Goal: Task Accomplishment & Management: Manage account settings

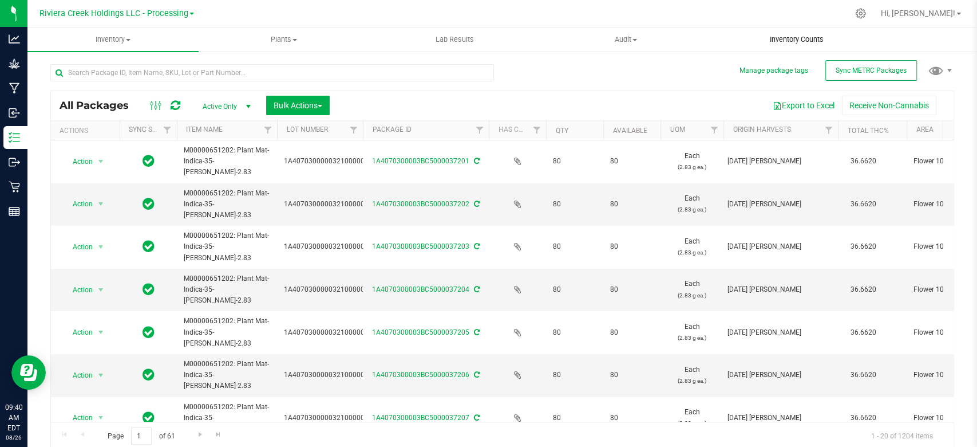
click at [799, 37] on span "Inventory Counts" at bounding box center [797, 39] width 85 height 10
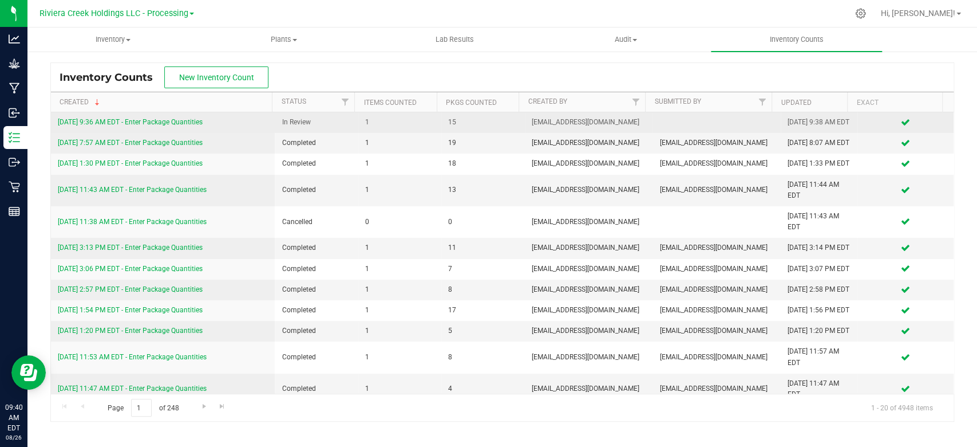
click at [151, 126] on link "[DATE] 9:36 AM EDT - Enter Package Quantities" at bounding box center [130, 122] width 145 height 8
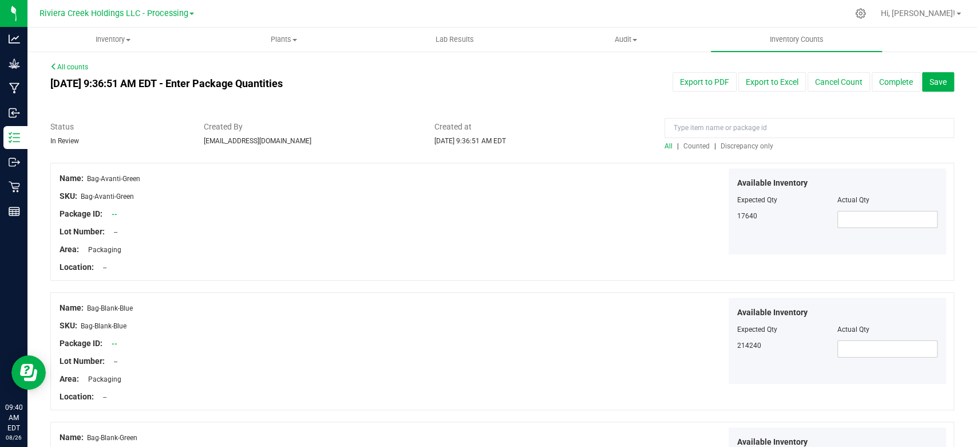
click at [687, 143] on span "Counted" at bounding box center [697, 146] width 26 height 8
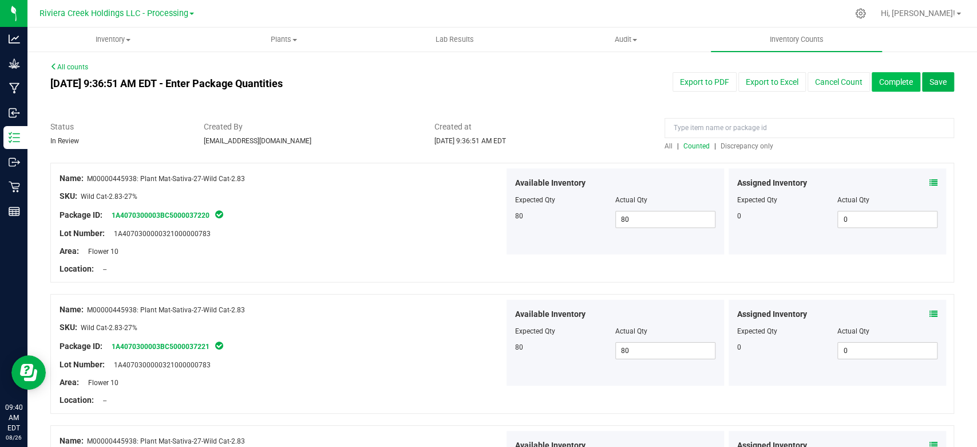
click at [885, 86] on button "Complete" at bounding box center [896, 81] width 49 height 19
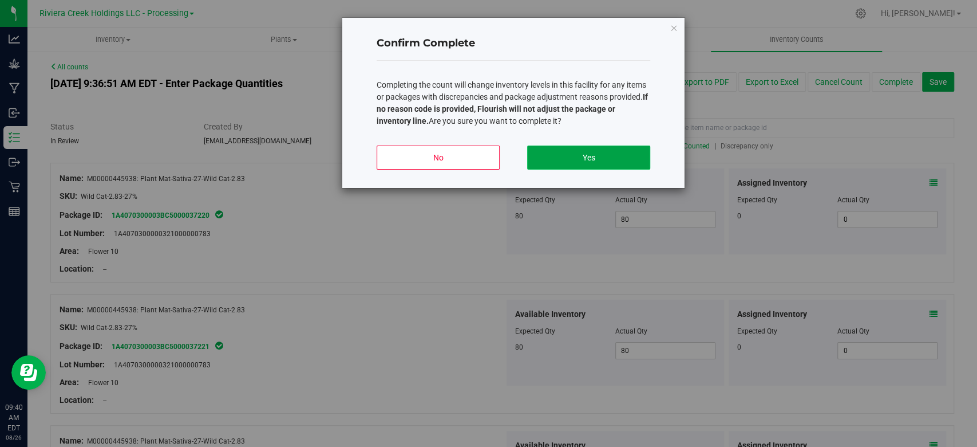
click at [586, 163] on button "Yes" at bounding box center [588, 157] width 123 height 24
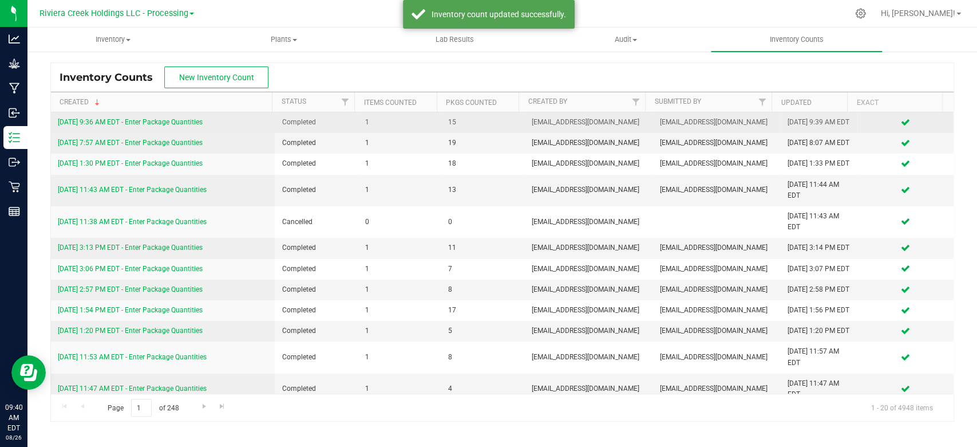
click at [152, 125] on link "[DATE] 9:36 AM EDT - Enter Package Quantities" at bounding box center [130, 122] width 145 height 8
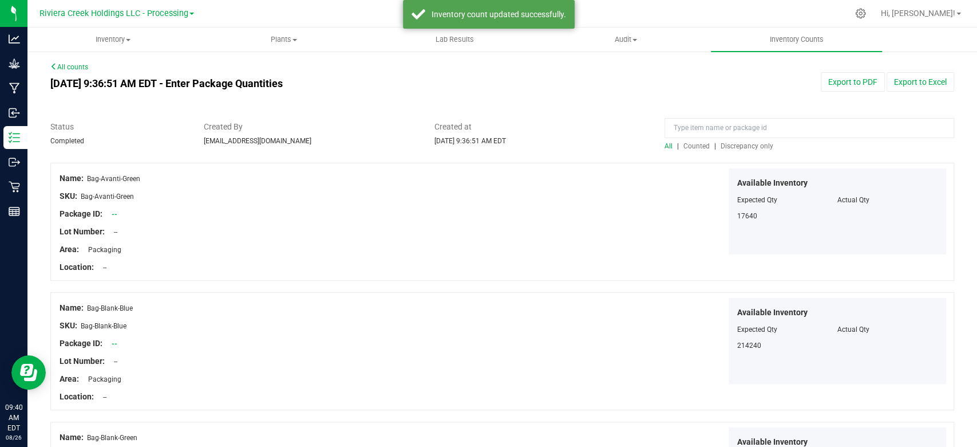
click at [687, 148] on span "Counted" at bounding box center [697, 146] width 26 height 8
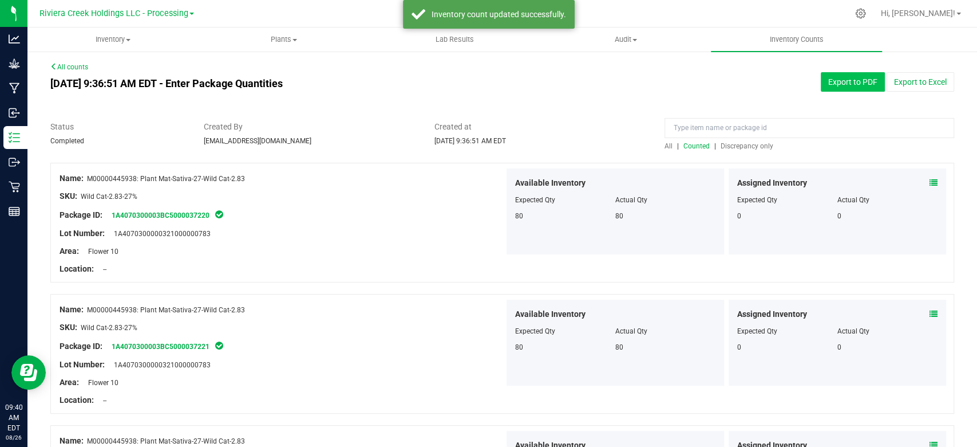
drag, startPoint x: 851, startPoint y: 79, endPoint x: 844, endPoint y: 85, distance: 8.9
click at [850, 79] on button "Export to PDF" at bounding box center [853, 81] width 64 height 19
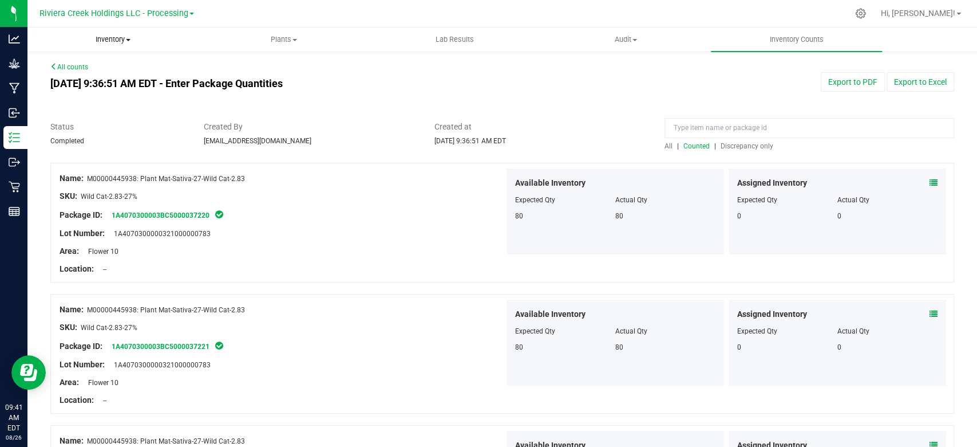
click at [116, 40] on span "Inventory" at bounding box center [113, 39] width 170 height 10
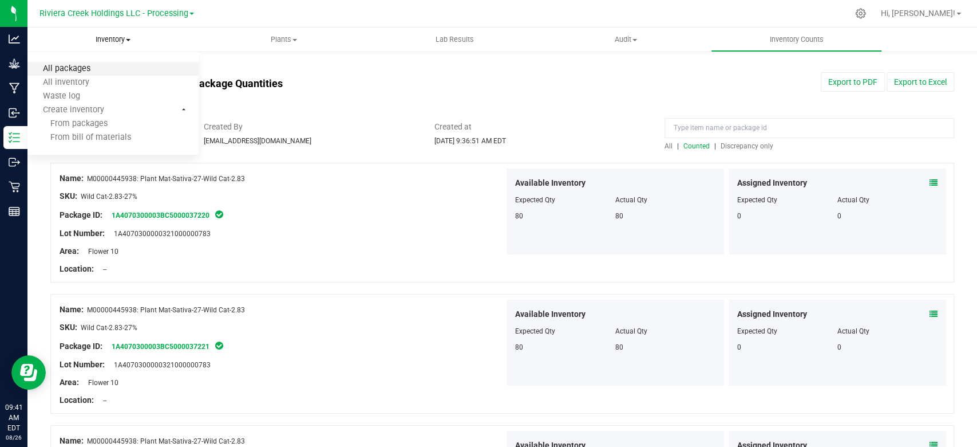
click at [80, 73] on span "All packages" at bounding box center [66, 69] width 78 height 10
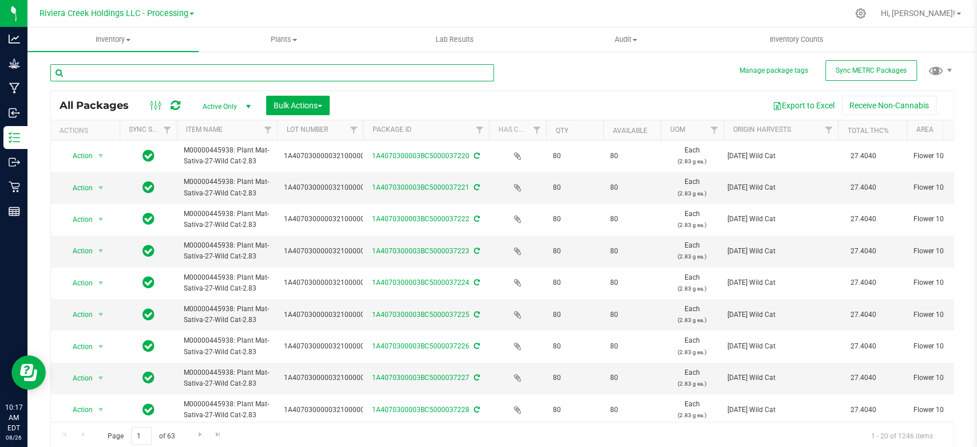
click at [108, 72] on input "text" at bounding box center [272, 72] width 444 height 17
type input "15953"
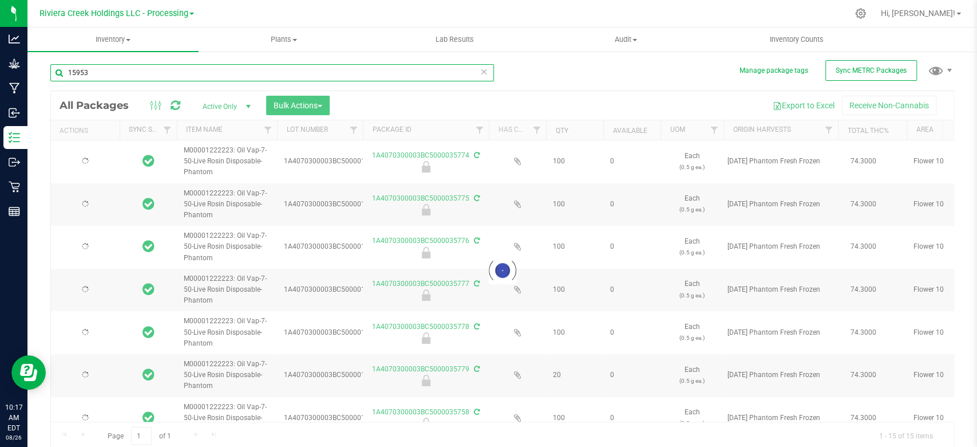
type input "[DATE]"
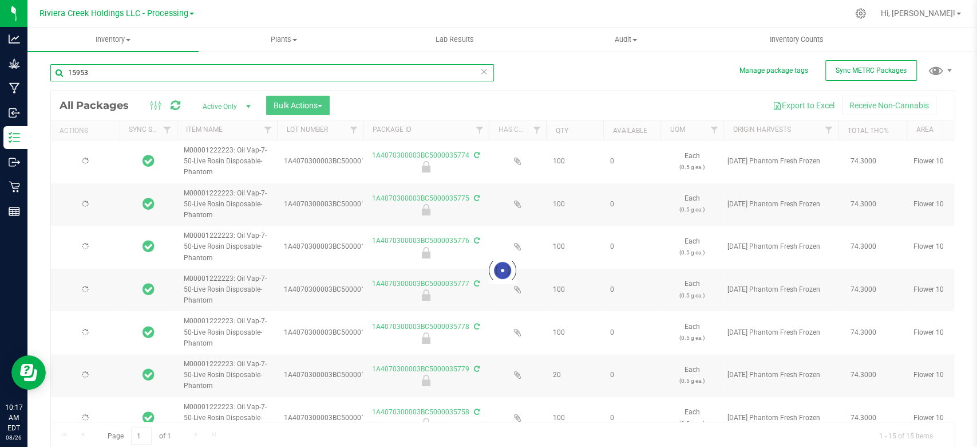
type input "[DATE]"
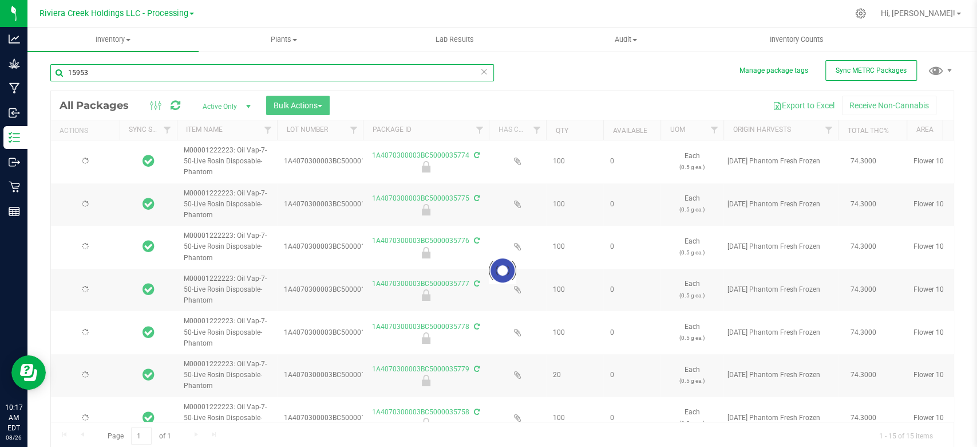
type input "[DATE]"
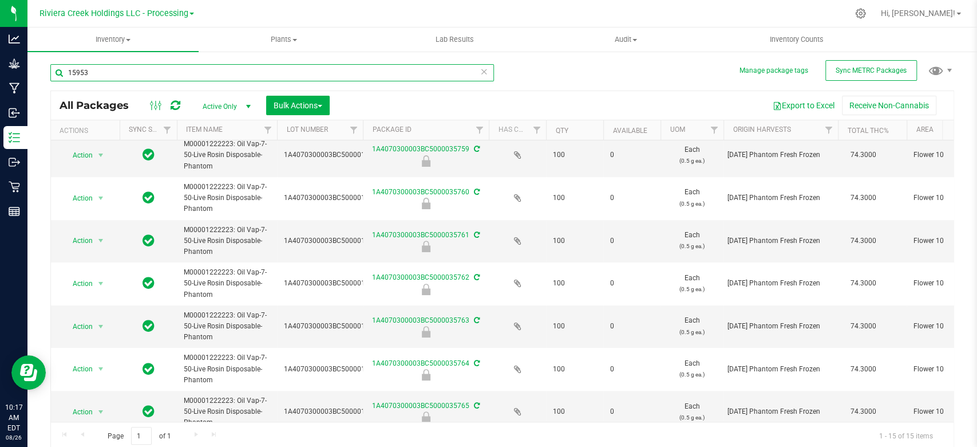
scroll to position [358, 0]
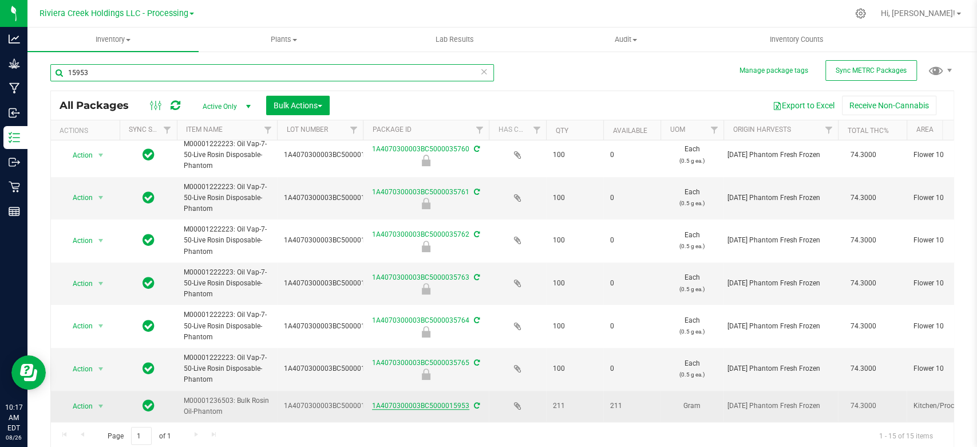
type input "15953"
click at [411, 401] on link "1A4070300003BC5000015953" at bounding box center [420, 405] width 97 height 8
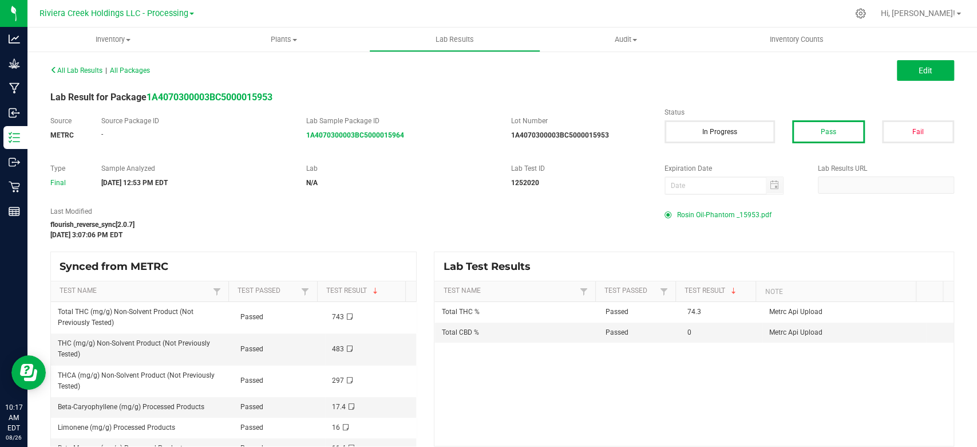
click at [715, 217] on span "Rosin Oil-Phantom _15953.pdf" at bounding box center [724, 214] width 94 height 17
click at [124, 41] on span "Inventory" at bounding box center [112, 39] width 171 height 10
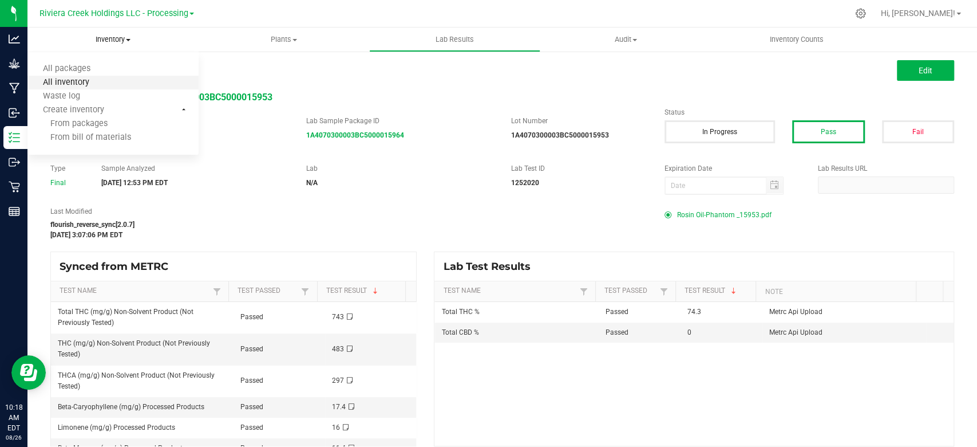
click at [89, 78] on span "All inventory" at bounding box center [65, 83] width 77 height 10
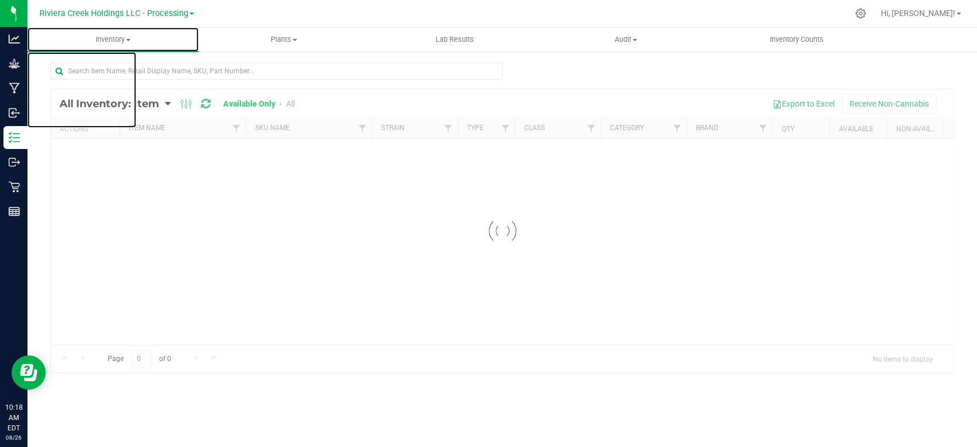
click at [105, 34] on span "Inventory" at bounding box center [112, 39] width 171 height 10
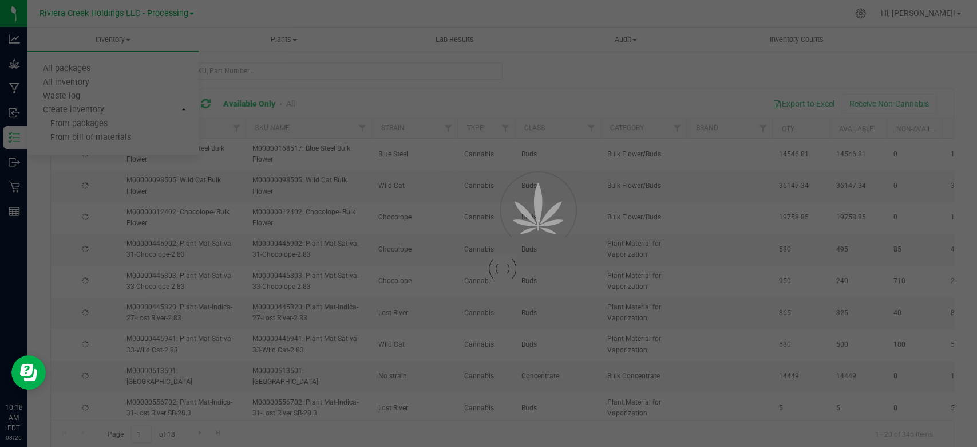
click at [79, 62] on div at bounding box center [488, 223] width 977 height 447
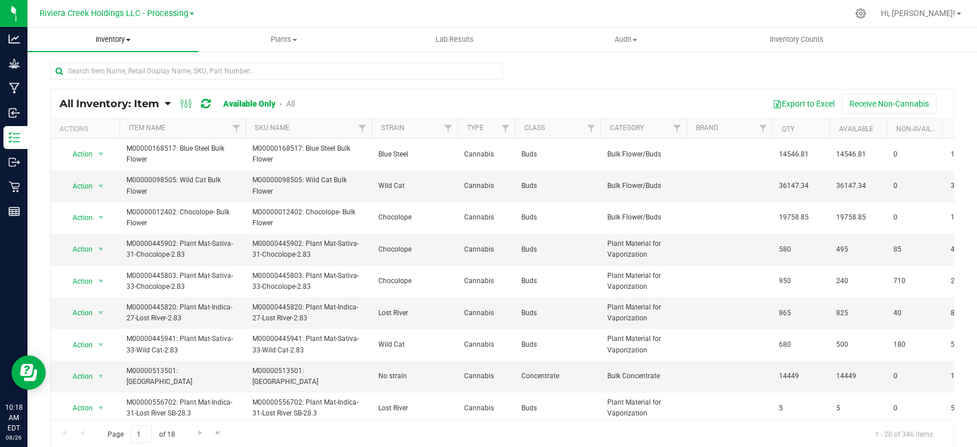
click at [110, 37] on span "Inventory" at bounding box center [112, 39] width 171 height 10
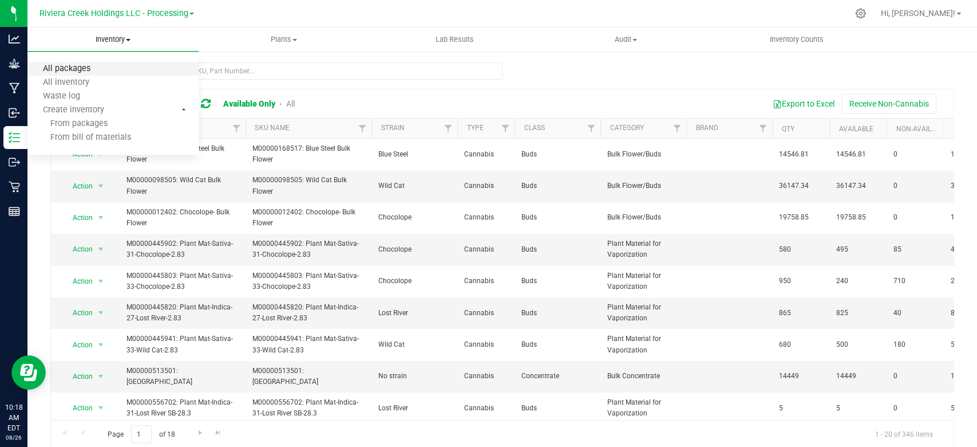
click at [80, 64] on span "All packages" at bounding box center [66, 69] width 78 height 10
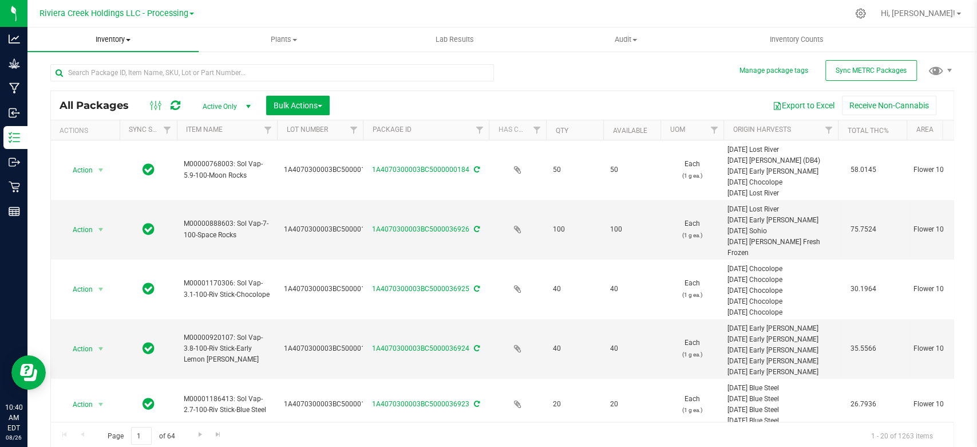
click at [129, 42] on span "Inventory" at bounding box center [112, 39] width 171 height 10
click at [98, 82] on span "All inventory" at bounding box center [65, 83] width 77 height 10
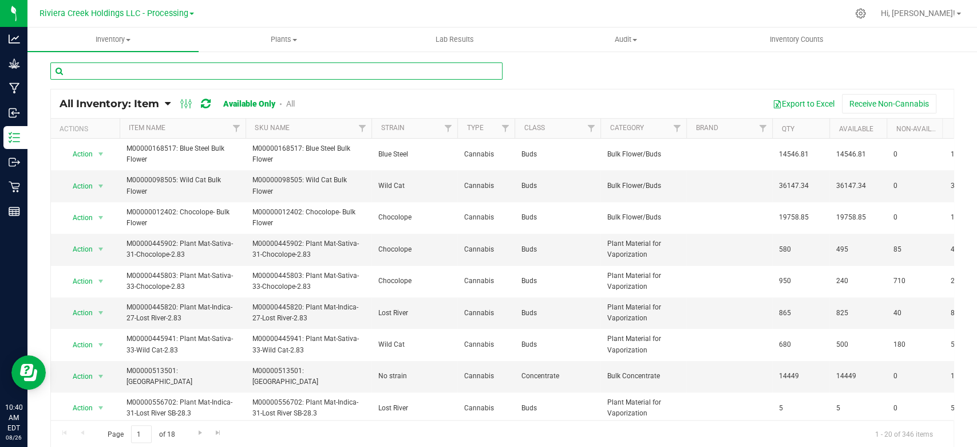
click at [105, 72] on input "text" at bounding box center [276, 70] width 452 height 17
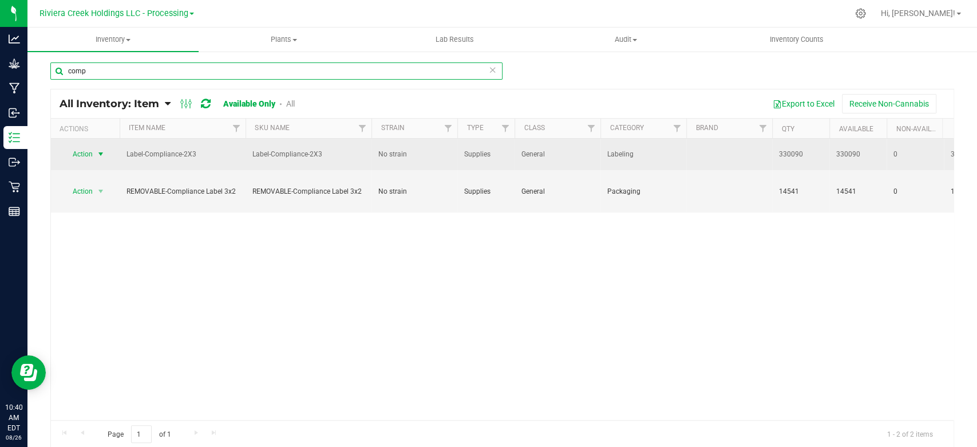
type input "comp"
click at [101, 153] on span "select" at bounding box center [100, 153] width 9 height 9
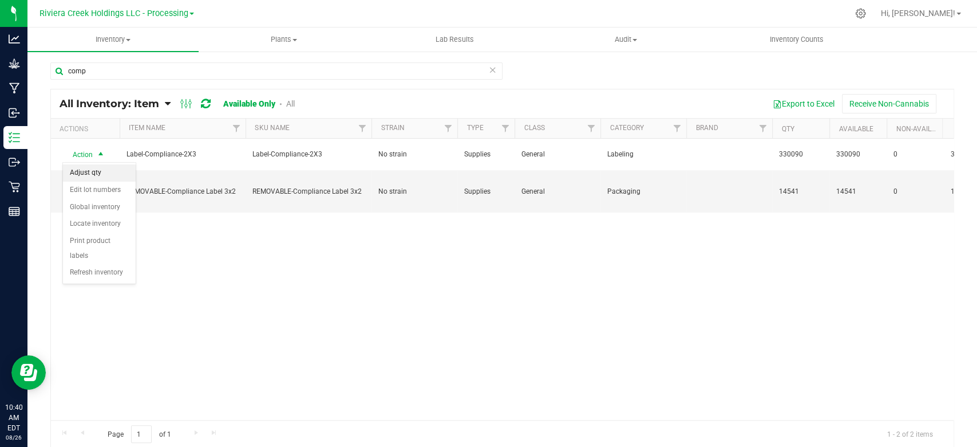
click at [94, 173] on li "Adjust qty" at bounding box center [99, 172] width 73 height 17
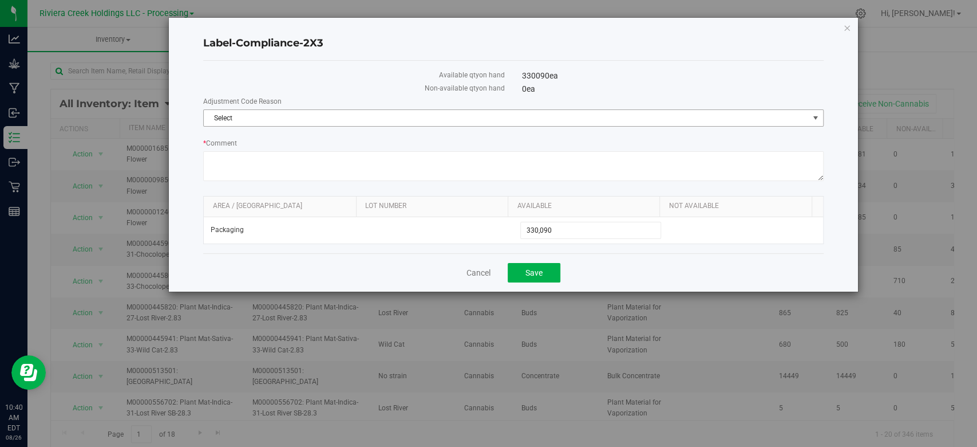
click at [260, 114] on span "Select" at bounding box center [506, 118] width 605 height 16
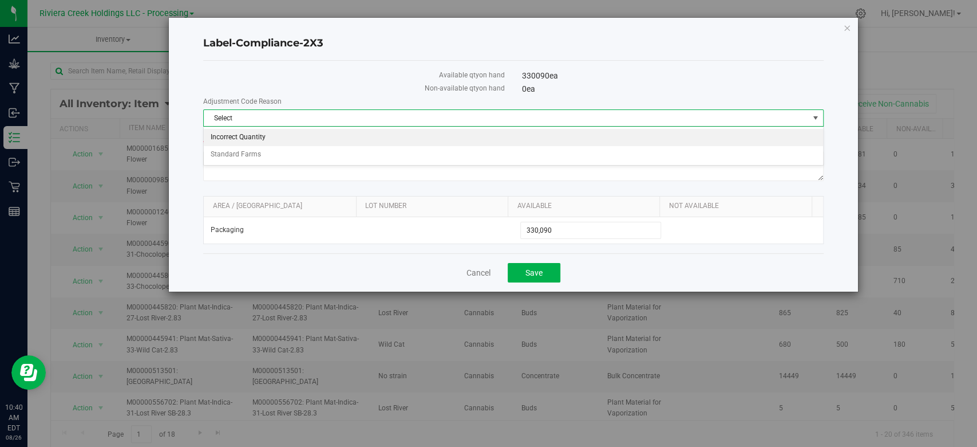
click at [259, 137] on li "Incorrect Quantity" at bounding box center [513, 137] width 619 height 17
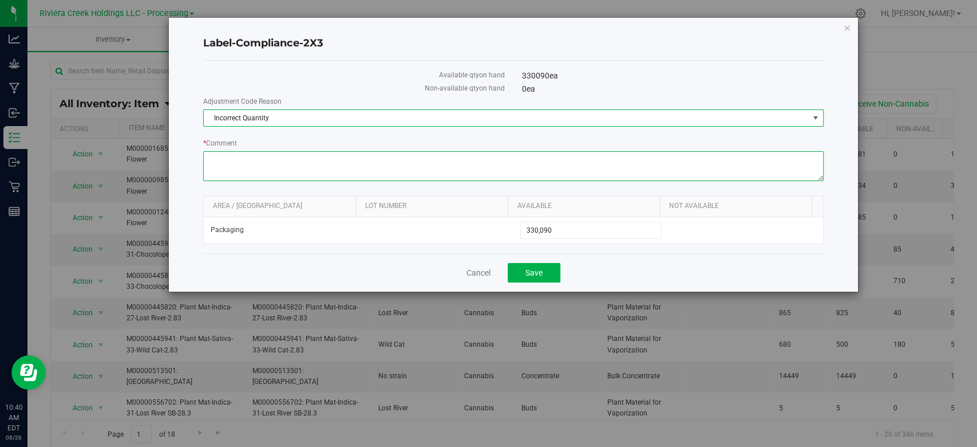
click at [270, 163] on textarea "* Comment" at bounding box center [513, 166] width 620 height 30
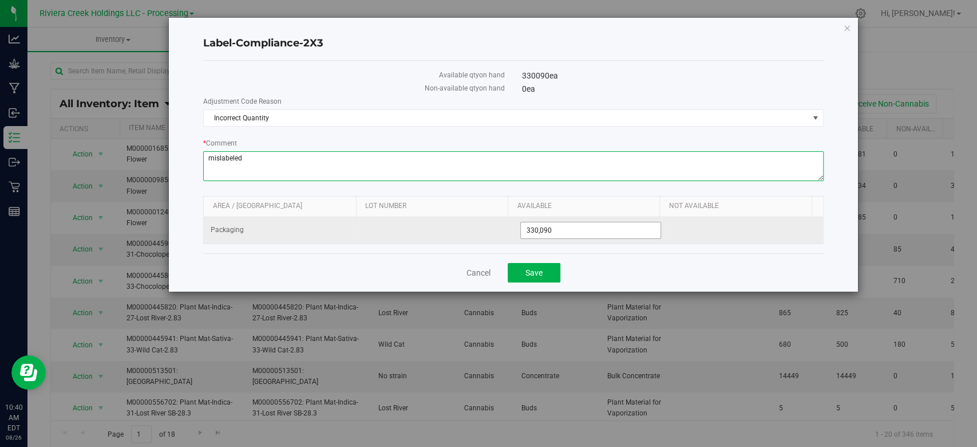
type textarea "mislabeled"
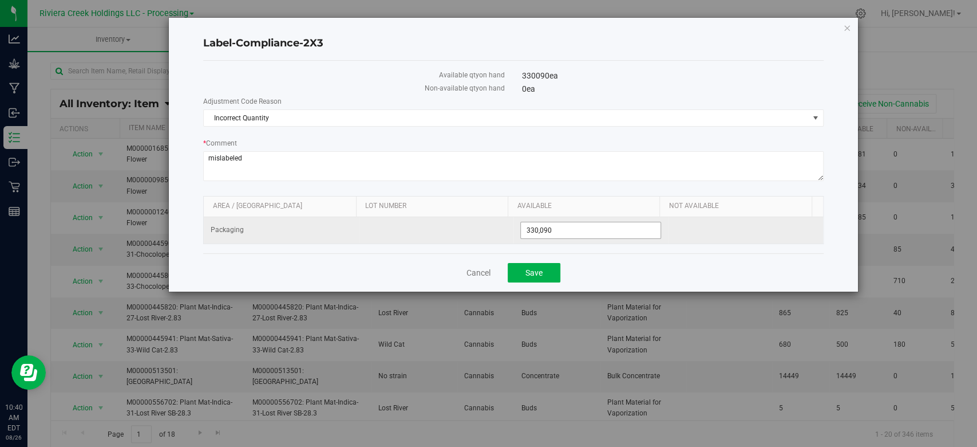
click at [586, 224] on span "330,090 330090" at bounding box center [590, 230] width 141 height 17
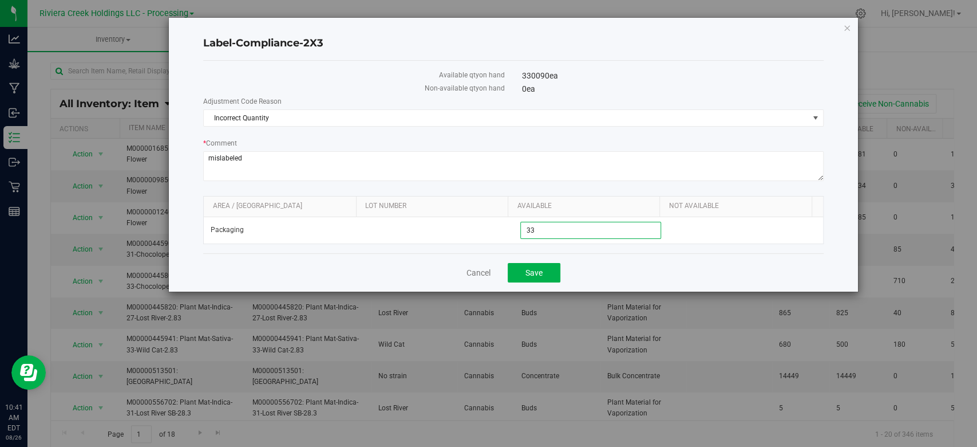
type input "3"
type input "329738"
type input "329,738"
click at [527, 271] on span "Save" at bounding box center [534, 272] width 17 height 9
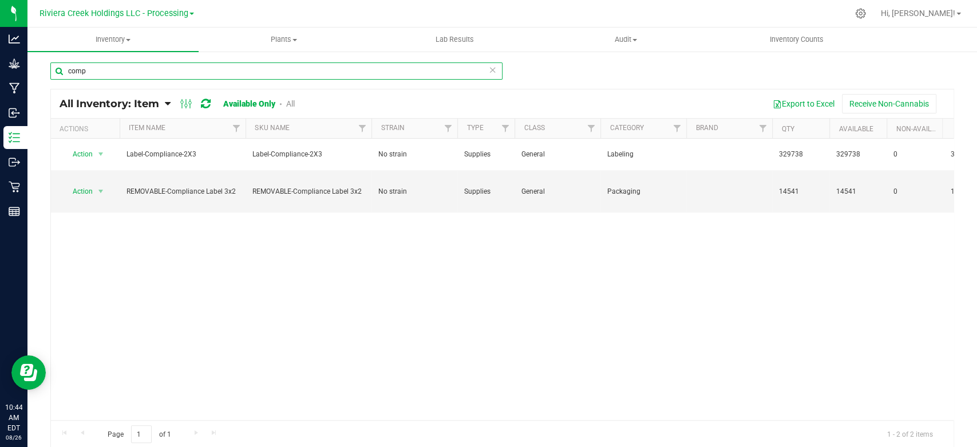
click at [115, 73] on input "comp" at bounding box center [276, 70] width 452 height 17
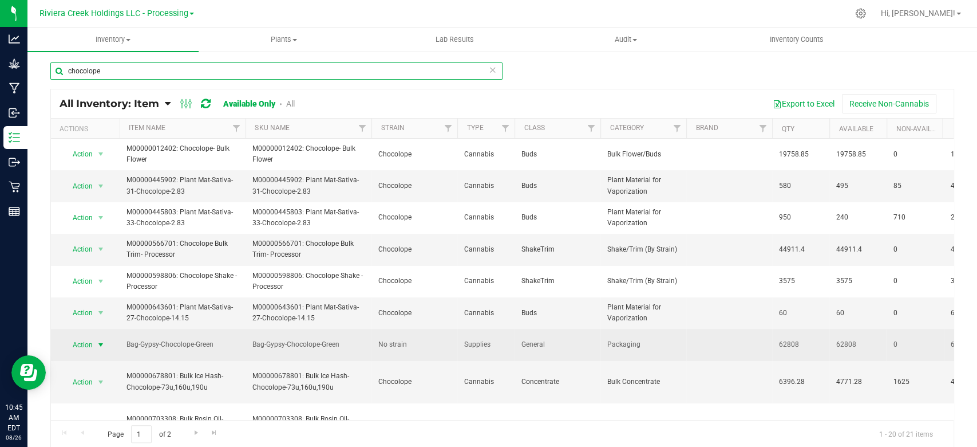
type input "chocolope"
click at [96, 345] on span "select" at bounding box center [100, 344] width 9 height 9
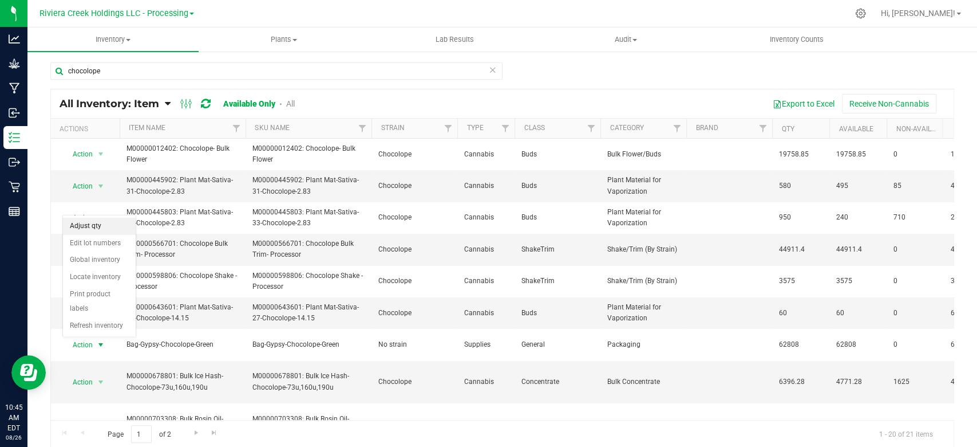
click at [93, 231] on li "Adjust qty" at bounding box center [99, 226] width 73 height 17
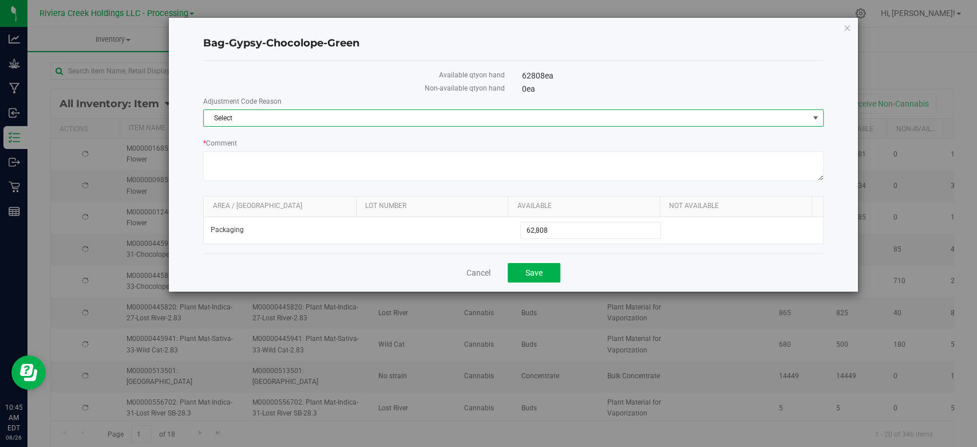
click at [249, 114] on span "Select" at bounding box center [506, 118] width 605 height 16
click at [244, 139] on li "Incorrect Quantity" at bounding box center [513, 137] width 619 height 17
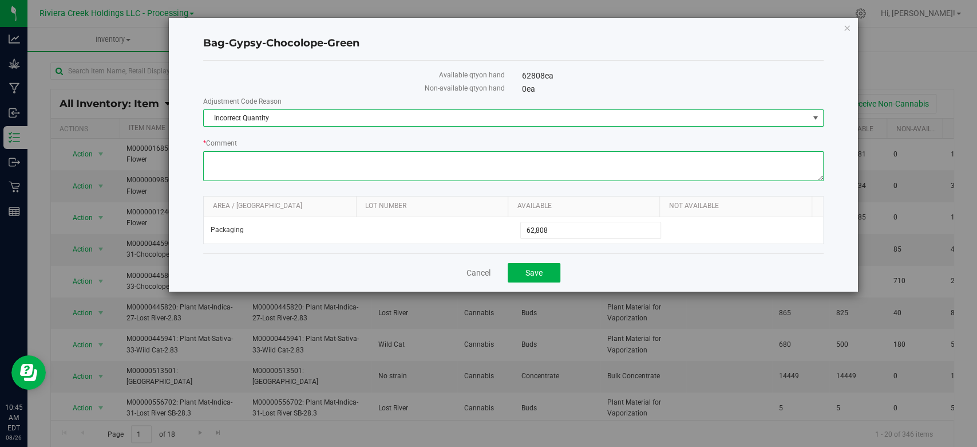
click at [246, 172] on textarea "* Comment" at bounding box center [513, 166] width 620 height 30
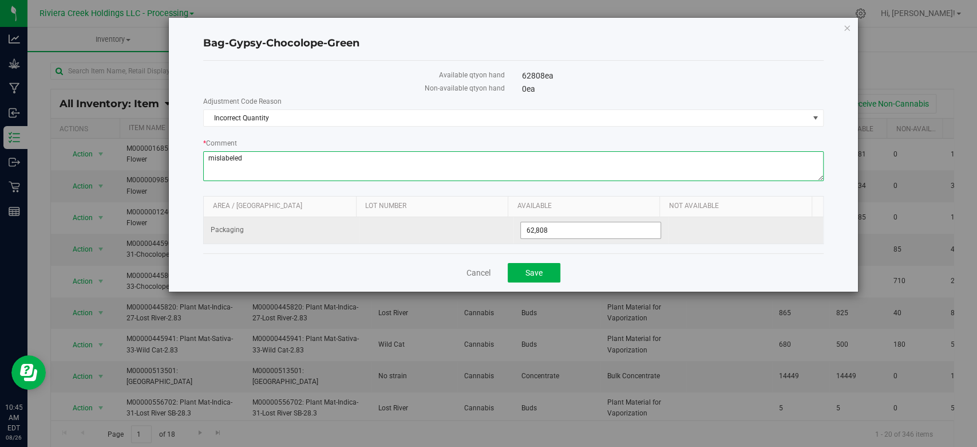
type textarea "mislabeled"
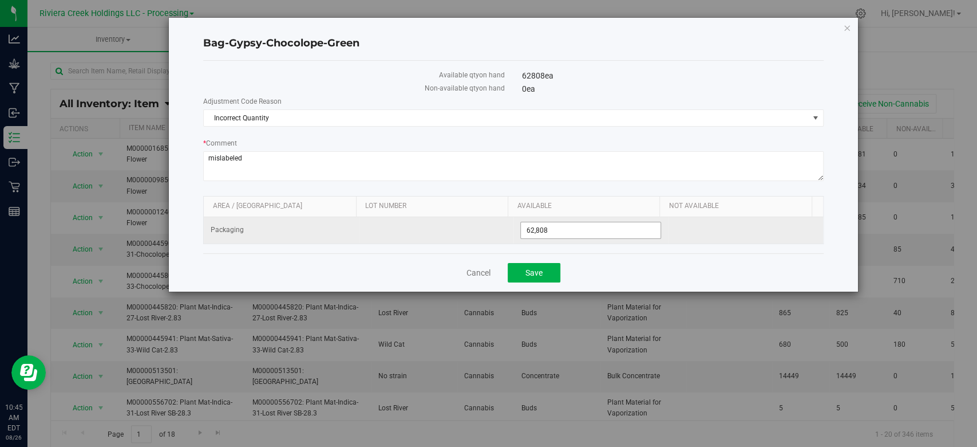
click at [551, 229] on span "62,808 62808" at bounding box center [590, 230] width 141 height 17
type input "62746"
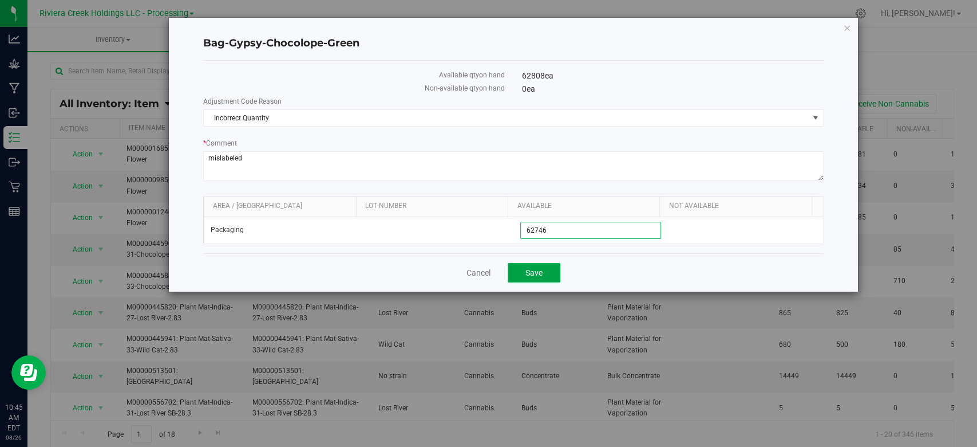
type input "62,746"
click at [534, 272] on span "Save" at bounding box center [534, 272] width 17 height 9
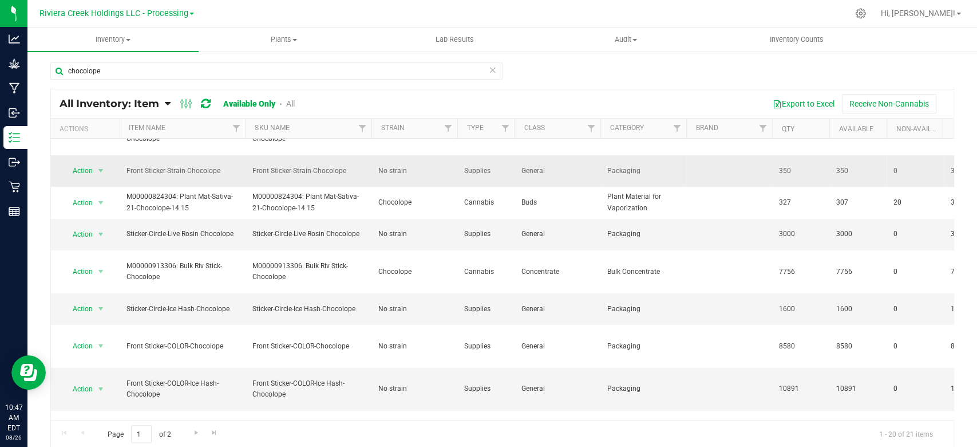
scroll to position [305, 0]
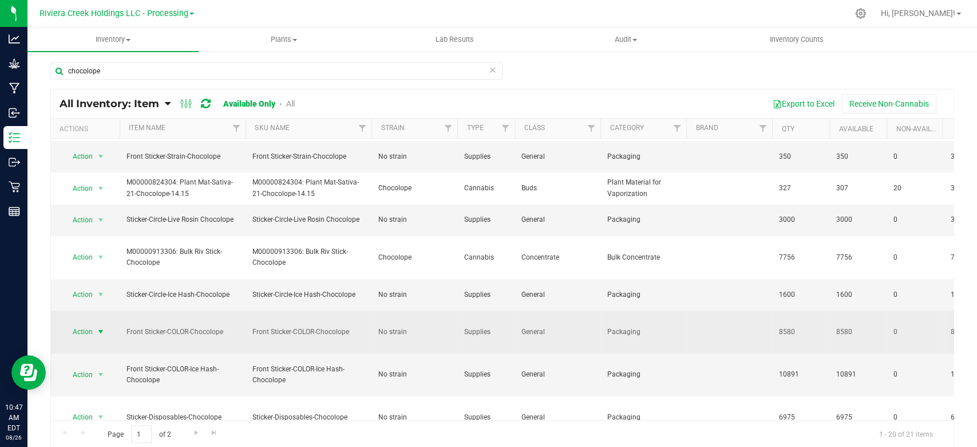
click at [101, 329] on span "select" at bounding box center [100, 331] width 9 height 9
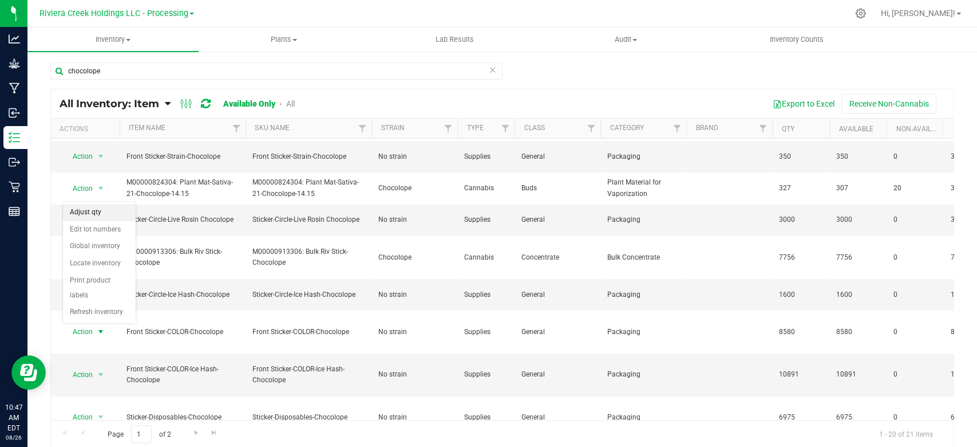
click at [90, 208] on li "Adjust qty" at bounding box center [99, 212] width 73 height 17
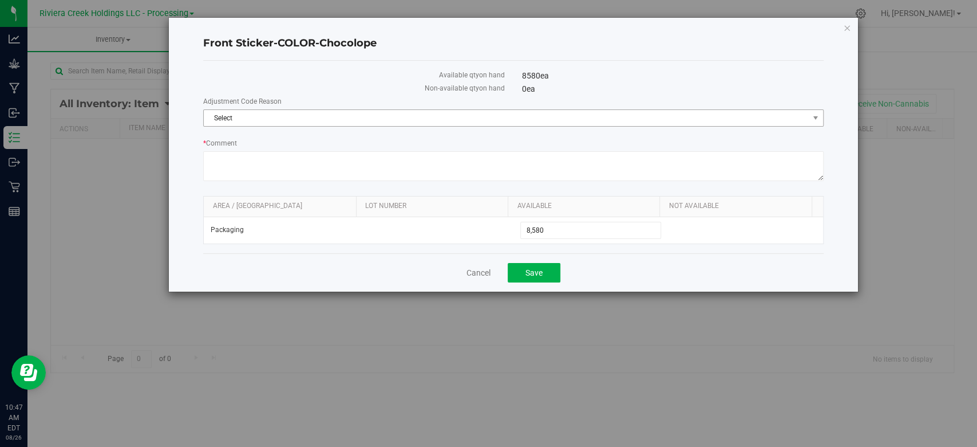
click at [267, 111] on span "Select" at bounding box center [506, 118] width 605 height 16
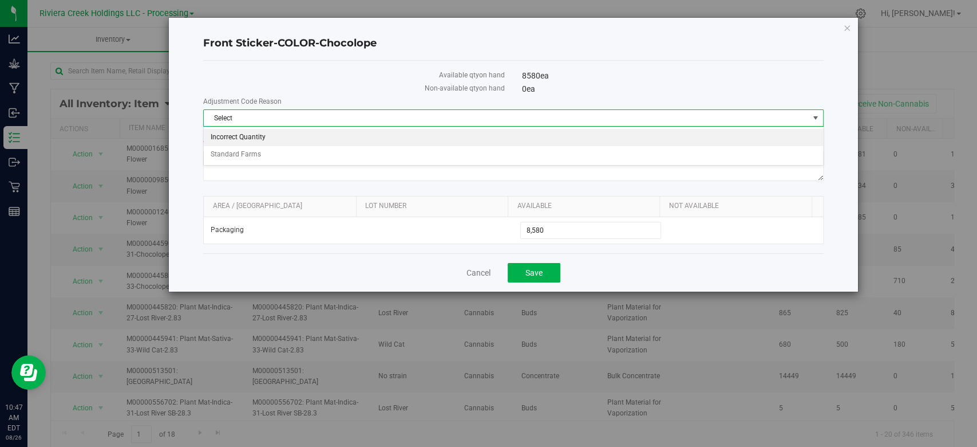
click at [249, 129] on li "Incorrect Quantity" at bounding box center [513, 137] width 619 height 17
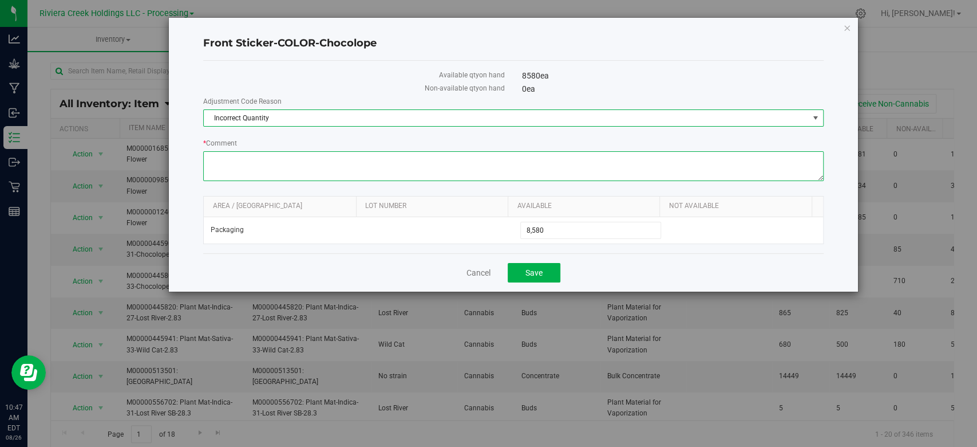
click at [249, 167] on textarea "* Comment" at bounding box center [513, 166] width 620 height 30
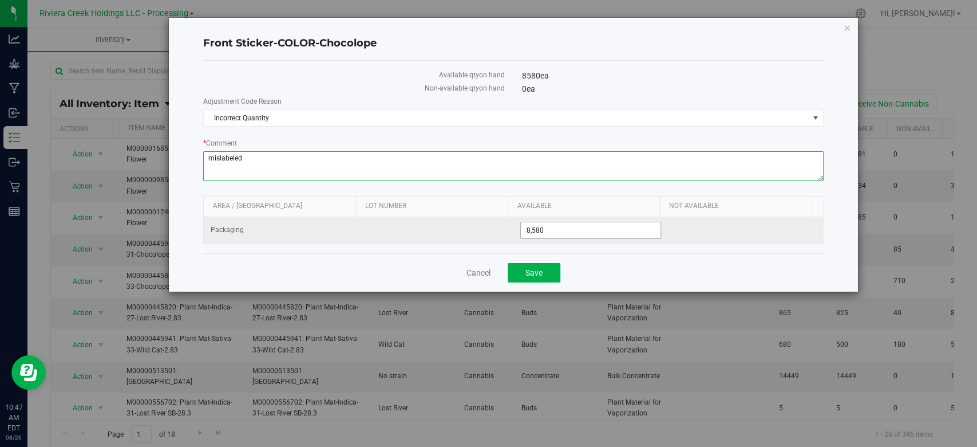
type textarea "mislabeled"
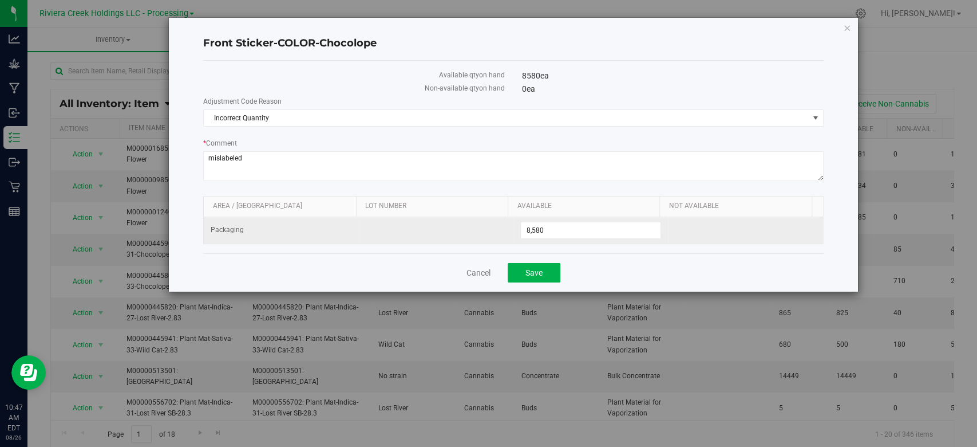
click at [582, 238] on td "8,580 8580" at bounding box center [591, 230] width 155 height 26
click at [580, 231] on span "8,580 8580" at bounding box center [590, 230] width 141 height 17
type input "8578"
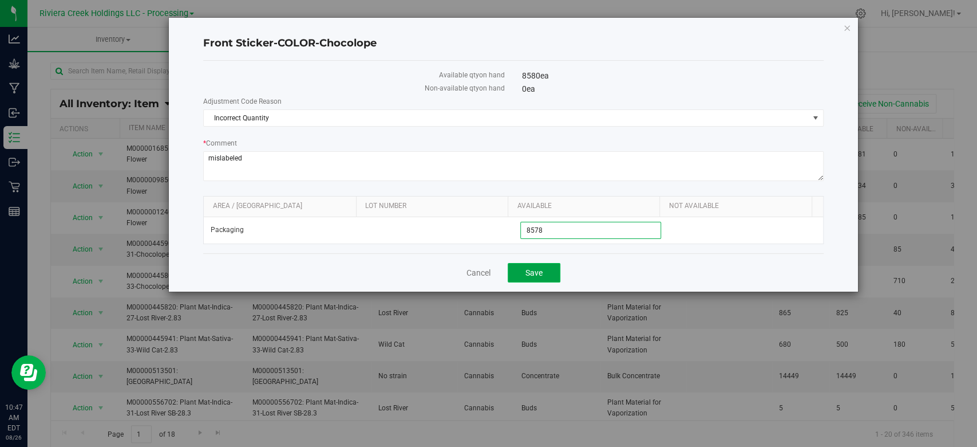
type input "8,578"
click at [531, 264] on button "Save" at bounding box center [534, 272] width 53 height 19
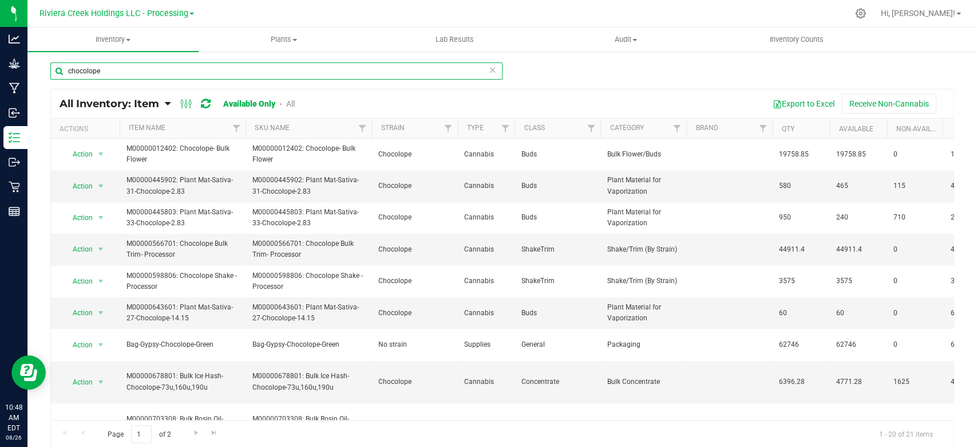
click at [116, 72] on input "chocolope" at bounding box center [276, 70] width 452 height 17
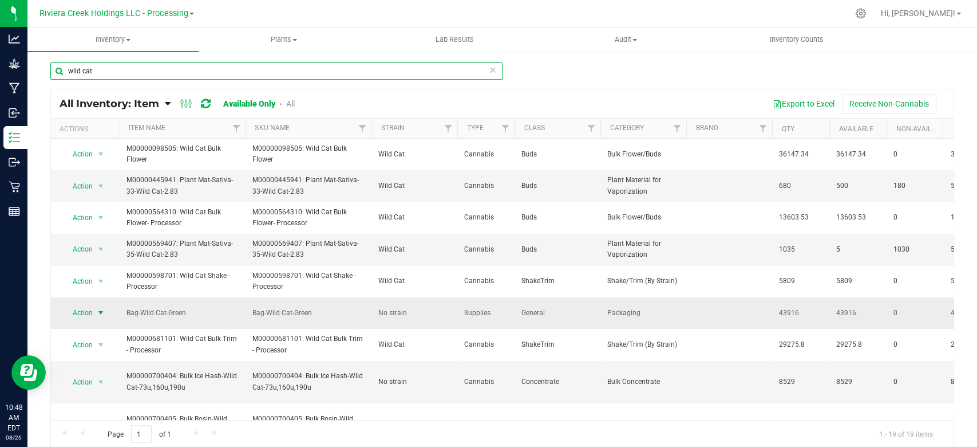
type input "wild cat"
click at [100, 314] on span "select" at bounding box center [100, 312] width 9 height 9
click at [80, 334] on li "Adjust qty" at bounding box center [99, 331] width 73 height 17
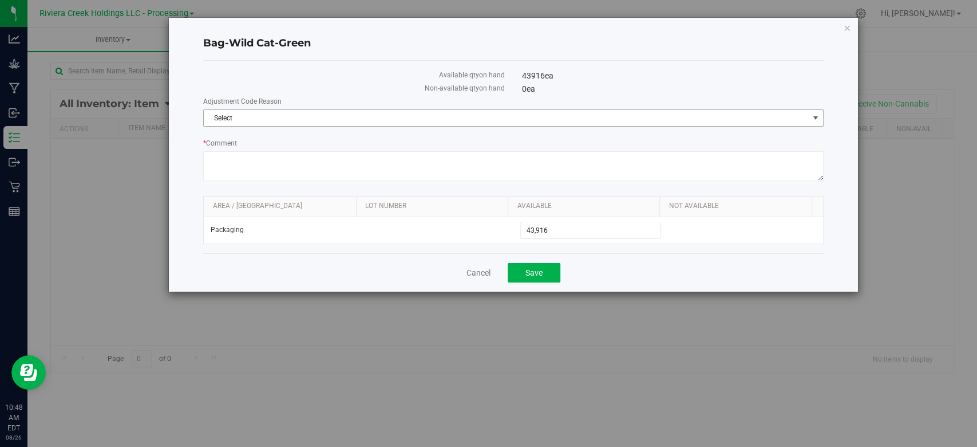
click at [242, 114] on span "Select" at bounding box center [506, 118] width 605 height 16
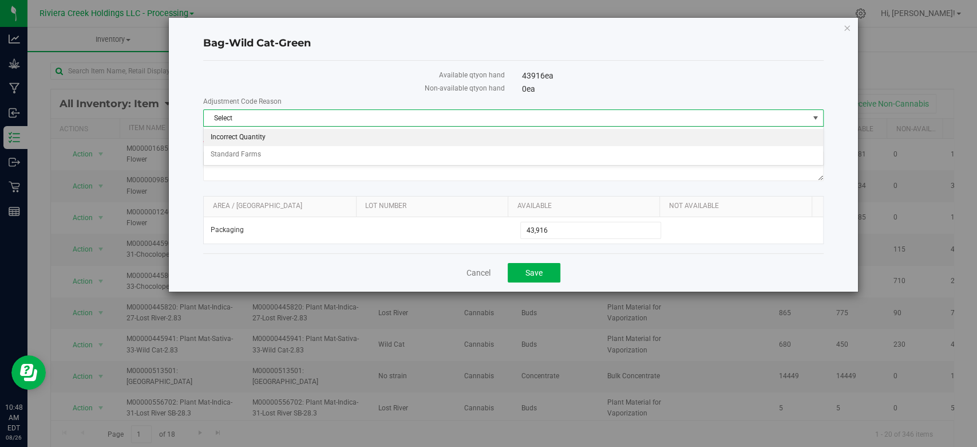
click at [240, 138] on li "Incorrect Quantity" at bounding box center [513, 137] width 619 height 17
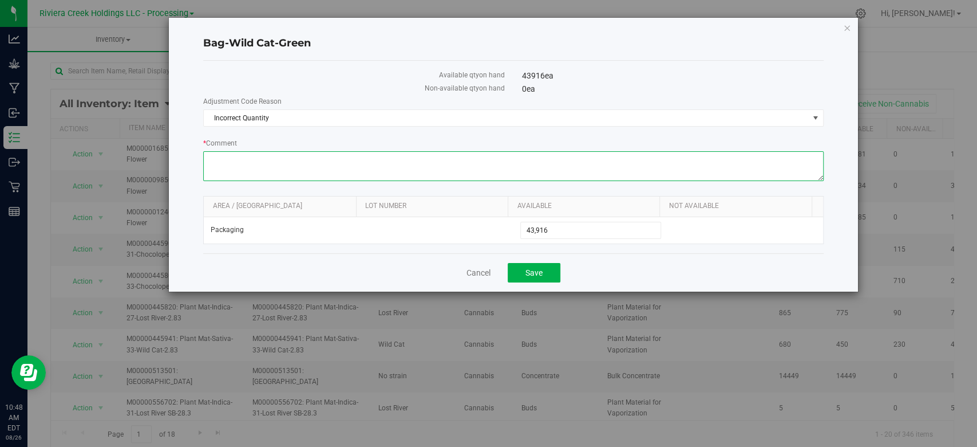
click at [240, 161] on textarea "* Comment" at bounding box center [513, 166] width 620 height 30
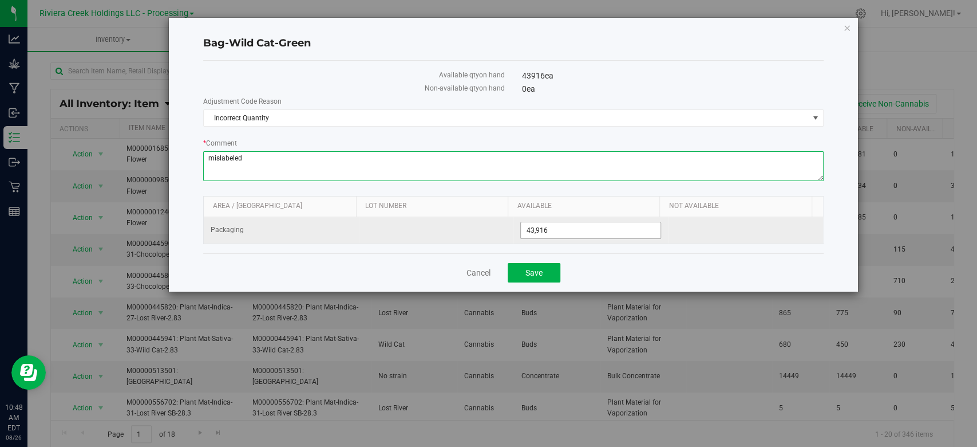
type textarea "mislabeled"
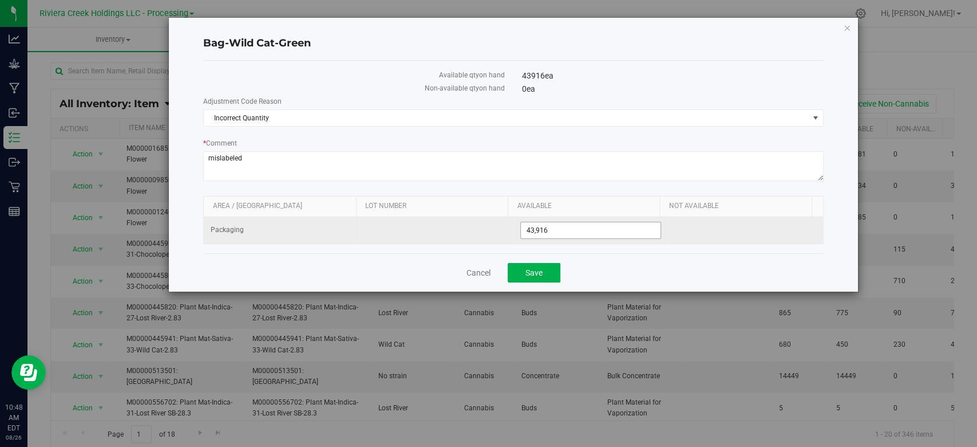
click at [600, 231] on span "43,916 43916" at bounding box center [590, 230] width 141 height 17
type input "43766"
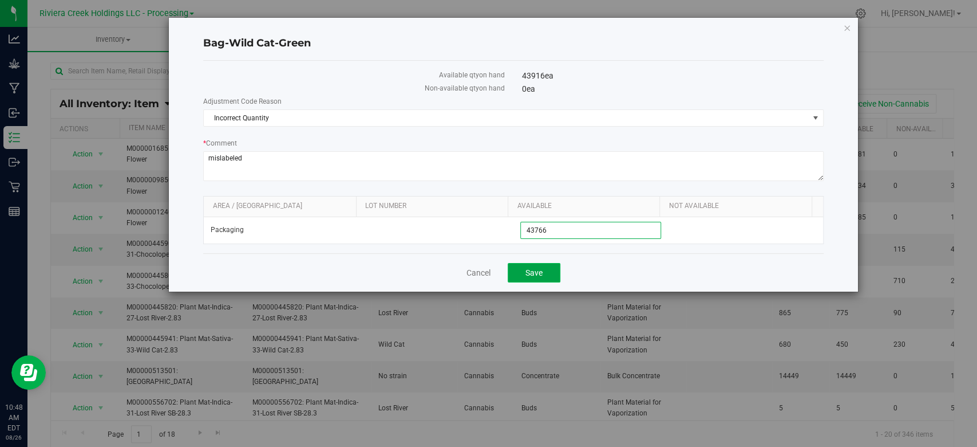
type input "43,766"
click at [530, 269] on span "Save" at bounding box center [534, 272] width 17 height 9
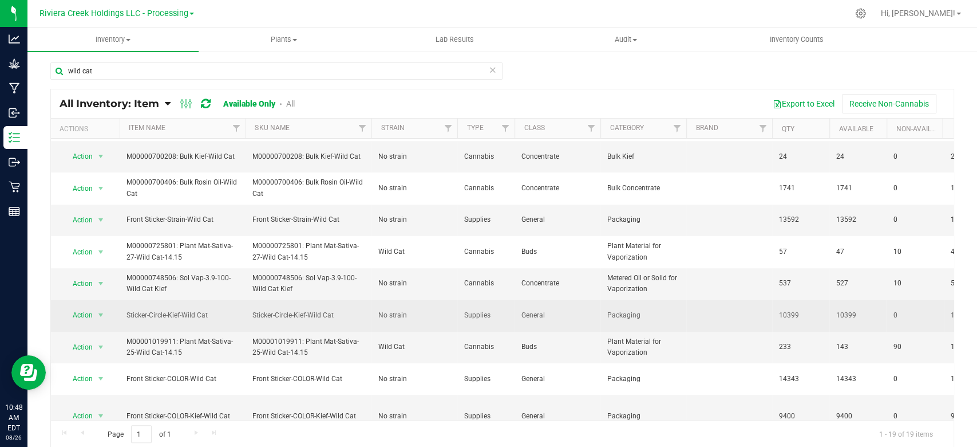
scroll to position [364, 0]
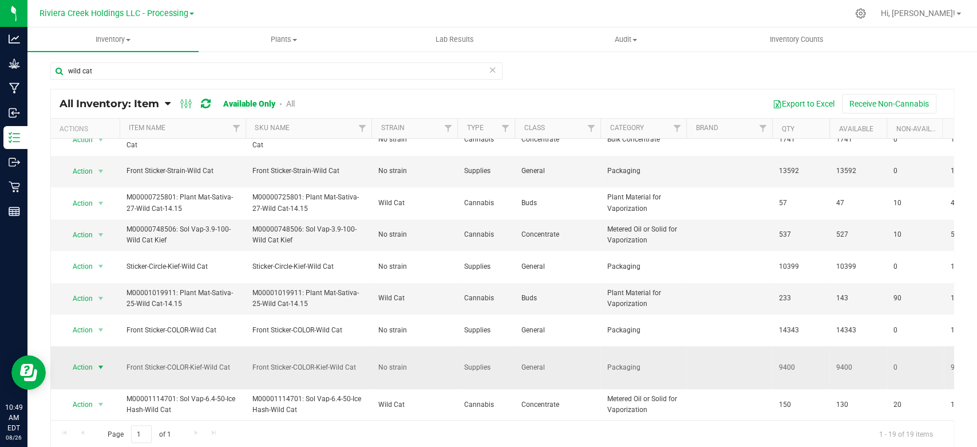
click at [99, 362] on span "select" at bounding box center [100, 366] width 9 height 9
click at [82, 238] on li "Adjust qty" at bounding box center [99, 237] width 73 height 17
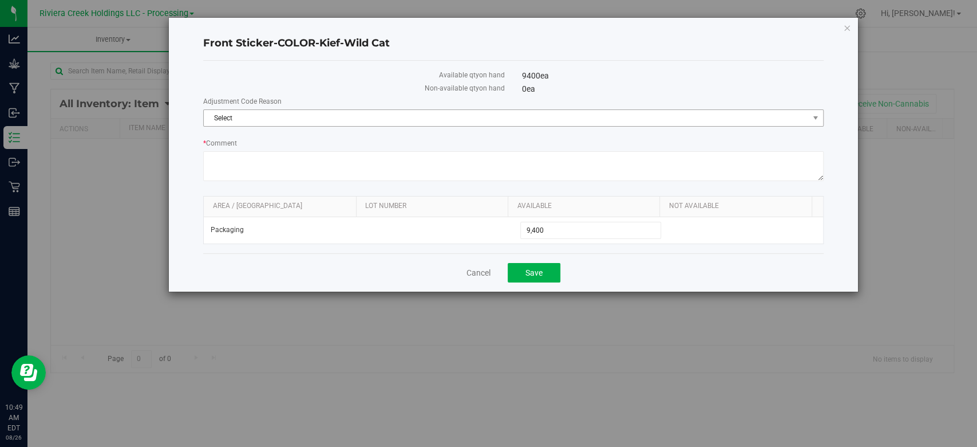
click at [305, 113] on span "Select" at bounding box center [506, 118] width 605 height 16
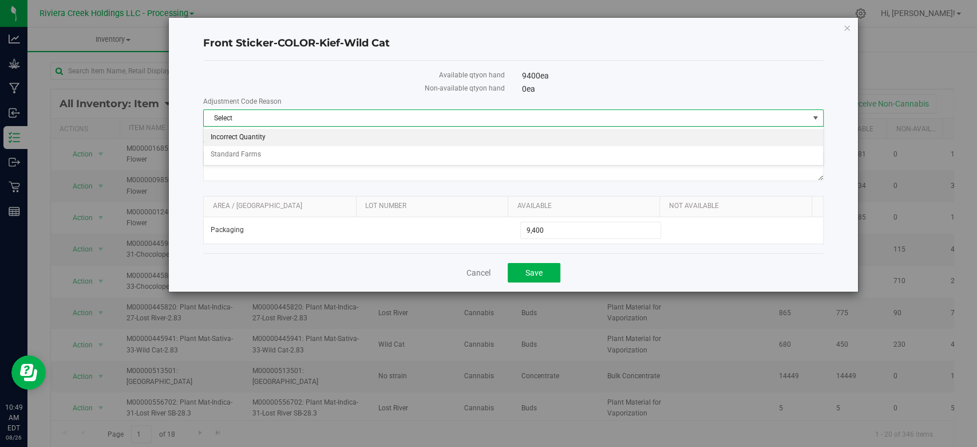
click at [289, 135] on li "Incorrect Quantity" at bounding box center [513, 137] width 619 height 17
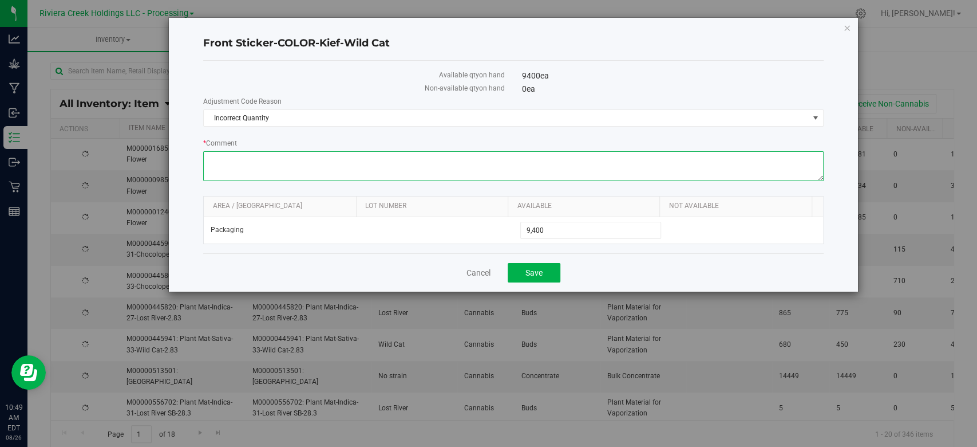
click at [283, 158] on textarea "* Comment" at bounding box center [513, 166] width 620 height 30
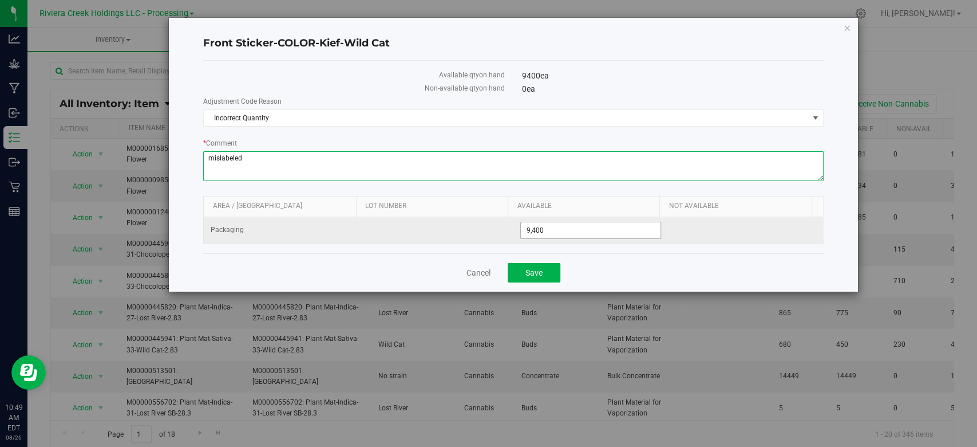
type textarea "mislabeled"
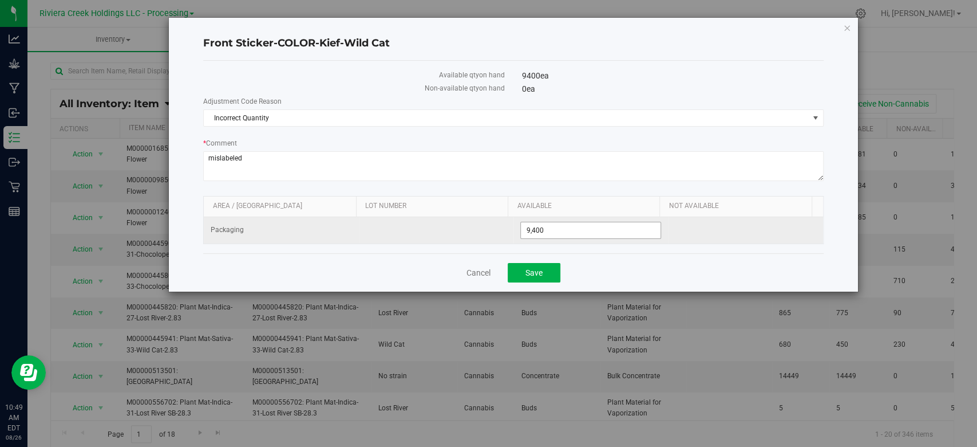
click at [585, 229] on span "9,400 9400" at bounding box center [590, 230] width 141 height 17
type input "9399"
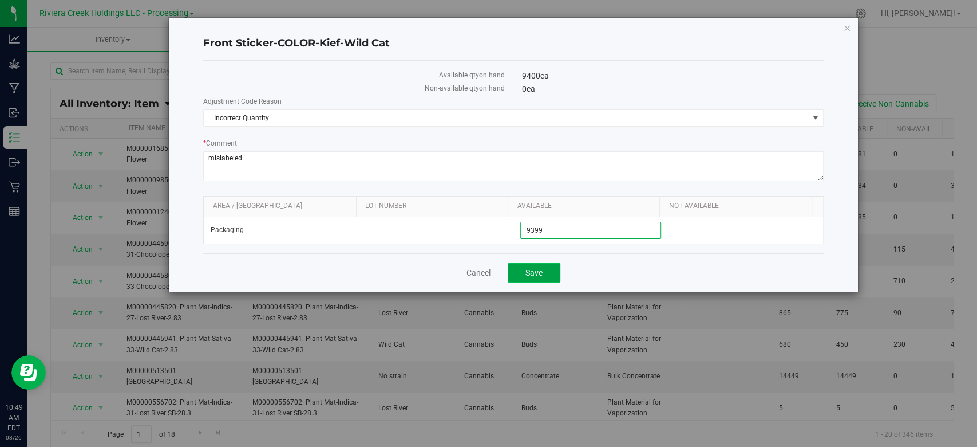
type input "9,399"
click at [547, 268] on button "Save" at bounding box center [534, 272] width 53 height 19
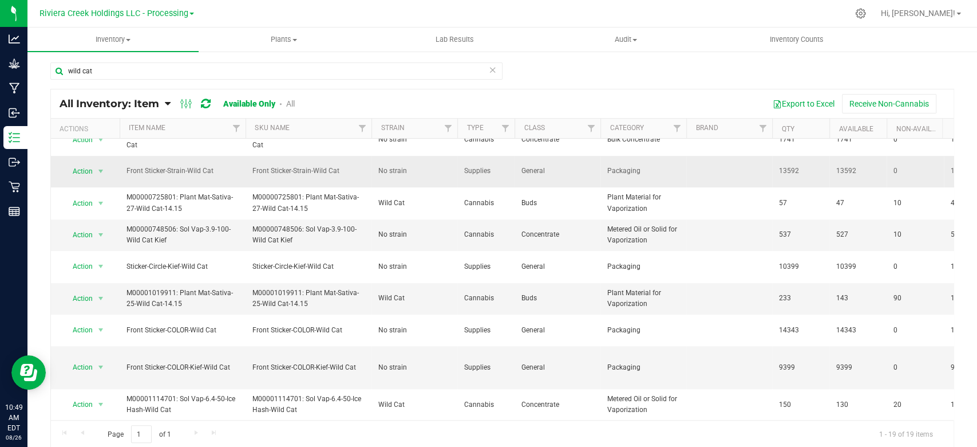
scroll to position [1, 0]
click at [100, 362] on span "select" at bounding box center [100, 366] width 9 height 9
click at [96, 237] on li "Adjust qty" at bounding box center [99, 236] width 73 height 17
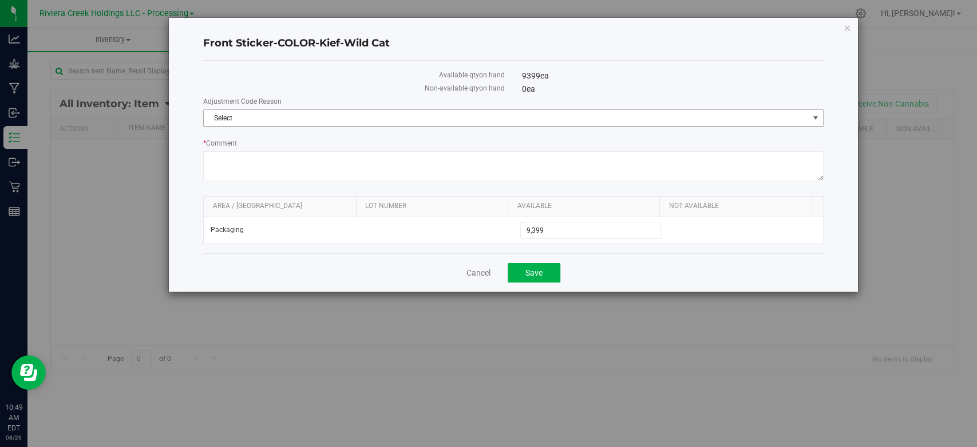
click at [297, 115] on span "Select" at bounding box center [506, 118] width 605 height 16
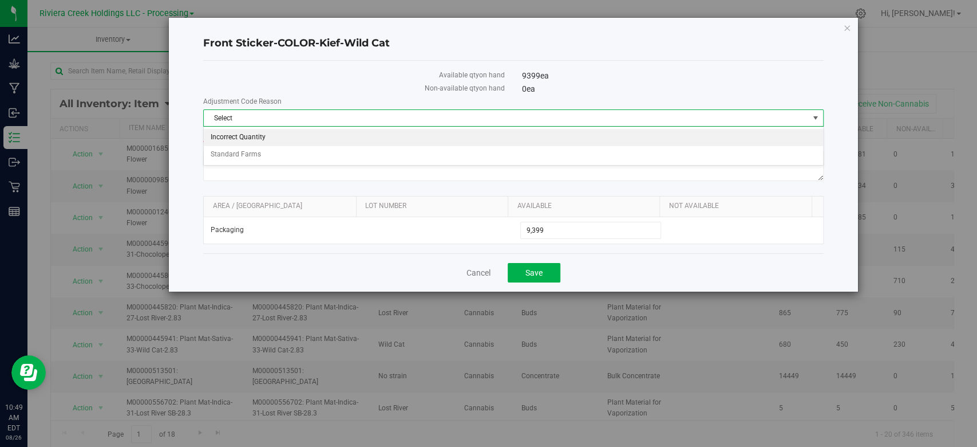
click at [270, 136] on li "Incorrect Quantity" at bounding box center [513, 137] width 619 height 17
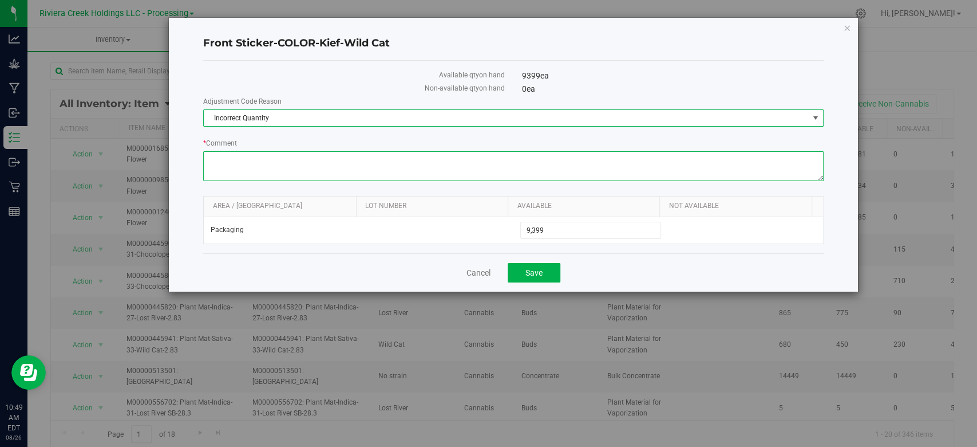
click at [265, 160] on textarea "* Comment" at bounding box center [513, 166] width 620 height 30
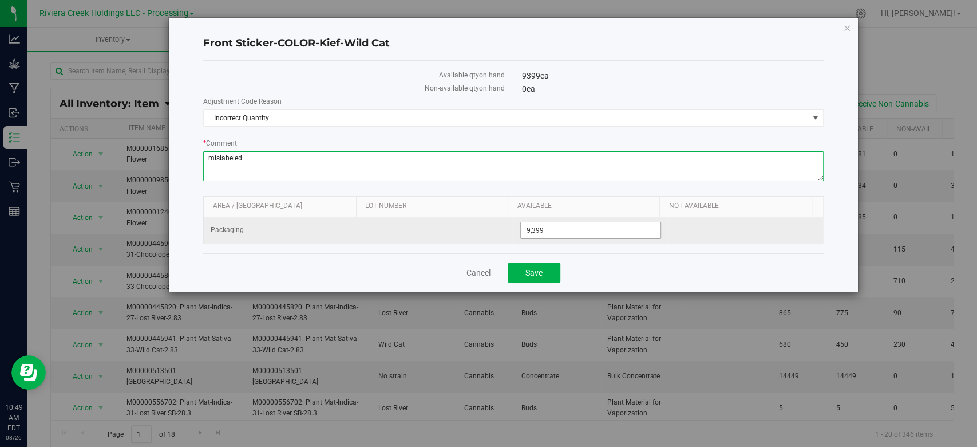
type textarea "mislabeled"
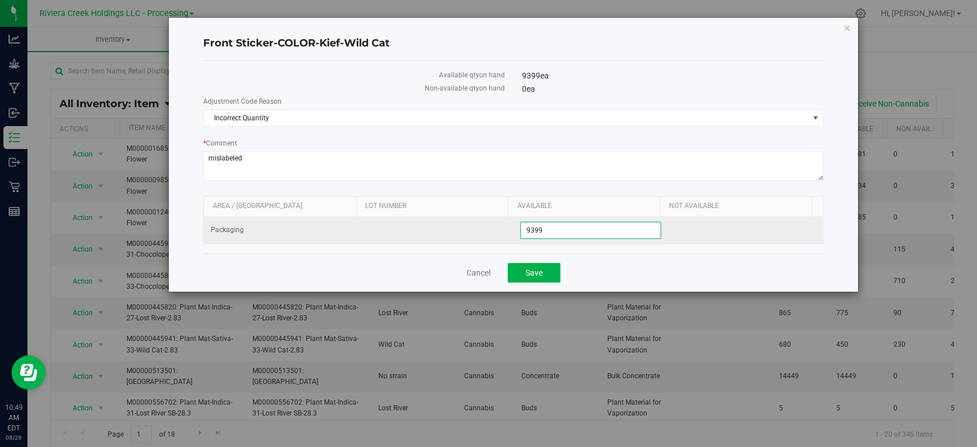
click at [588, 228] on span "9,399 9399" at bounding box center [590, 230] width 141 height 17
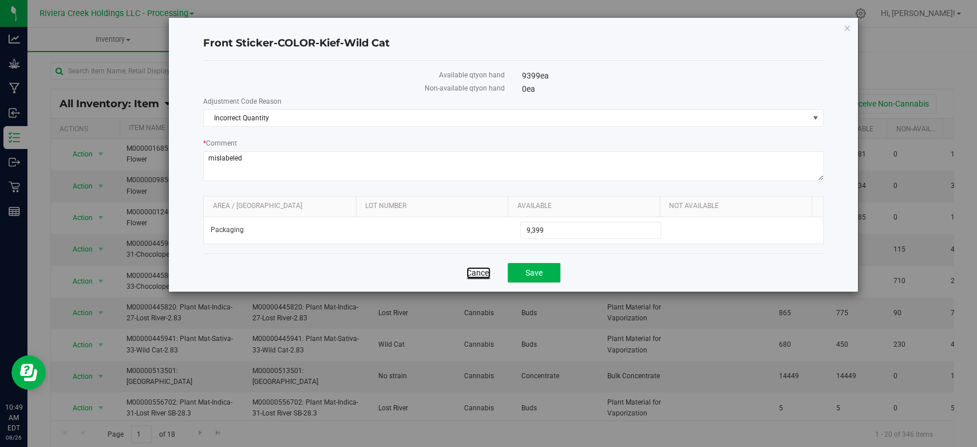
click at [476, 270] on link "Cancel" at bounding box center [479, 272] width 24 height 11
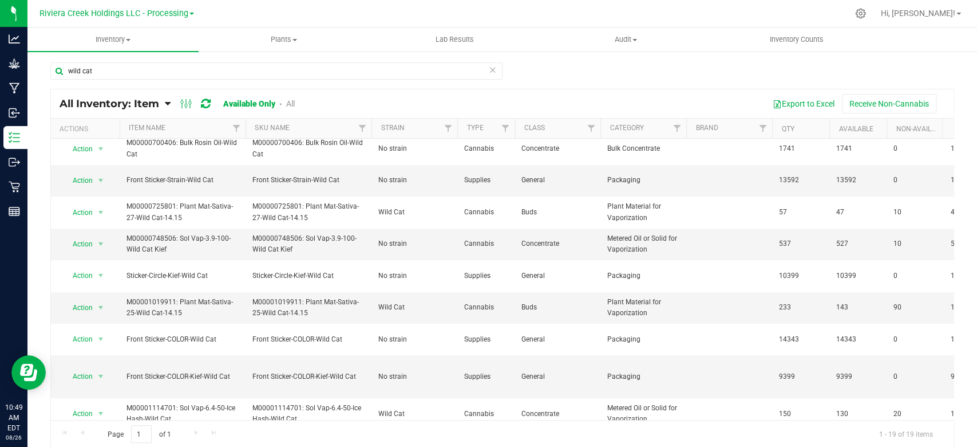
scroll to position [364, 0]
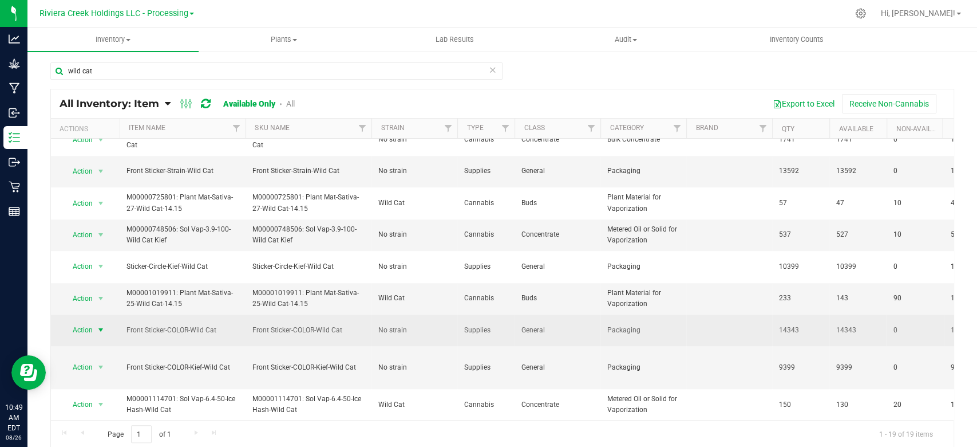
click at [100, 325] on span "select" at bounding box center [100, 329] width 9 height 9
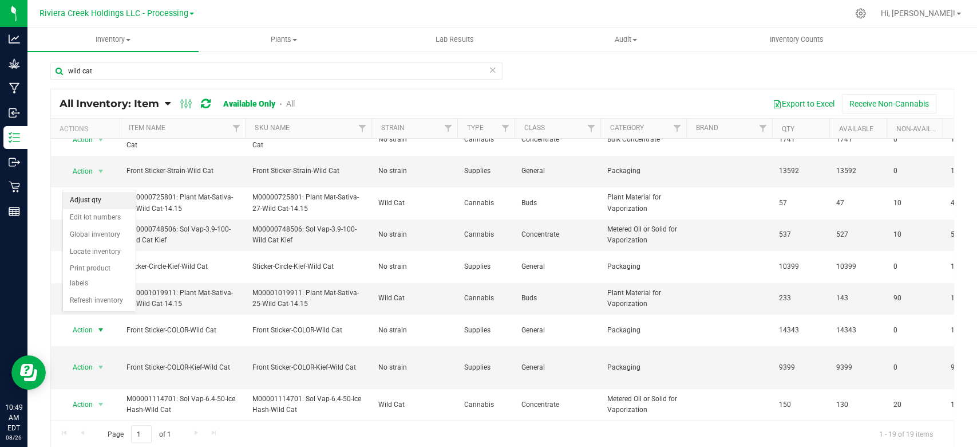
click at [97, 200] on li "Adjust qty" at bounding box center [99, 200] width 73 height 17
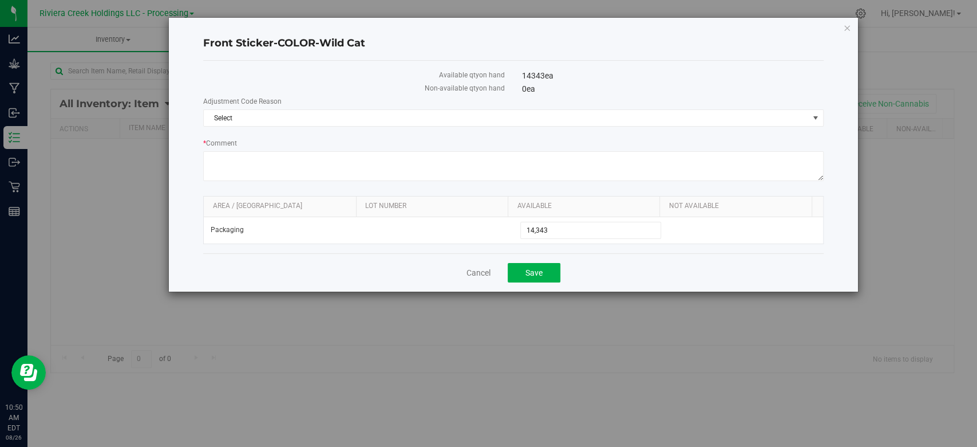
click at [303, 106] on div "Adjustment Code Reason Select Select Incorrect Quantity Standard Farms" at bounding box center [513, 111] width 620 height 30
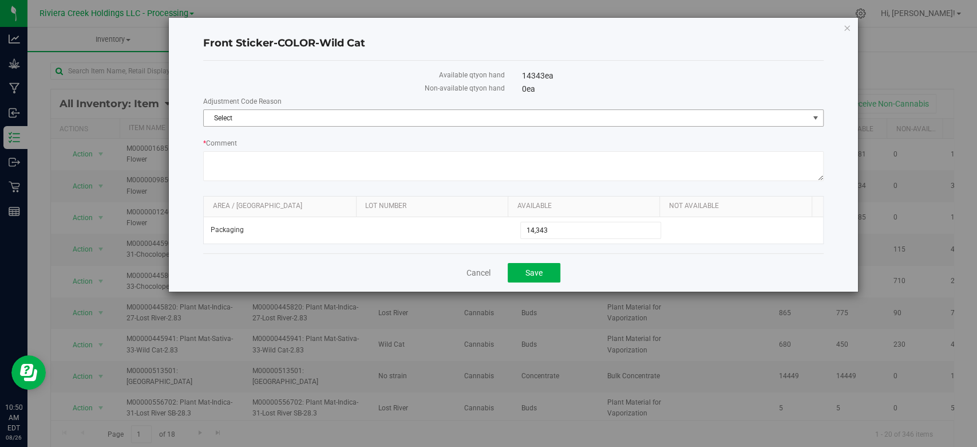
click at [302, 113] on span "Select" at bounding box center [506, 118] width 605 height 16
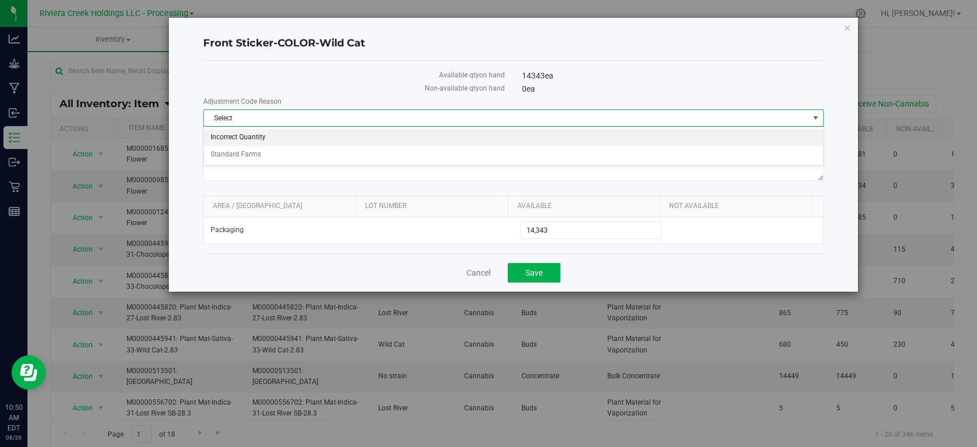
click at [275, 135] on li "Incorrect Quantity" at bounding box center [513, 137] width 619 height 17
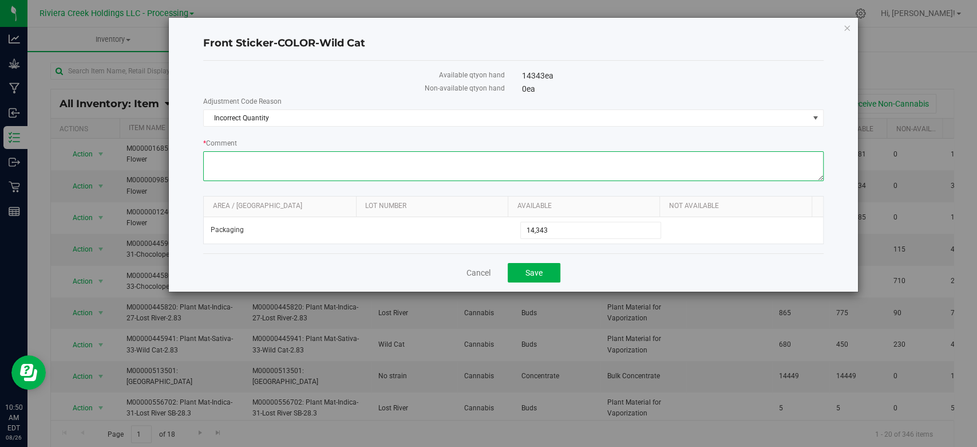
click at [272, 165] on textarea "* Comment" at bounding box center [513, 166] width 620 height 30
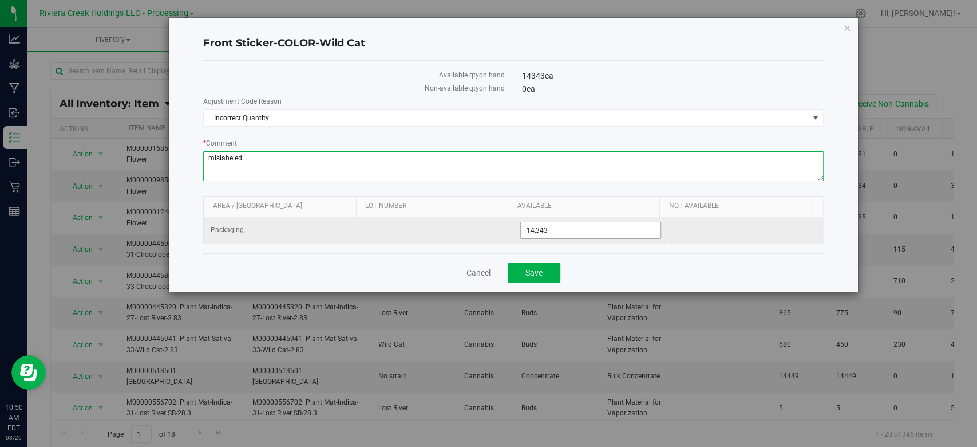
type textarea "mislabeled"
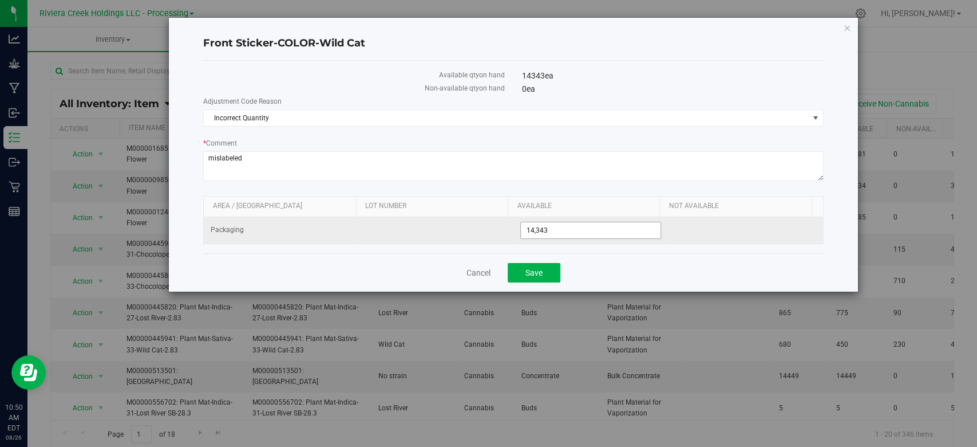
click at [597, 230] on span "14,343 14343" at bounding box center [590, 230] width 141 height 17
type input "14342"
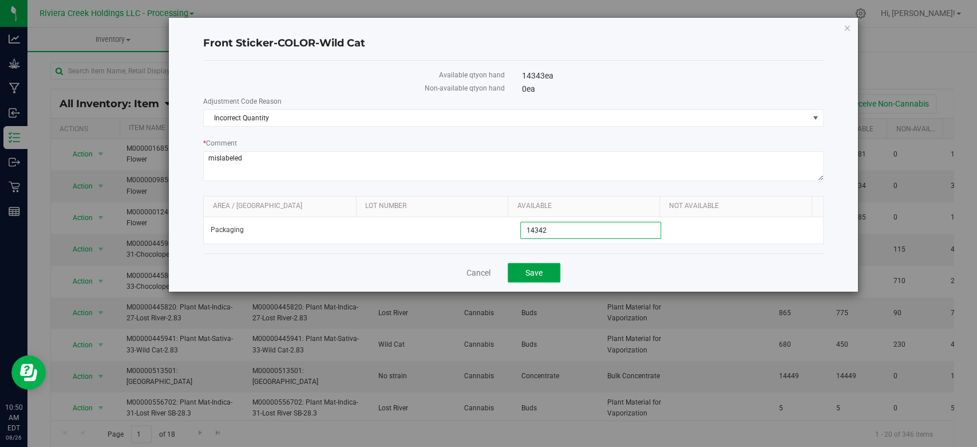
type input "14,342"
click at [526, 275] on span "Save" at bounding box center [534, 272] width 17 height 9
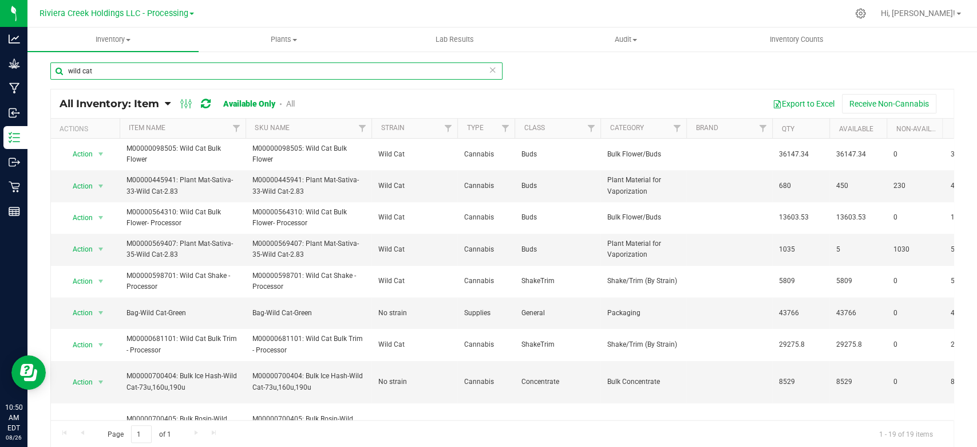
click at [113, 74] on input "wild cat" at bounding box center [276, 70] width 452 height 17
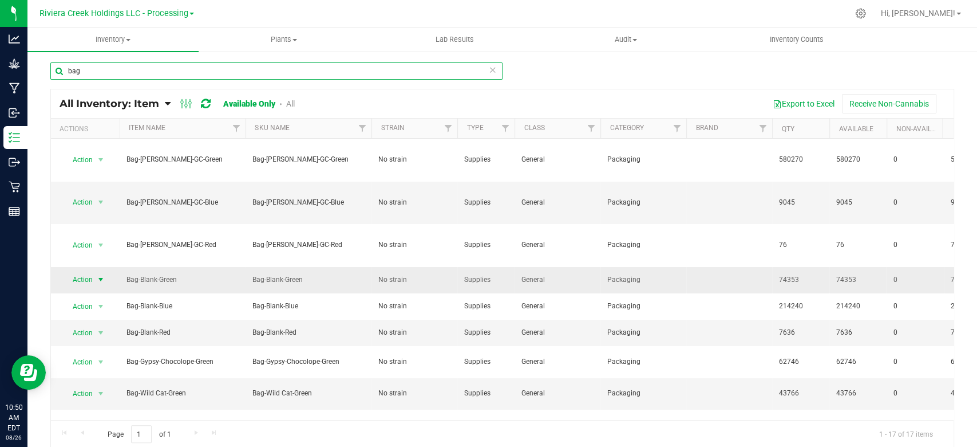
type input "bag"
click at [101, 275] on span "select" at bounding box center [100, 279] width 9 height 9
click at [96, 265] on li "Adjust qty" at bounding box center [99, 264] width 73 height 17
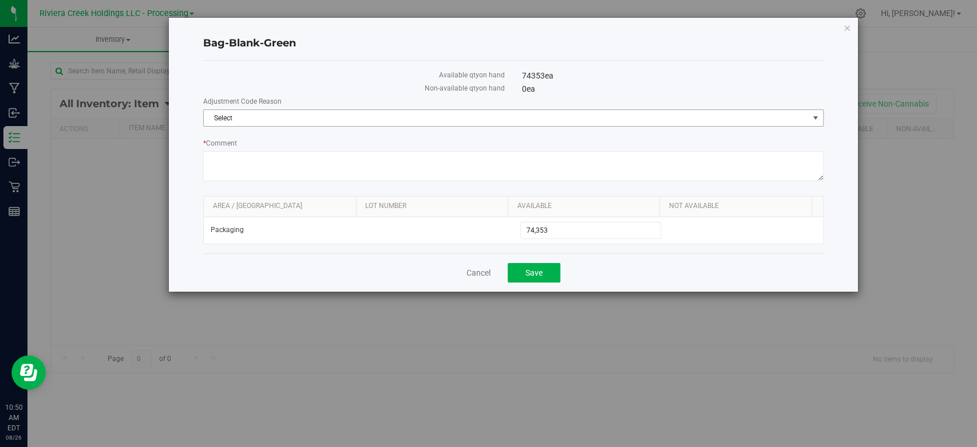
click at [285, 118] on span "Select" at bounding box center [506, 118] width 605 height 16
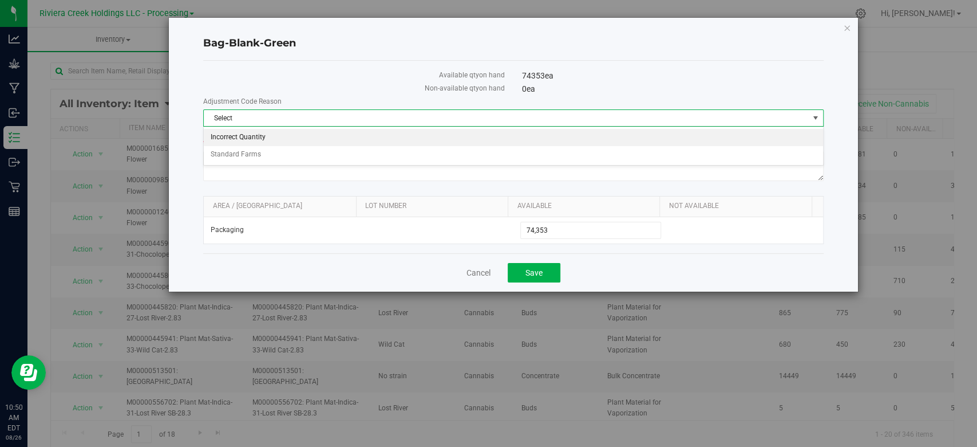
click at [275, 139] on li "Incorrect Quantity" at bounding box center [513, 137] width 619 height 17
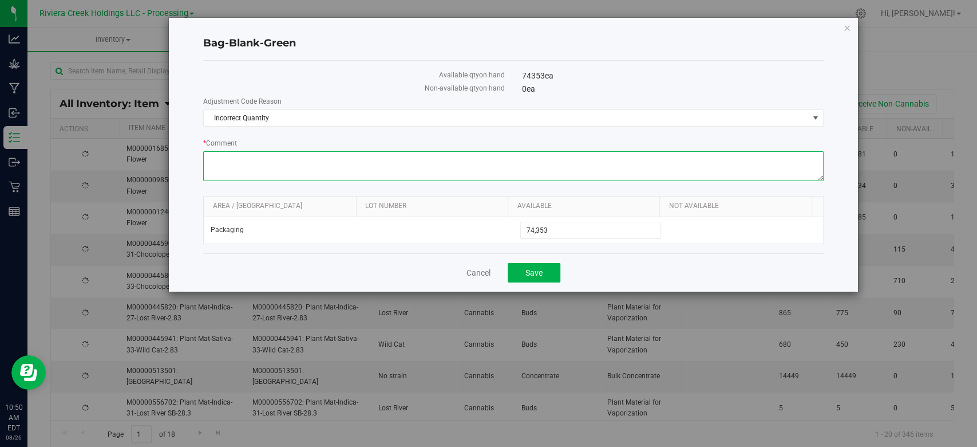
click at [278, 165] on textarea "* Comment" at bounding box center [513, 166] width 620 height 30
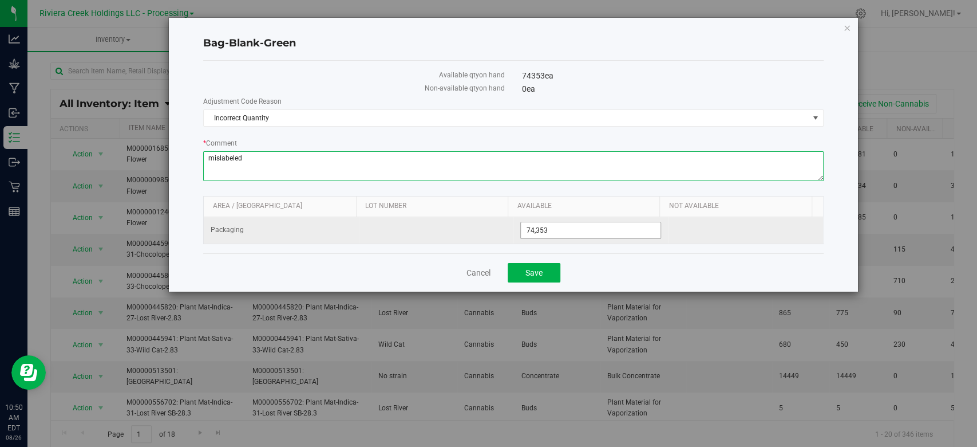
type textarea "mislabeled"
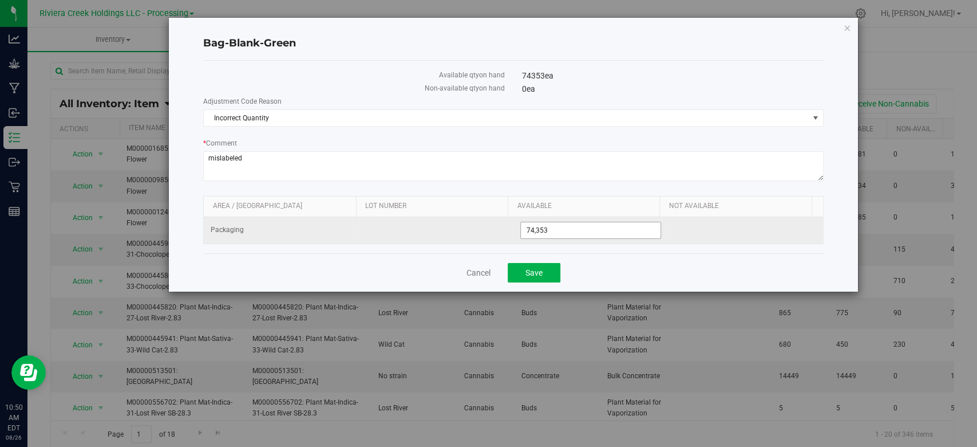
click at [554, 226] on span "74,353 74353" at bounding box center [590, 230] width 141 height 17
type input "74319"
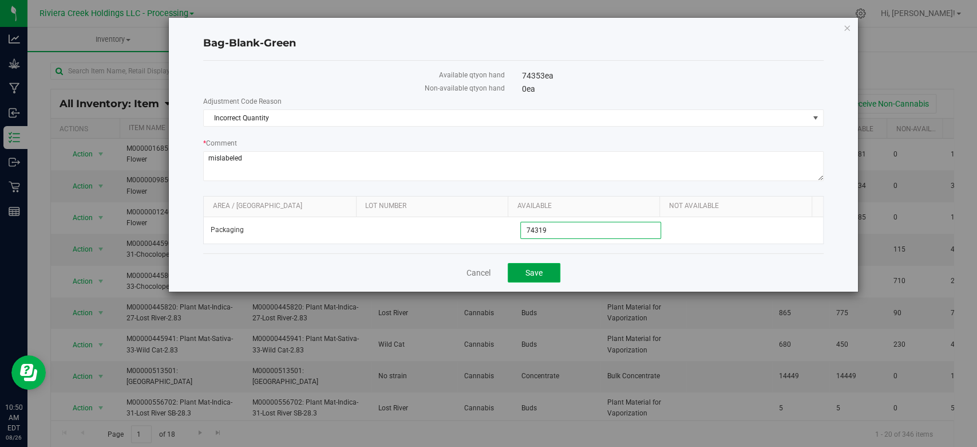
type input "74,319"
click at [528, 271] on span "Save" at bounding box center [534, 272] width 17 height 9
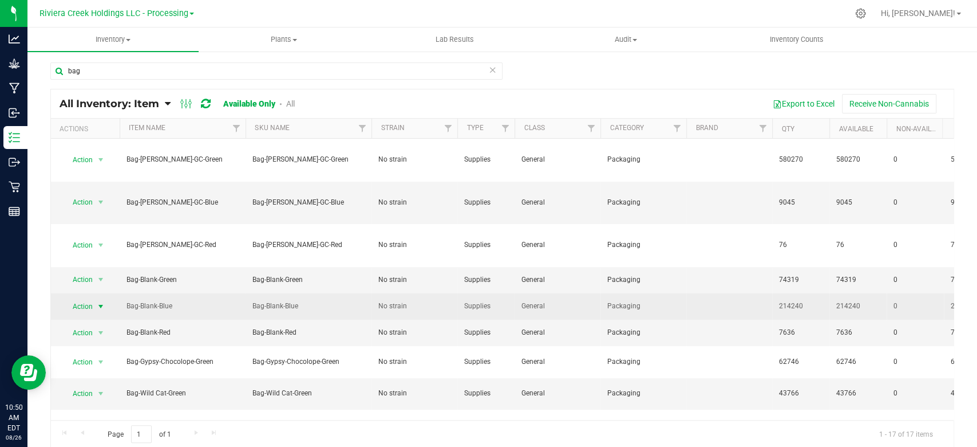
click at [105, 302] on span "select" at bounding box center [100, 306] width 9 height 9
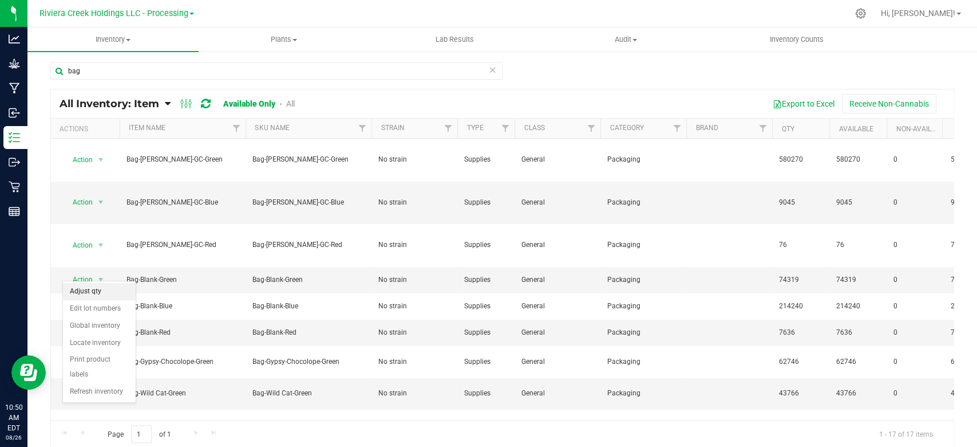
click at [98, 290] on li "Adjust qty" at bounding box center [99, 291] width 73 height 17
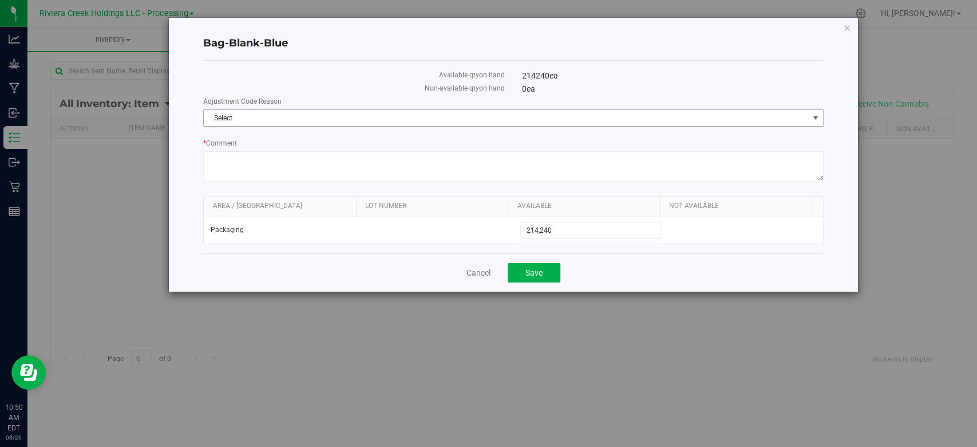
click at [243, 120] on span "Select" at bounding box center [506, 118] width 605 height 16
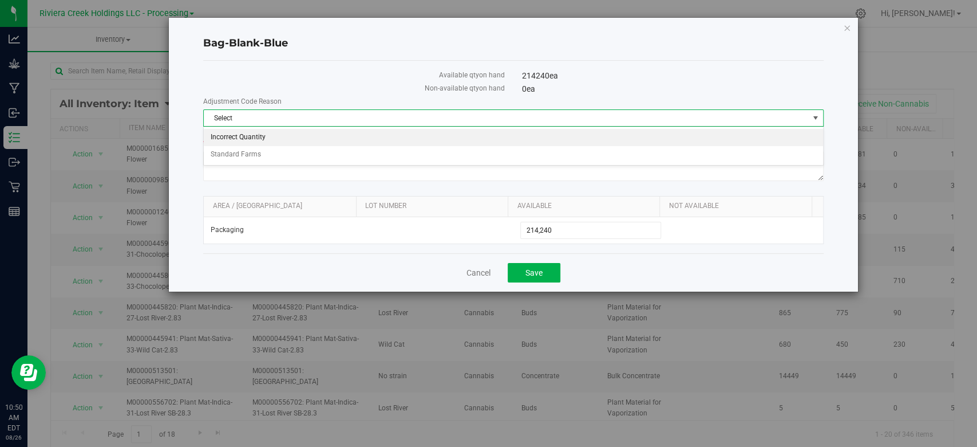
click at [236, 136] on li "Incorrect Quantity" at bounding box center [513, 137] width 619 height 17
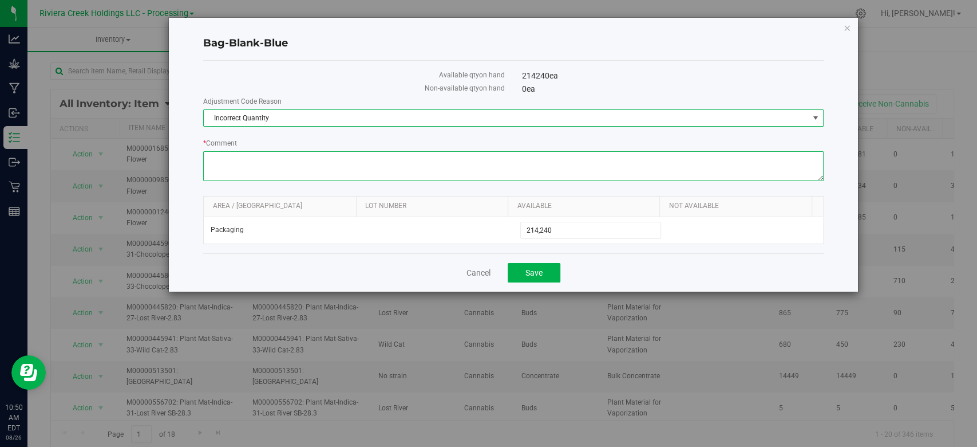
click at [242, 158] on textarea "* Comment" at bounding box center [513, 166] width 620 height 30
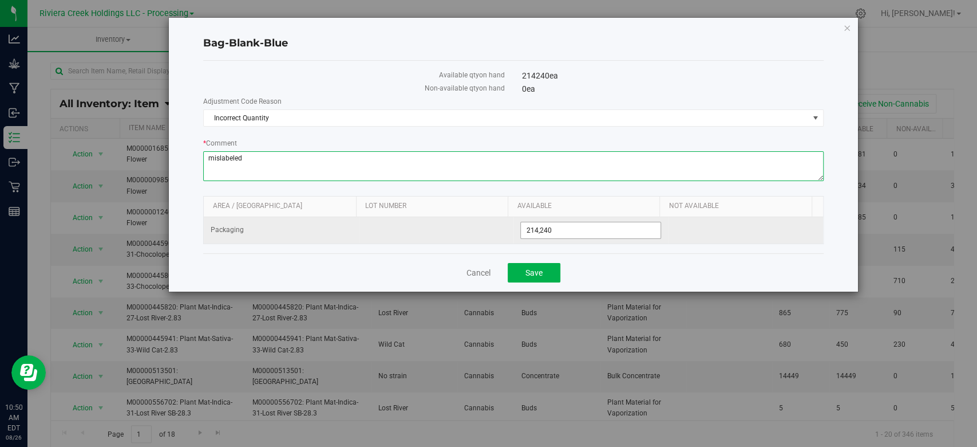
type textarea "mislabeled"
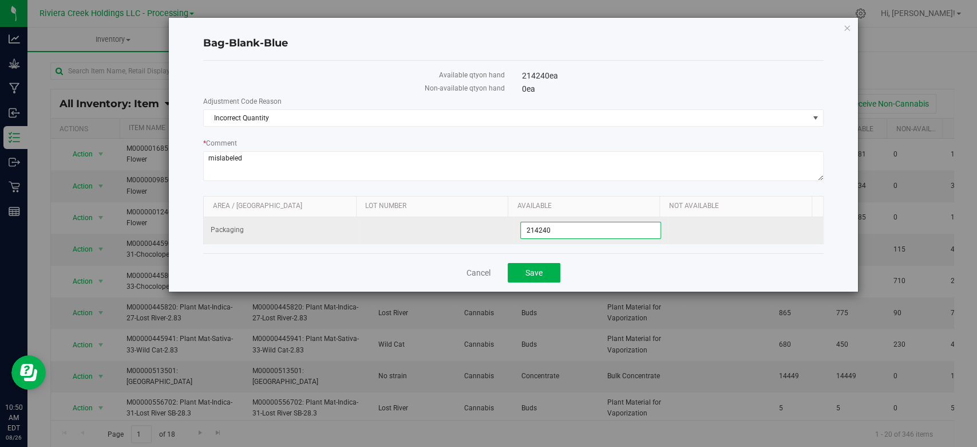
click at [590, 233] on span "214,240 214240" at bounding box center [590, 230] width 141 height 17
type input "214231"
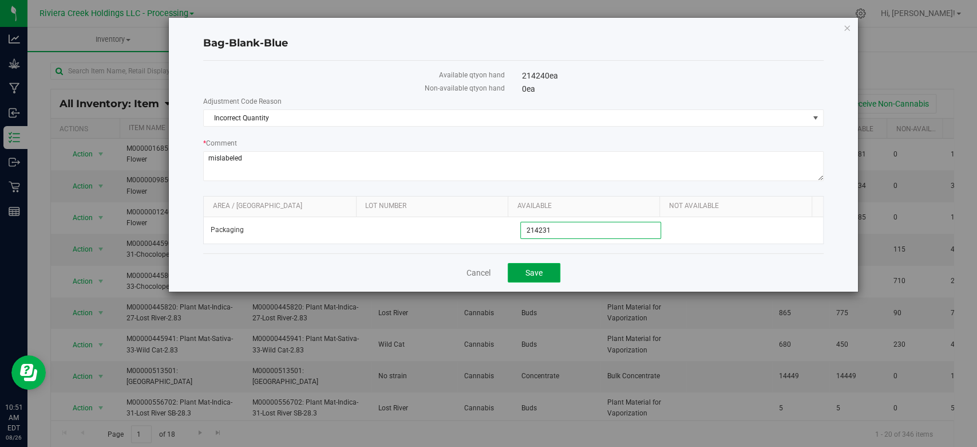
type input "214,231"
click at [544, 269] on button "Save" at bounding box center [534, 272] width 53 height 19
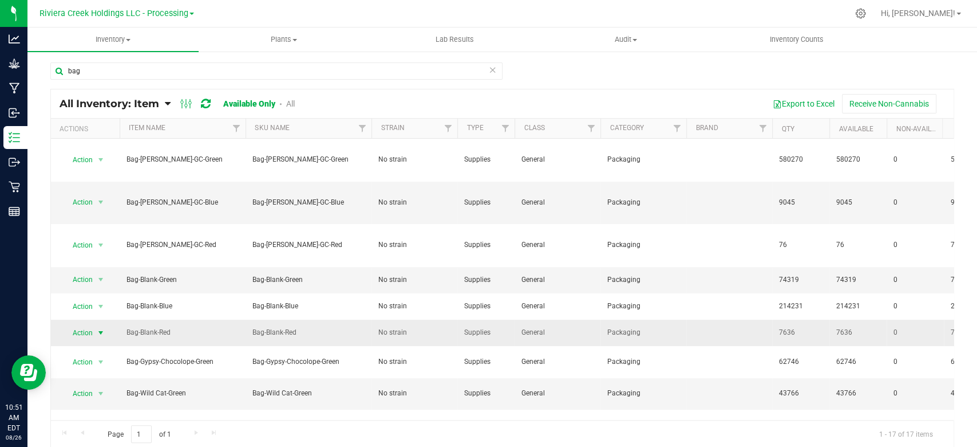
click at [101, 328] on span "select" at bounding box center [100, 332] width 9 height 9
click at [88, 312] on li "Adjust qty" at bounding box center [99, 318] width 73 height 17
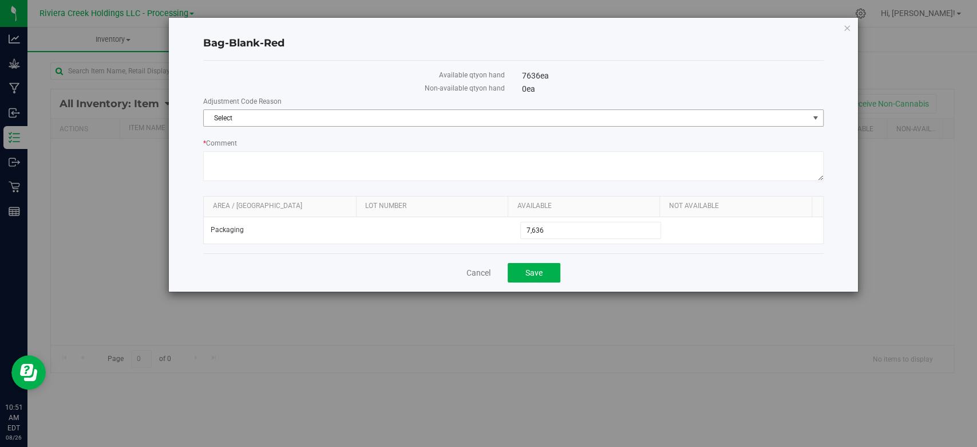
click at [303, 113] on span "Select" at bounding box center [506, 118] width 605 height 16
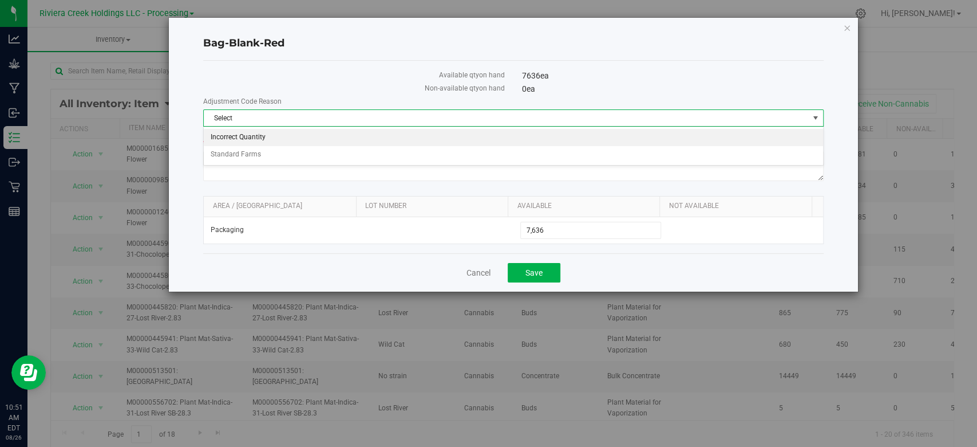
click at [291, 140] on li "Incorrect Quantity" at bounding box center [513, 137] width 619 height 17
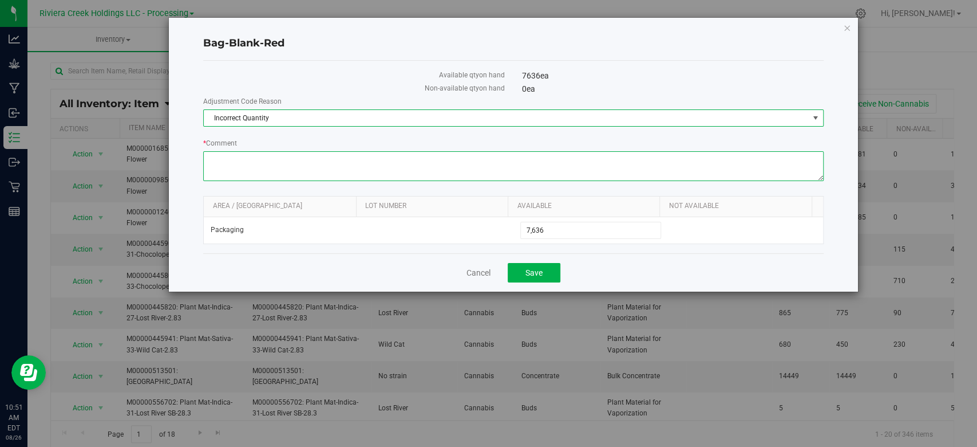
click at [286, 166] on textarea "* Comment" at bounding box center [513, 166] width 620 height 30
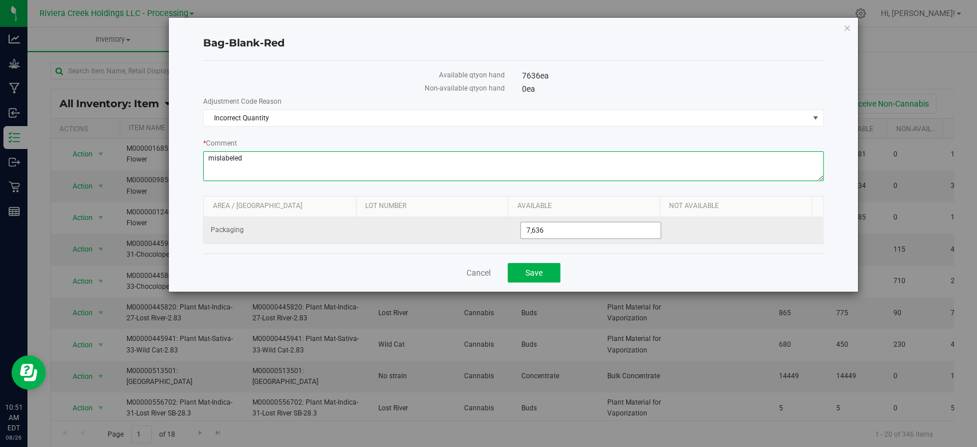
type textarea "mislabeled"
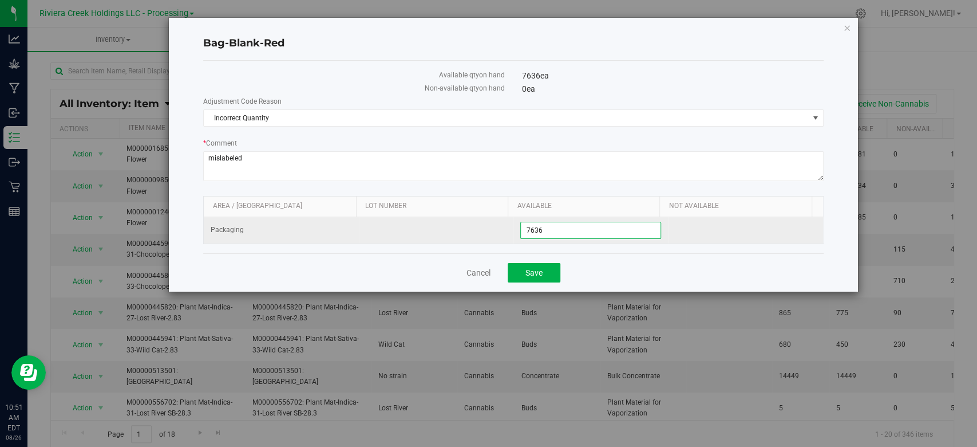
click at [611, 230] on span "7,636 7636" at bounding box center [590, 230] width 141 height 17
type input "7614"
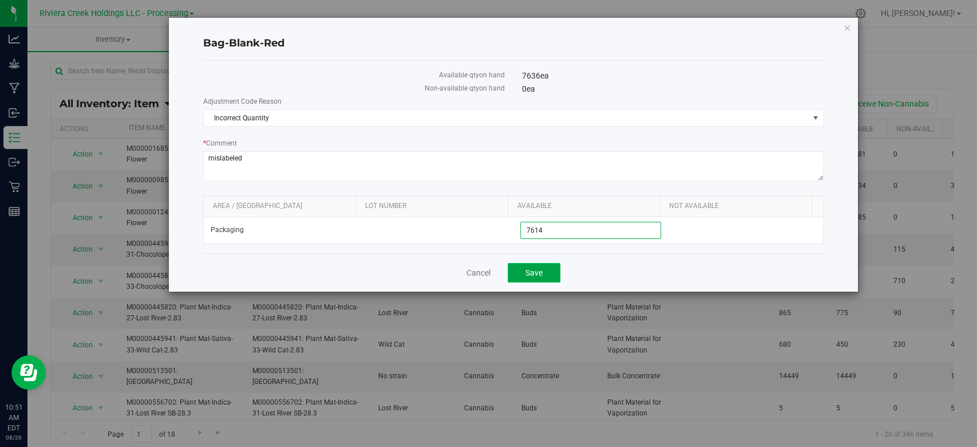
type input "7,614"
click at [532, 268] on span "Save" at bounding box center [534, 272] width 17 height 9
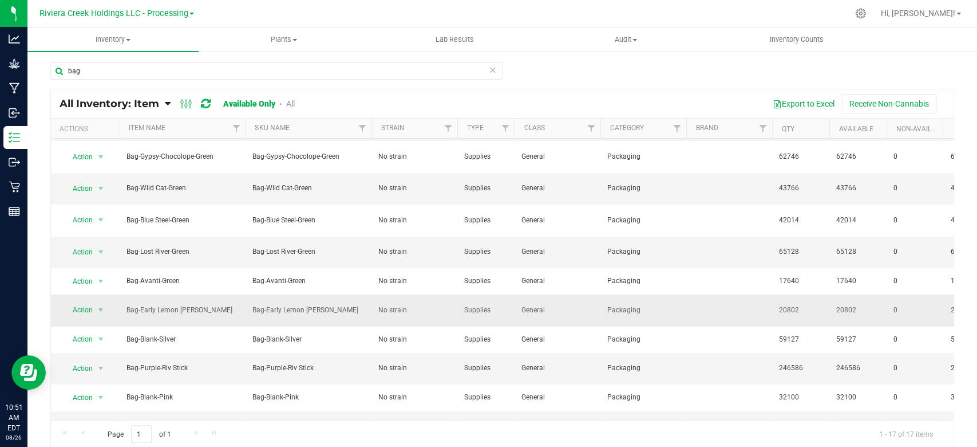
scroll to position [229, 0]
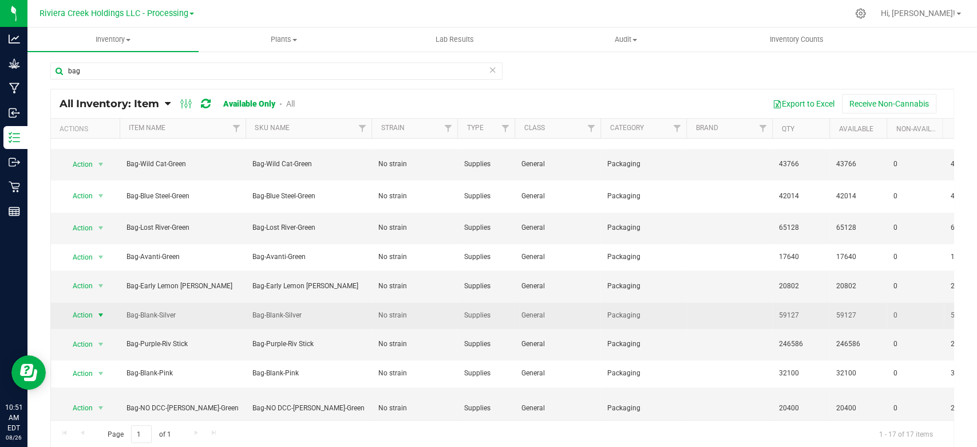
click at [100, 310] on span "select" at bounding box center [100, 314] width 9 height 9
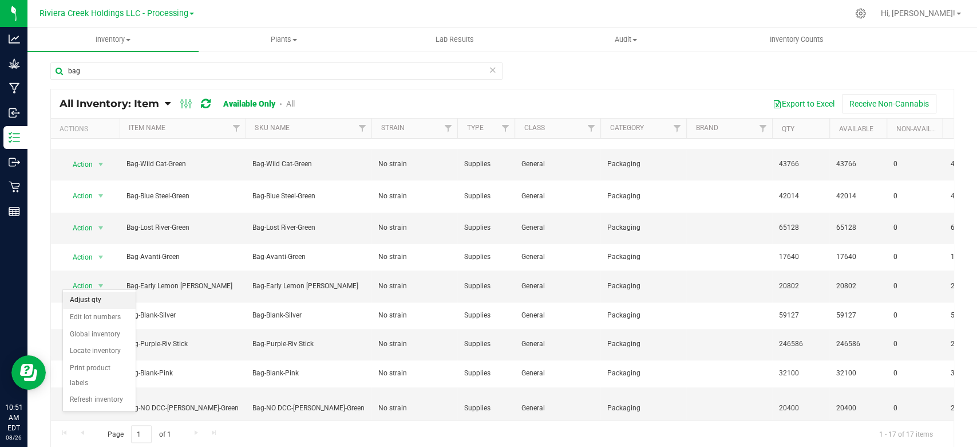
click at [91, 305] on li "Adjust qty" at bounding box center [99, 299] width 73 height 17
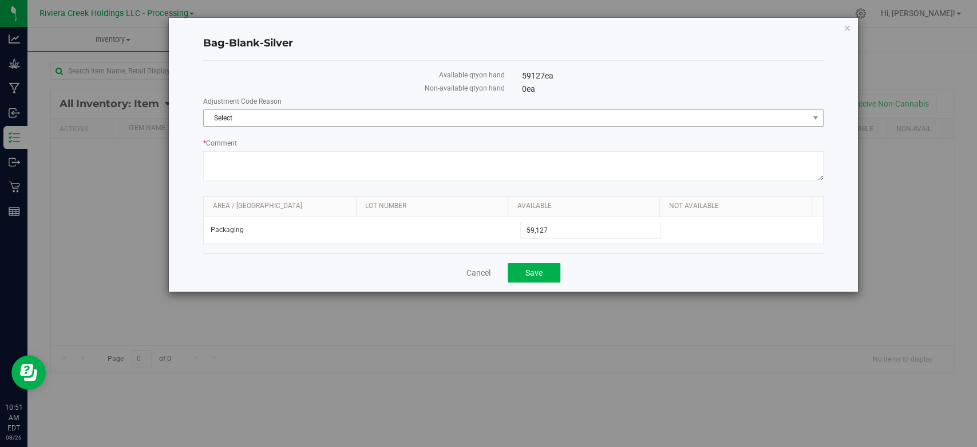
click at [266, 120] on span "Select" at bounding box center [506, 118] width 605 height 16
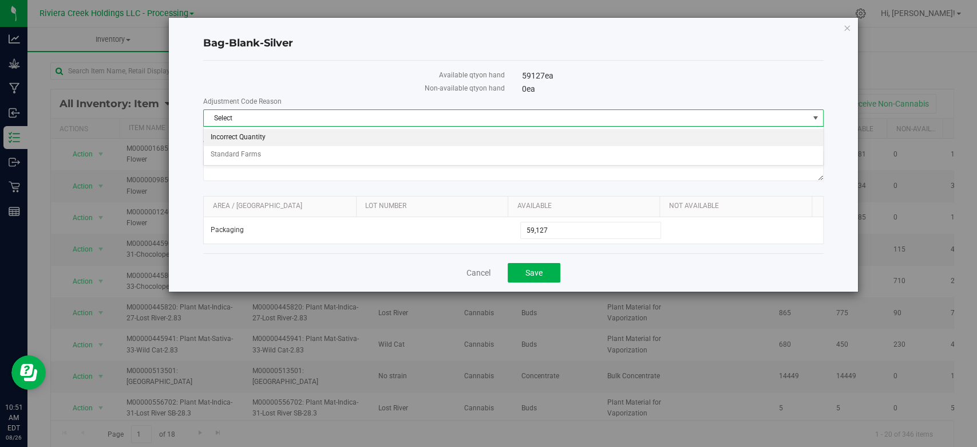
click at [251, 138] on li "Incorrect Quantity" at bounding box center [513, 137] width 619 height 17
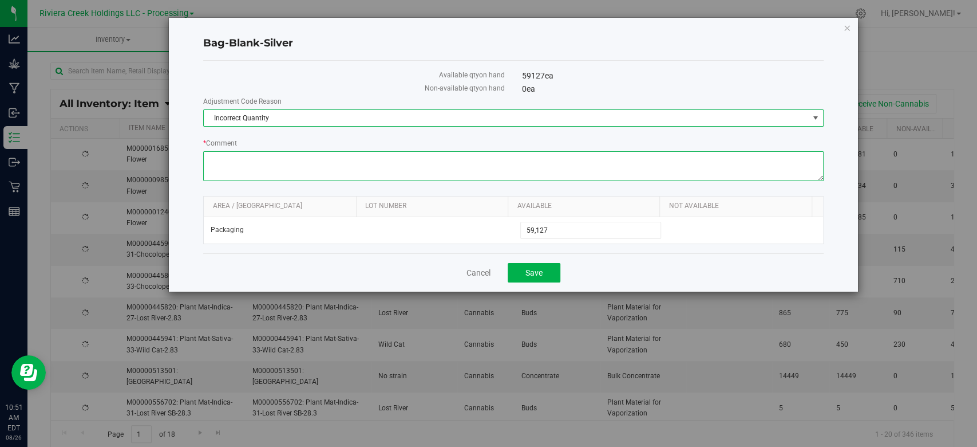
click at [256, 161] on textarea "* Comment" at bounding box center [513, 166] width 620 height 30
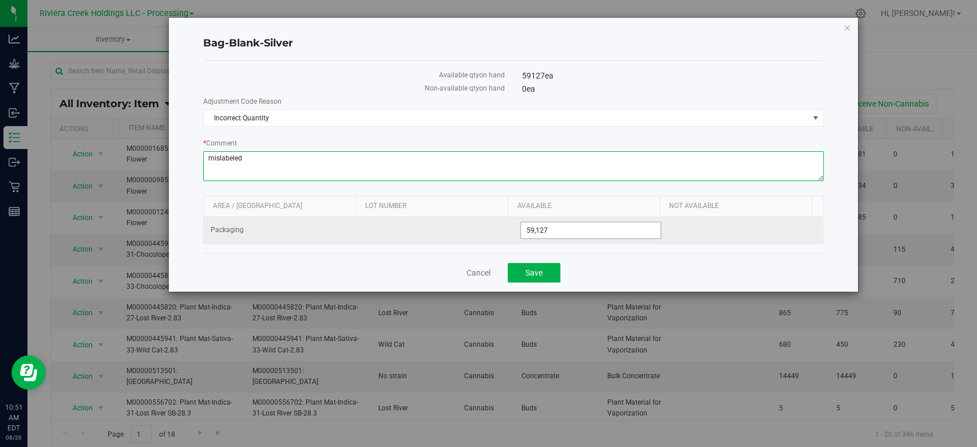
type textarea "mislabeled"
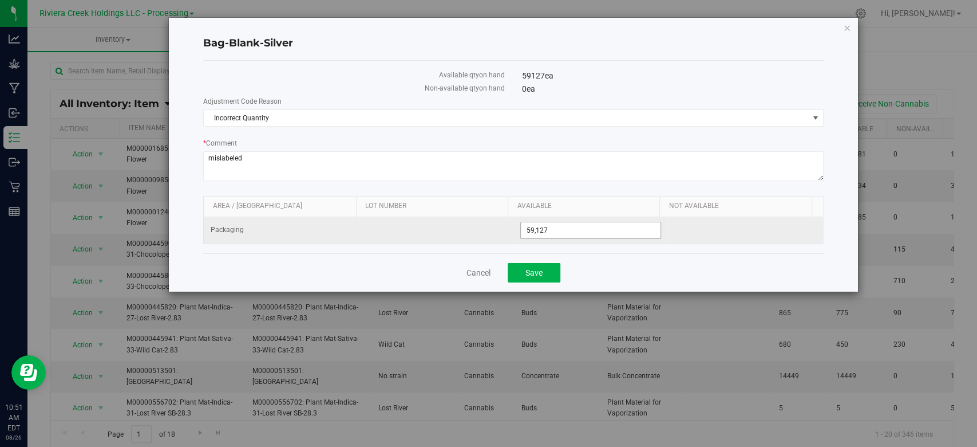
click at [573, 227] on span "59,127 59127" at bounding box center [590, 230] width 141 height 17
type input "59086"
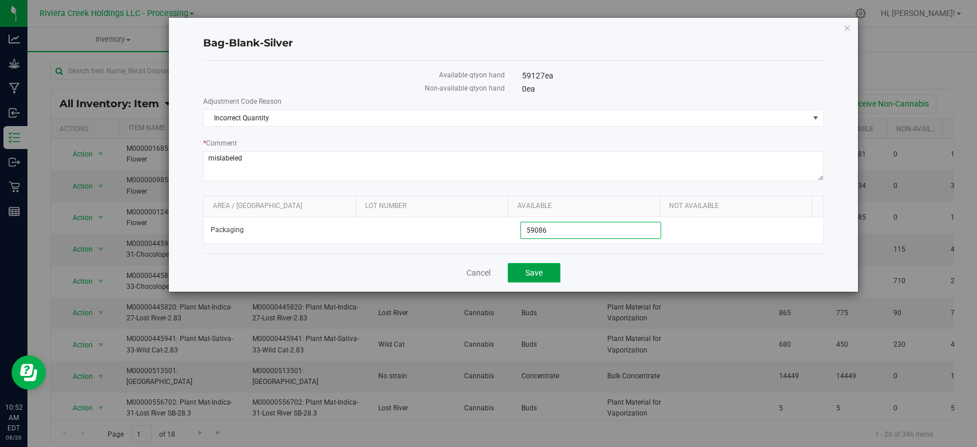
type input "59,086"
click at [539, 264] on button "Save" at bounding box center [534, 272] width 53 height 19
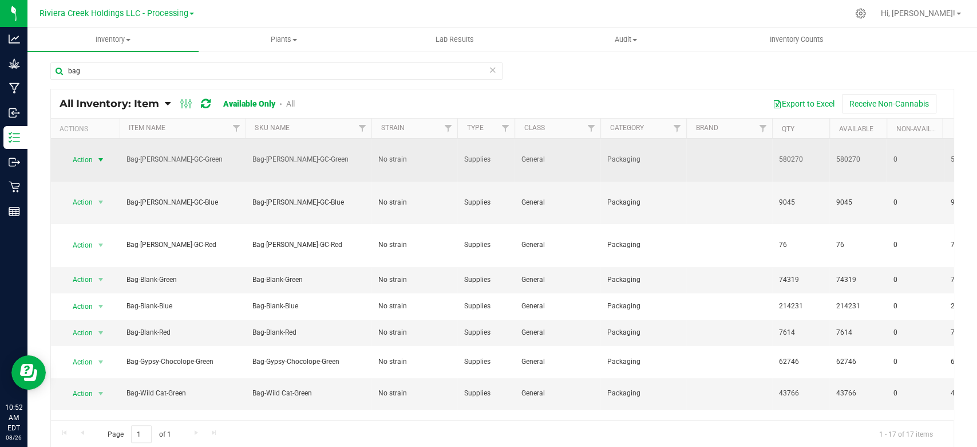
click at [98, 155] on span "select" at bounding box center [100, 159] width 9 height 9
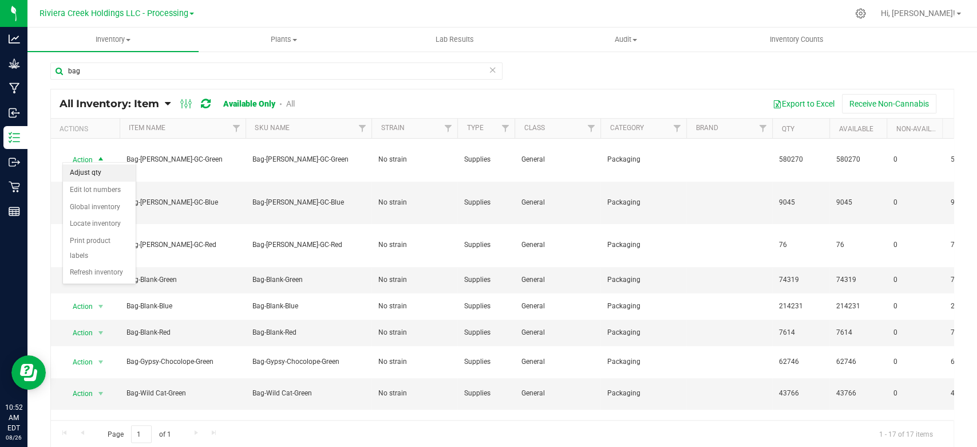
click at [97, 170] on li "Adjust qty" at bounding box center [99, 172] width 73 height 17
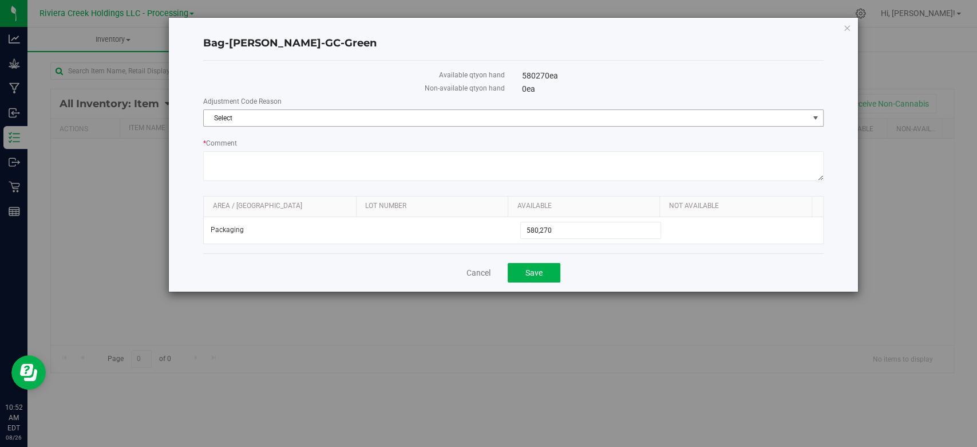
drag, startPoint x: 279, startPoint y: 116, endPoint x: 266, endPoint y: 143, distance: 29.7
click at [279, 116] on span "Select" at bounding box center [506, 118] width 605 height 16
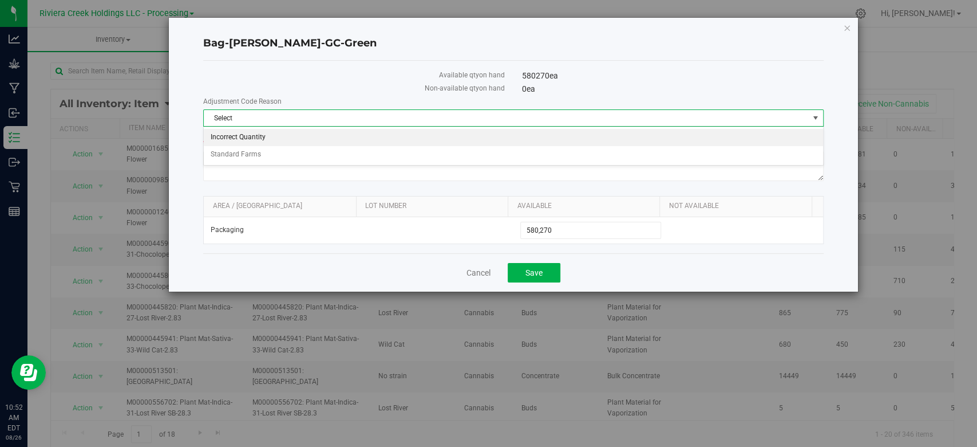
click at [264, 140] on li "Incorrect Quantity" at bounding box center [513, 137] width 619 height 17
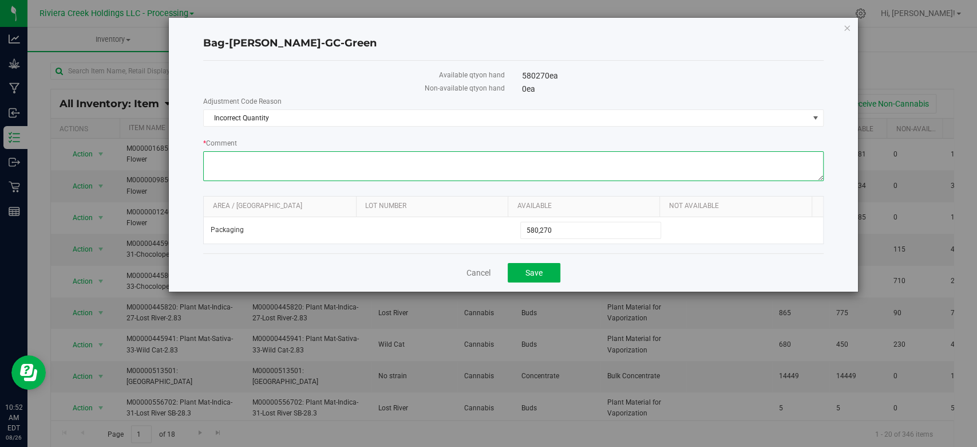
click at [264, 160] on textarea "* Comment" at bounding box center [513, 166] width 620 height 30
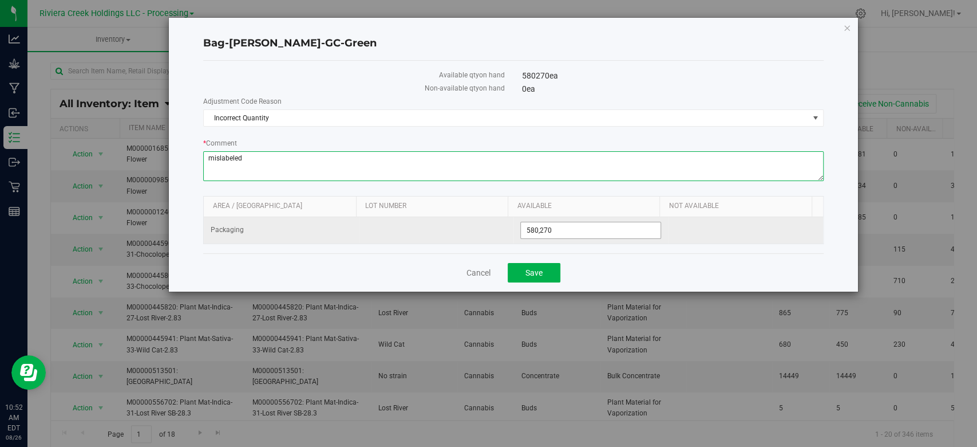
type textarea "mislabeled"
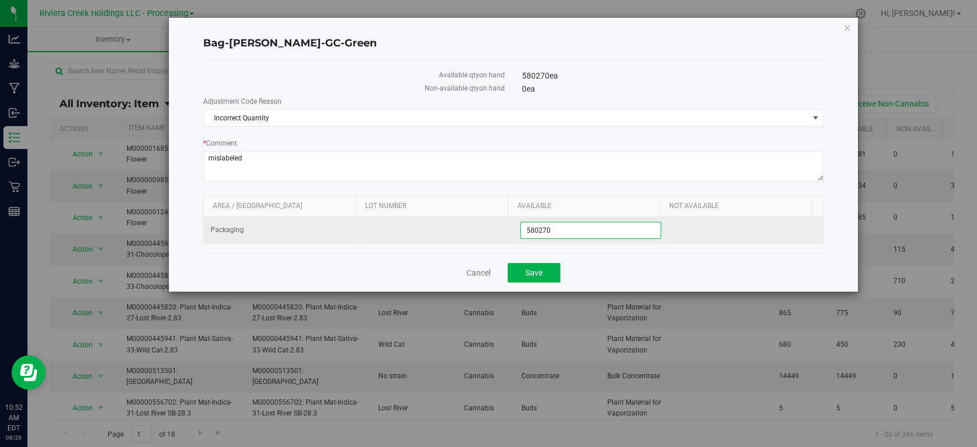
click at [588, 226] on span "580,270 580270" at bounding box center [590, 230] width 141 height 17
type input "580265"
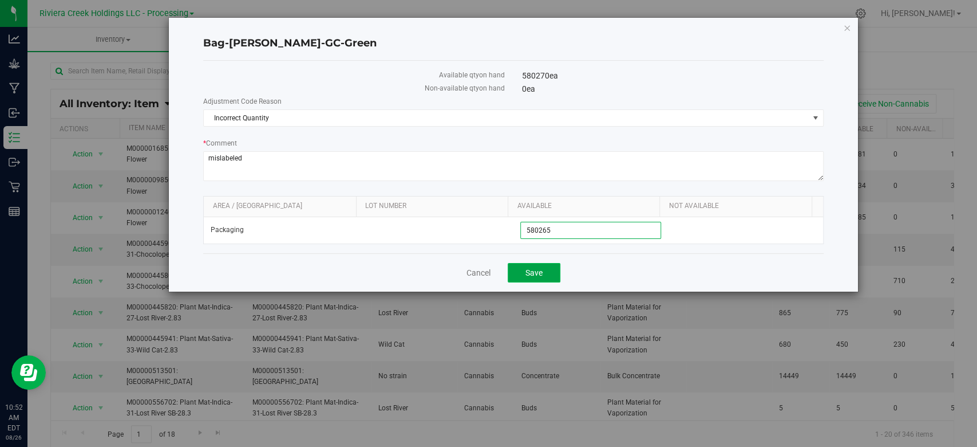
type input "580,265"
click at [545, 266] on button "Save" at bounding box center [534, 272] width 53 height 19
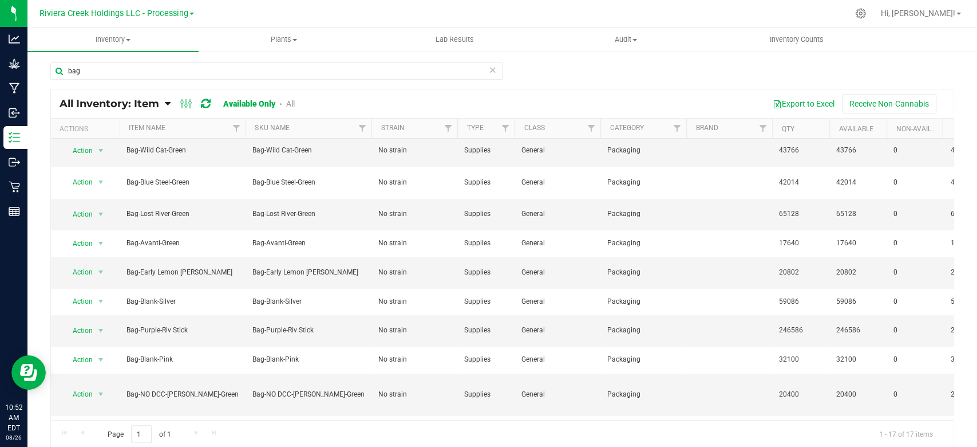
scroll to position [247, 0]
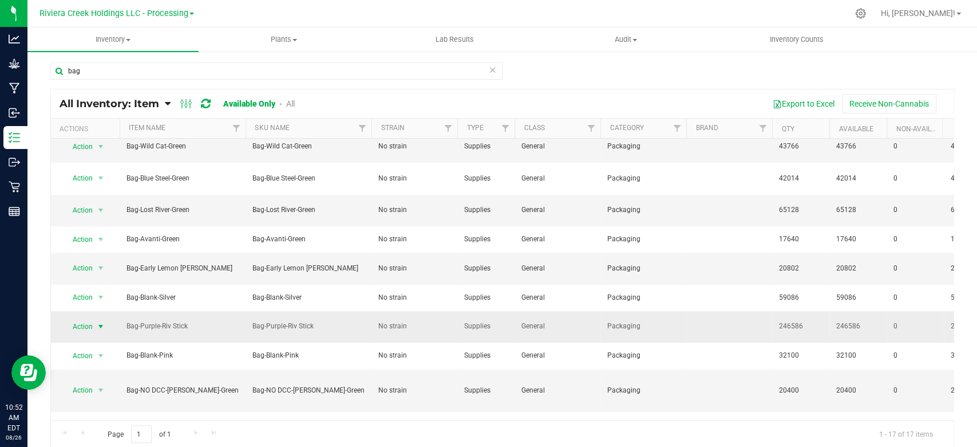
click at [94, 318] on span "select" at bounding box center [101, 326] width 14 height 16
click at [92, 310] on li "Adjust qty" at bounding box center [99, 311] width 73 height 17
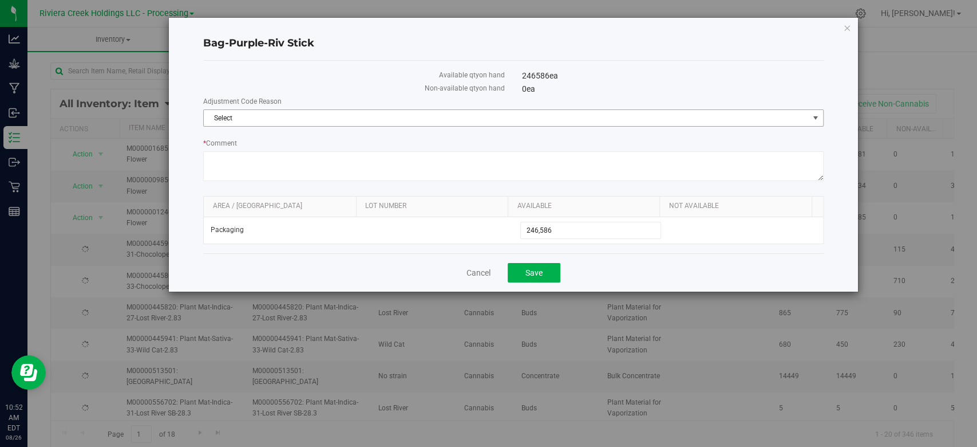
click at [289, 113] on span "Select" at bounding box center [506, 118] width 605 height 16
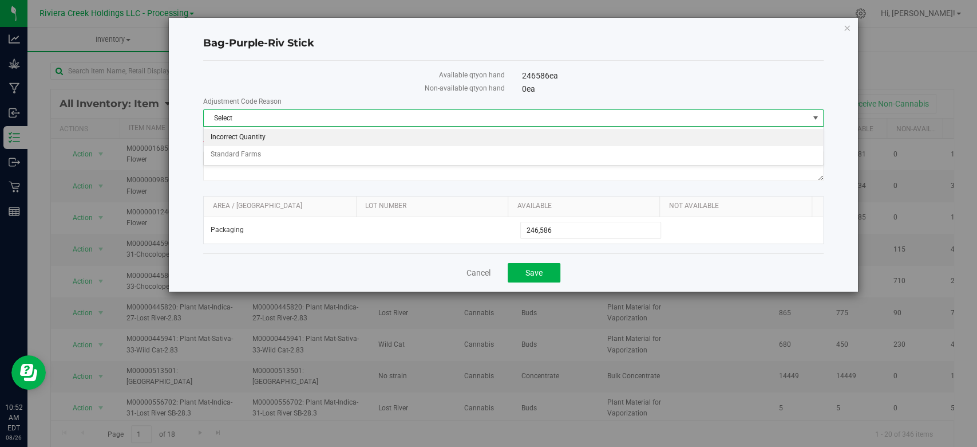
click at [278, 133] on li "Incorrect Quantity" at bounding box center [513, 137] width 619 height 17
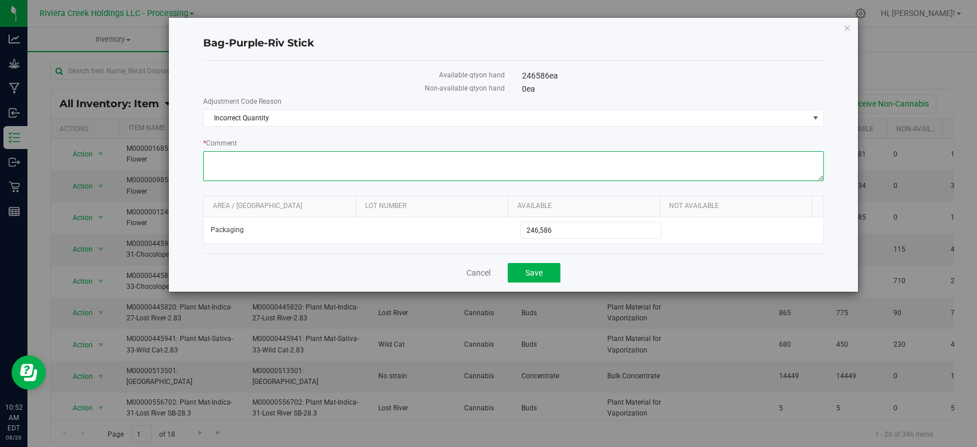
click at [277, 160] on textarea "* Comment" at bounding box center [513, 166] width 620 height 30
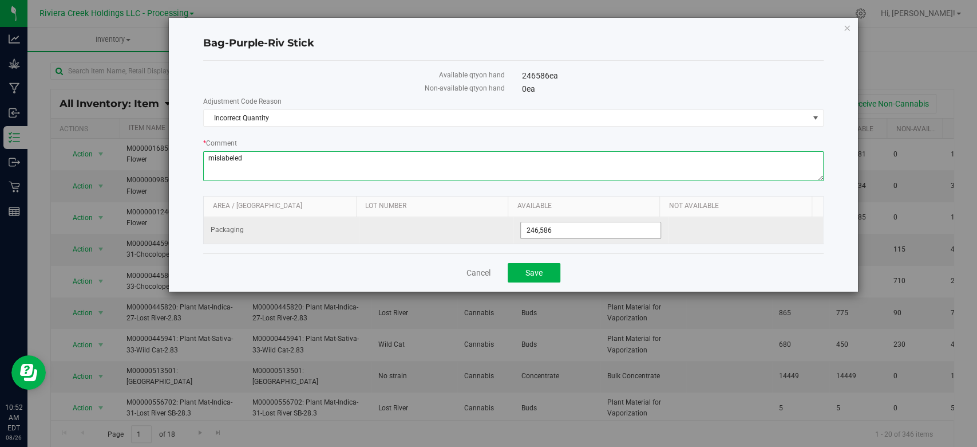
type textarea "mislabeled"
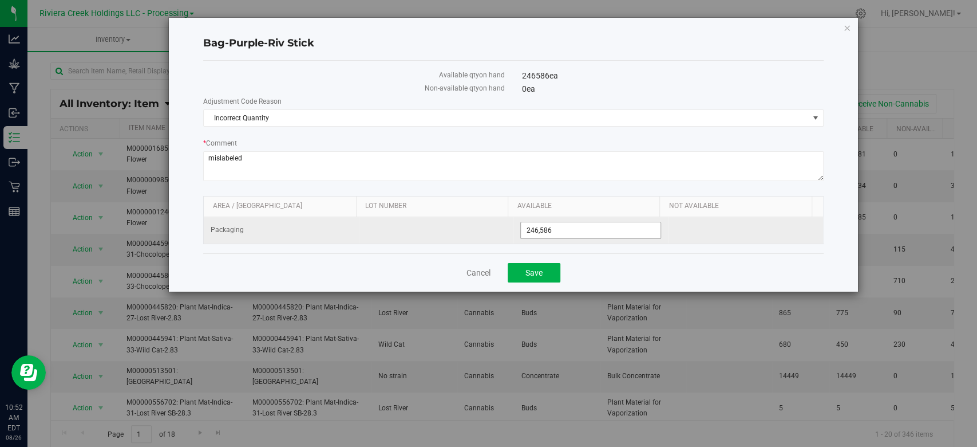
click at [603, 231] on span "246,586 246586" at bounding box center [590, 230] width 141 height 17
type input "246490"
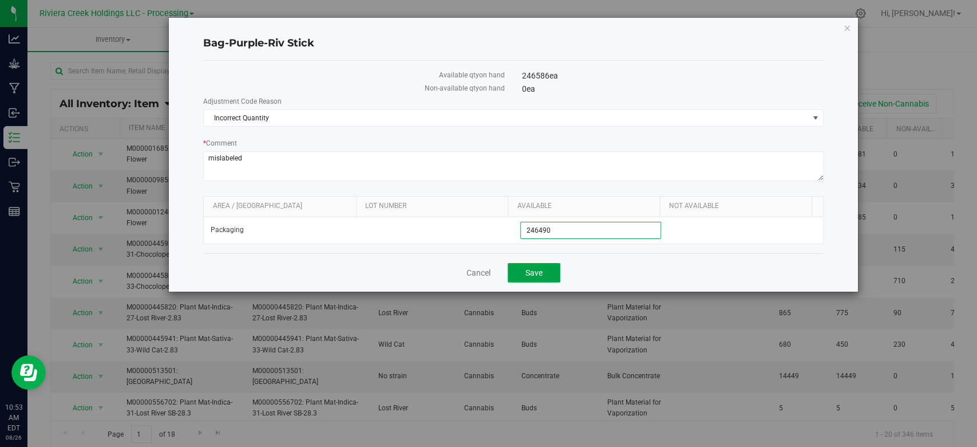
type input "246,490"
click at [542, 276] on span "Save" at bounding box center [534, 272] width 17 height 9
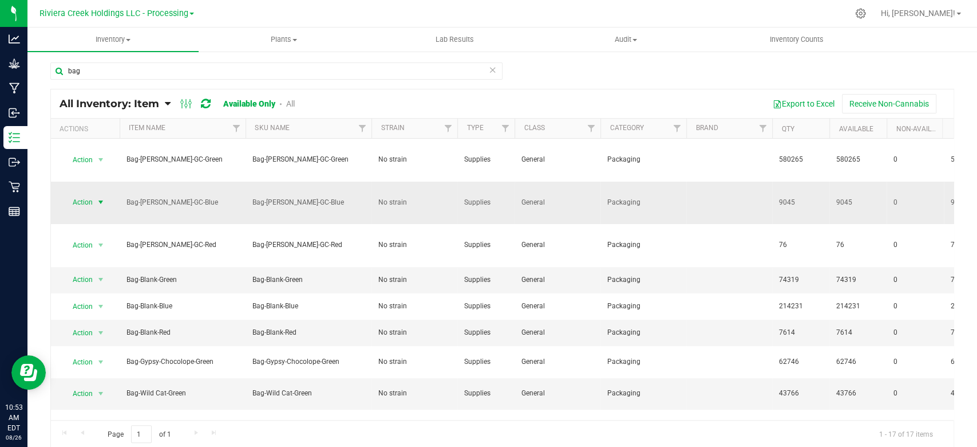
click at [102, 198] on span "select" at bounding box center [100, 202] width 9 height 9
click at [105, 203] on li "Adjust qty" at bounding box center [99, 204] width 73 height 17
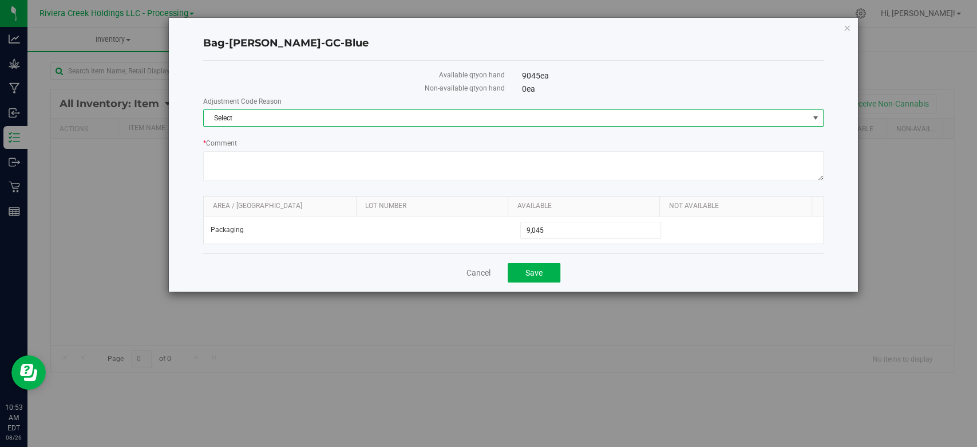
click at [282, 121] on span "Select" at bounding box center [506, 118] width 605 height 16
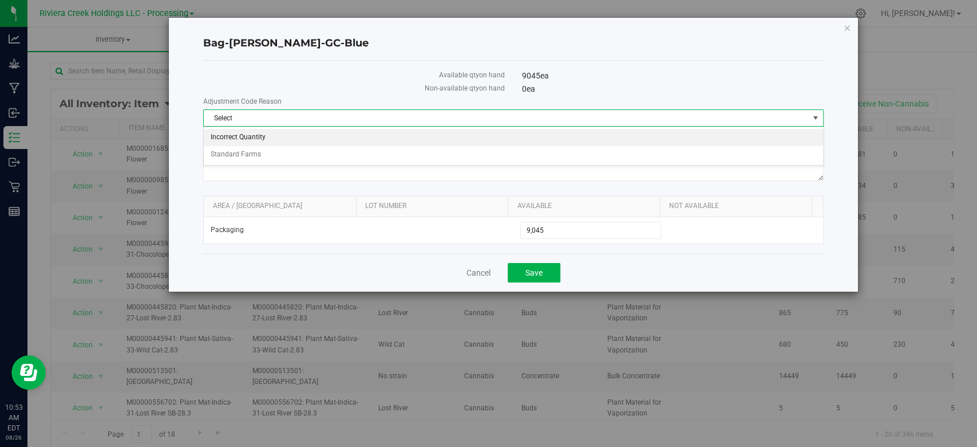
click at [278, 136] on li "Incorrect Quantity" at bounding box center [513, 137] width 619 height 17
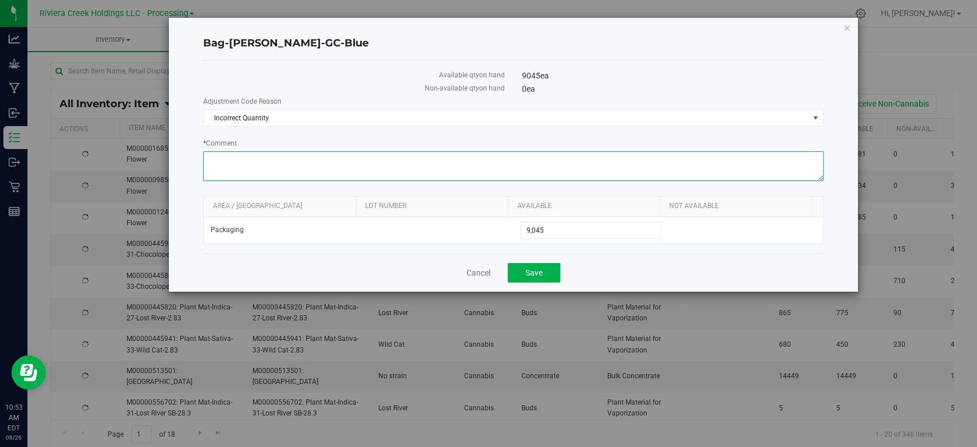
click at [277, 153] on textarea "* Comment" at bounding box center [513, 166] width 620 height 30
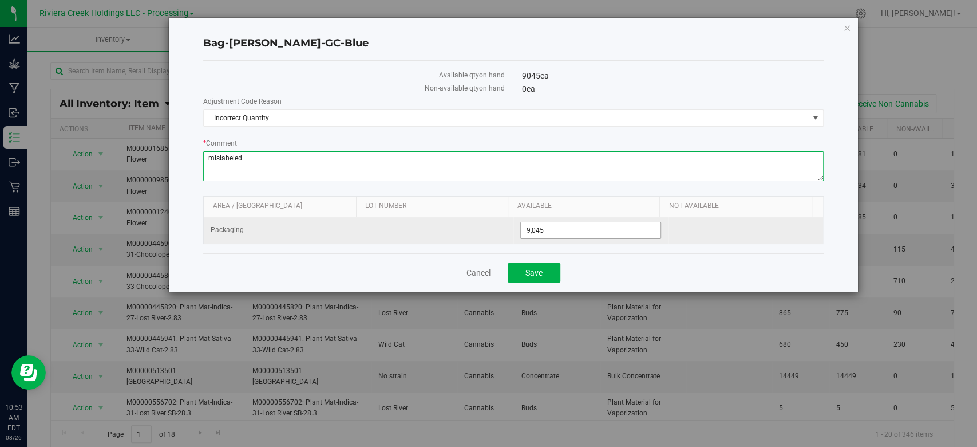
type textarea "mislabeled"
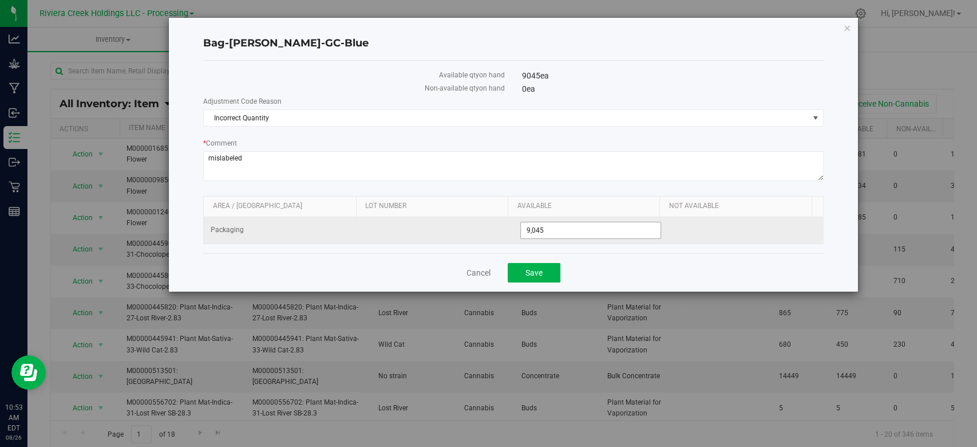
click at [563, 234] on span "9,045 9045" at bounding box center [590, 230] width 141 height 17
type input "9040"
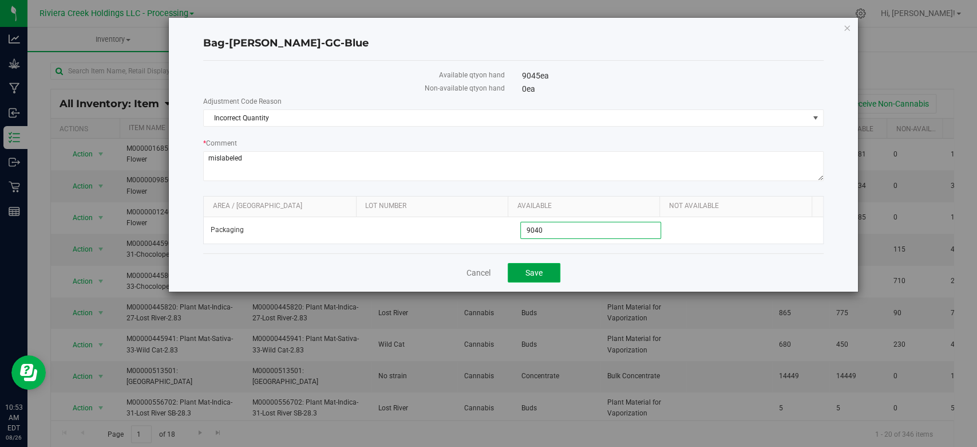
type input "9,040"
click at [529, 271] on span "Save" at bounding box center [534, 272] width 17 height 9
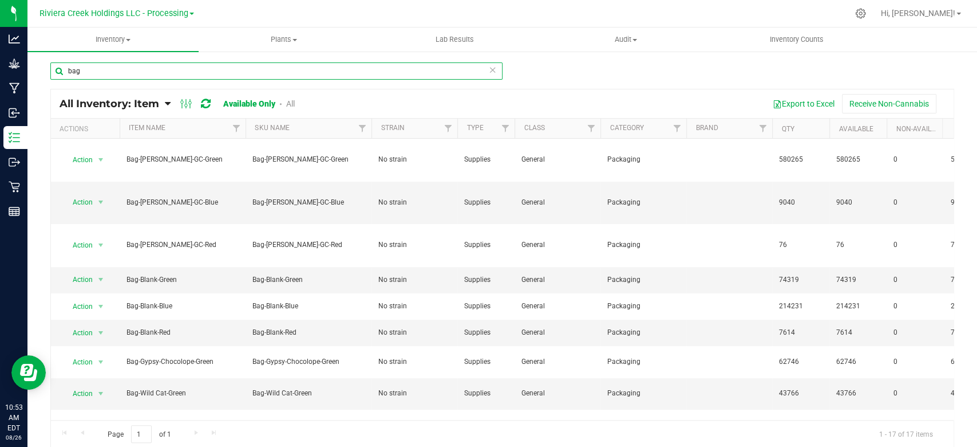
click at [92, 70] on input "bag" at bounding box center [276, 70] width 452 height 17
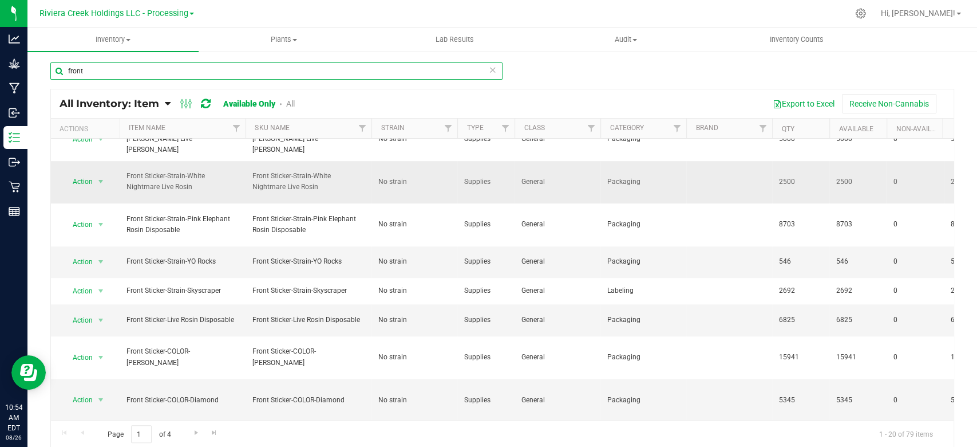
scroll to position [1, 0]
type input "front"
click at [101, 394] on span "select" at bounding box center [100, 398] width 9 height 9
click at [83, 269] on li "Adjust qty" at bounding box center [99, 267] width 73 height 17
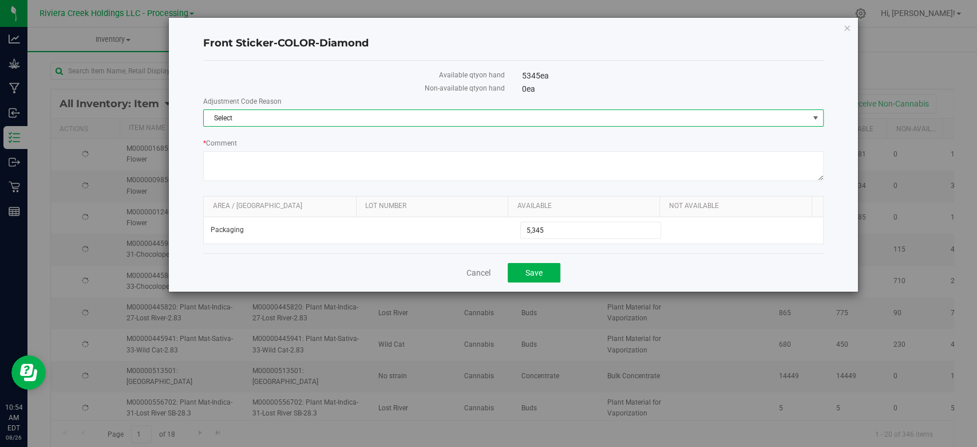
click at [235, 117] on span "Select" at bounding box center [506, 118] width 605 height 16
click at [243, 140] on li "Incorrect Quantity" at bounding box center [513, 137] width 619 height 17
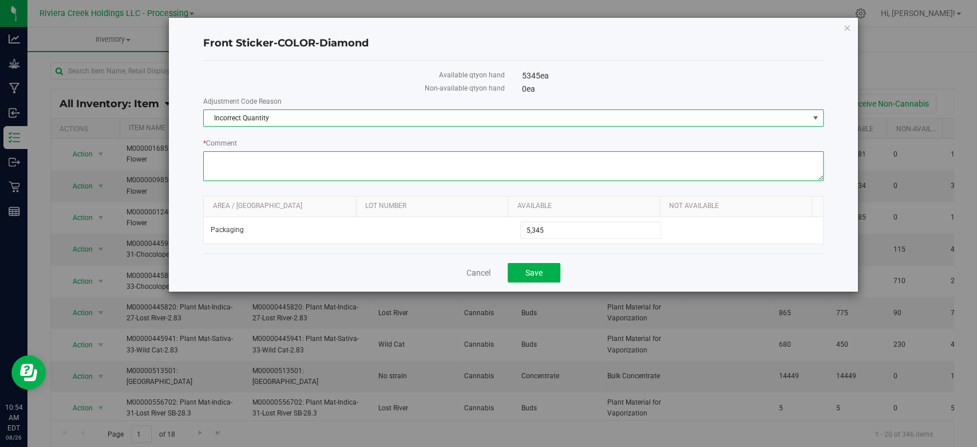
click at [243, 158] on textarea "* Comment" at bounding box center [513, 166] width 620 height 30
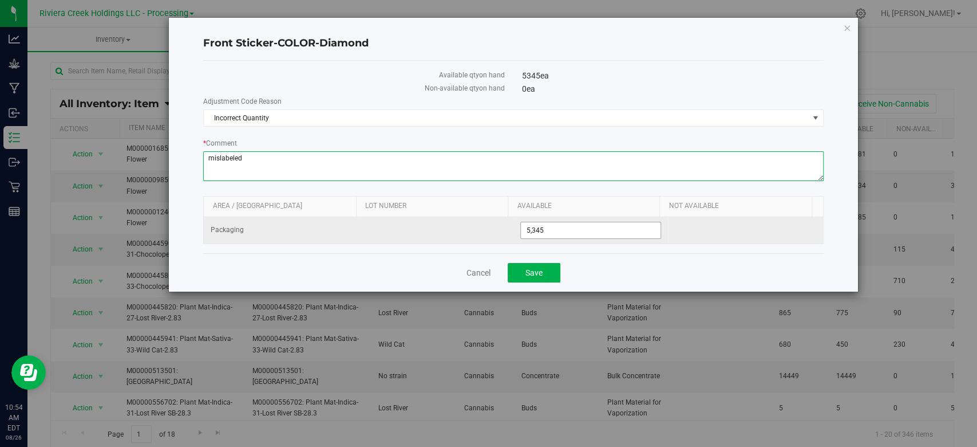
type textarea "mislabeled"
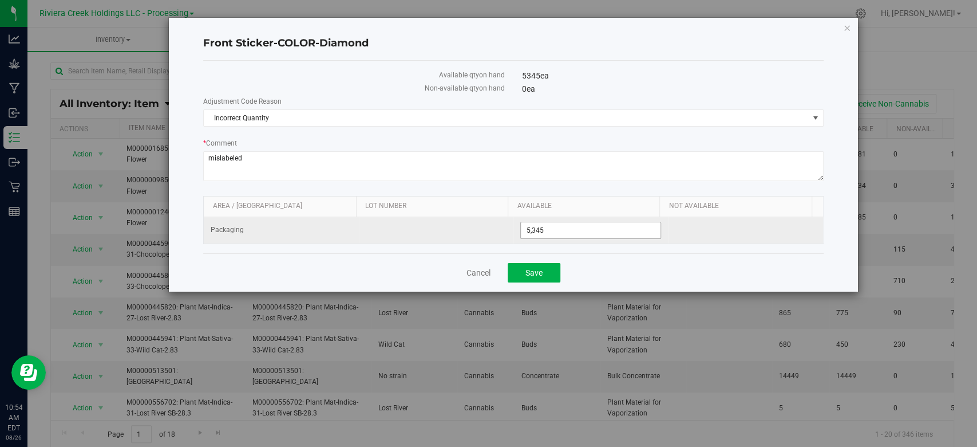
click at [570, 234] on span "5,345 5345" at bounding box center [590, 230] width 141 height 17
type input "5342"
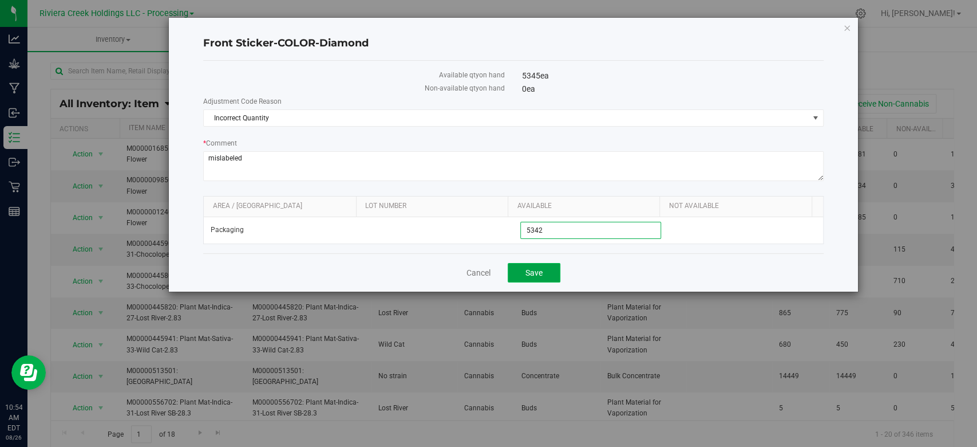
type input "5,342"
click at [540, 268] on span "Save" at bounding box center [534, 272] width 17 height 9
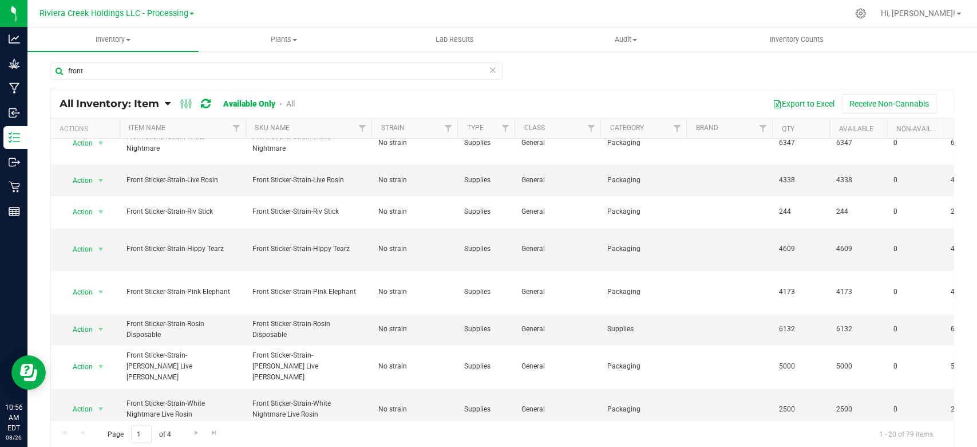
scroll to position [456, 0]
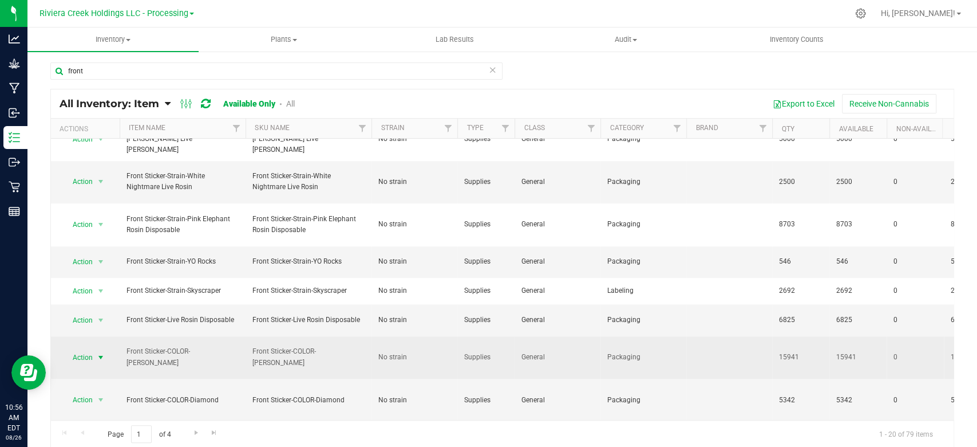
click at [98, 353] on span "select" at bounding box center [100, 357] width 9 height 9
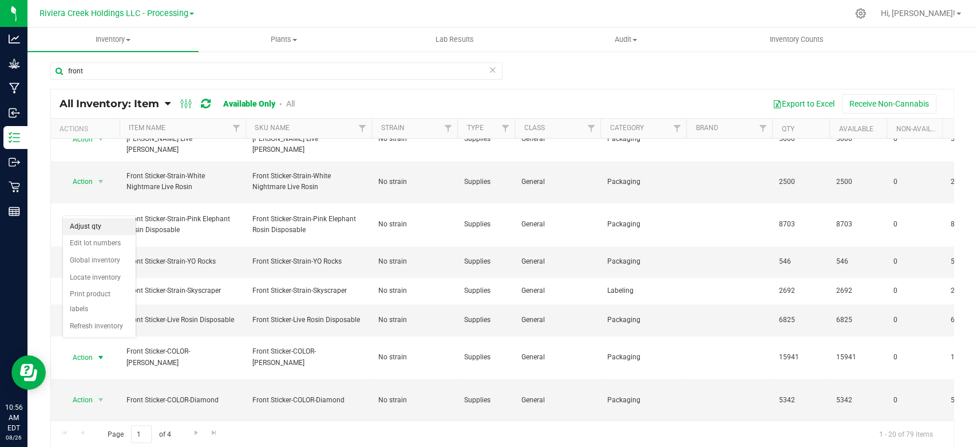
click at [84, 228] on li "Adjust qty" at bounding box center [99, 226] width 73 height 17
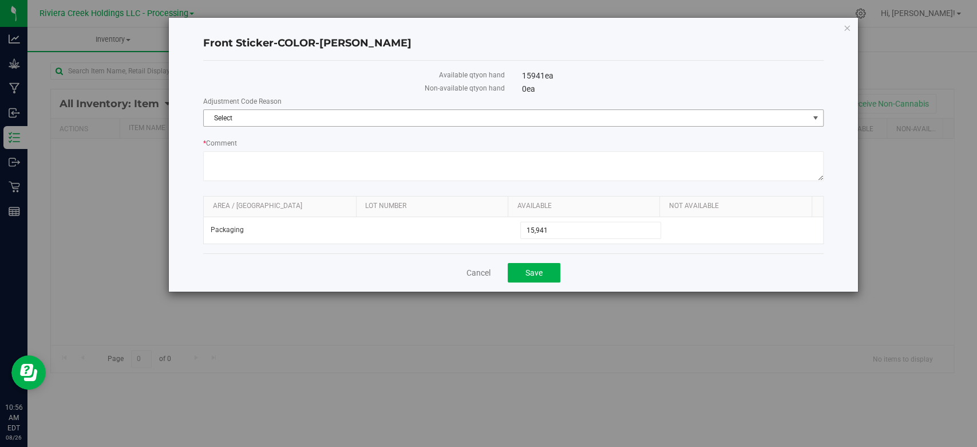
click at [241, 123] on span "Select" at bounding box center [506, 118] width 605 height 16
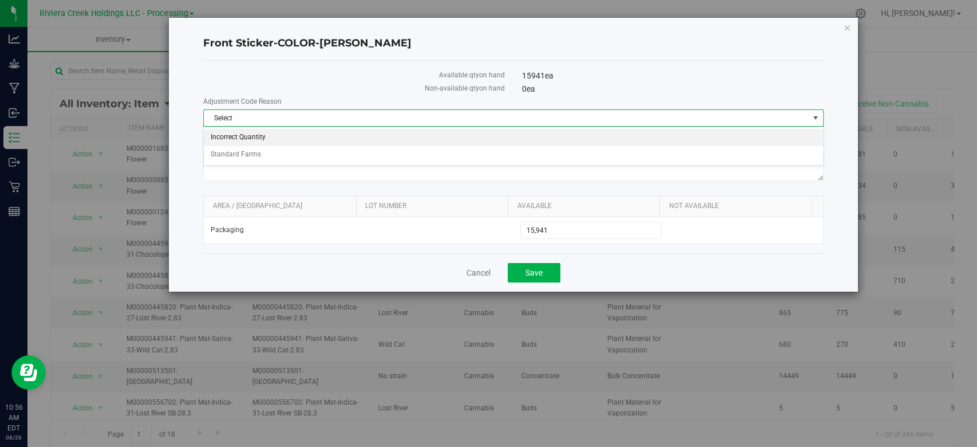
click at [237, 135] on li "Incorrect Quantity" at bounding box center [513, 137] width 619 height 17
click at [238, 149] on div "* Comment" at bounding box center [513, 161] width 620 height 46
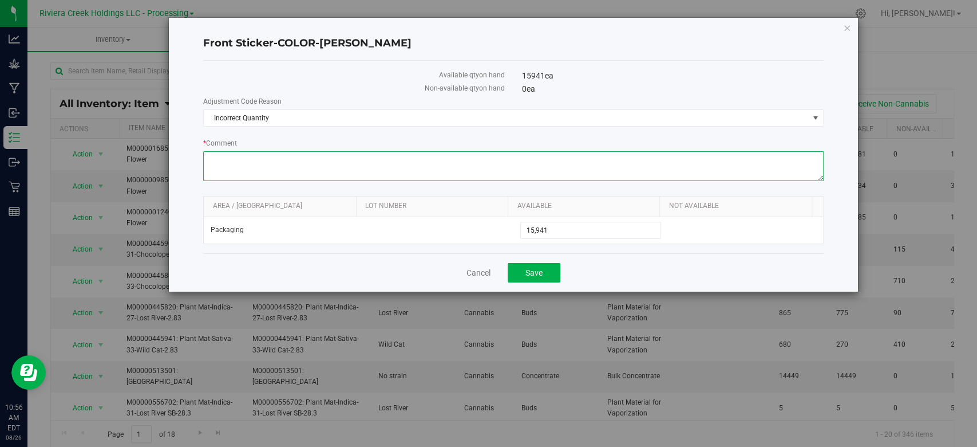
click at [247, 158] on textarea "* Comment" at bounding box center [513, 166] width 620 height 30
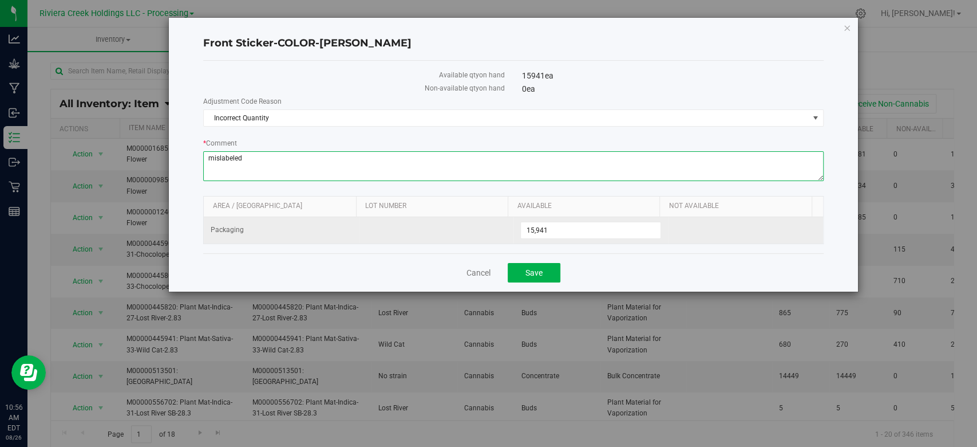
type textarea "mislabeled"
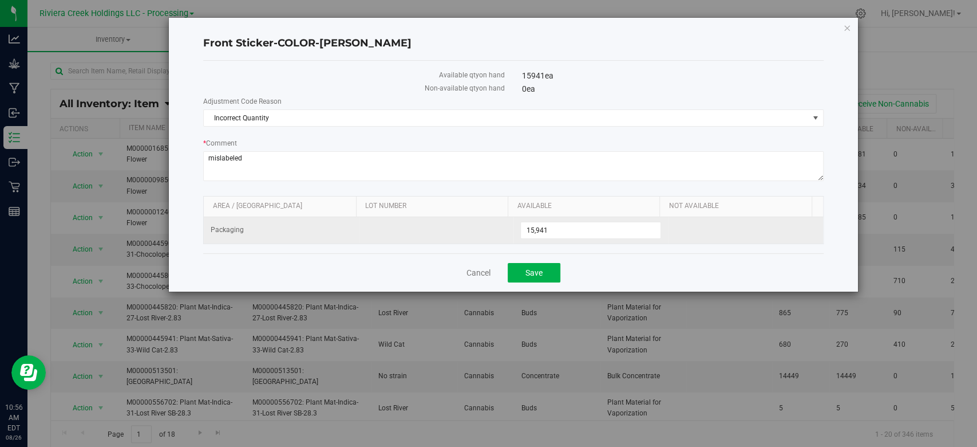
click at [556, 219] on td "15,941 15941" at bounding box center [591, 230] width 155 height 26
click at [556, 222] on span "15,941 15941" at bounding box center [590, 230] width 141 height 17
type input "15928"
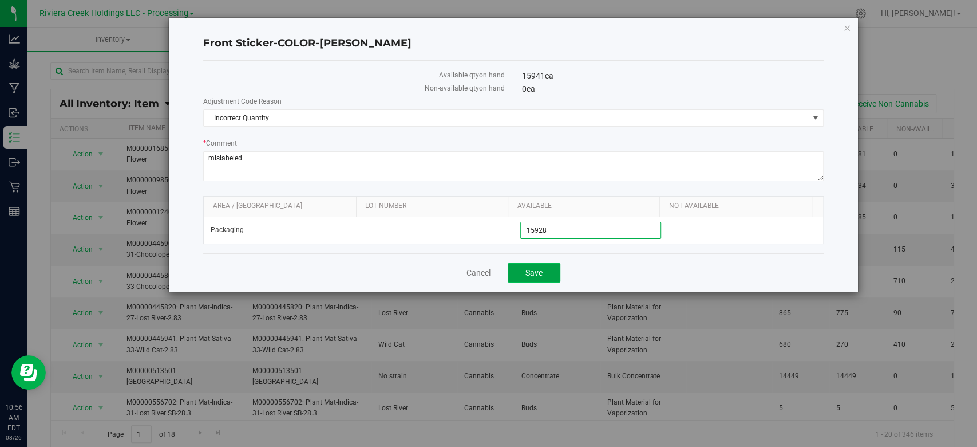
type input "15,928"
click at [540, 277] on button "Save" at bounding box center [534, 272] width 53 height 19
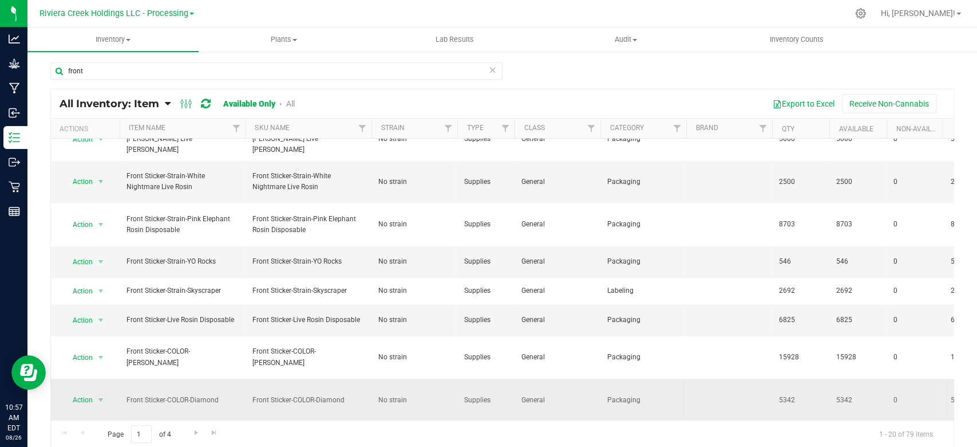
scroll to position [1, 0]
click at [196, 431] on span "Go to the next page" at bounding box center [196, 431] width 9 height 9
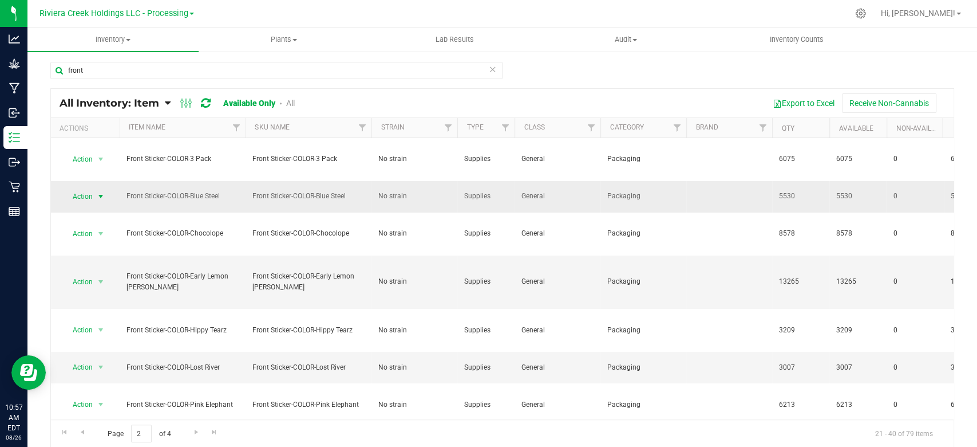
click at [100, 195] on span "select" at bounding box center [100, 196] width 9 height 9
click at [101, 209] on li "Adjust qty" at bounding box center [99, 214] width 73 height 17
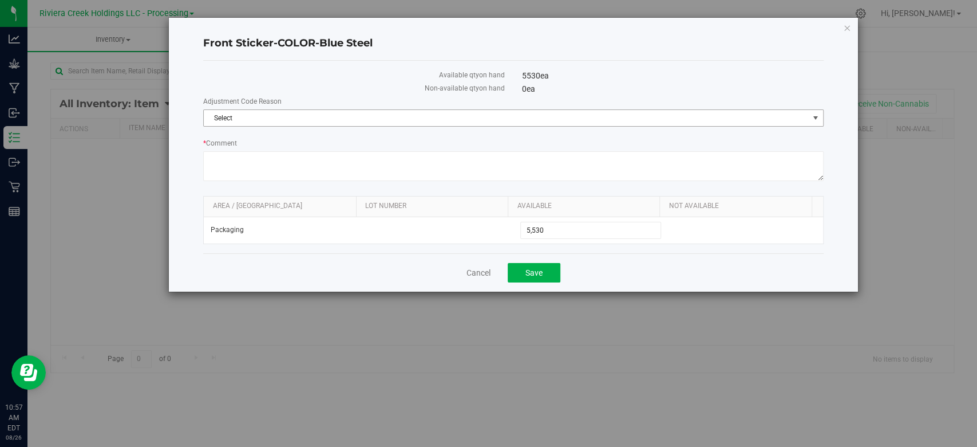
click at [261, 114] on span "Select" at bounding box center [506, 118] width 605 height 16
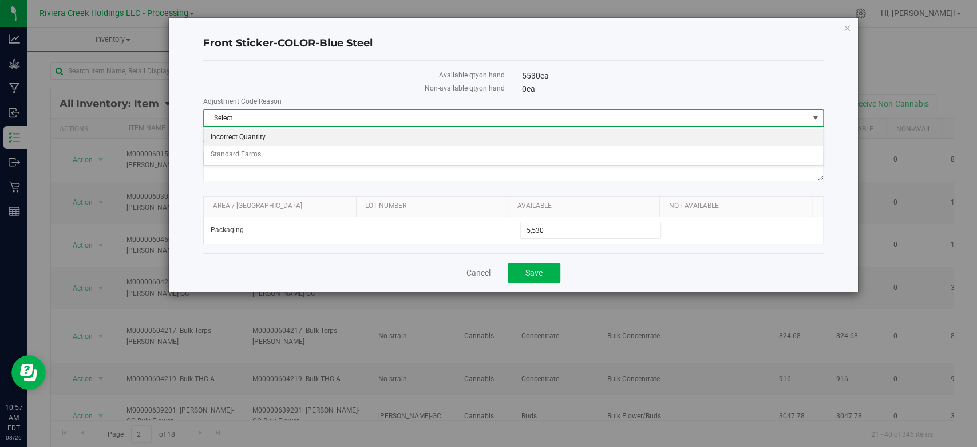
click at [254, 132] on li "Incorrect Quantity" at bounding box center [513, 137] width 619 height 17
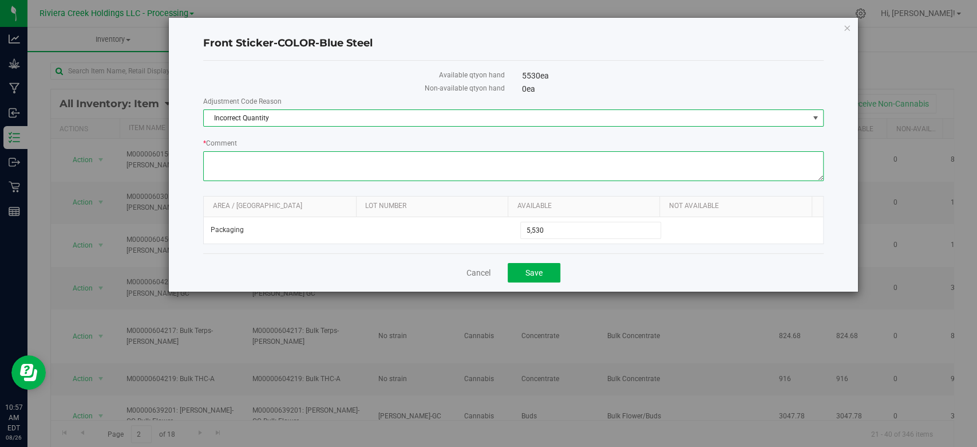
click at [252, 151] on textarea "* Comment" at bounding box center [513, 166] width 620 height 30
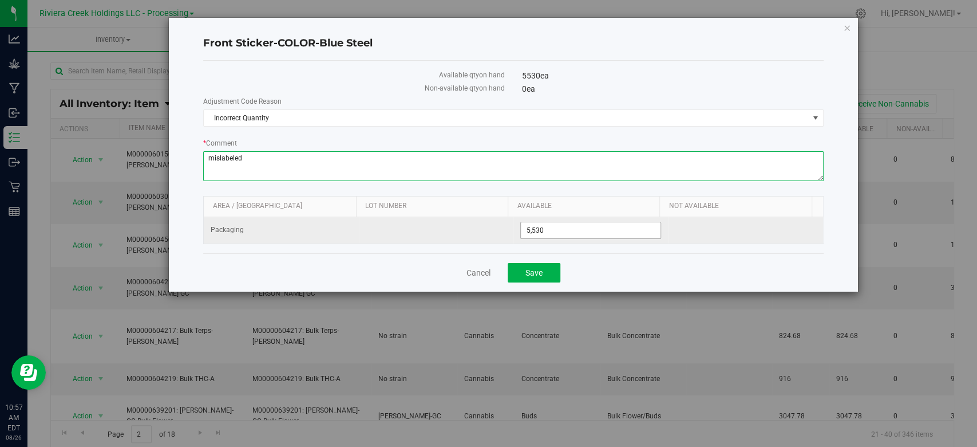
type textarea "mislabeled"
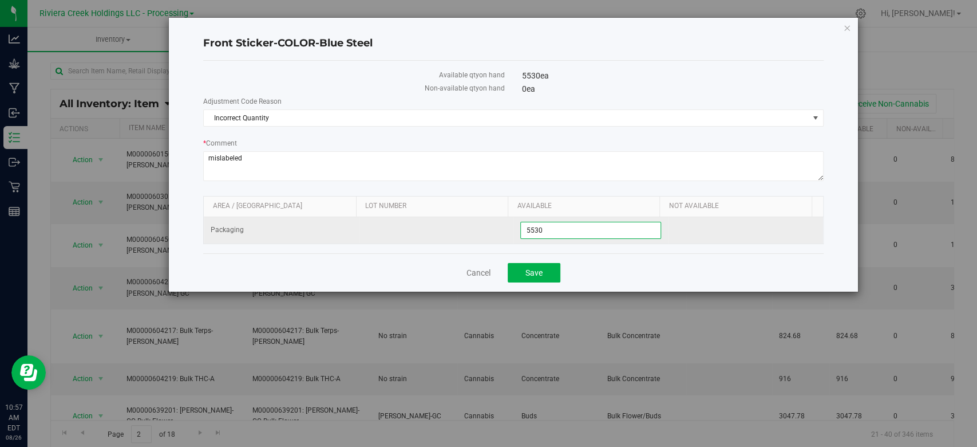
click at [567, 228] on span "5,530 5530" at bounding box center [590, 230] width 141 height 17
type input "5529"
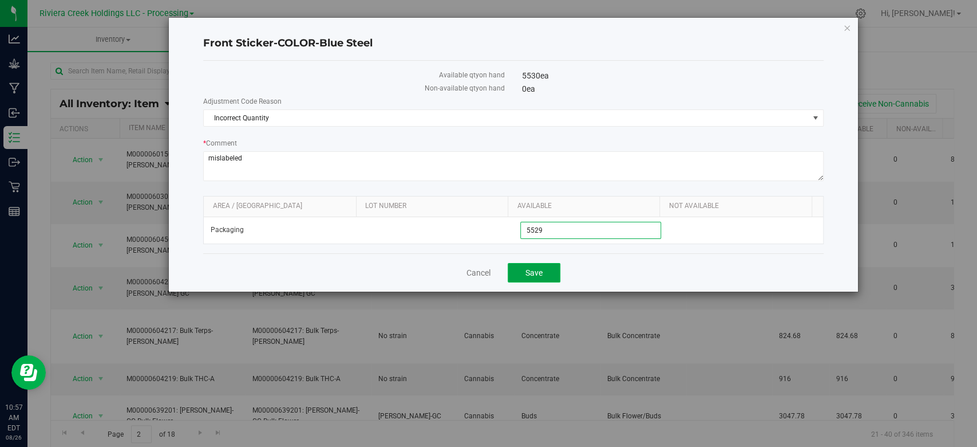
type input "5,529"
click at [531, 274] on span "Save" at bounding box center [534, 272] width 17 height 9
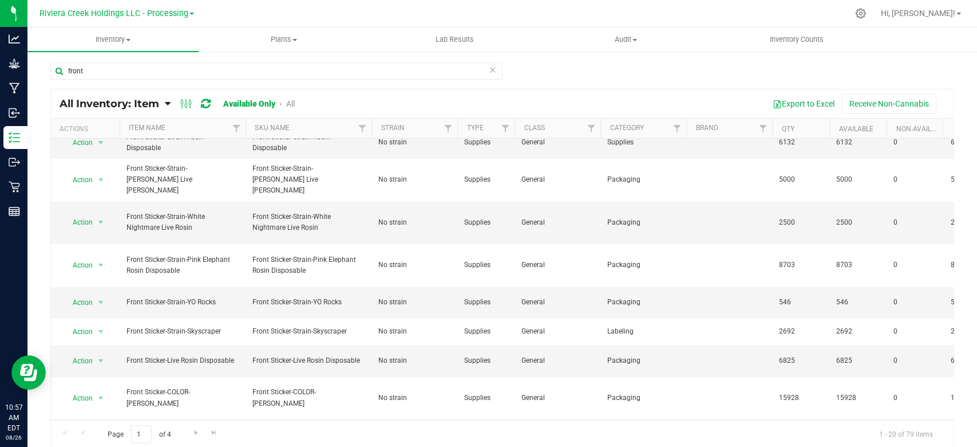
scroll to position [456, 0]
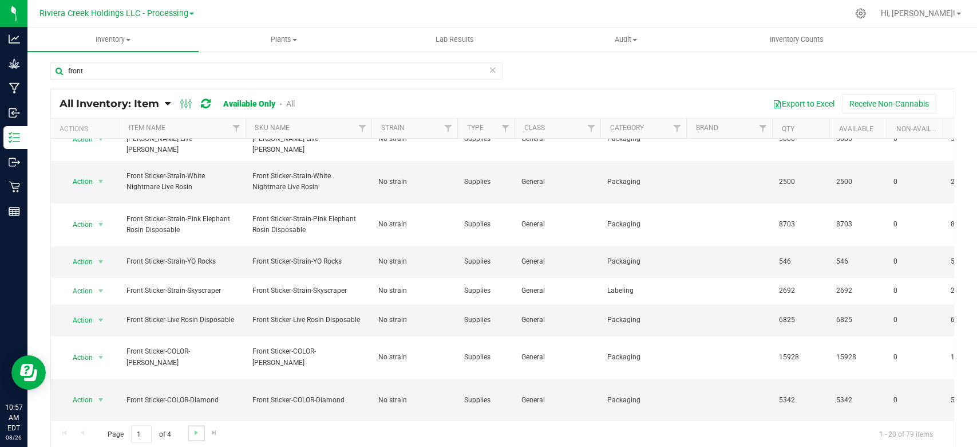
click at [188, 429] on link "Go to the next page" at bounding box center [196, 432] width 17 height 15
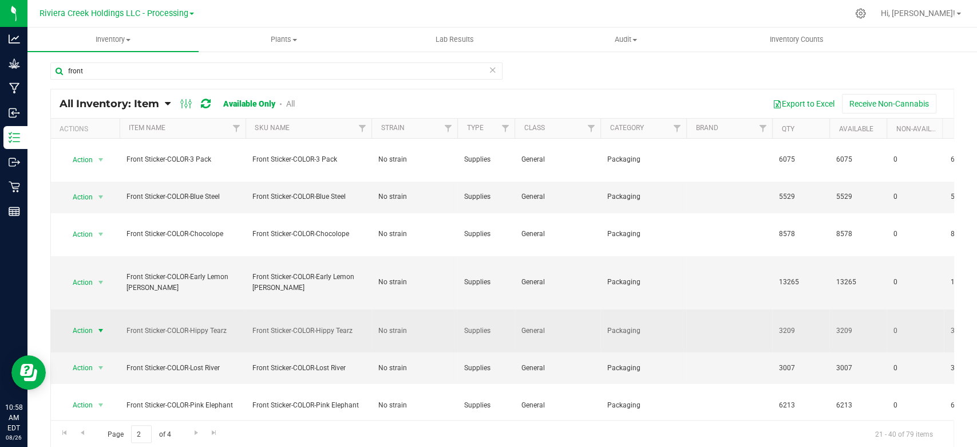
click at [101, 326] on span "select" at bounding box center [100, 330] width 9 height 9
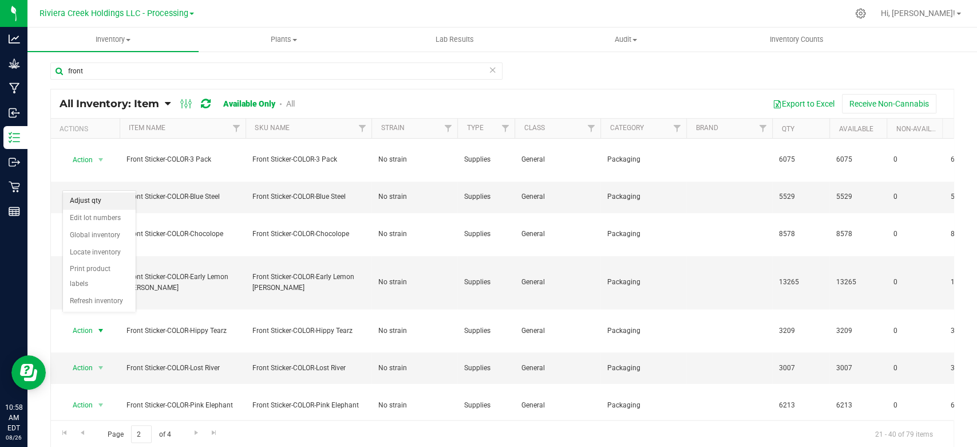
click at [92, 199] on li "Adjust qty" at bounding box center [99, 200] width 73 height 17
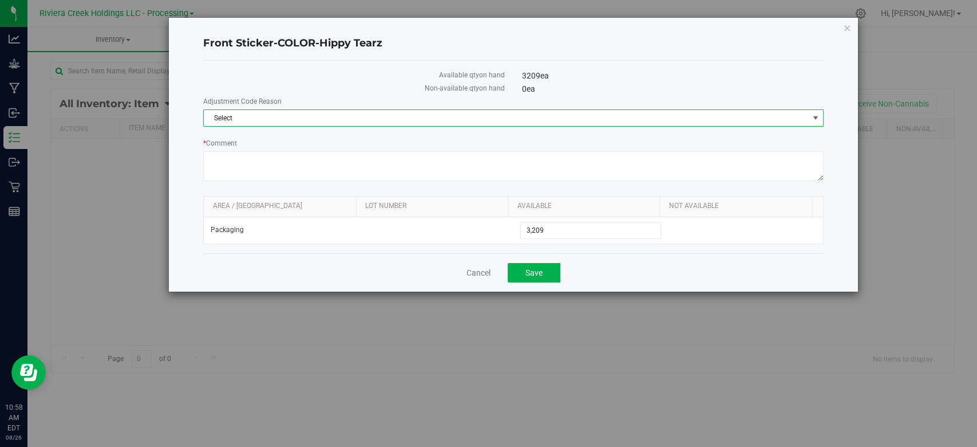
click at [259, 122] on span "Select" at bounding box center [506, 118] width 605 height 16
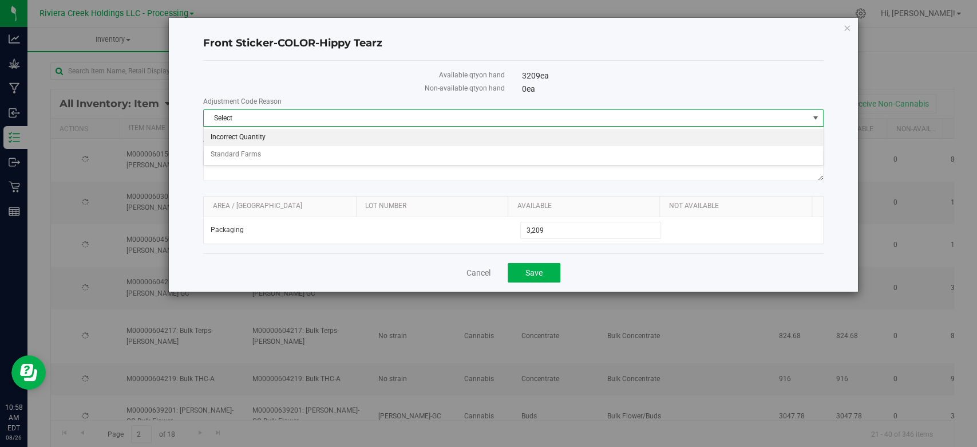
click at [256, 131] on li "Incorrect Quantity" at bounding box center [513, 137] width 619 height 17
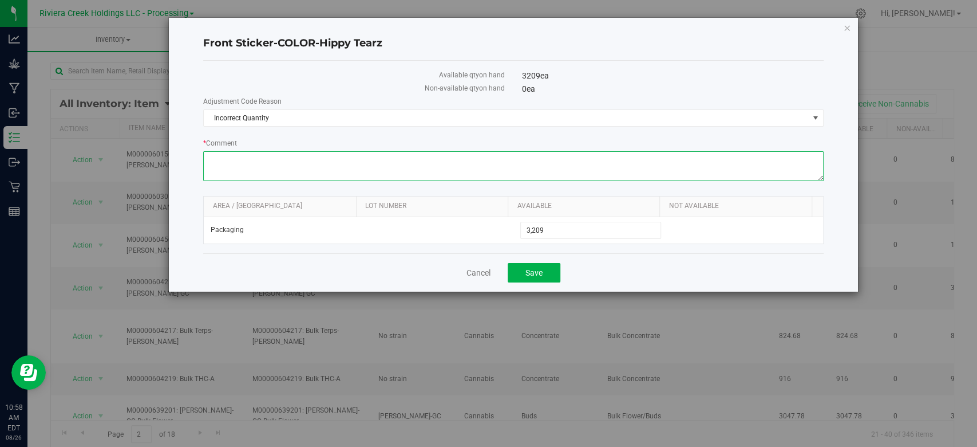
click at [248, 163] on textarea "* Comment" at bounding box center [513, 166] width 620 height 30
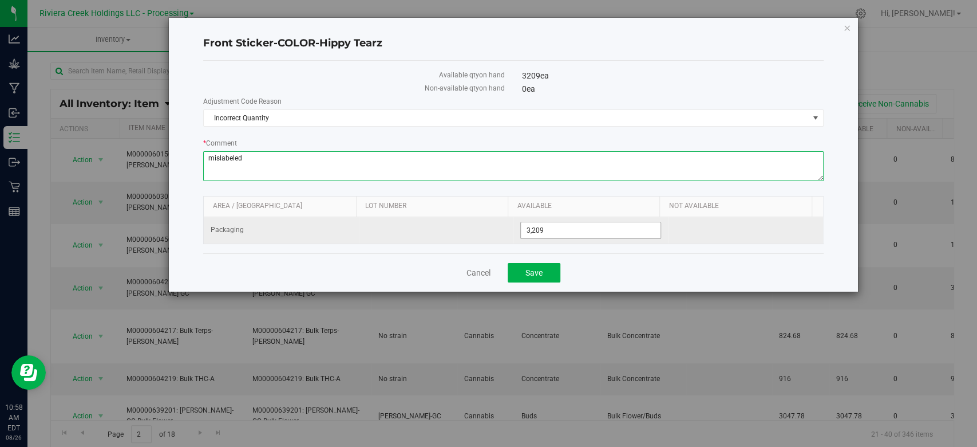
type textarea "mislabeled"
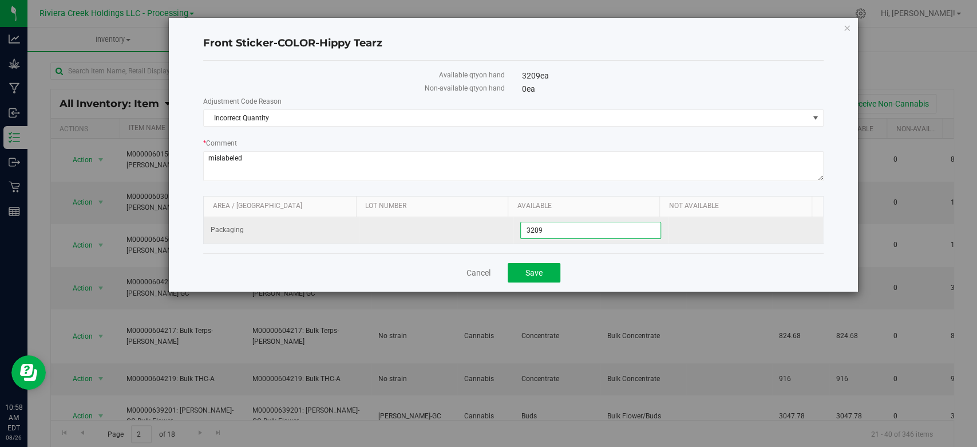
click at [565, 229] on span "3,209 3209" at bounding box center [590, 230] width 141 height 17
type input "3207"
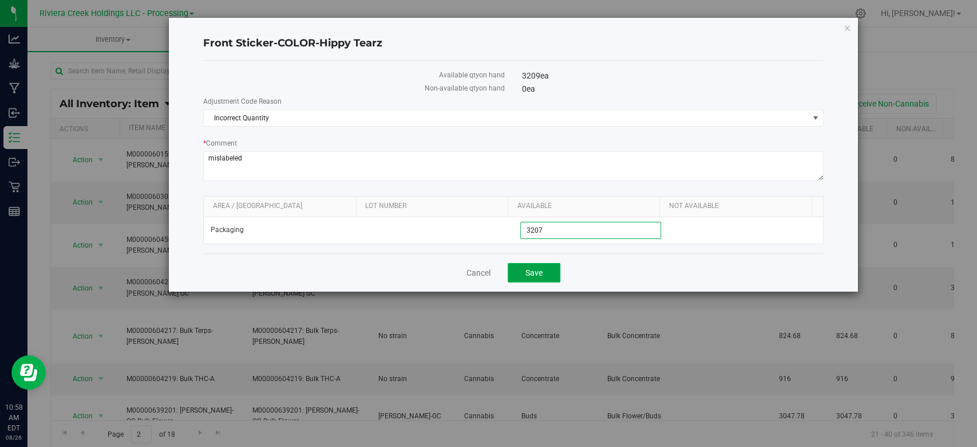
type input "3,207"
click at [543, 277] on button "Save" at bounding box center [534, 272] width 53 height 19
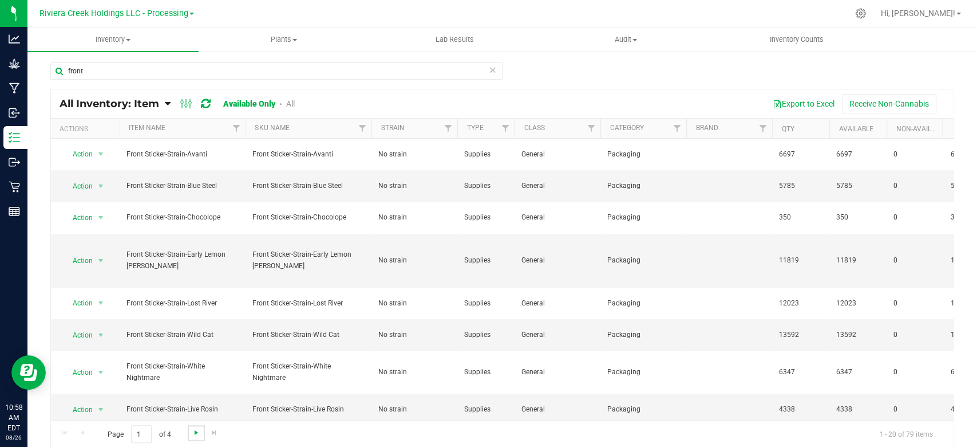
click at [197, 433] on span "Go to the next page" at bounding box center [196, 432] width 9 height 9
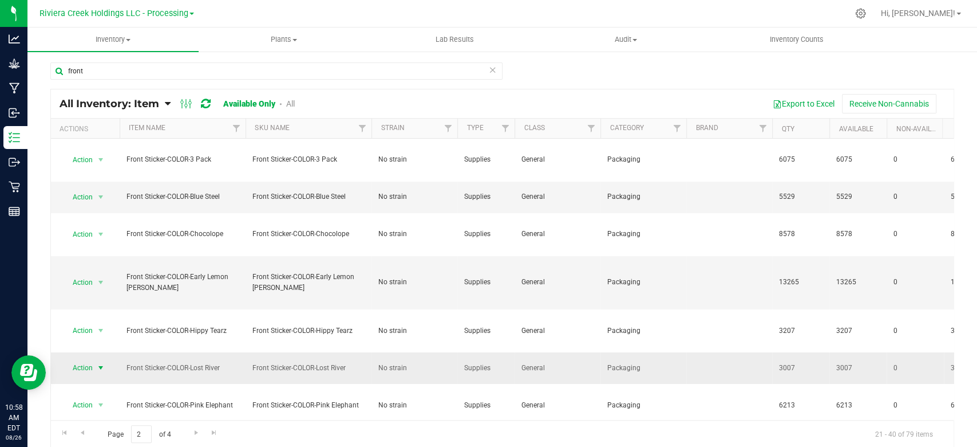
click at [95, 360] on span "select" at bounding box center [101, 368] width 14 height 16
click at [77, 235] on li "Adjust qty" at bounding box center [99, 238] width 73 height 17
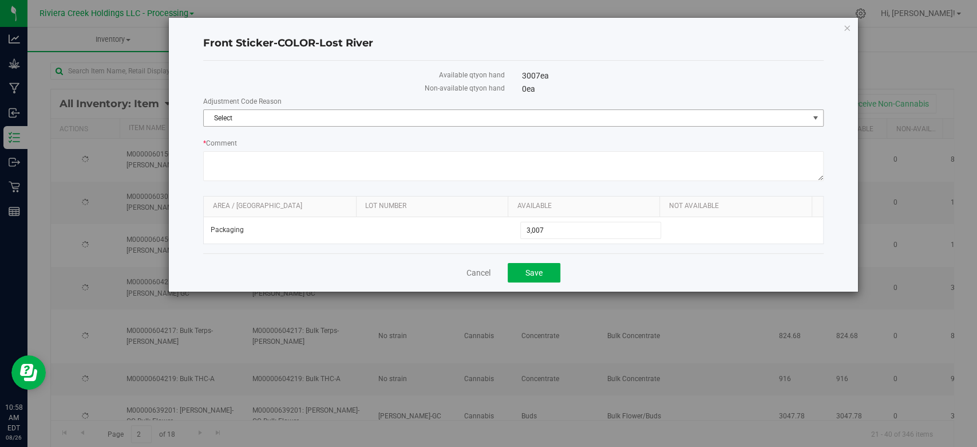
click at [304, 120] on span "Select" at bounding box center [506, 118] width 605 height 16
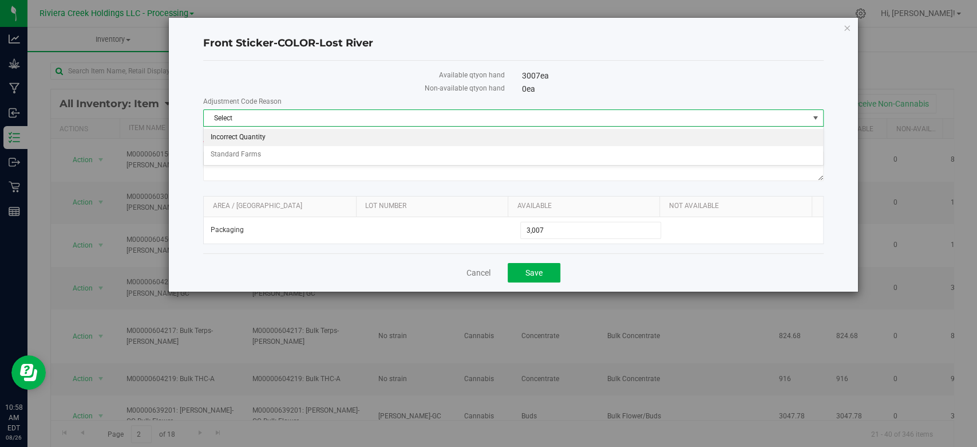
click at [270, 135] on li "Incorrect Quantity" at bounding box center [513, 137] width 619 height 17
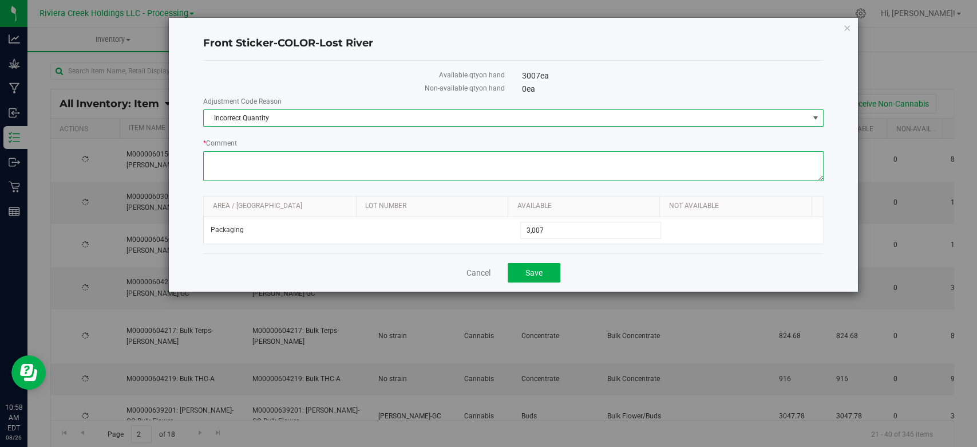
click at [270, 165] on textarea "* Comment" at bounding box center [513, 166] width 620 height 30
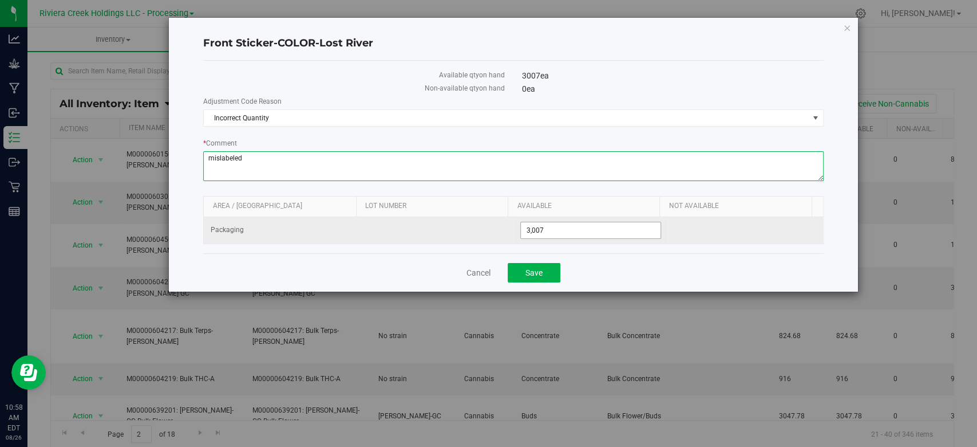
type textarea "mislabeled"
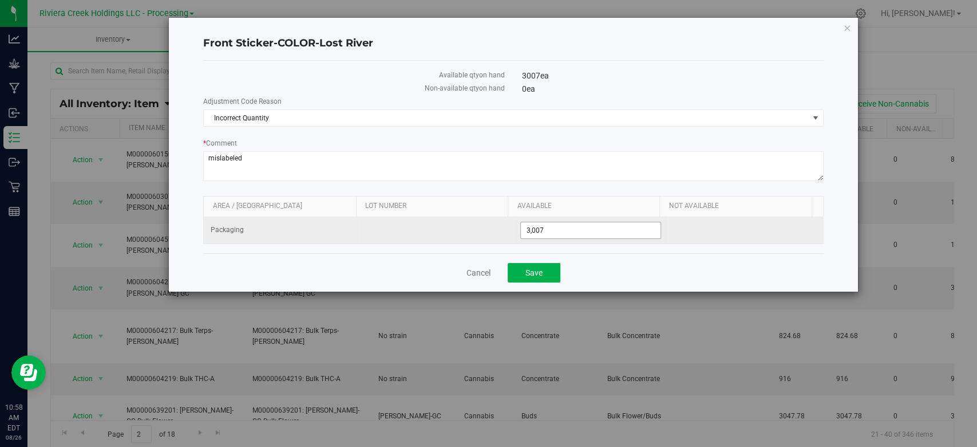
click at [569, 231] on span "3,007 3007" at bounding box center [590, 230] width 141 height 17
type input "3004"
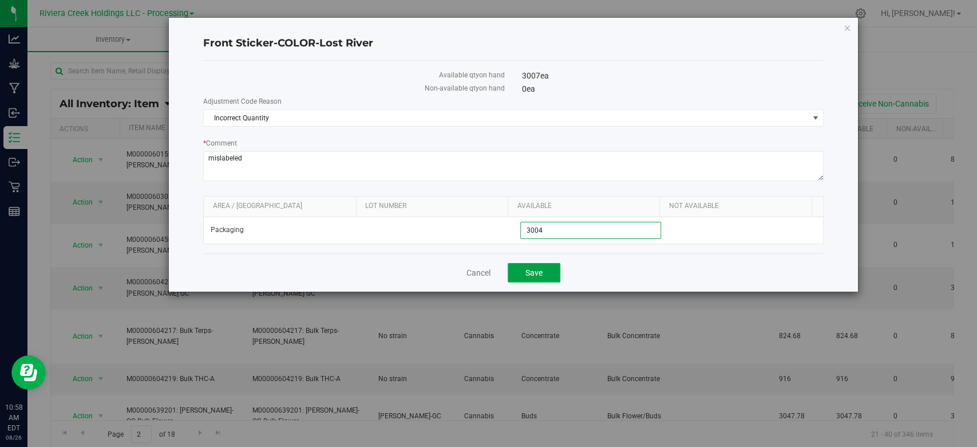
type input "3,004"
click at [545, 271] on button "Save" at bounding box center [534, 272] width 53 height 19
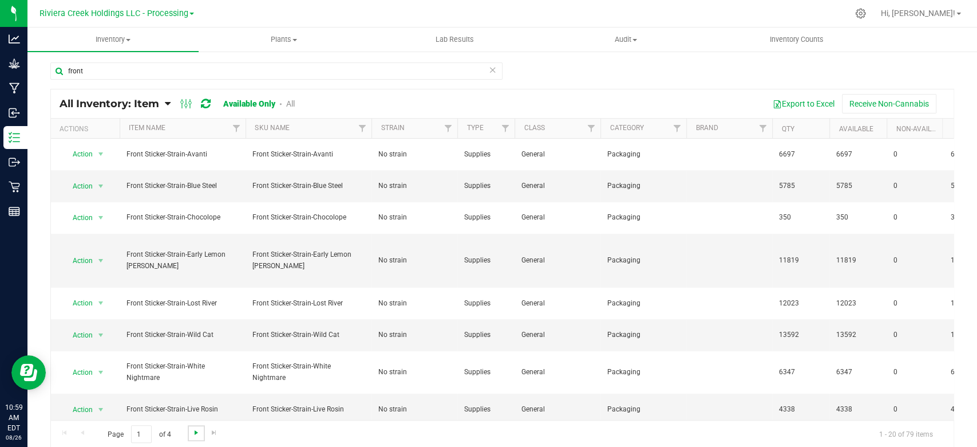
click at [194, 432] on span "Go to the next page" at bounding box center [196, 432] width 9 height 9
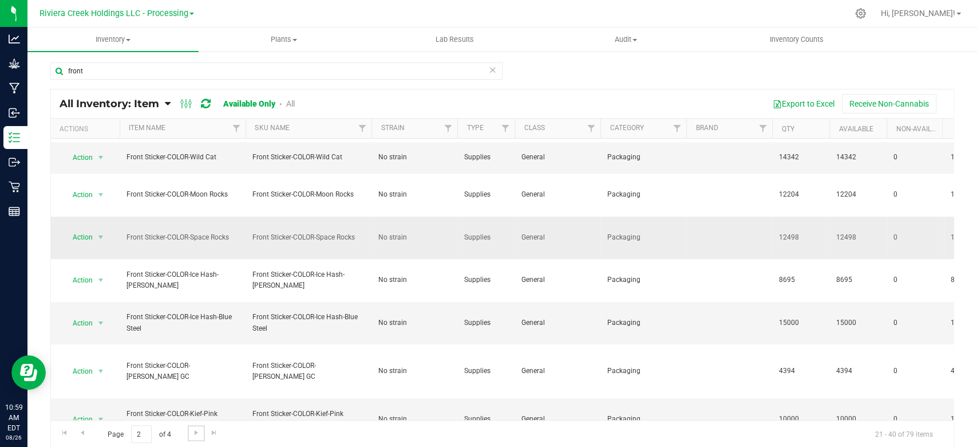
scroll to position [458, 0]
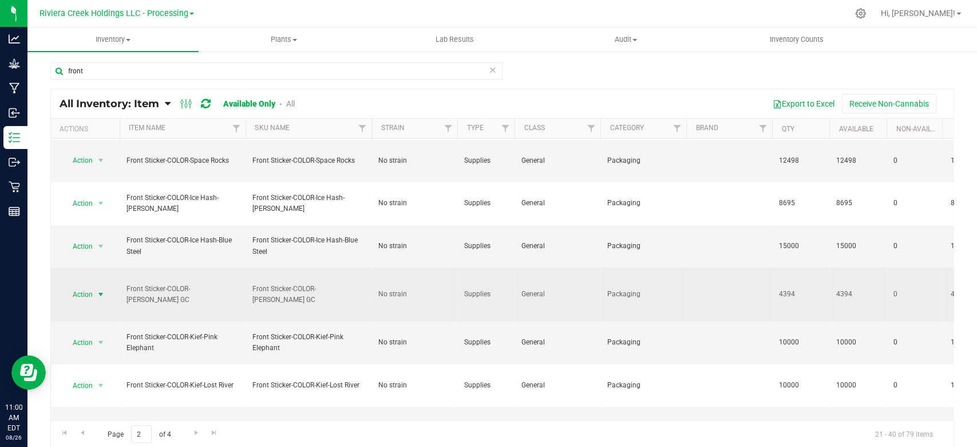
click at [98, 290] on span "select" at bounding box center [100, 294] width 9 height 9
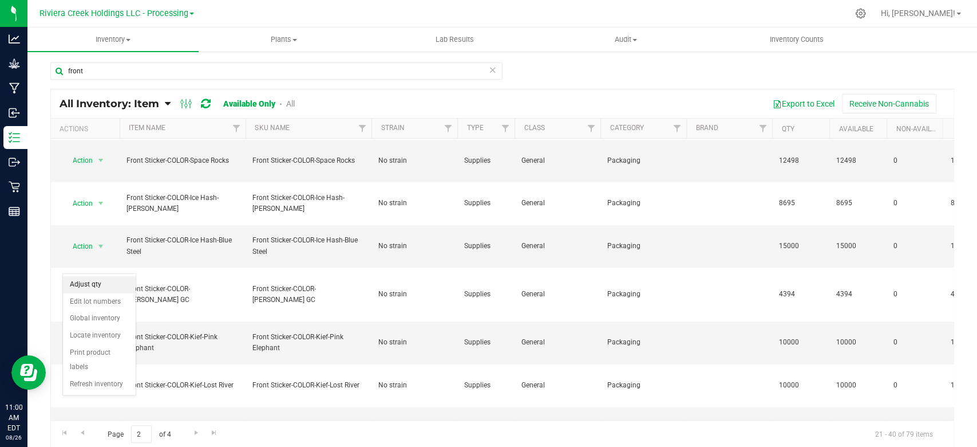
click at [95, 281] on li "Adjust qty" at bounding box center [99, 284] width 73 height 17
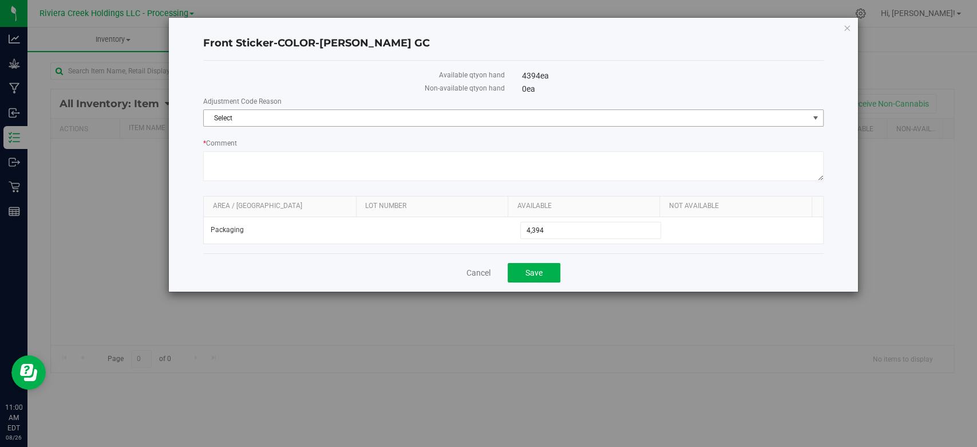
click at [259, 117] on span "Select" at bounding box center [506, 118] width 605 height 16
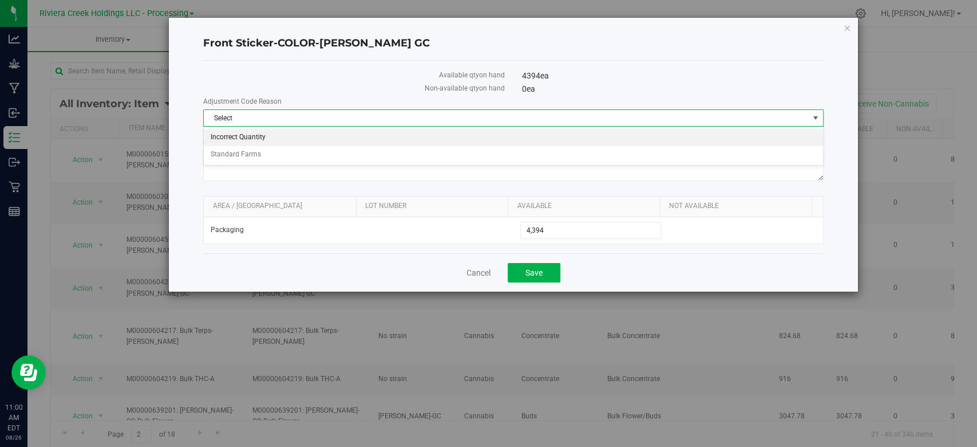
click at [252, 131] on li "Incorrect Quantity" at bounding box center [513, 137] width 619 height 17
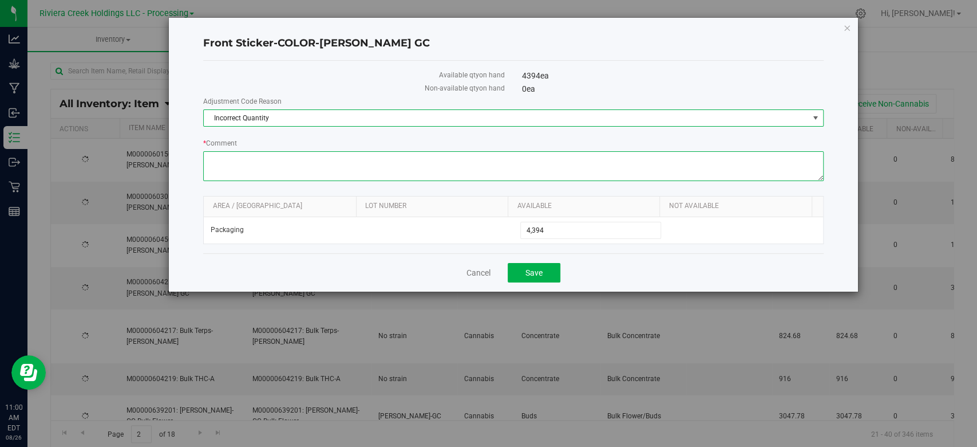
click at [254, 159] on textarea "* Comment" at bounding box center [513, 166] width 620 height 30
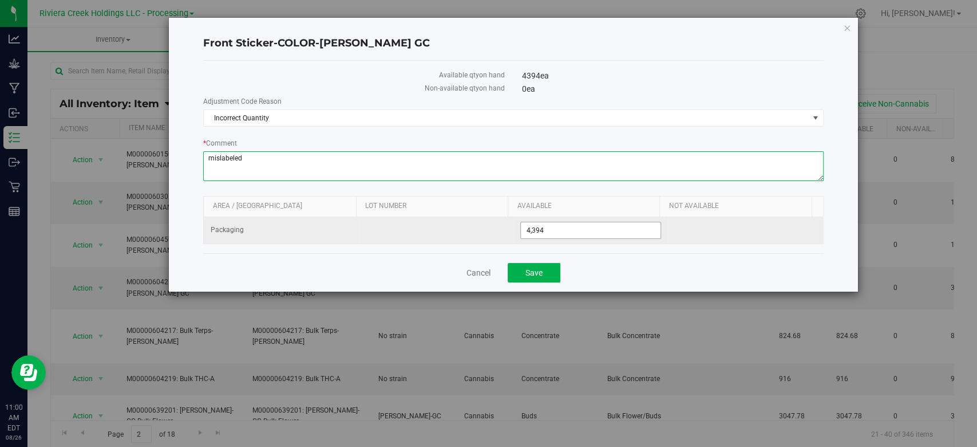
type textarea "mislabeled"
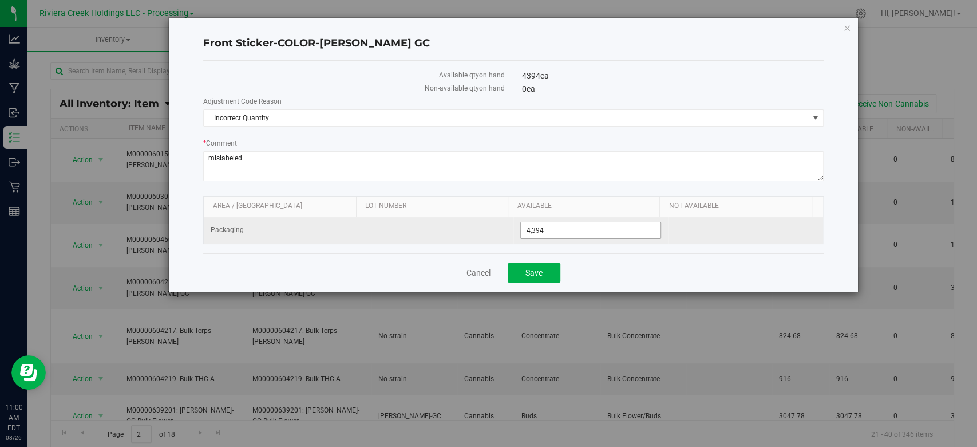
click at [573, 232] on span "4,394 4394" at bounding box center [590, 230] width 141 height 17
type input "4393"
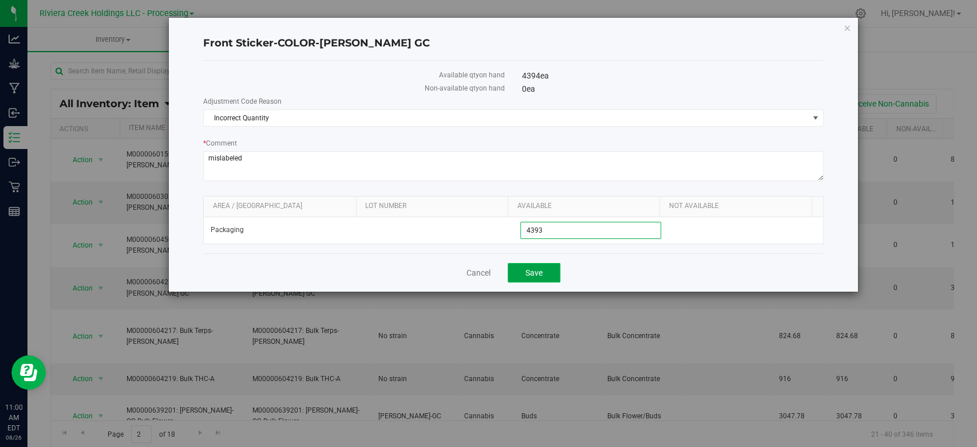
type input "4,393"
click at [532, 271] on span "Save" at bounding box center [534, 272] width 17 height 9
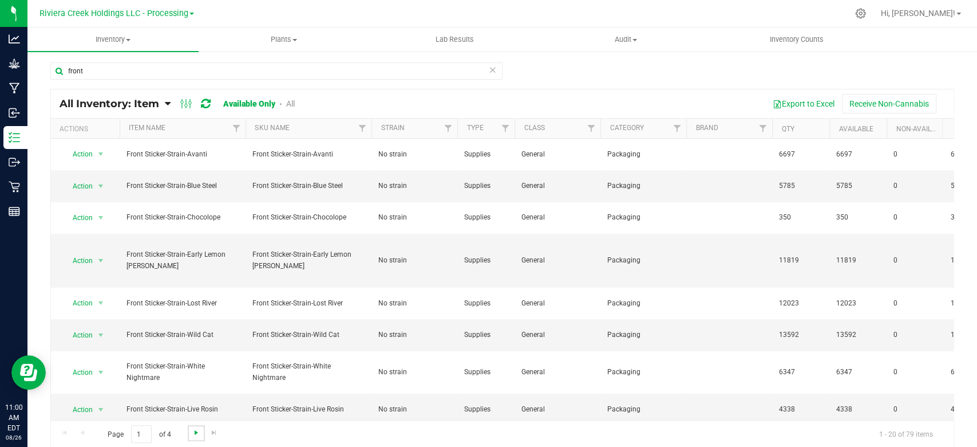
click at [198, 430] on span "Go to the next page" at bounding box center [196, 432] width 9 height 9
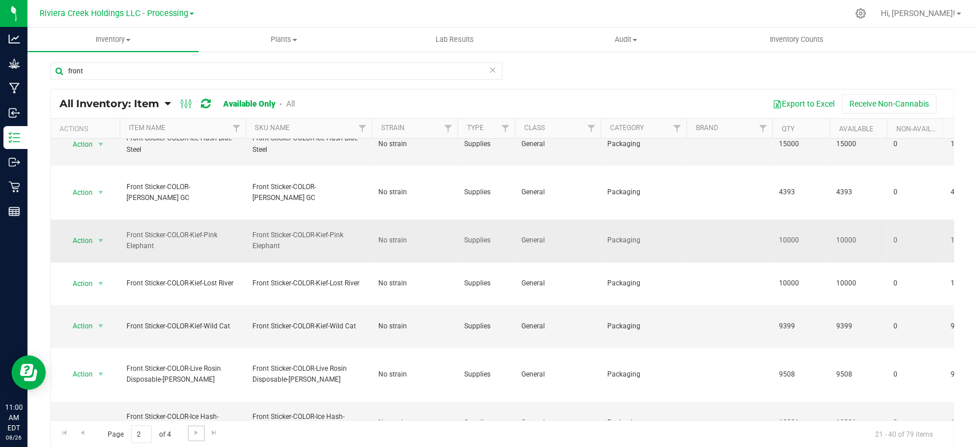
scroll to position [1, 0]
click at [194, 433] on span "Go to the next page" at bounding box center [196, 431] width 9 height 9
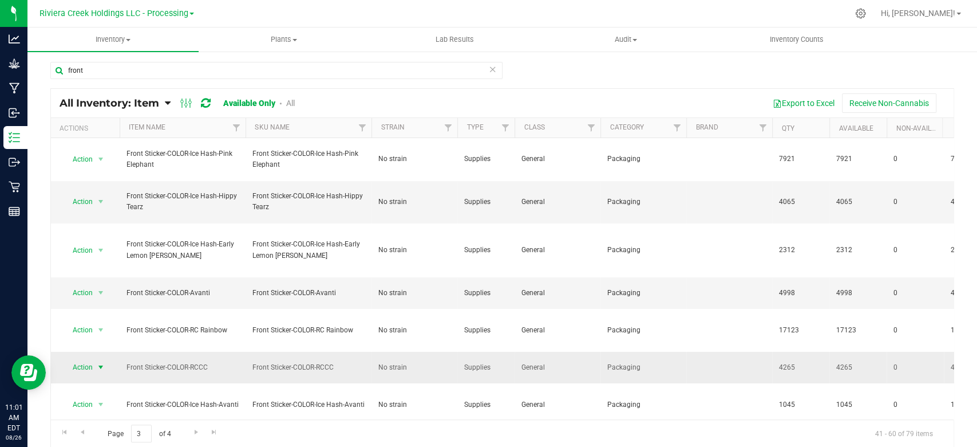
click at [100, 366] on span "select" at bounding box center [100, 366] width 9 height 9
click at [83, 247] on li "Adjust qty" at bounding box center [99, 248] width 73 height 17
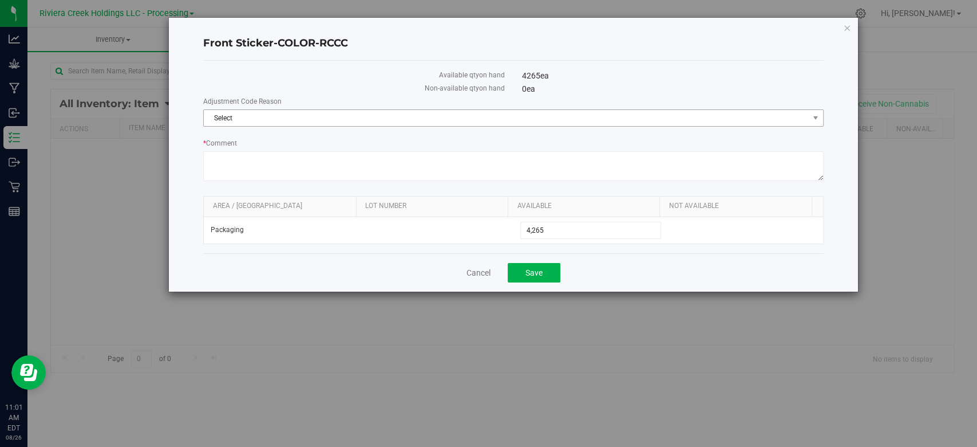
click at [254, 110] on span "Select" at bounding box center [506, 118] width 605 height 16
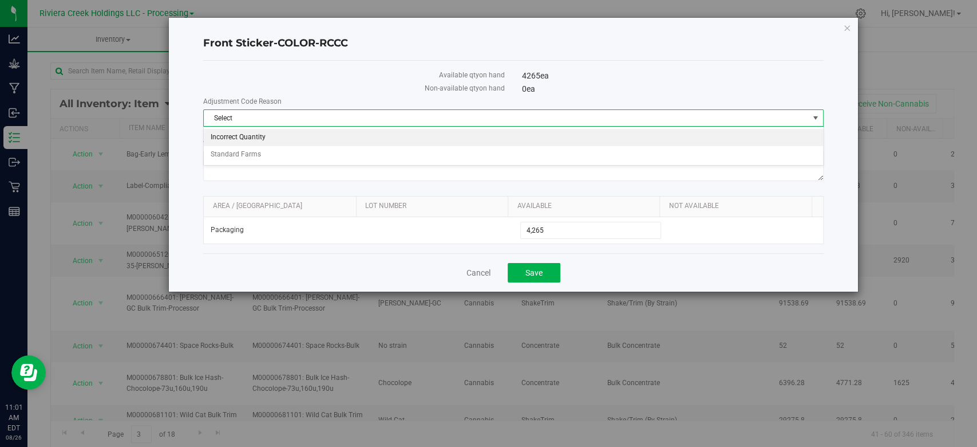
click at [242, 131] on li "Incorrect Quantity" at bounding box center [513, 137] width 619 height 17
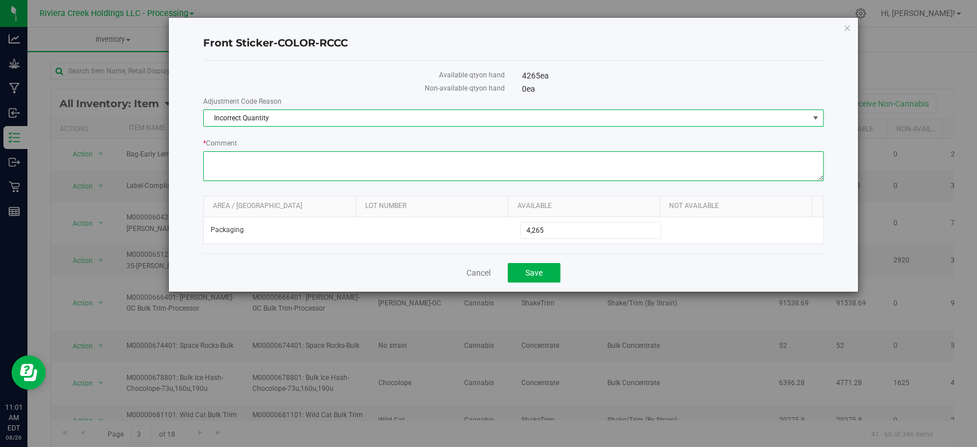
click at [244, 163] on textarea "* Comment" at bounding box center [513, 166] width 620 height 30
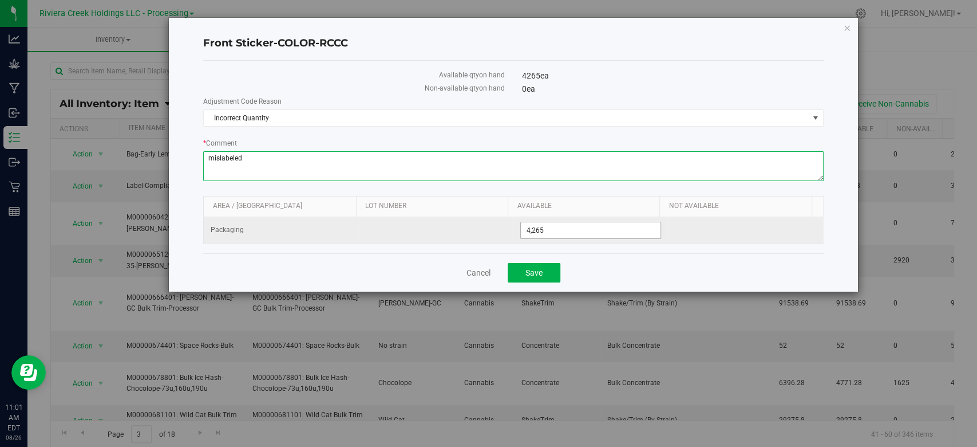
type textarea "mislabeled"
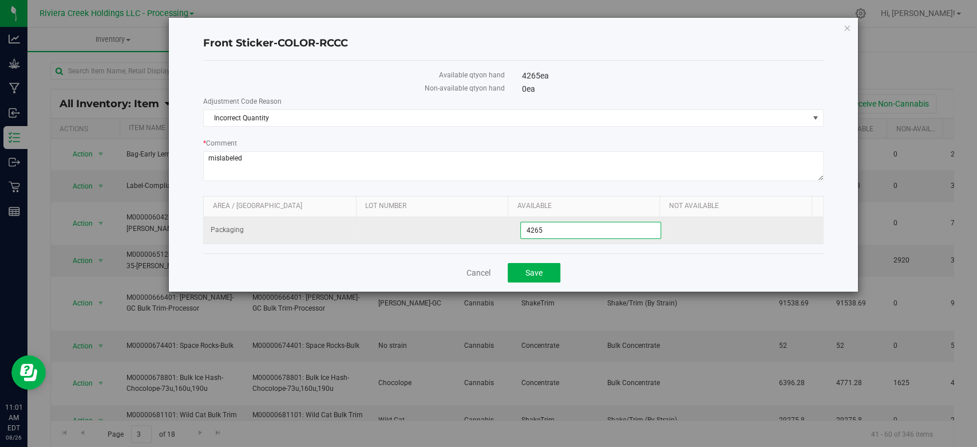
click at [558, 228] on span "4,265 4265" at bounding box center [590, 230] width 141 height 17
type input "4262"
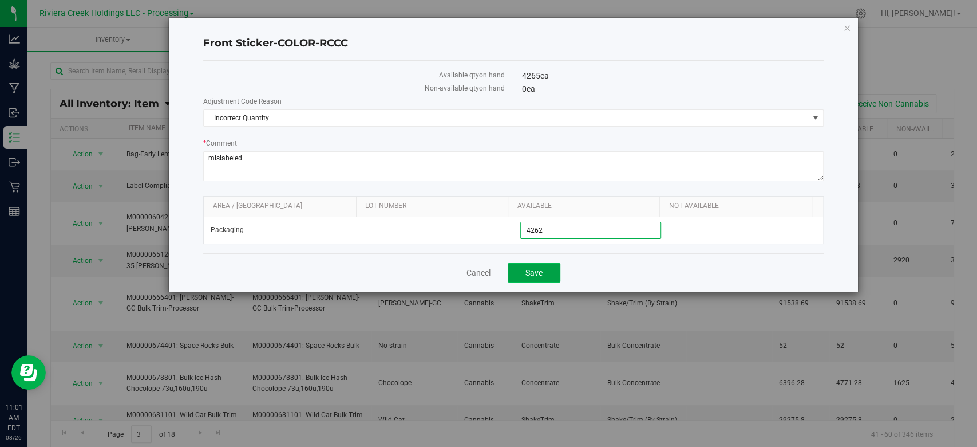
type input "4,262"
click at [532, 273] on span "Save" at bounding box center [534, 272] width 17 height 9
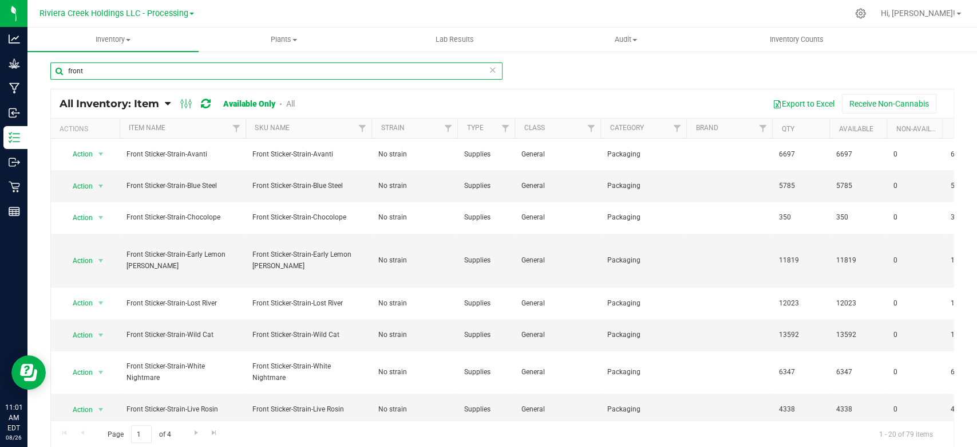
click at [109, 71] on input "front" at bounding box center [276, 70] width 452 height 17
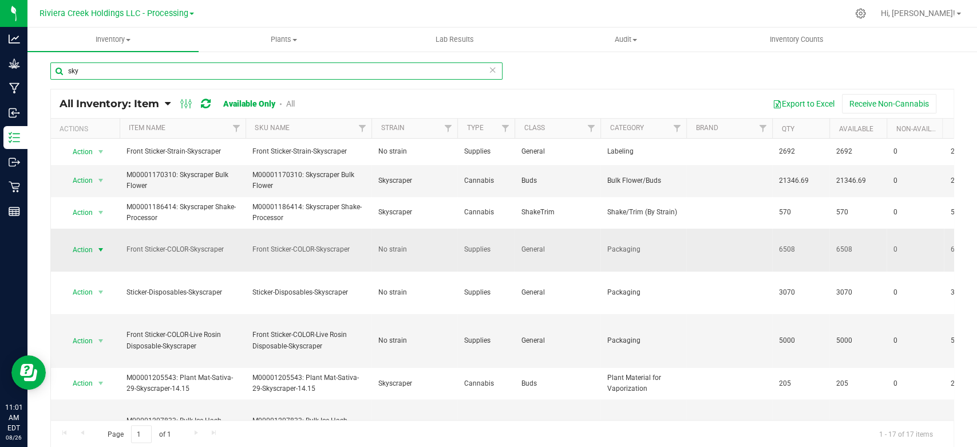
type input "sky"
click at [97, 251] on span "select" at bounding box center [100, 249] width 9 height 9
click at [96, 265] on li "Adjust qty" at bounding box center [99, 267] width 73 height 17
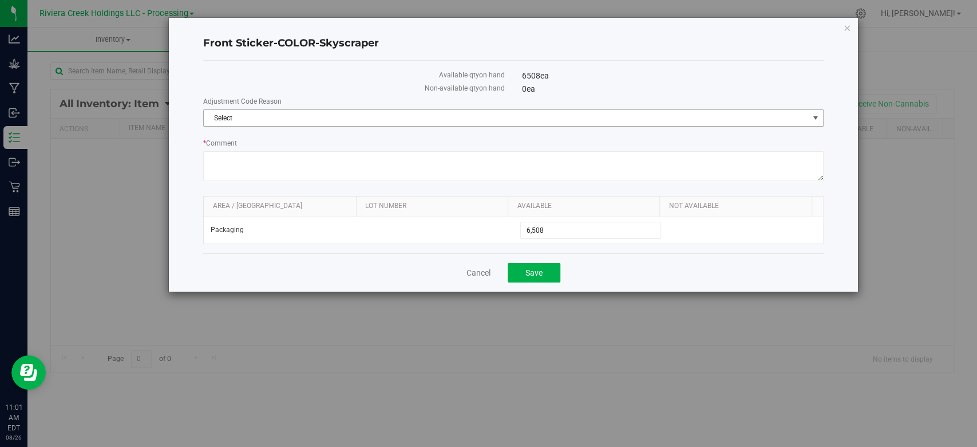
click at [220, 112] on span "Select" at bounding box center [506, 118] width 605 height 16
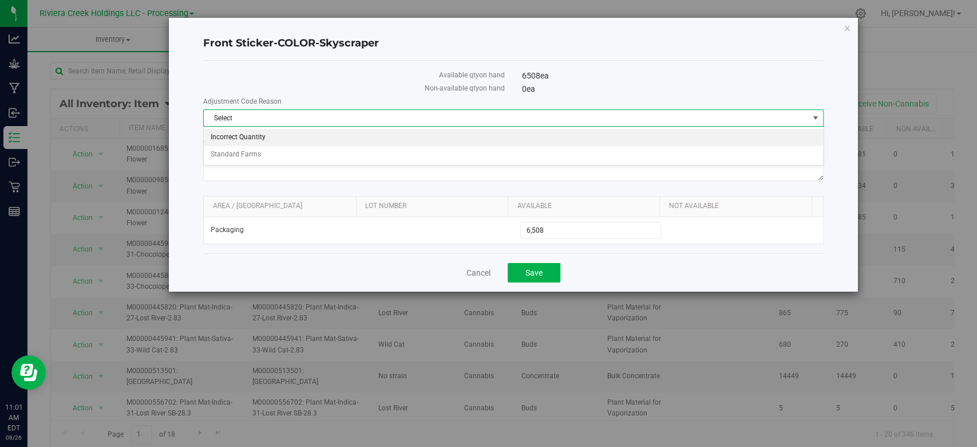
click at [230, 136] on li "Incorrect Quantity" at bounding box center [513, 137] width 619 height 17
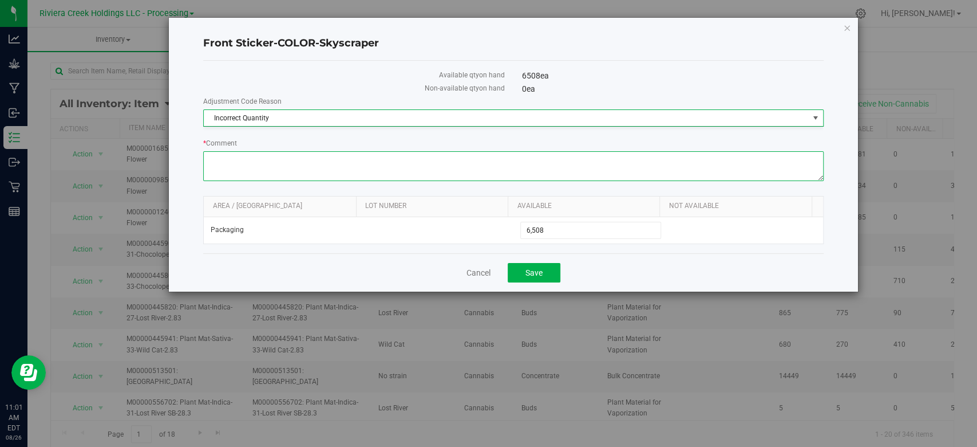
click at [238, 163] on textarea "* Comment" at bounding box center [513, 166] width 620 height 30
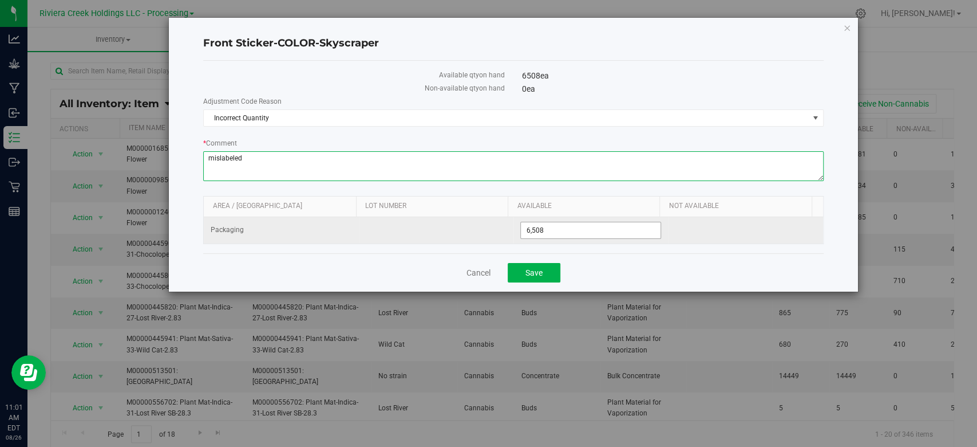
type textarea "mislabeled"
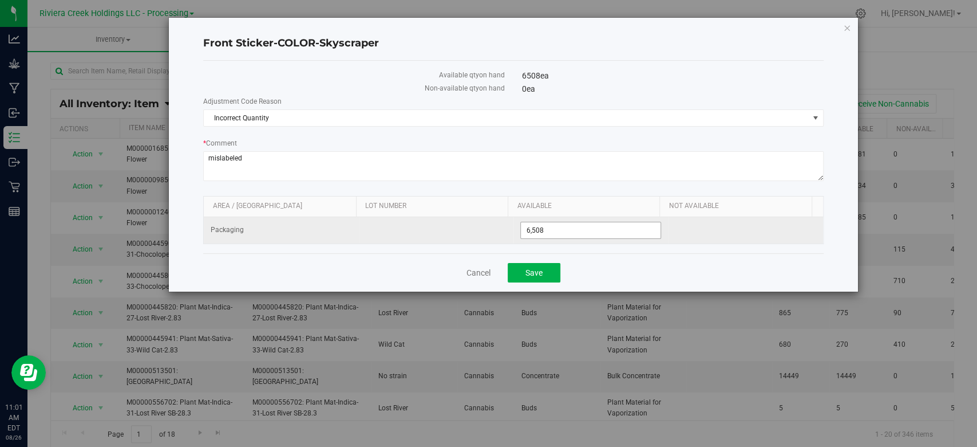
click at [567, 230] on span "6,508 6508" at bounding box center [590, 230] width 141 height 17
type input "6501"
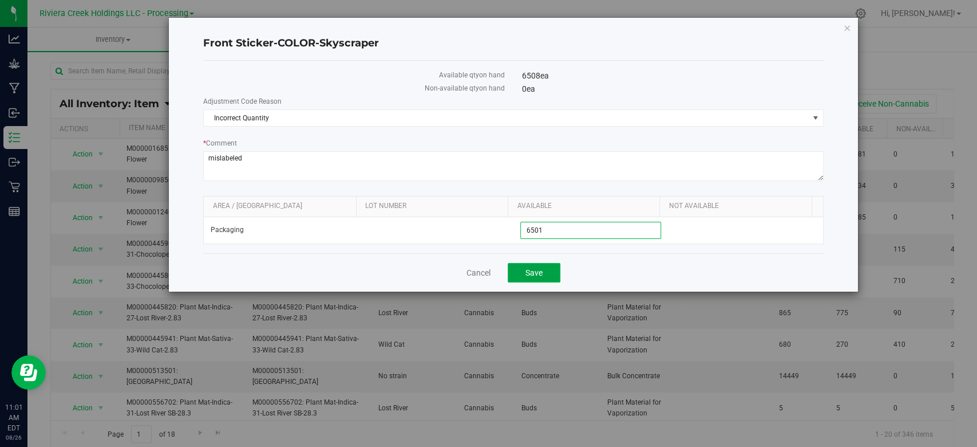
type input "6,501"
click at [526, 268] on span "Save" at bounding box center [534, 272] width 17 height 9
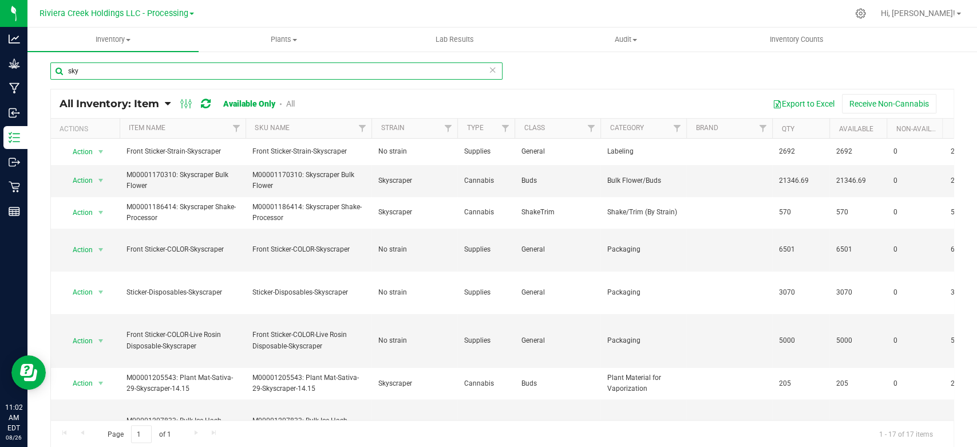
click at [120, 73] on input "sky" at bounding box center [276, 70] width 452 height 17
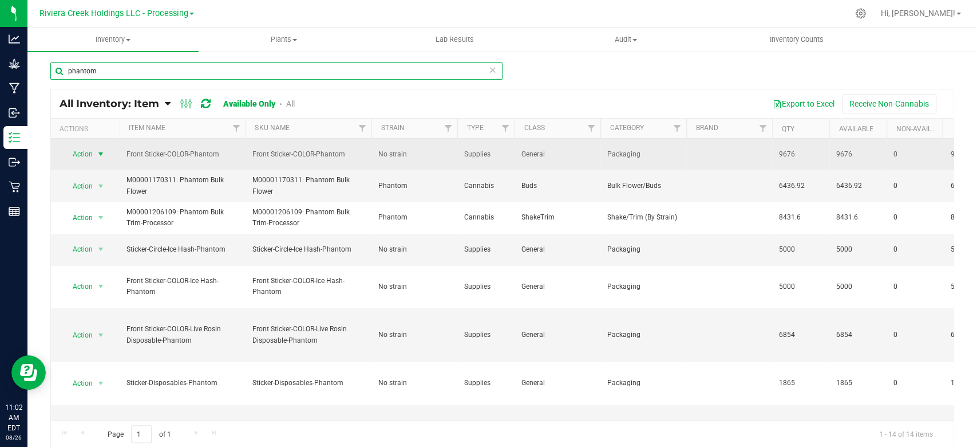
type input "phantom"
click at [101, 153] on span "select" at bounding box center [100, 153] width 9 height 9
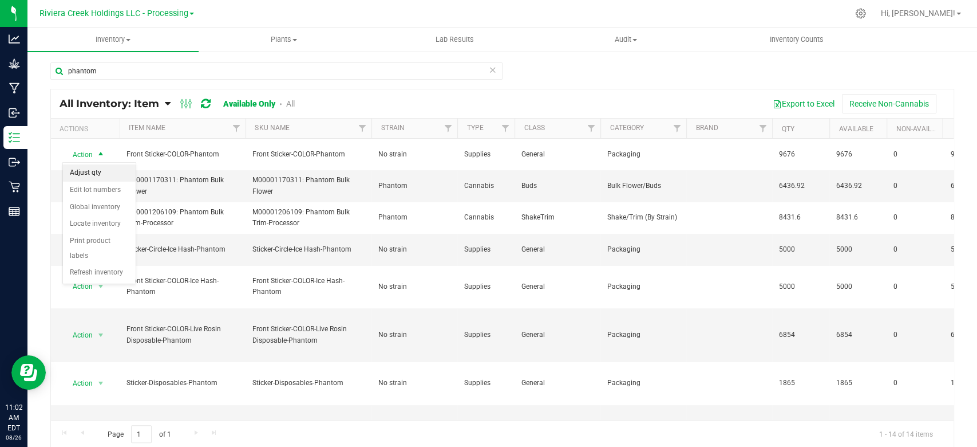
click at [100, 167] on li "Adjust qty" at bounding box center [99, 172] width 73 height 17
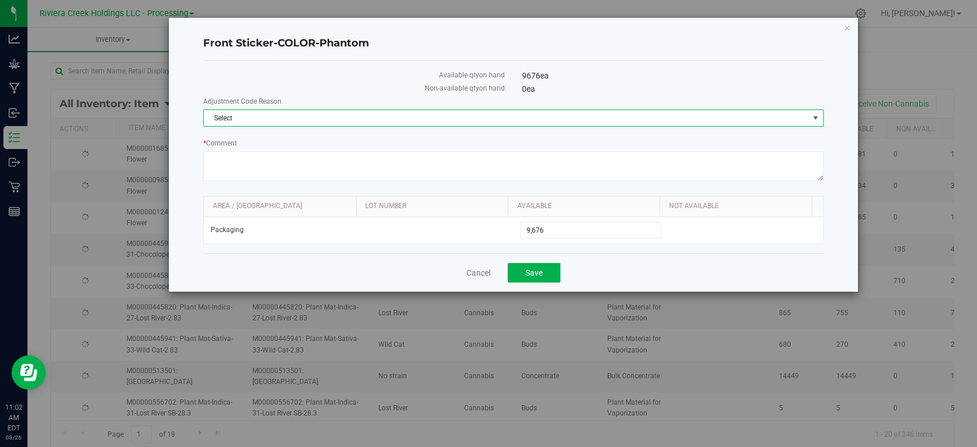
click at [245, 120] on span "Select" at bounding box center [506, 118] width 605 height 16
click at [243, 139] on li "Incorrect Quantity" at bounding box center [513, 137] width 619 height 17
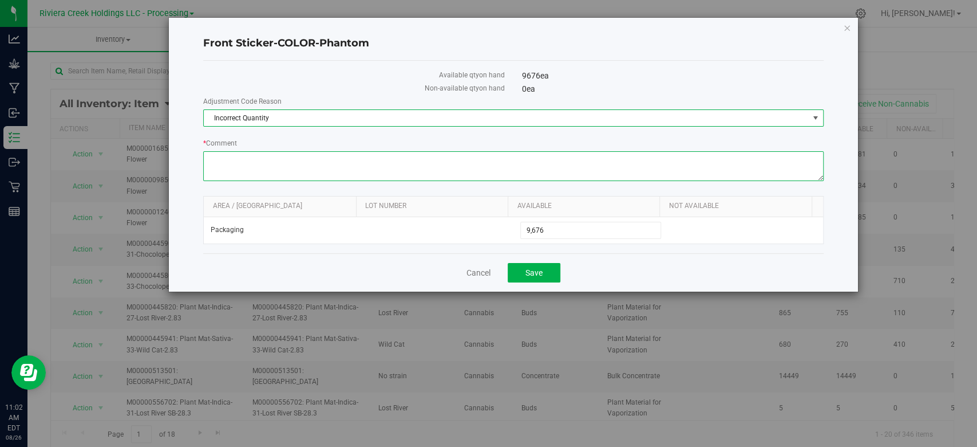
click at [244, 156] on textarea "* Comment" at bounding box center [513, 166] width 620 height 30
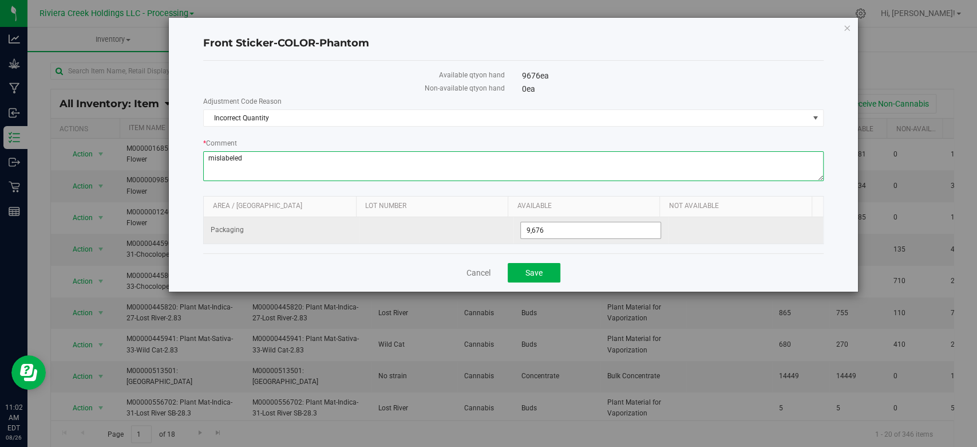
type textarea "mislabeled"
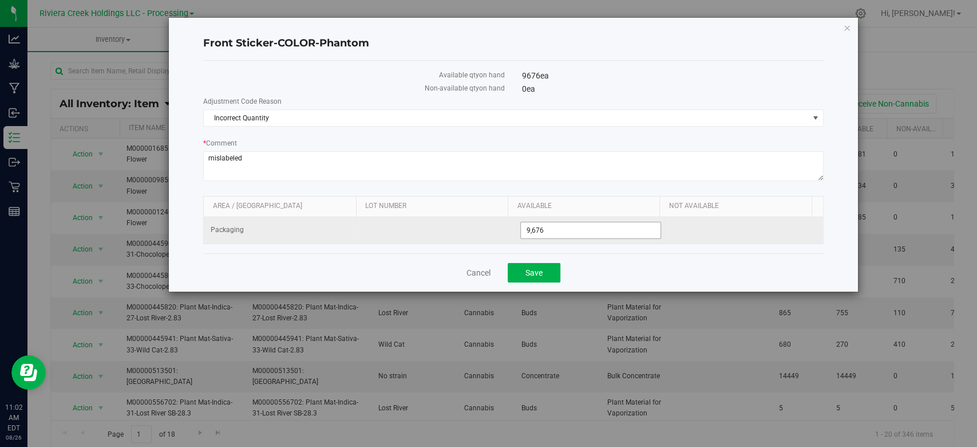
click at [595, 230] on span "9,676 9676" at bounding box center [590, 230] width 141 height 17
type input "9674"
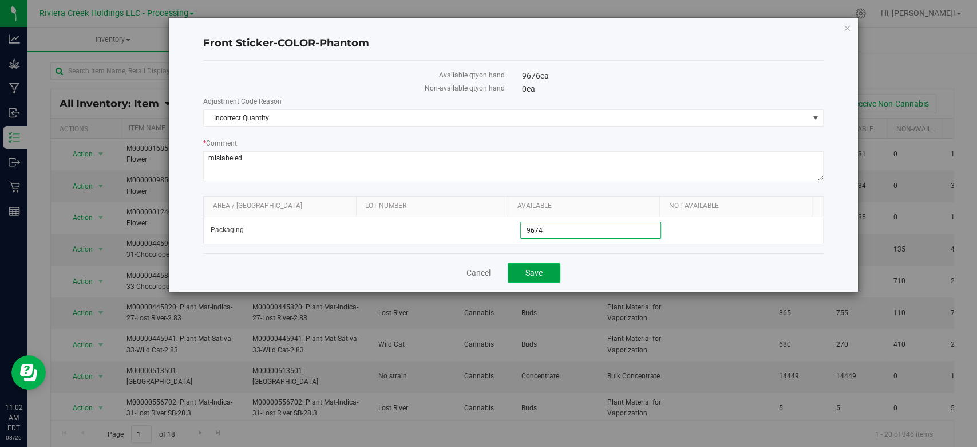
type input "9,674"
click at [527, 272] on span "Save" at bounding box center [534, 272] width 17 height 9
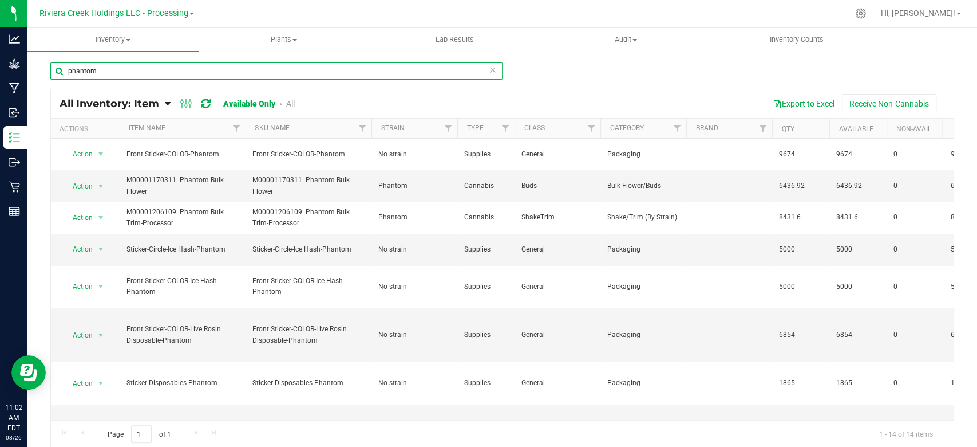
click at [120, 75] on input "phantom" at bounding box center [276, 70] width 452 height 17
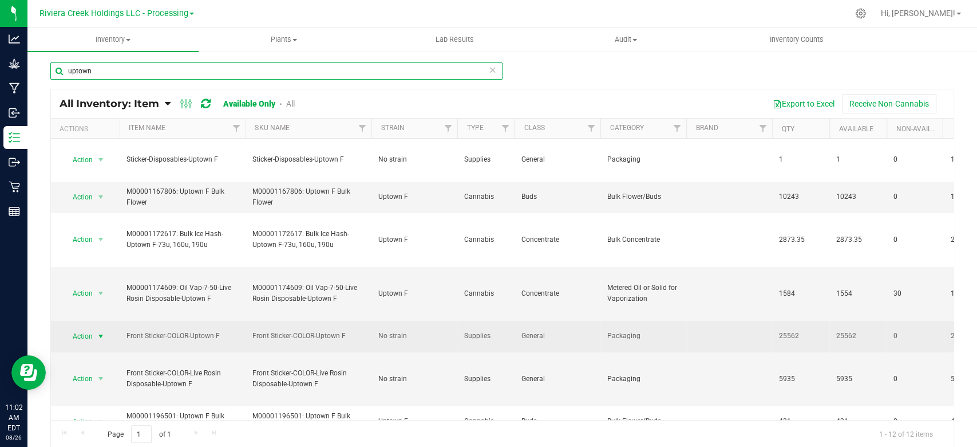
type input "uptown"
click at [101, 331] on span "select" at bounding box center [100, 335] width 9 height 9
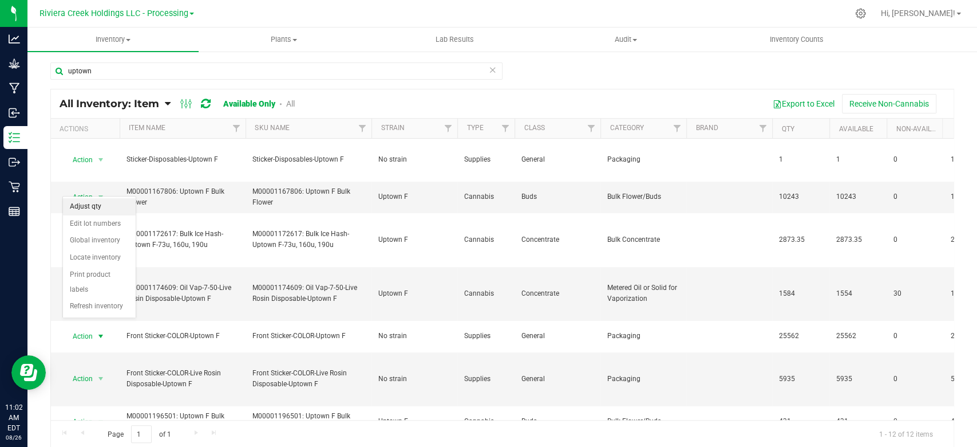
click at [101, 203] on li "Adjust qty" at bounding box center [99, 206] width 73 height 17
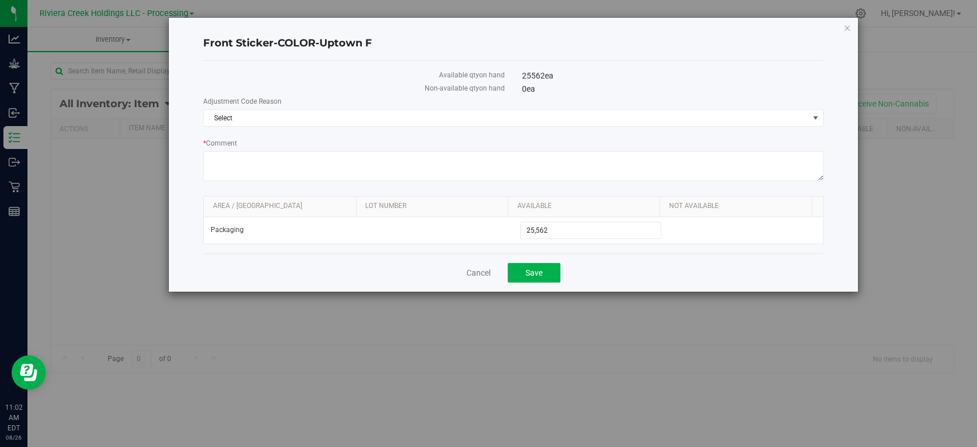
click at [260, 123] on span "Select" at bounding box center [506, 118] width 605 height 16
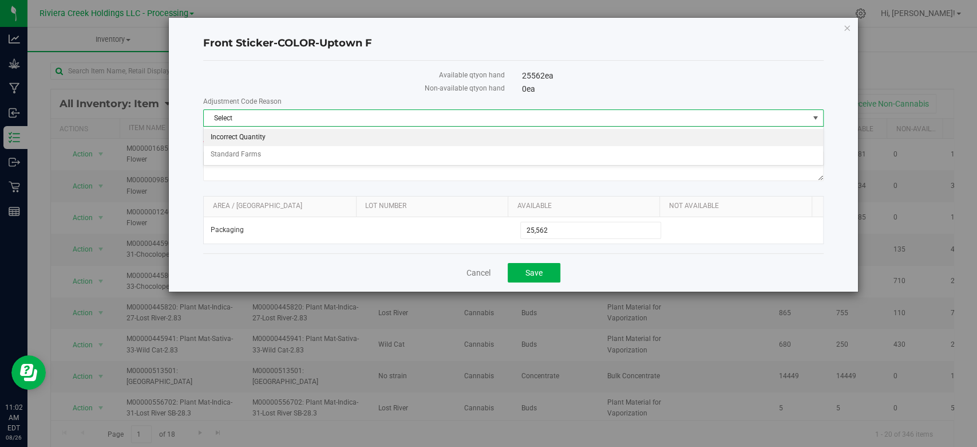
click at [247, 136] on li "Incorrect Quantity" at bounding box center [513, 137] width 619 height 17
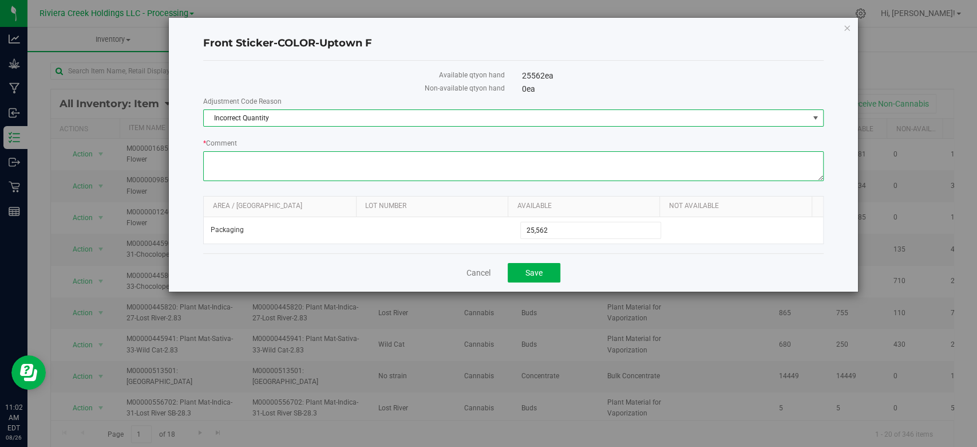
click at [246, 167] on textarea "* Comment" at bounding box center [513, 166] width 620 height 30
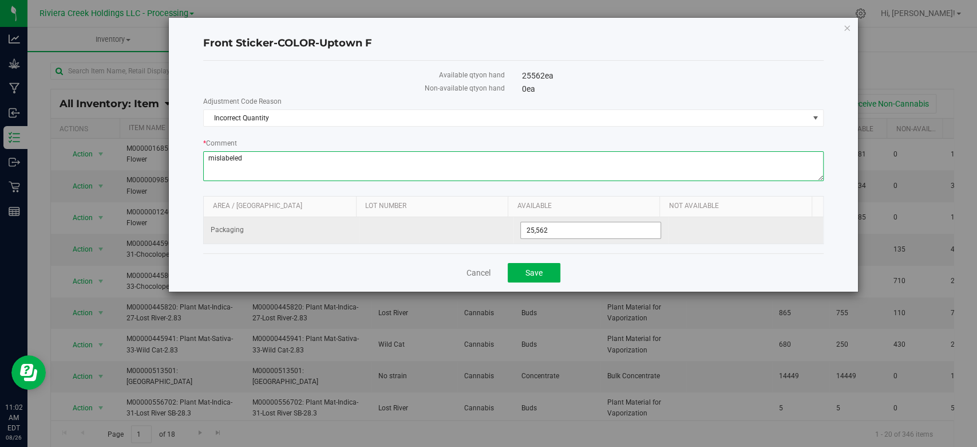
type textarea "mislabeled"
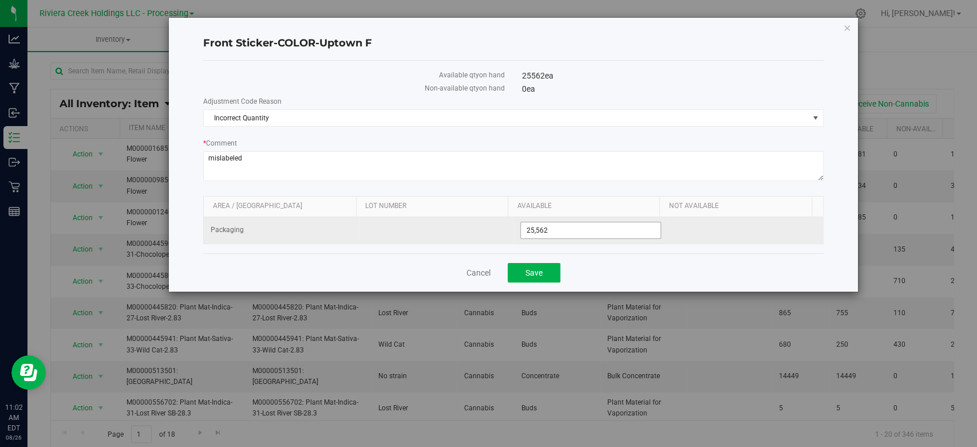
click at [582, 222] on span "25,562 25562" at bounding box center [590, 230] width 141 height 17
type input "25558"
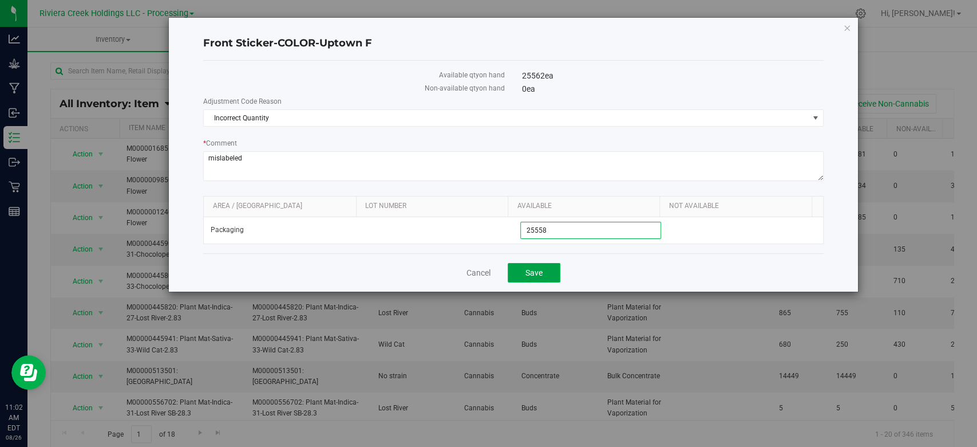
type input "25,558"
click at [527, 274] on span "Save" at bounding box center [534, 272] width 17 height 9
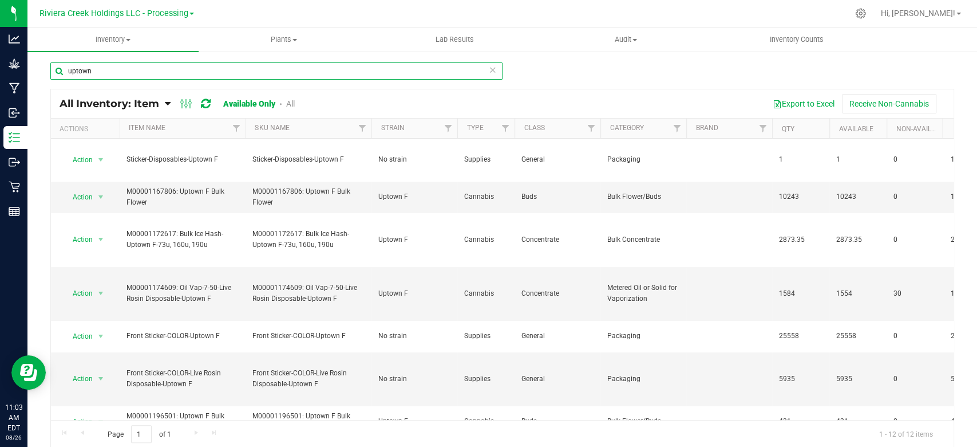
click at [148, 75] on input "uptown" at bounding box center [276, 70] width 452 height 17
click at [148, 74] on input "uptown" at bounding box center [276, 70] width 452 height 17
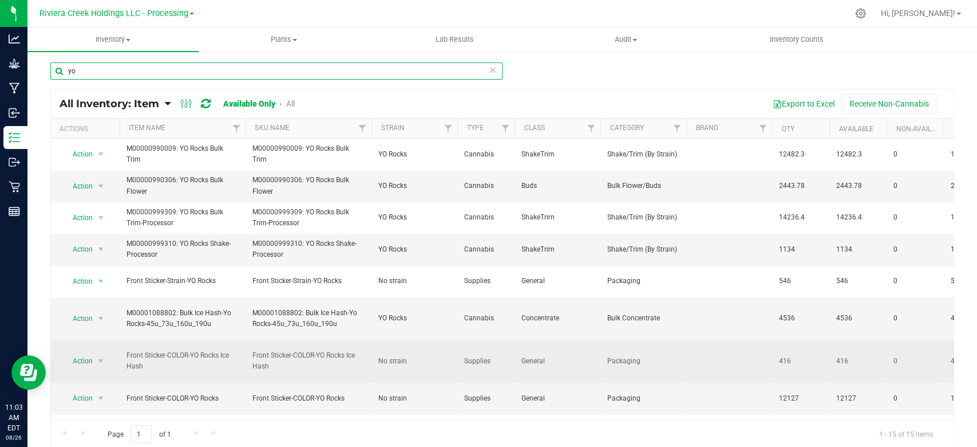
scroll to position [76, 0]
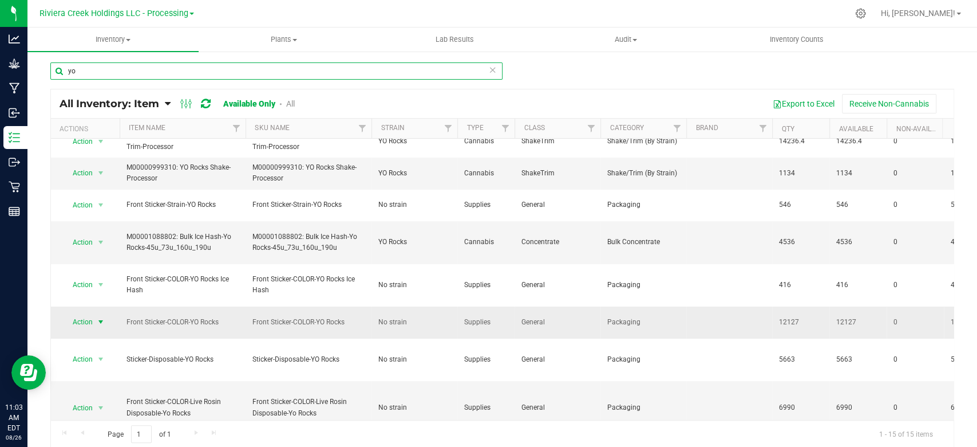
type input "yo"
click at [97, 319] on span "select" at bounding box center [100, 321] width 9 height 9
click at [84, 204] on li "Adjust qty" at bounding box center [99, 203] width 73 height 17
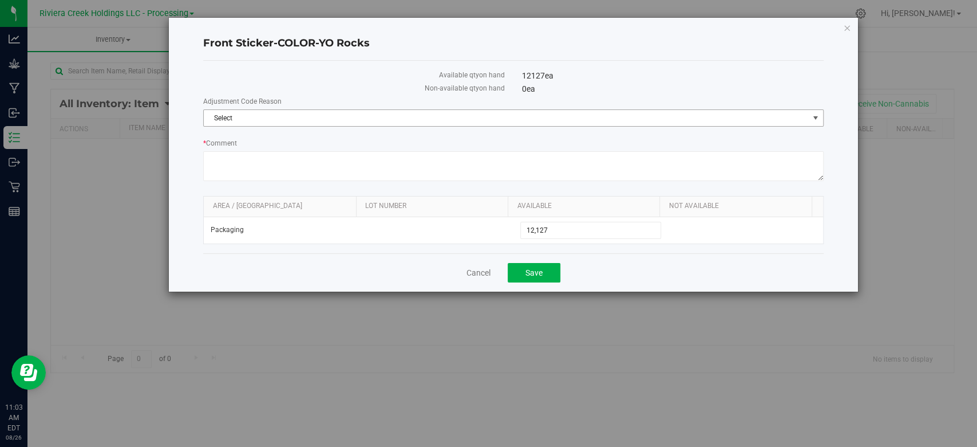
click at [275, 115] on span "Select" at bounding box center [506, 118] width 605 height 16
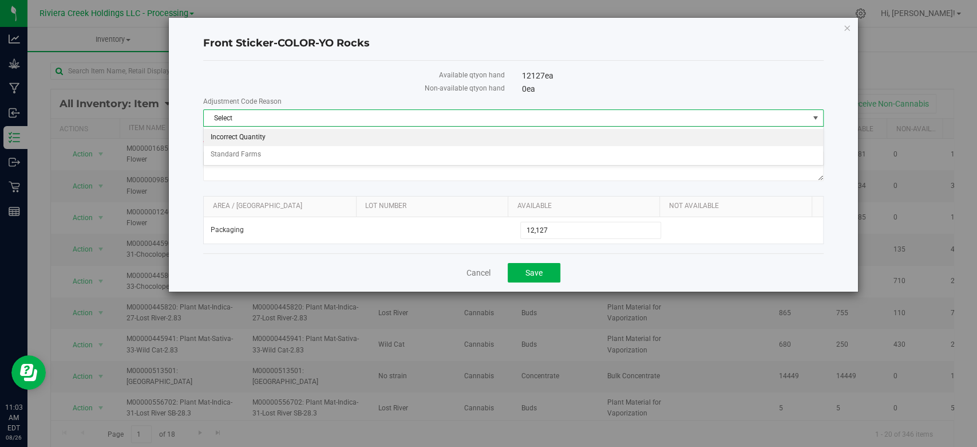
click at [270, 137] on li "Incorrect Quantity" at bounding box center [513, 137] width 619 height 17
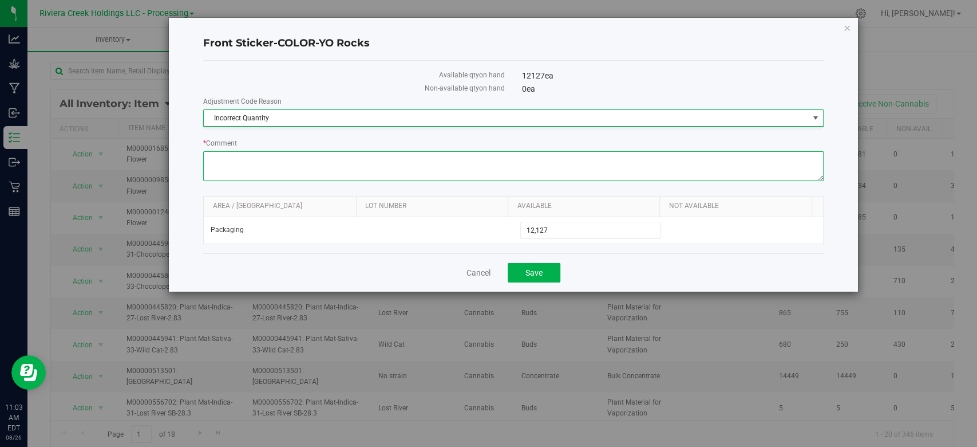
click at [270, 158] on textarea "* Comment" at bounding box center [513, 166] width 620 height 30
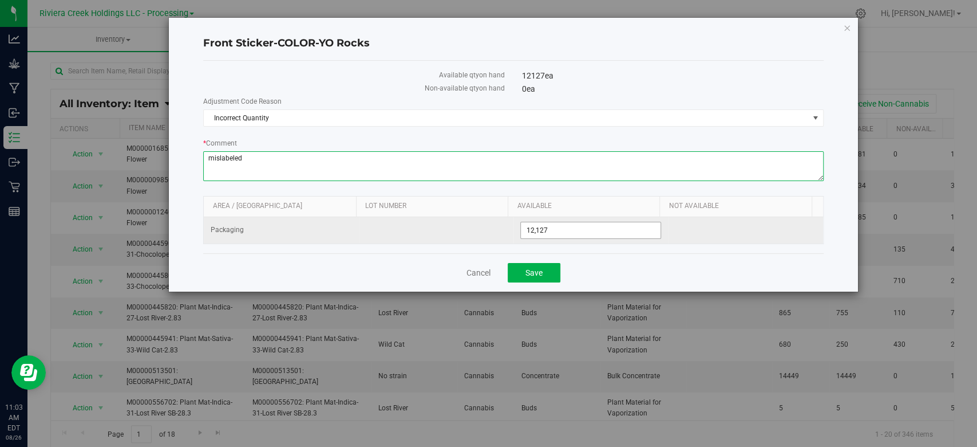
type textarea "mislabeled"
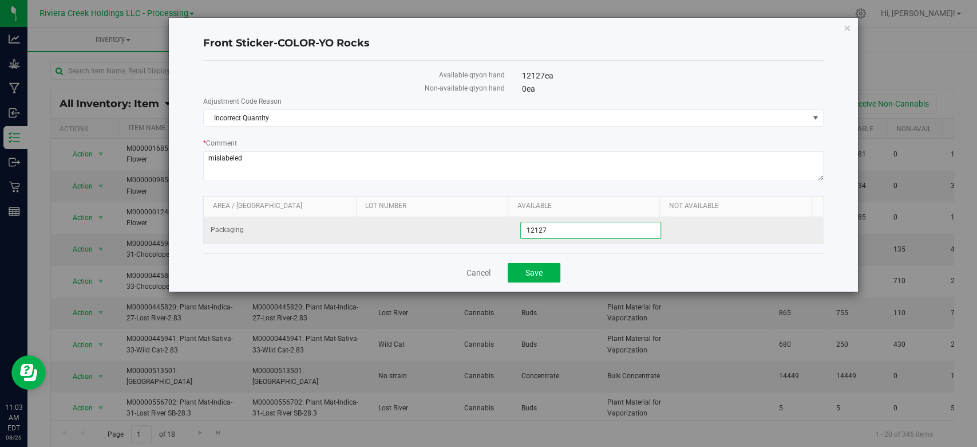
click at [574, 231] on span "12,127 12127" at bounding box center [590, 230] width 141 height 17
type input "12119"
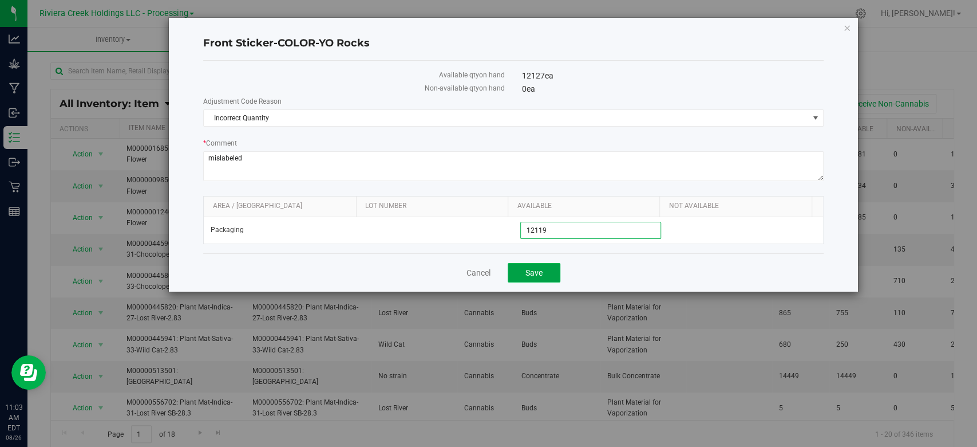
type input "12,119"
click at [534, 270] on span "Save" at bounding box center [534, 272] width 17 height 9
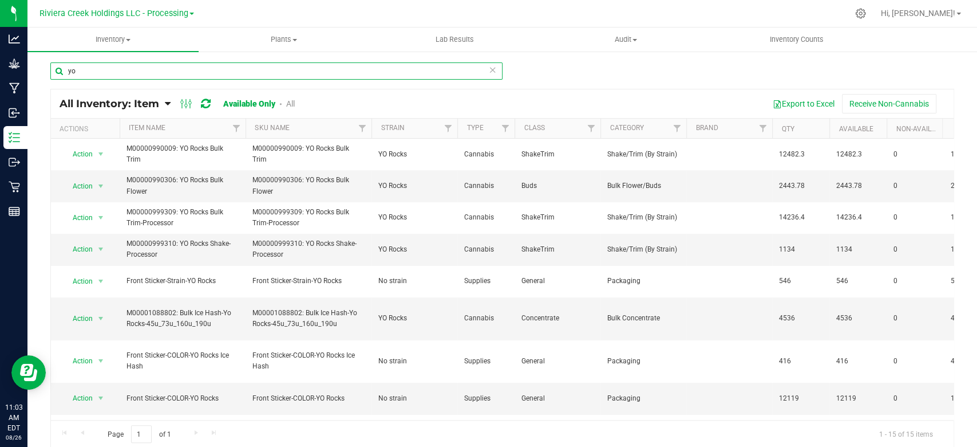
click at [104, 70] on input "yo" at bounding box center [276, 70] width 452 height 17
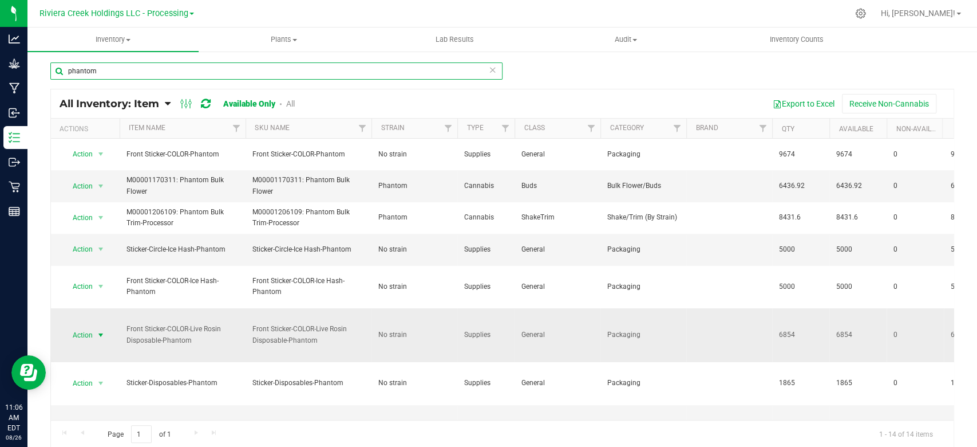
type input "phantom"
click at [96, 336] on span "select" at bounding box center [100, 334] width 9 height 9
click at [72, 215] on li "Adjust qty" at bounding box center [99, 216] width 73 height 17
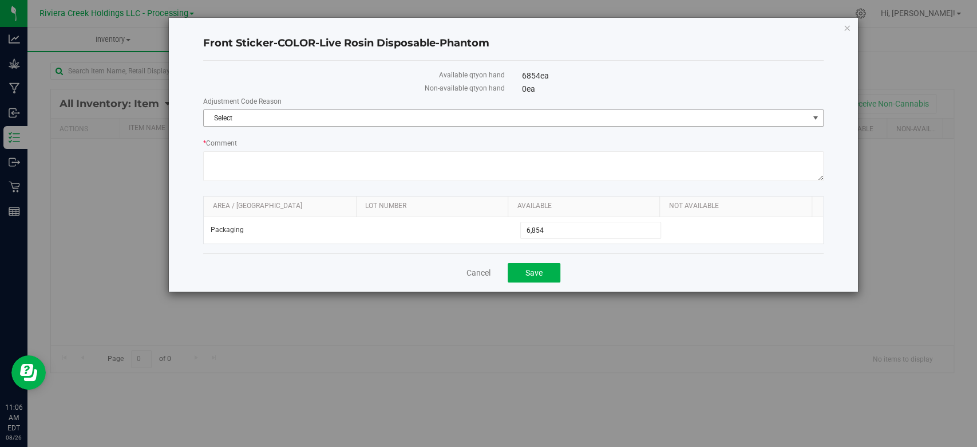
click at [270, 122] on span "Select" at bounding box center [506, 118] width 605 height 16
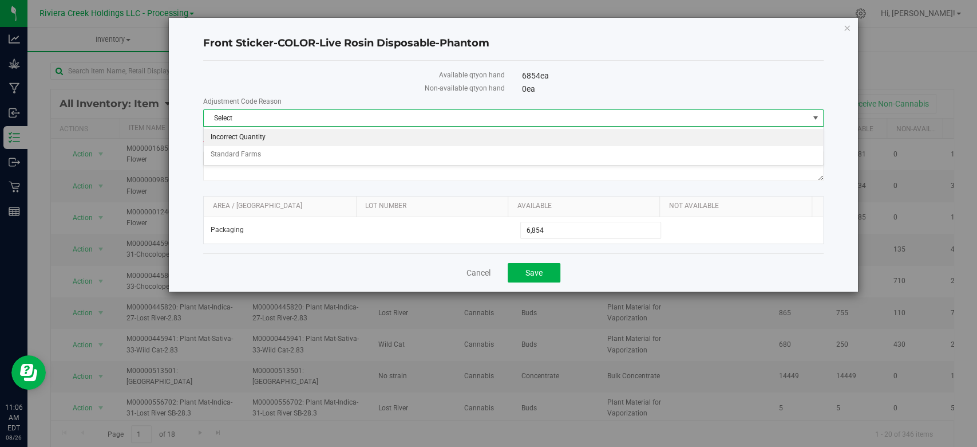
click at [262, 135] on li "Incorrect Quantity" at bounding box center [513, 137] width 619 height 17
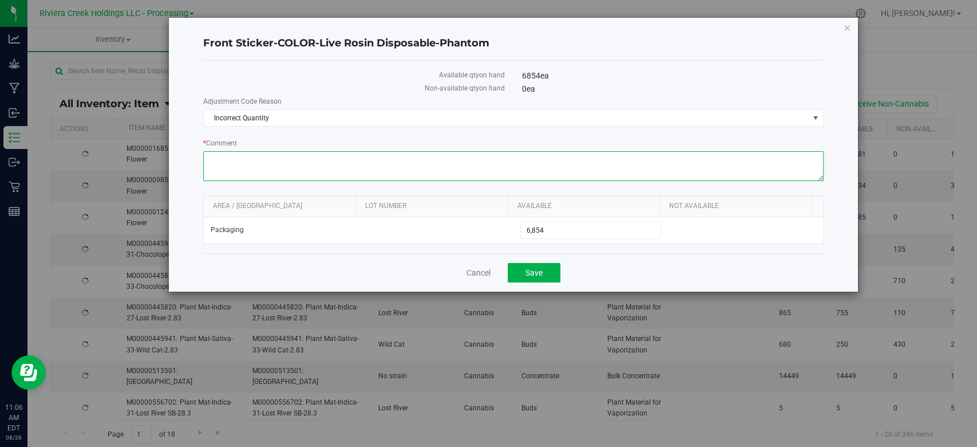
click at [256, 154] on textarea "* Comment" at bounding box center [513, 166] width 620 height 30
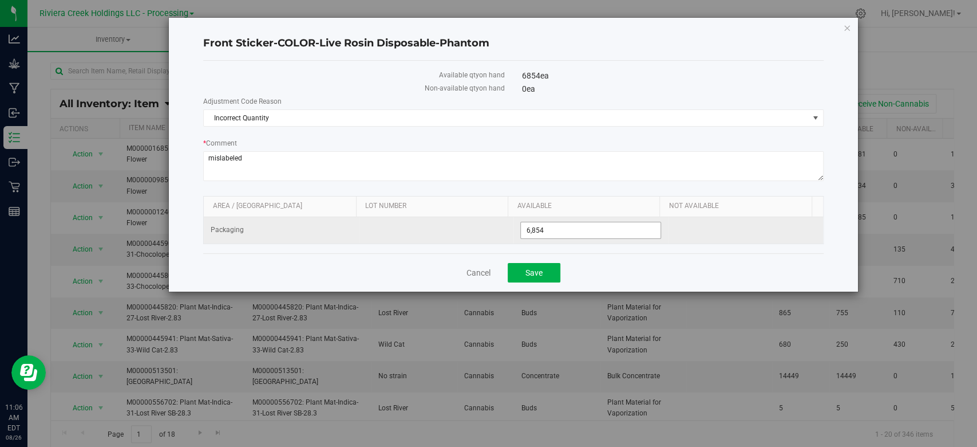
type textarea "mislabeled"
click at [585, 233] on span "6,854 6854" at bounding box center [590, 230] width 141 height 17
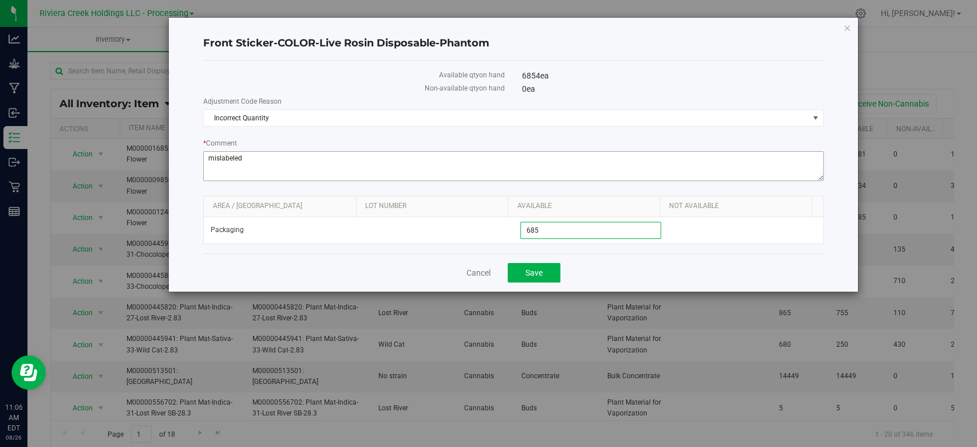
type input "6853"
type input "6,853"
drag, startPoint x: 527, startPoint y: 270, endPoint x: 530, endPoint y: 250, distance: 20.9
click at [527, 270] on span "Save" at bounding box center [534, 272] width 17 height 9
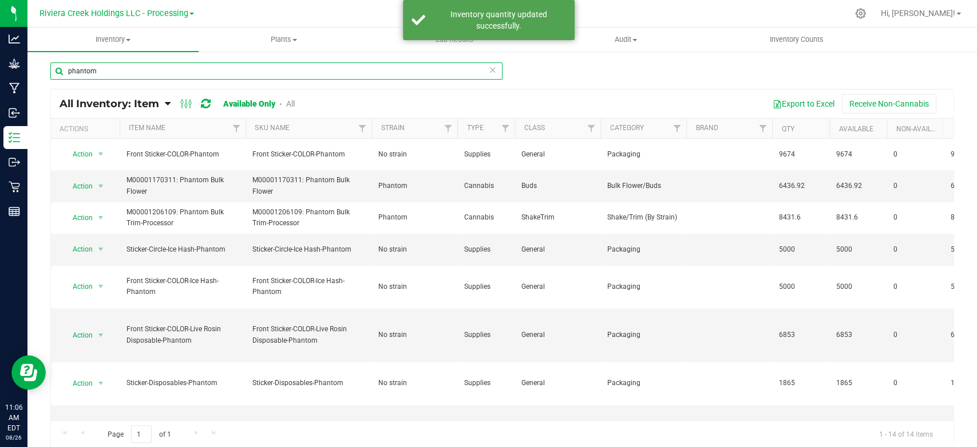
click at [127, 72] on input "phantom" at bounding box center [276, 70] width 452 height 17
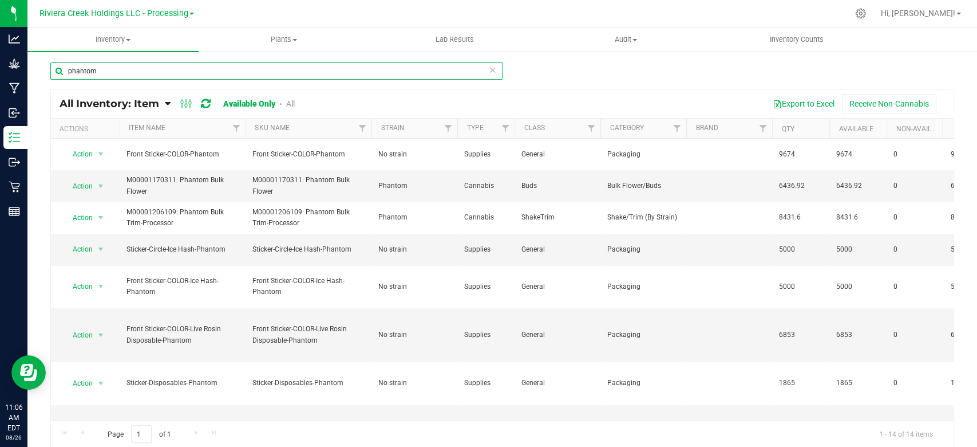
click at [127, 72] on input "phantom" at bounding box center [276, 70] width 452 height 17
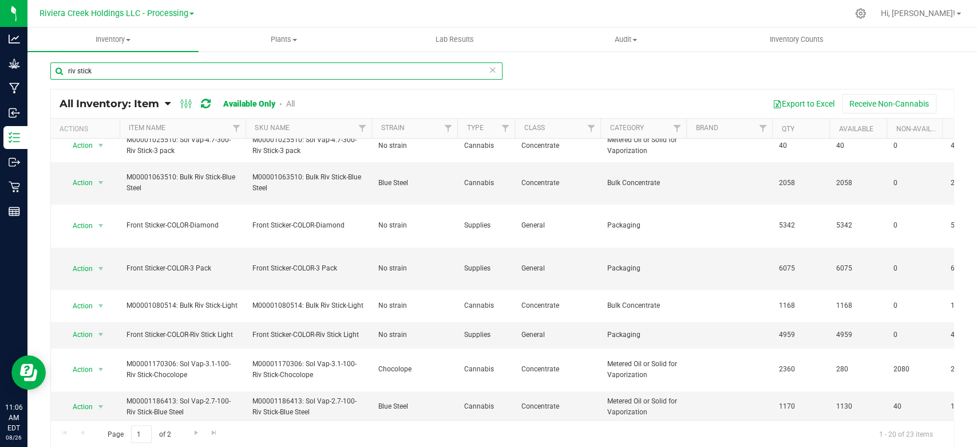
scroll to position [381, 0]
type input "riv stick"
click at [101, 331] on span "select" at bounding box center [100, 333] width 9 height 9
click at [92, 208] on li "Adjust qty" at bounding box center [99, 214] width 73 height 17
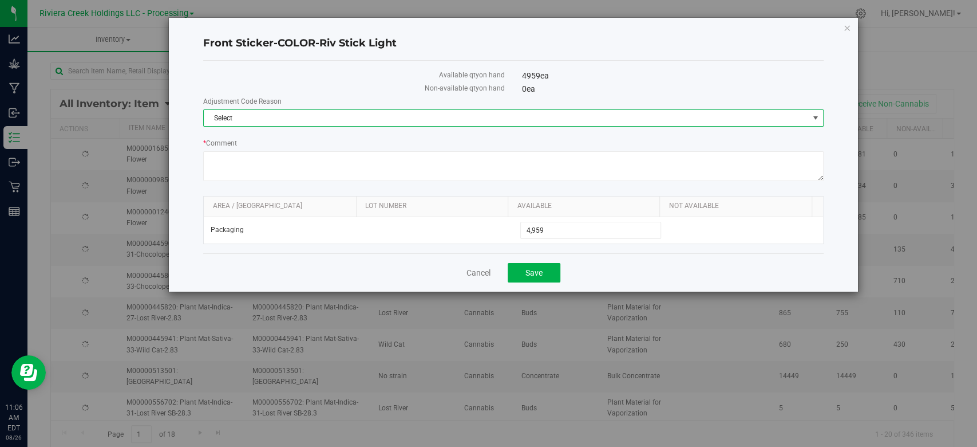
click at [275, 121] on span "Select" at bounding box center [506, 118] width 605 height 16
click at [266, 137] on li "Incorrect Quantity" at bounding box center [513, 137] width 619 height 17
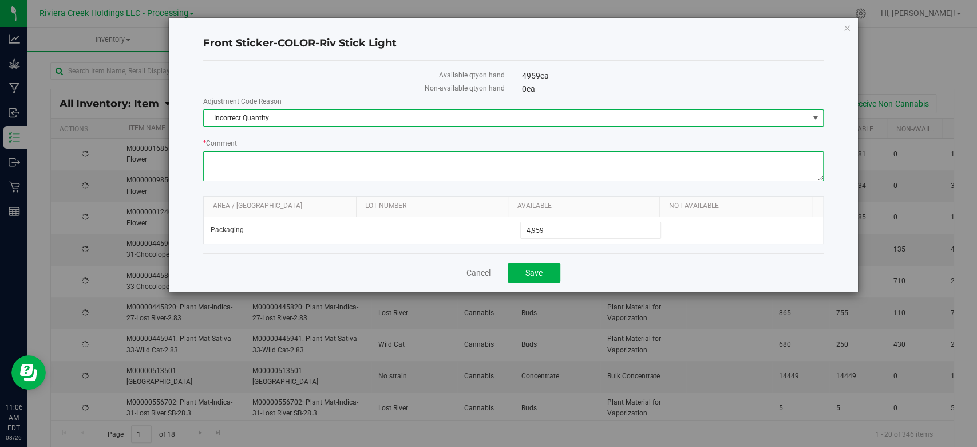
click at [265, 163] on textarea "* Comment" at bounding box center [513, 166] width 620 height 30
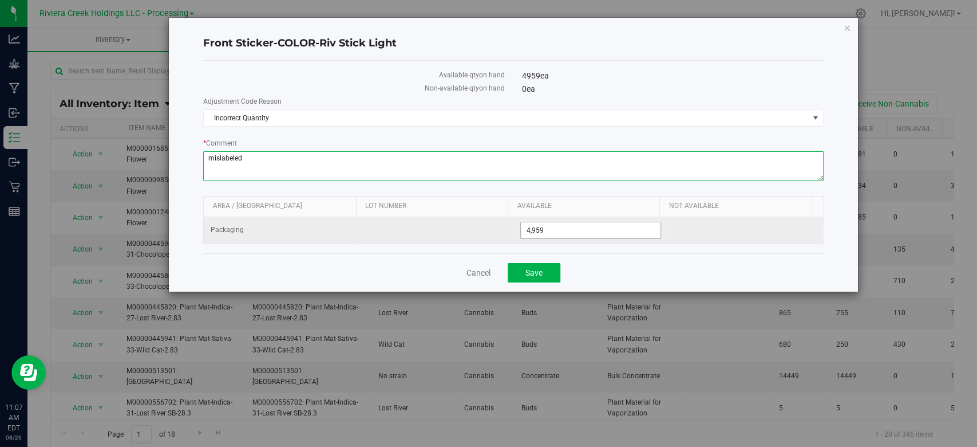
type textarea "mislabeled"
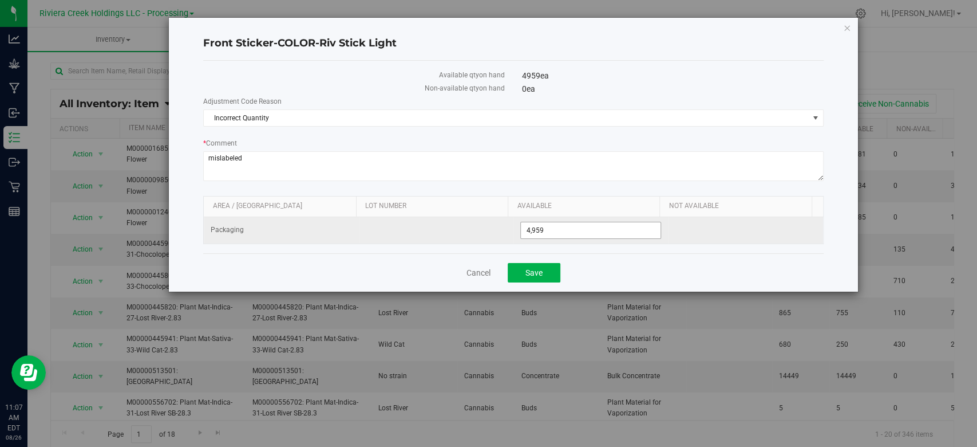
click at [589, 229] on span "4,959 4959" at bounding box center [590, 230] width 141 height 17
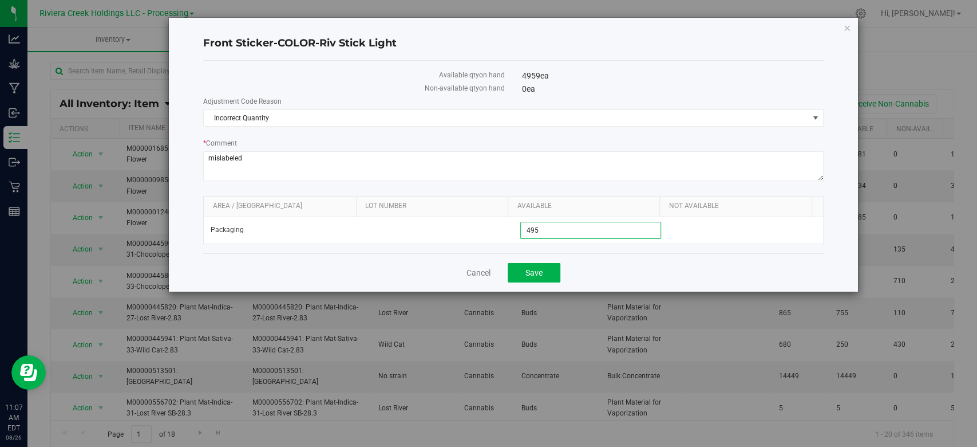
type input "4958"
type input "4,958"
click at [529, 274] on span "Save" at bounding box center [534, 272] width 17 height 9
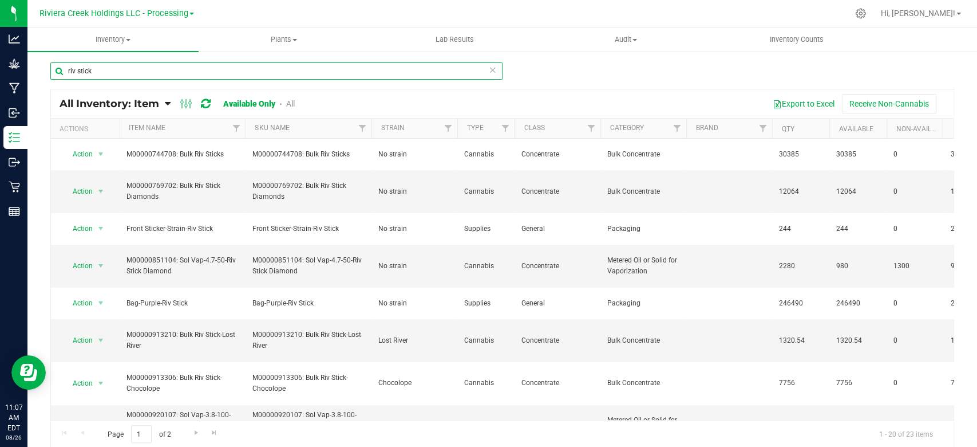
click at [136, 70] on input "riv stick" at bounding box center [276, 70] width 452 height 17
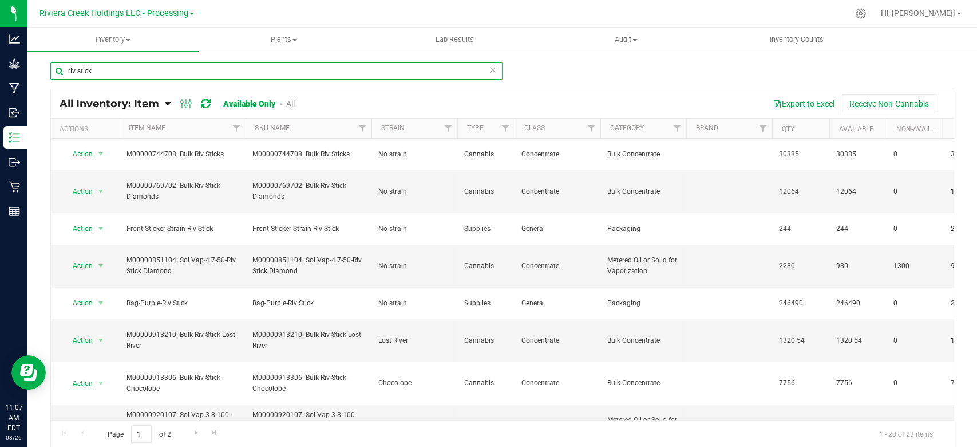
click at [136, 70] on input "riv stick" at bounding box center [276, 70] width 452 height 17
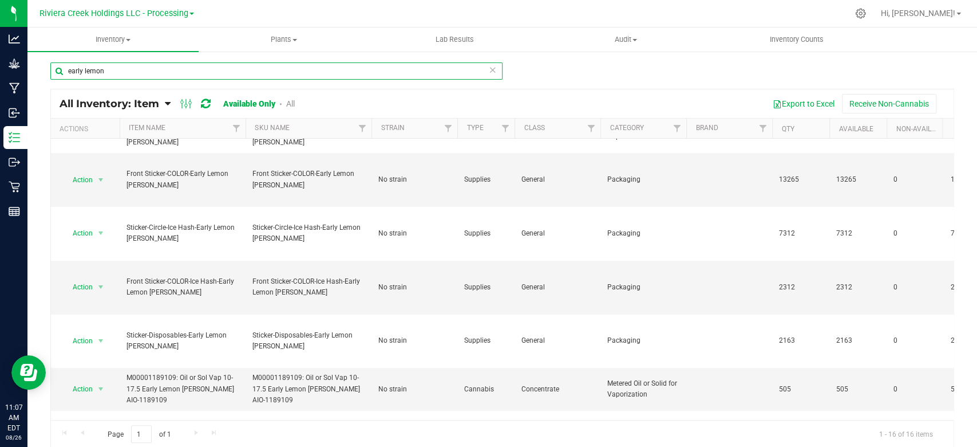
scroll to position [423, 0]
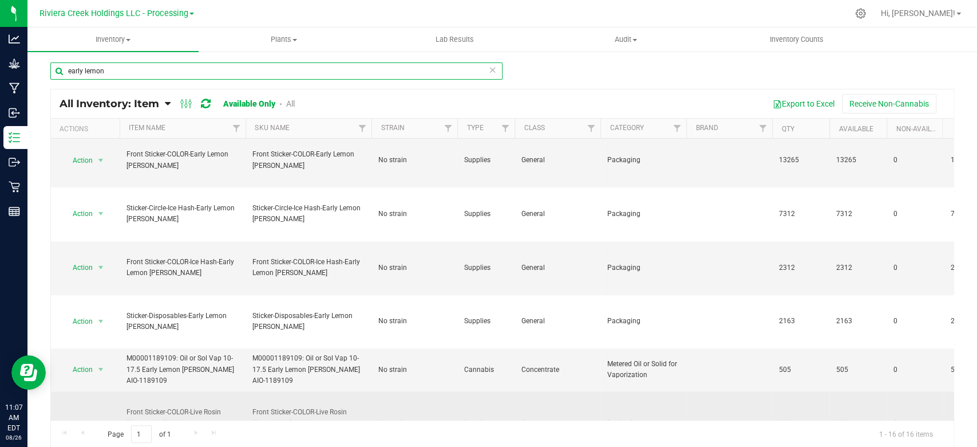
type input "early lemon"
click at [101, 419] on span "select" at bounding box center [100, 423] width 9 height 9
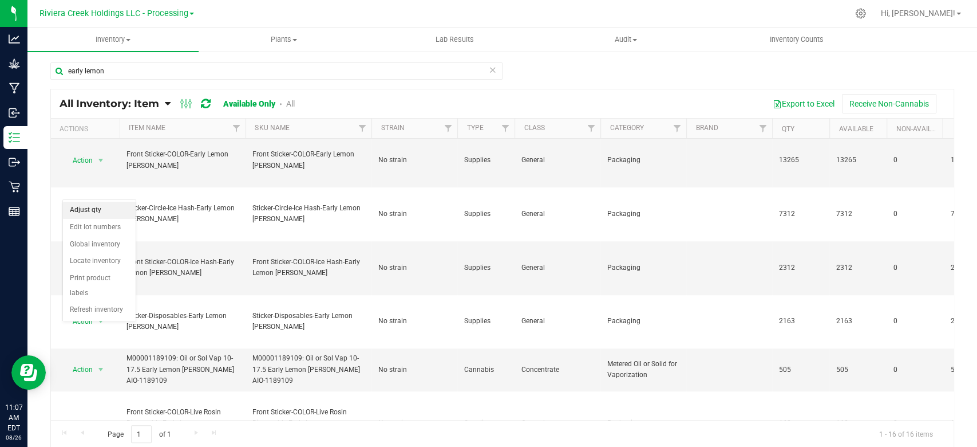
click at [95, 208] on li "Adjust qty" at bounding box center [99, 210] width 73 height 17
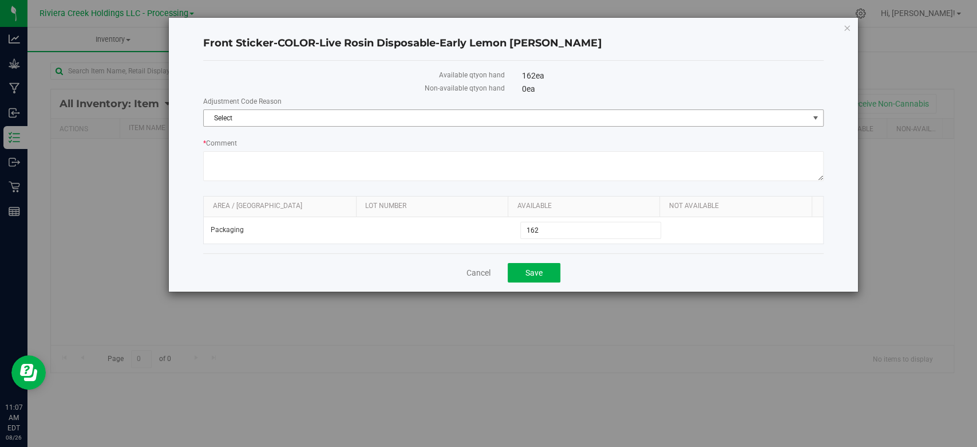
click at [294, 115] on span "Select" at bounding box center [506, 118] width 605 height 16
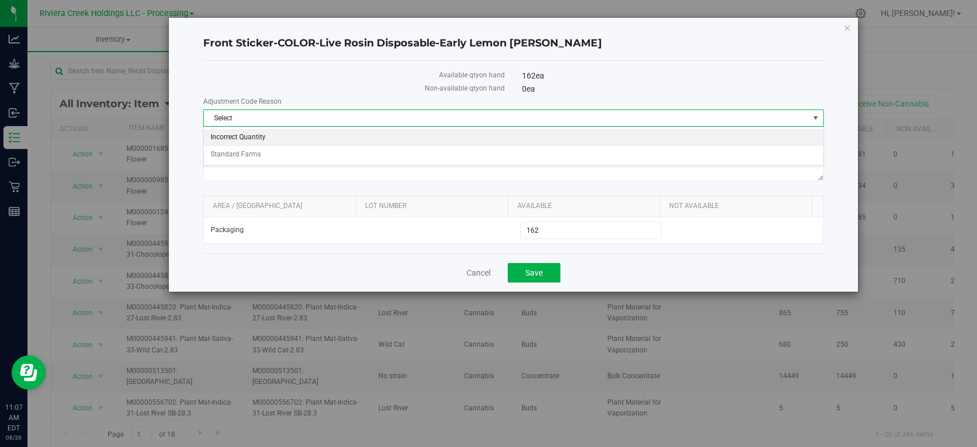
click at [283, 133] on li "Incorrect Quantity" at bounding box center [513, 137] width 619 height 17
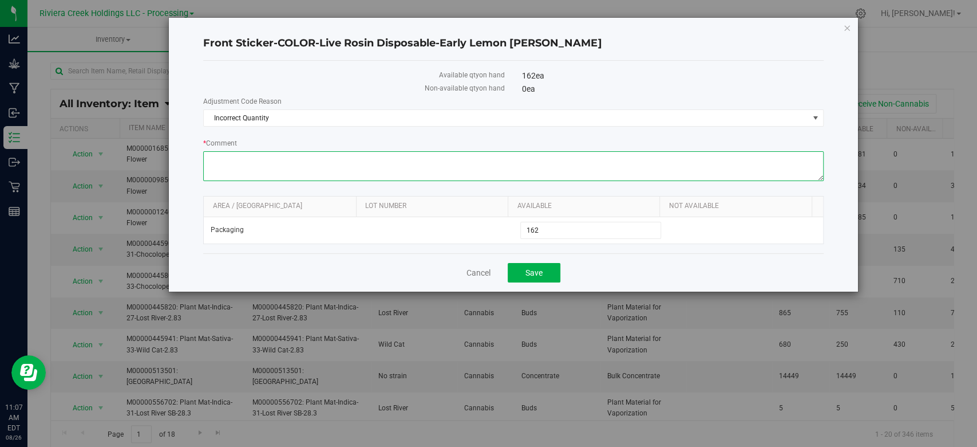
click at [271, 172] on textarea "* Comment" at bounding box center [513, 166] width 620 height 30
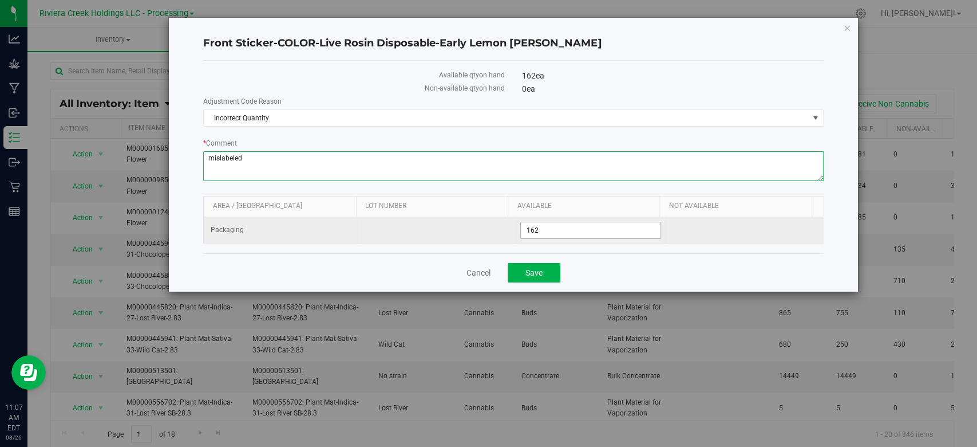
type textarea "mislabeled"
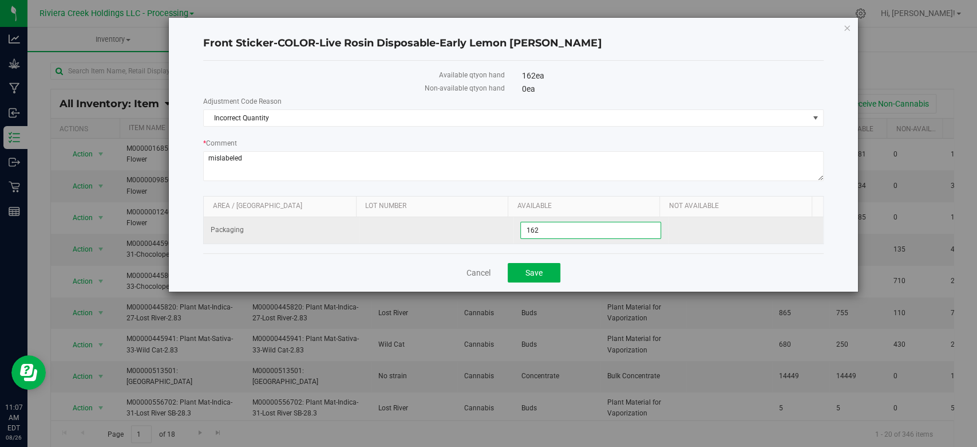
drag, startPoint x: 554, startPoint y: 226, endPoint x: 580, endPoint y: 219, distance: 26.5
click at [556, 225] on span "162 162" at bounding box center [590, 230] width 141 height 17
type input "161"
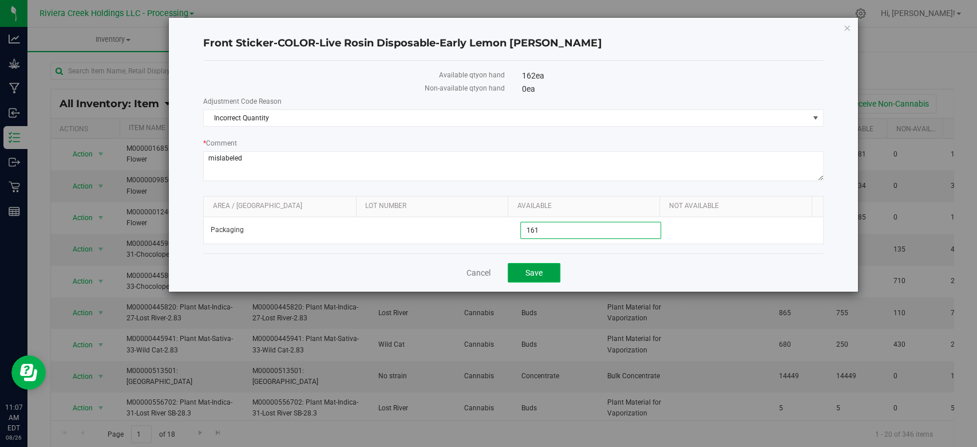
type input "161"
click at [533, 271] on span "Save" at bounding box center [534, 272] width 17 height 9
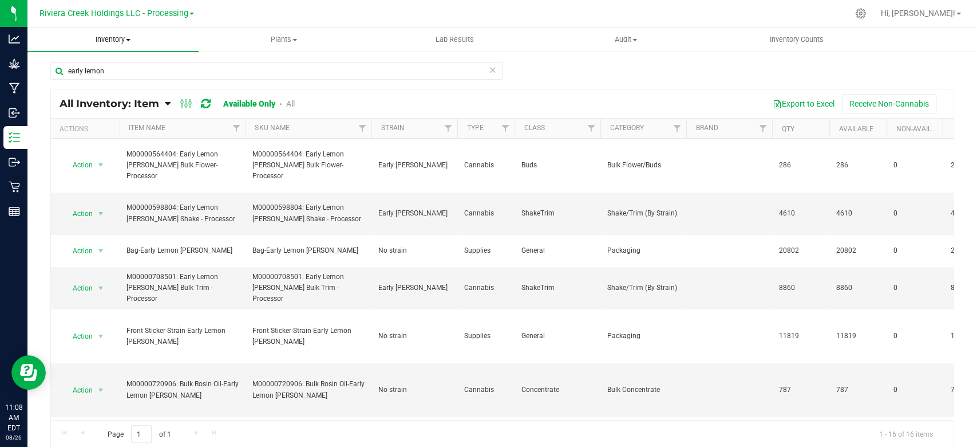
drag, startPoint x: 127, startPoint y: 39, endPoint x: 108, endPoint y: 44, distance: 19.4
click at [127, 39] on span at bounding box center [128, 40] width 5 height 2
click at [72, 69] on span "All packages" at bounding box center [66, 69] width 78 height 10
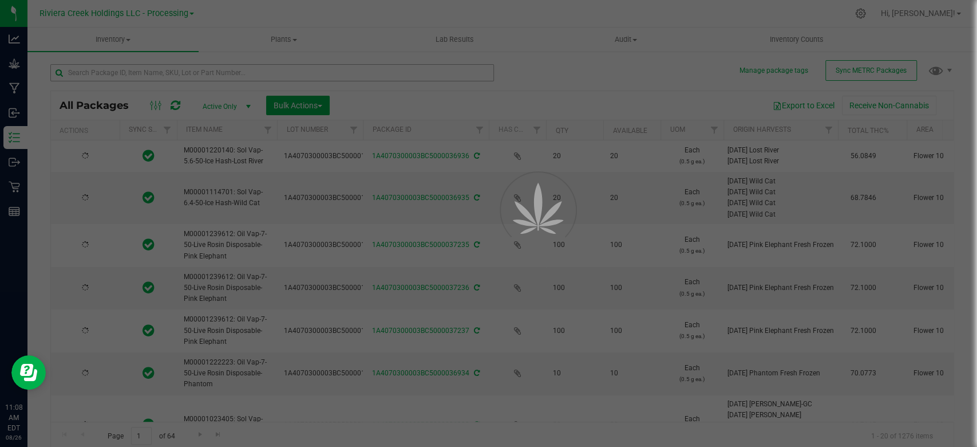
click at [92, 71] on div at bounding box center [488, 223] width 977 height 447
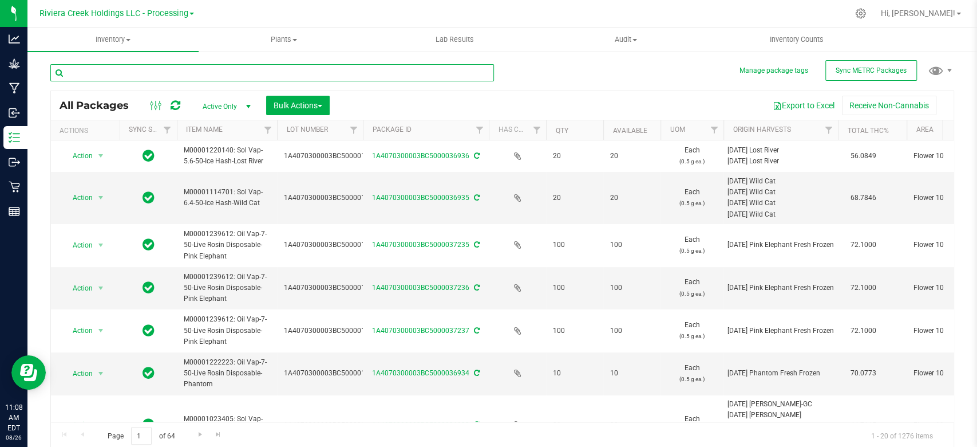
click at [92, 71] on input "text" at bounding box center [272, 72] width 444 height 17
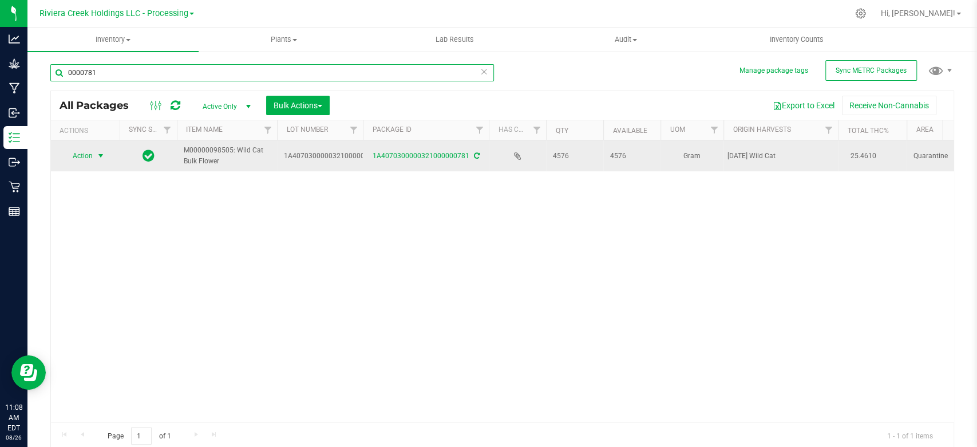
type input "0000781"
click at [97, 161] on span "select" at bounding box center [101, 156] width 14 height 16
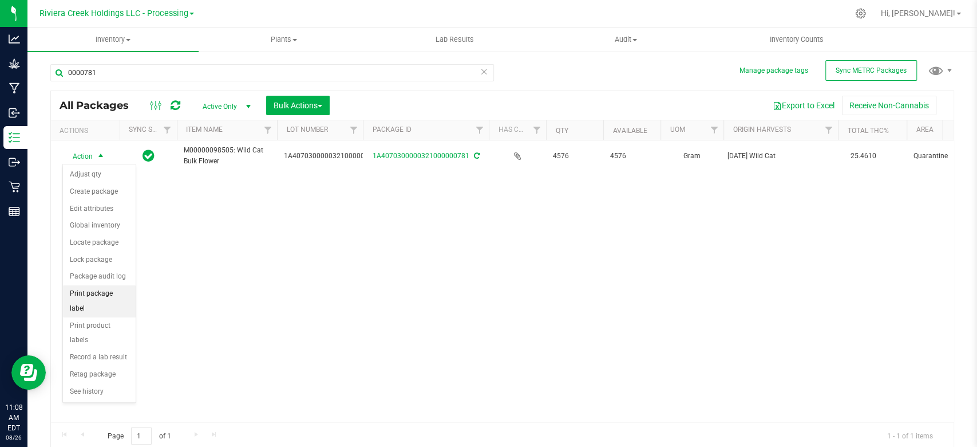
click at [96, 295] on li "Print package label" at bounding box center [99, 300] width 73 height 31
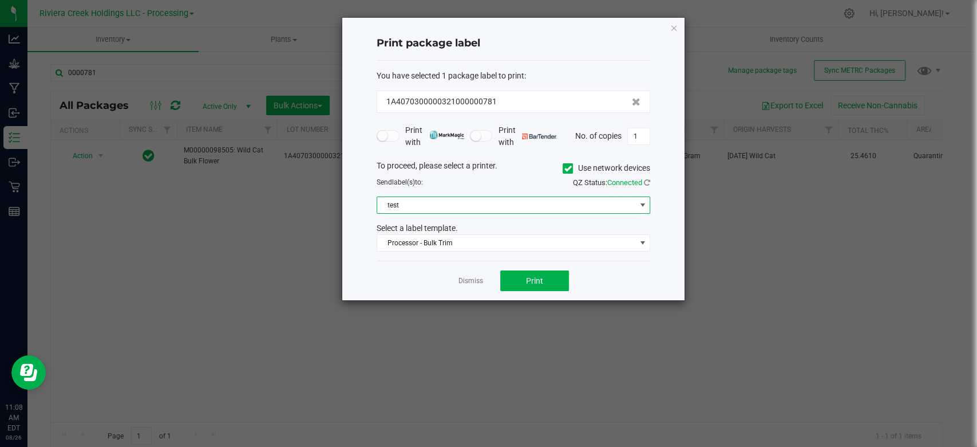
click at [431, 204] on span "test" at bounding box center [506, 205] width 258 height 16
click at [571, 168] on span at bounding box center [568, 168] width 10 height 10
click at [0, 0] on input "Use network devices" at bounding box center [0, 0] width 0 height 0
click at [467, 208] on span at bounding box center [506, 205] width 258 height 16
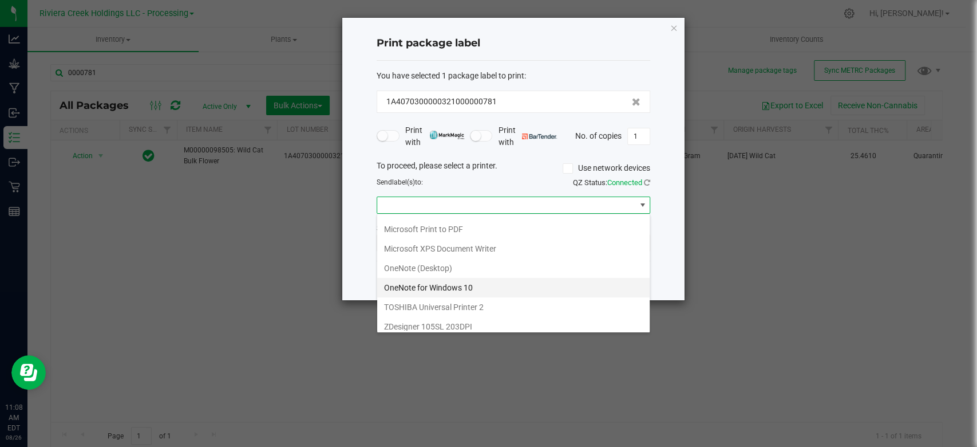
scroll to position [214, 0]
click at [435, 281] on GK420d "ZDesigner GK420d" at bounding box center [513, 283] width 273 height 19
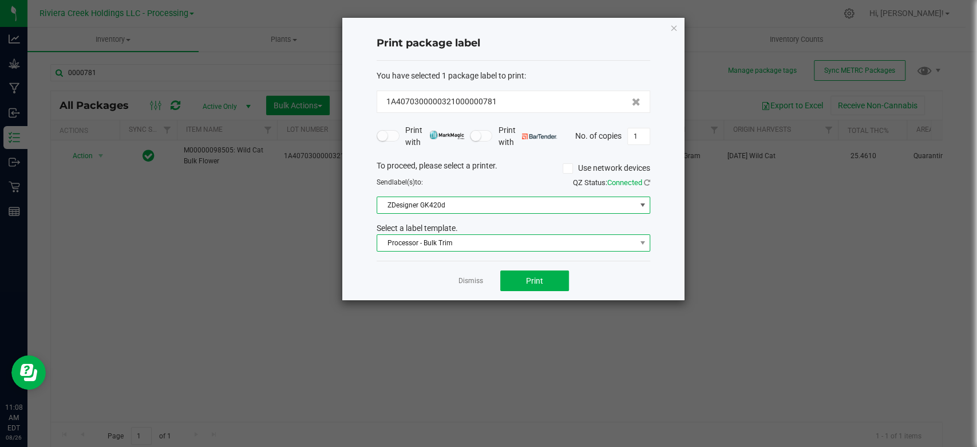
click at [459, 244] on span "Processor - Bulk Trim" at bounding box center [506, 243] width 258 height 16
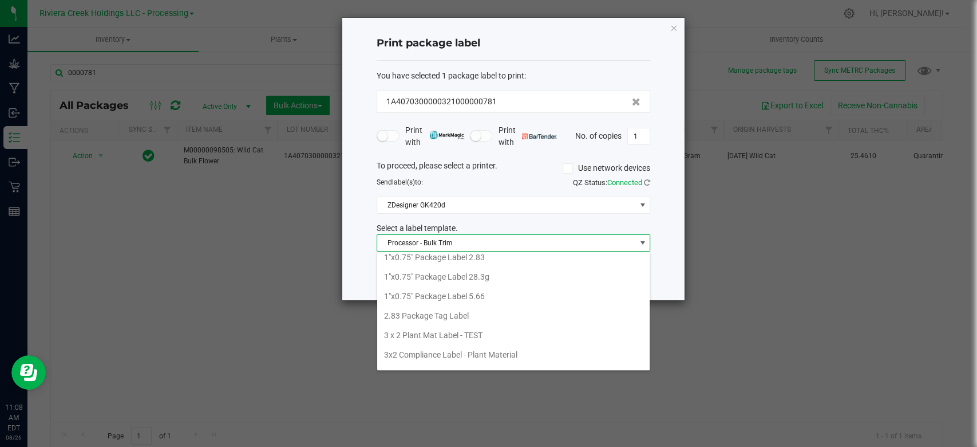
scroll to position [0, 0]
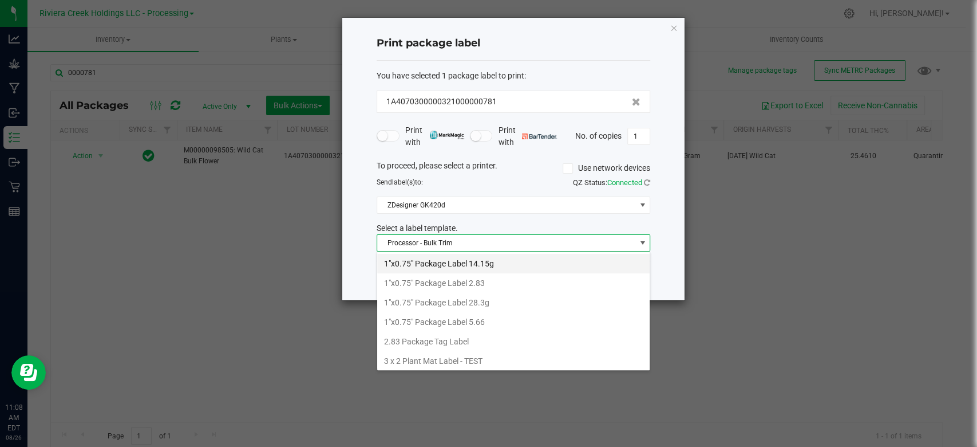
click at [461, 265] on li "1"x0.75" Package Label 14.15g" at bounding box center [513, 263] width 273 height 19
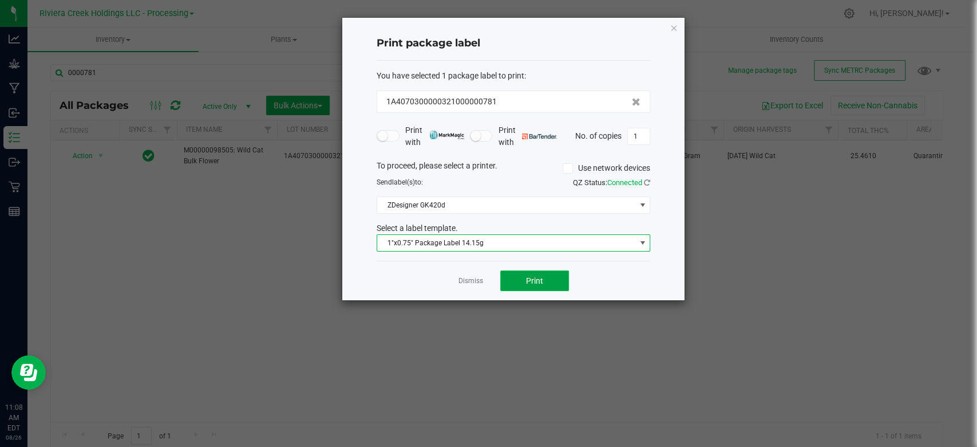
click at [521, 271] on button "Print" at bounding box center [534, 280] width 69 height 21
click at [675, 30] on icon "button" at bounding box center [674, 28] width 8 height 14
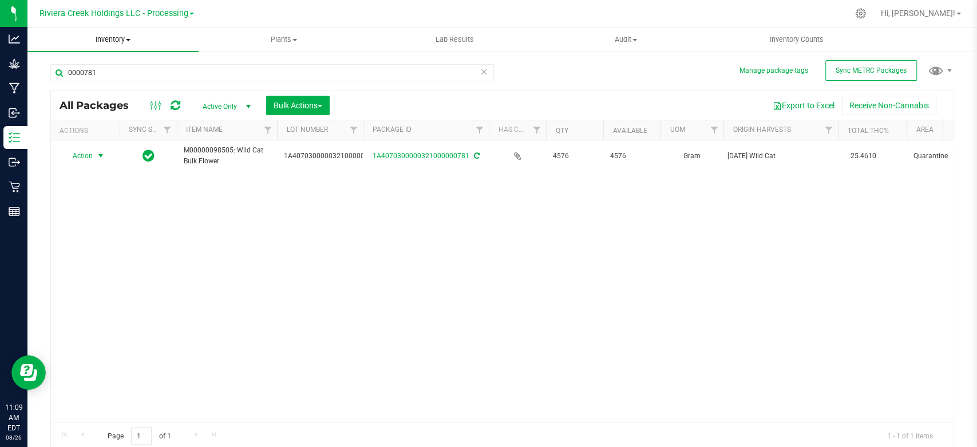
click at [128, 31] on uib-tab-heading "Inventory All packages All inventory Waste log Create inventory" at bounding box center [112, 39] width 171 height 24
click at [89, 78] on span "All inventory" at bounding box center [65, 83] width 77 height 10
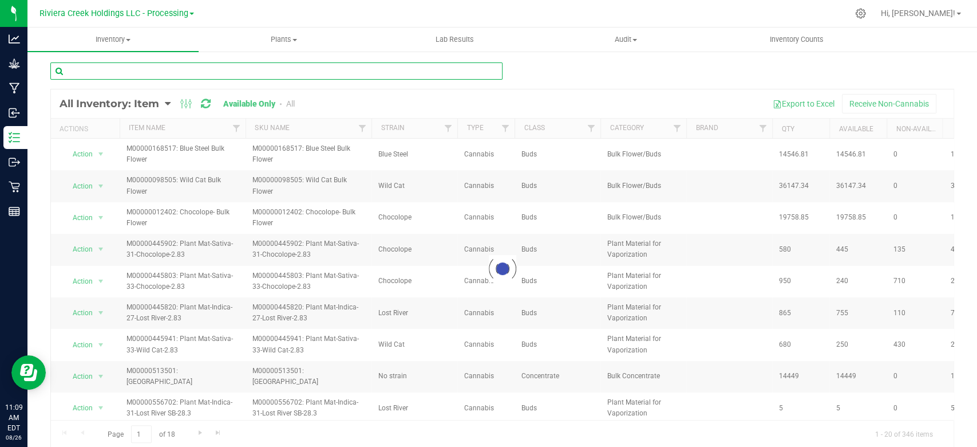
click at [158, 72] on input "text" at bounding box center [276, 70] width 452 height 17
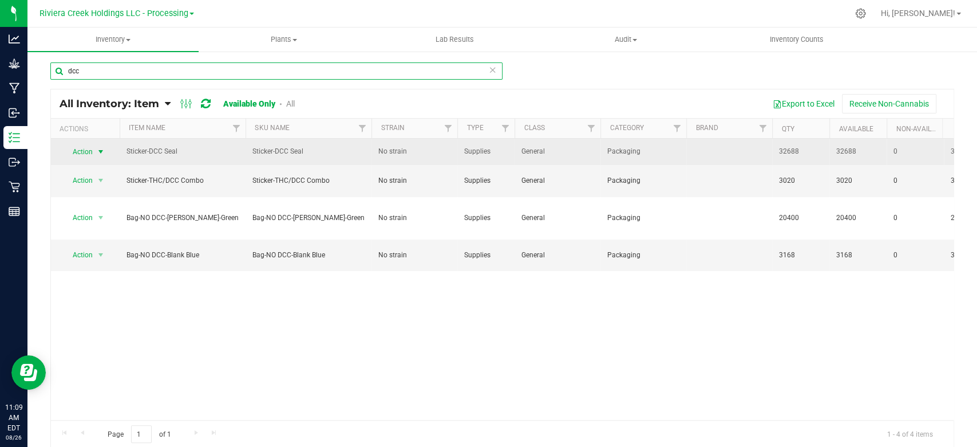
type input "dcc"
click at [102, 152] on span "select" at bounding box center [100, 151] width 9 height 9
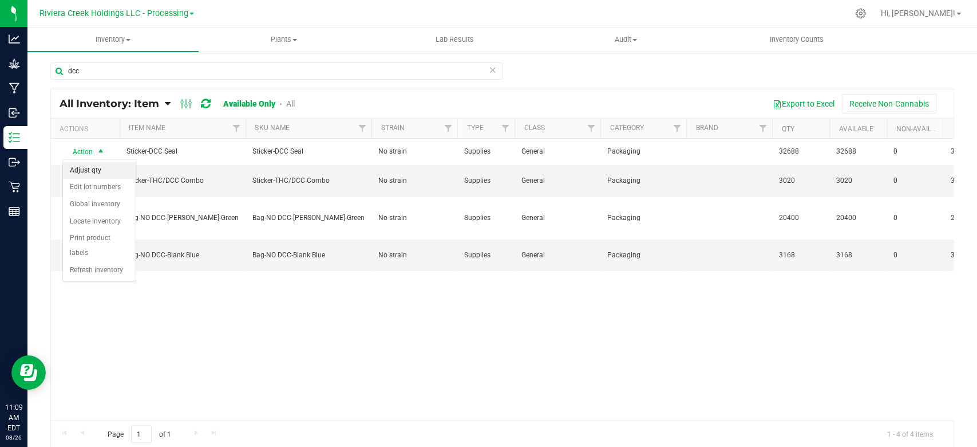
click at [94, 169] on li "Adjust qty" at bounding box center [99, 170] width 73 height 17
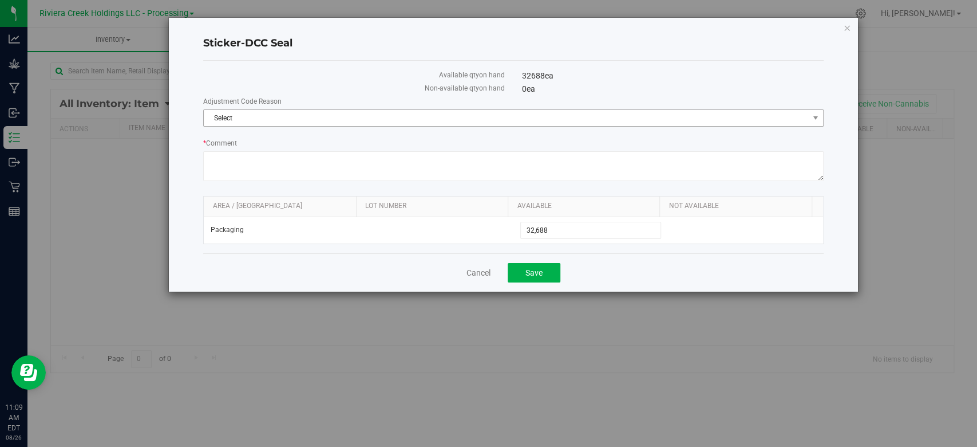
click at [250, 120] on span "Select" at bounding box center [506, 118] width 605 height 16
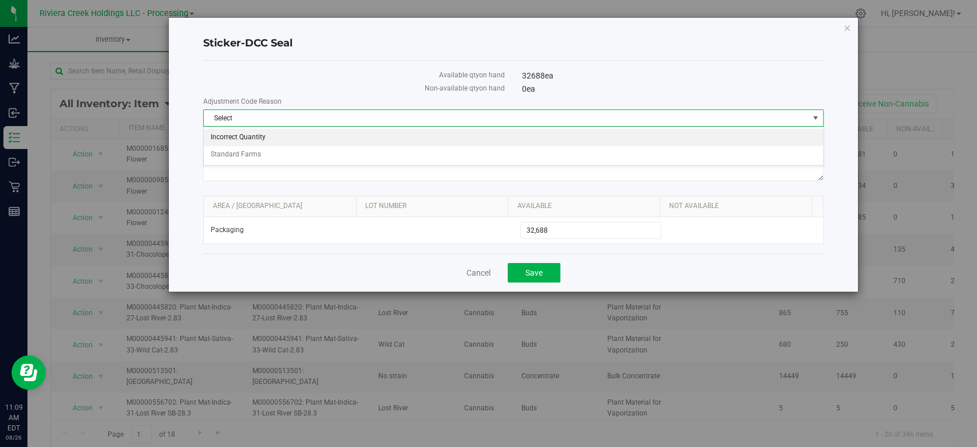
click at [246, 137] on li "Incorrect Quantity" at bounding box center [513, 137] width 619 height 17
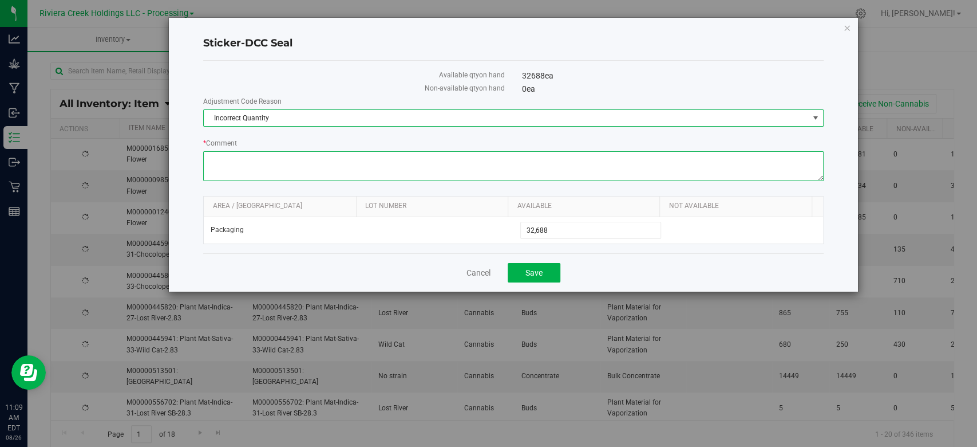
click at [246, 156] on textarea "* Comment" at bounding box center [513, 166] width 620 height 30
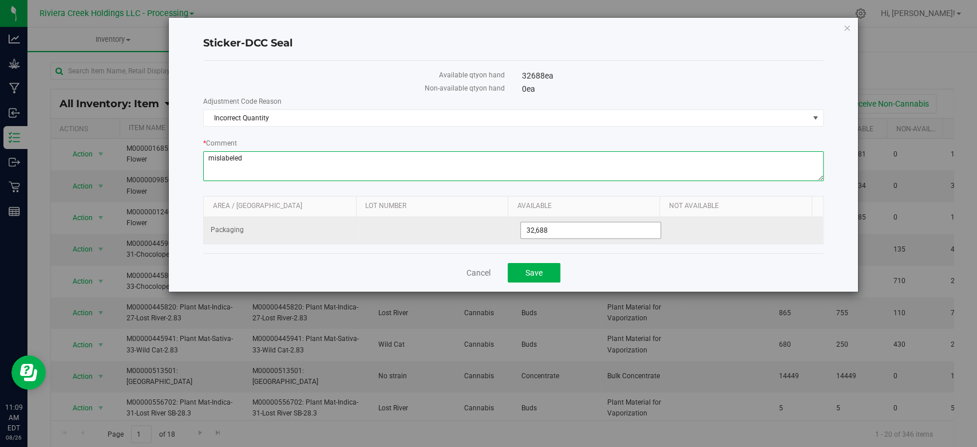
type textarea "mislabeled"
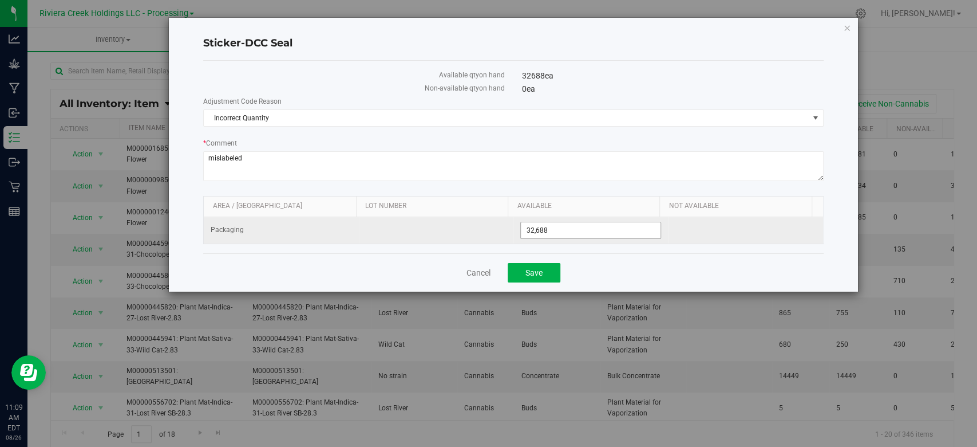
click at [595, 232] on span "32,688 32688" at bounding box center [590, 230] width 141 height 17
type input "32685"
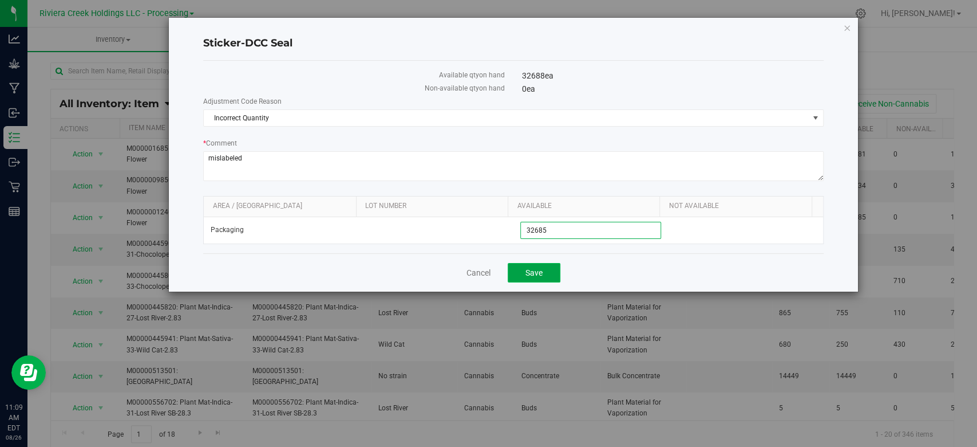
type input "32,685"
click at [529, 270] on span "Save" at bounding box center [534, 272] width 17 height 9
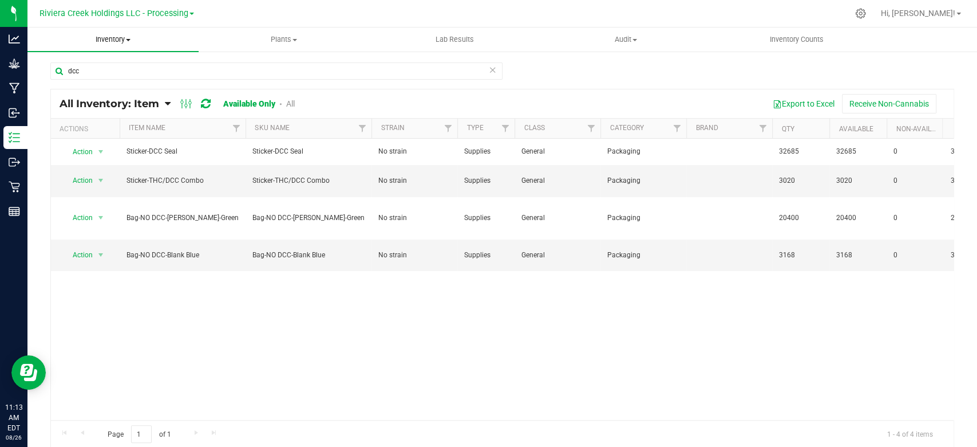
click at [115, 41] on span "Inventory" at bounding box center [112, 39] width 171 height 10
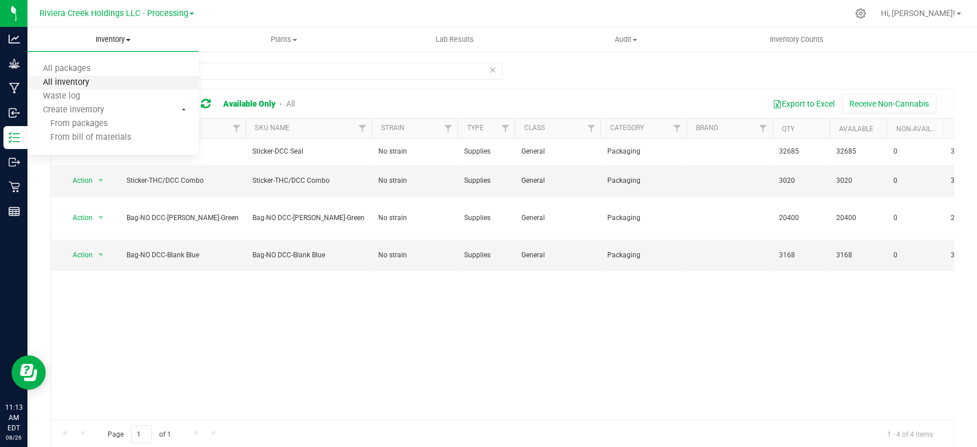
click at [86, 79] on span "All inventory" at bounding box center [65, 83] width 77 height 10
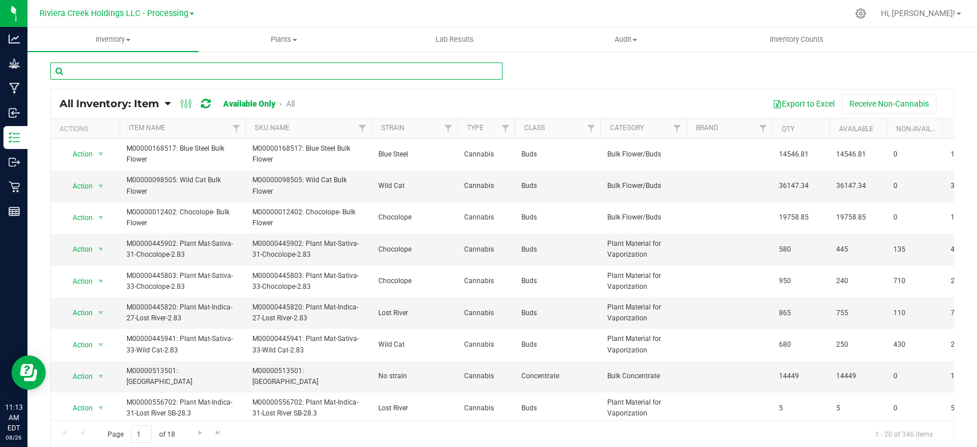
click at [105, 70] on input "text" at bounding box center [276, 70] width 452 height 17
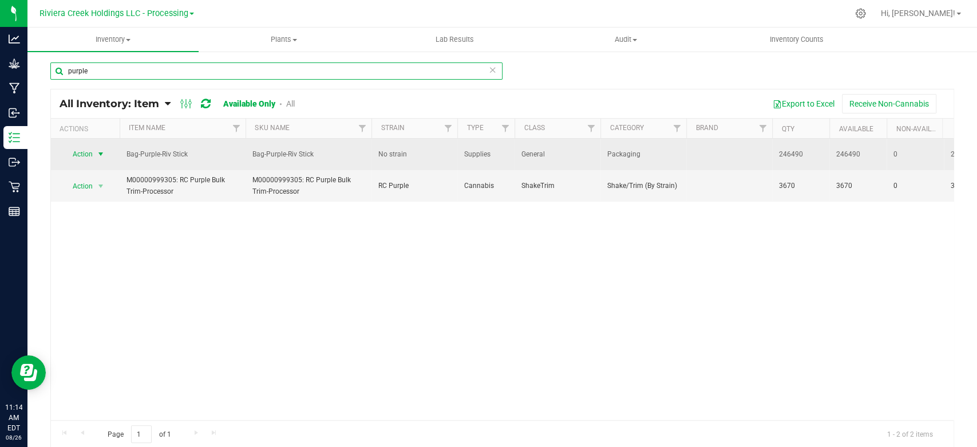
type input "purple"
click at [105, 151] on span "select" at bounding box center [100, 153] width 9 height 9
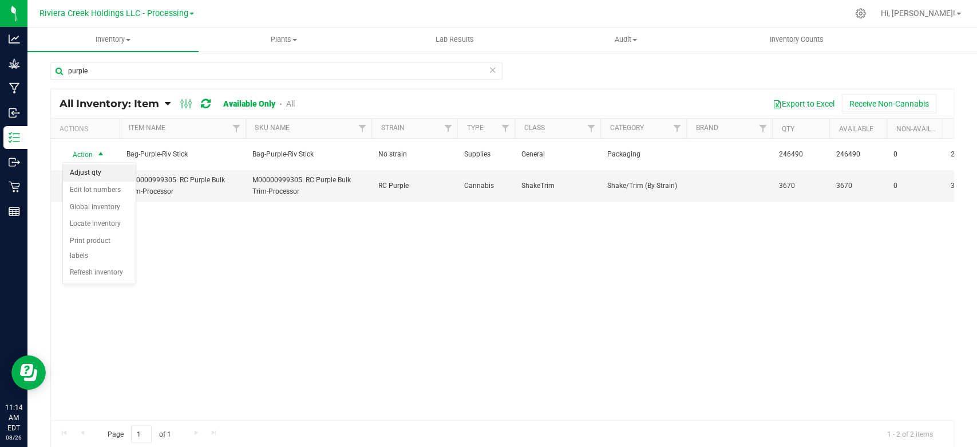
click at [94, 172] on li "Adjust qty" at bounding box center [99, 172] width 73 height 17
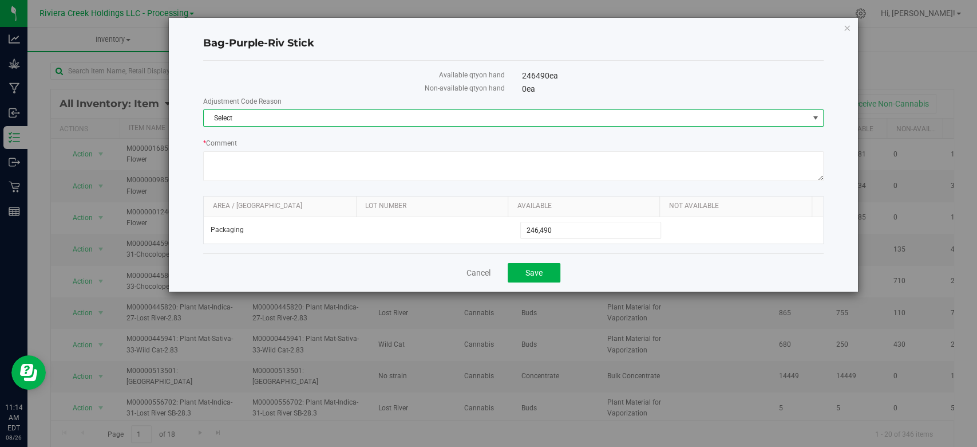
click at [303, 116] on span "Select" at bounding box center [506, 118] width 605 height 16
click at [294, 137] on li "Incorrect Quantity" at bounding box center [513, 137] width 619 height 17
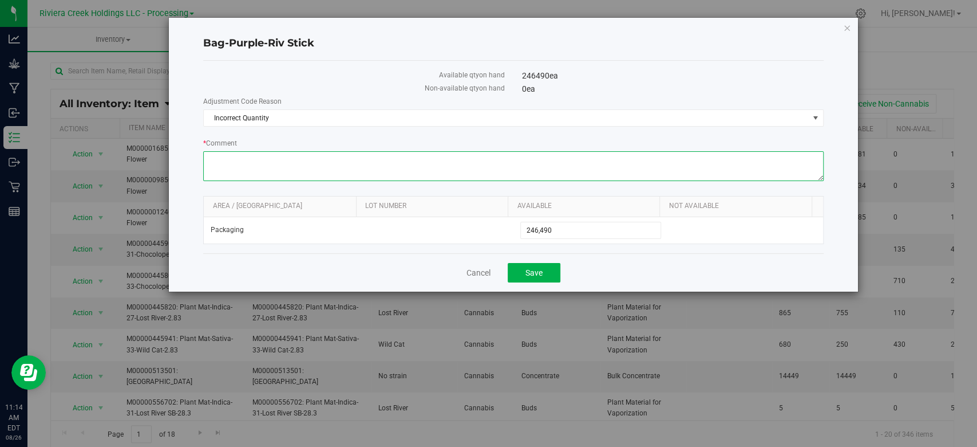
click at [290, 171] on textarea "* Comment" at bounding box center [513, 166] width 620 height 30
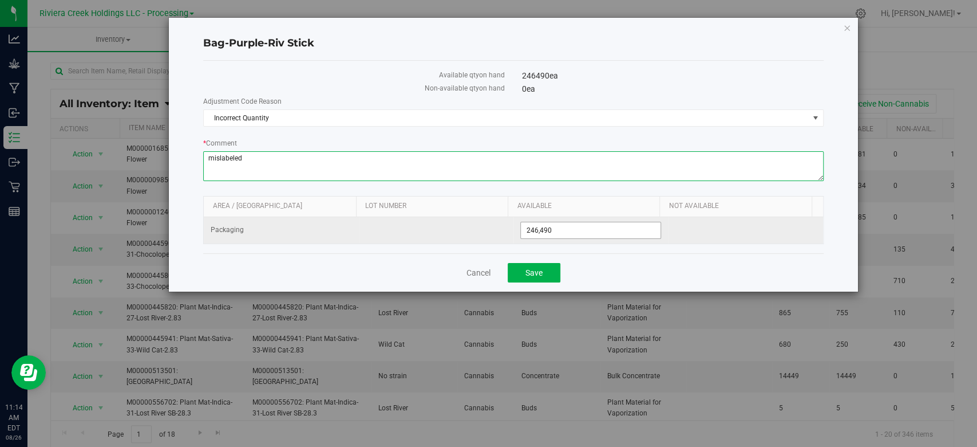
type textarea "mislabeled"
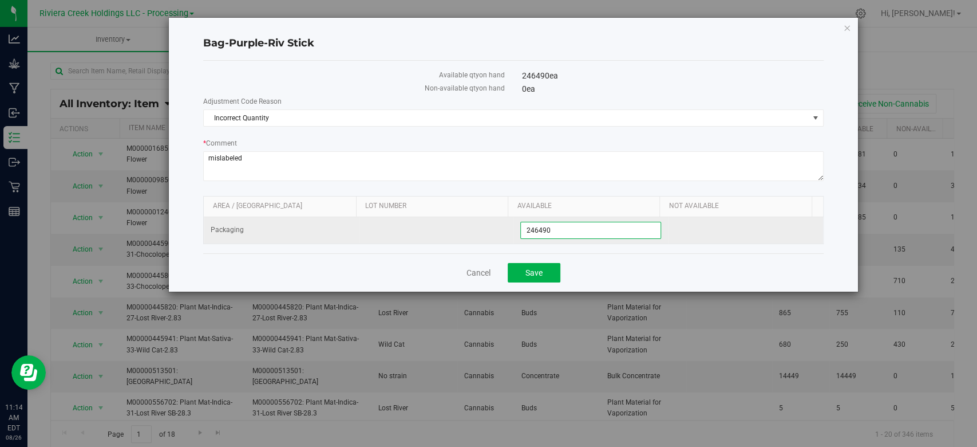
click at [570, 224] on span "246,490 246490" at bounding box center [590, 230] width 141 height 17
type input "246488"
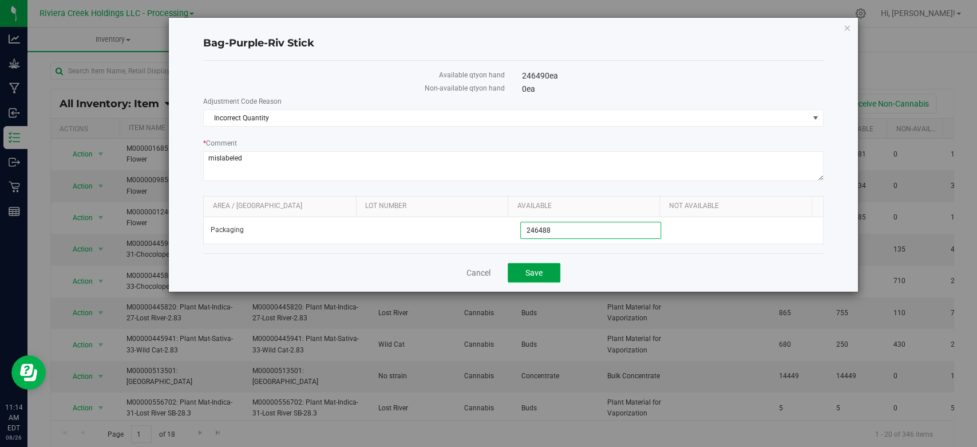
type input "246,488"
click at [527, 277] on button "Save" at bounding box center [534, 272] width 53 height 19
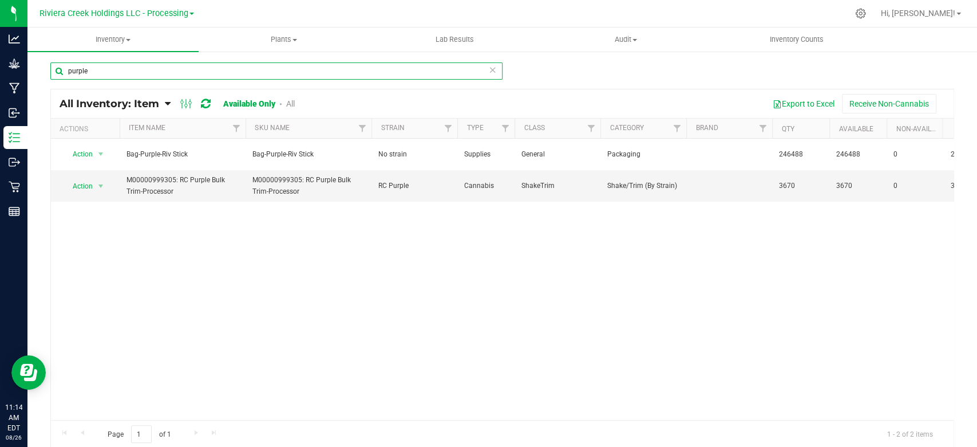
click at [96, 70] on input "purple" at bounding box center [276, 70] width 452 height 17
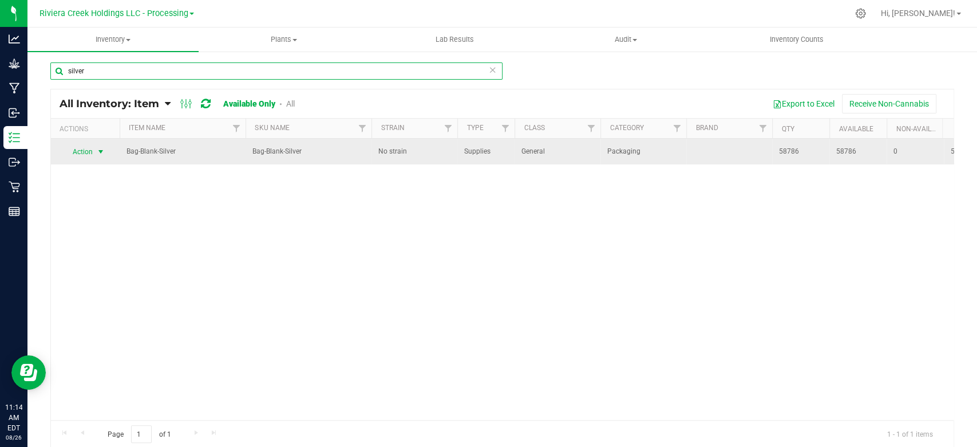
type input "silver"
click at [102, 153] on span "select" at bounding box center [100, 151] width 9 height 9
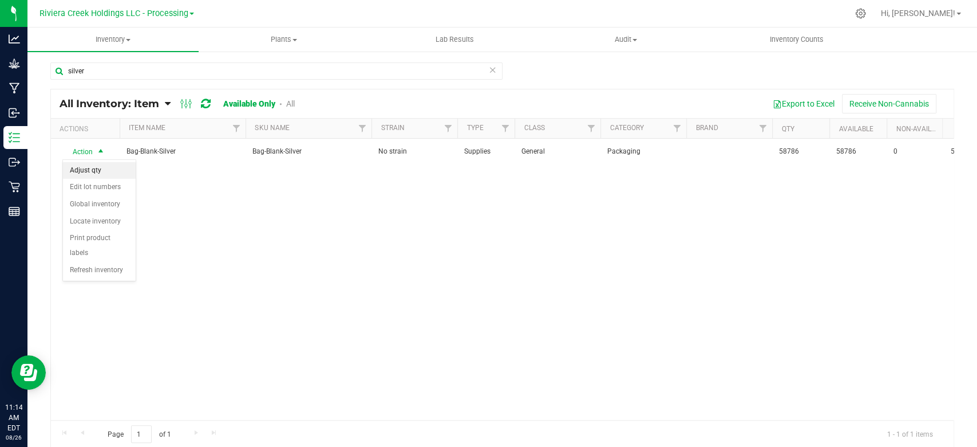
click at [96, 174] on li "Adjust qty" at bounding box center [99, 170] width 73 height 17
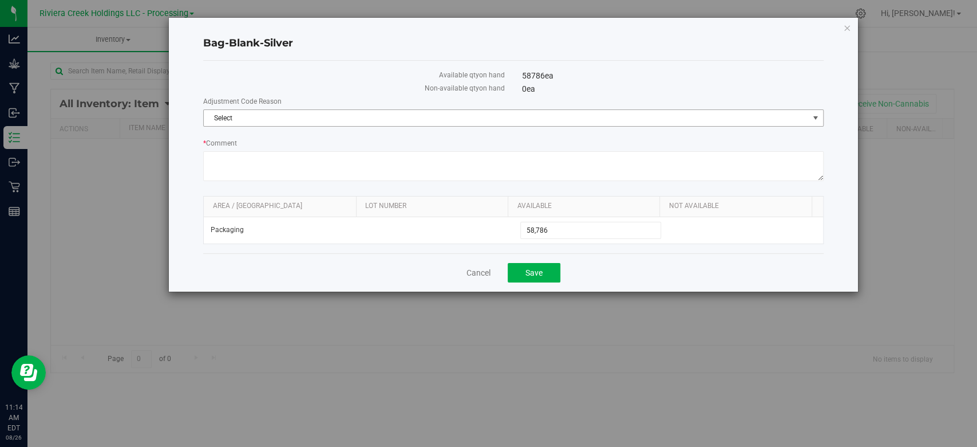
click at [270, 118] on span "Select" at bounding box center [506, 118] width 605 height 16
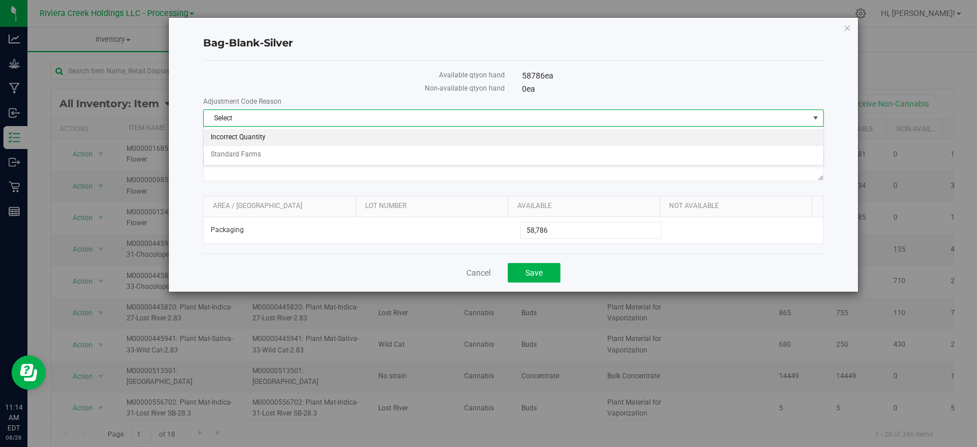
click at [265, 136] on li "Incorrect Quantity" at bounding box center [513, 137] width 619 height 17
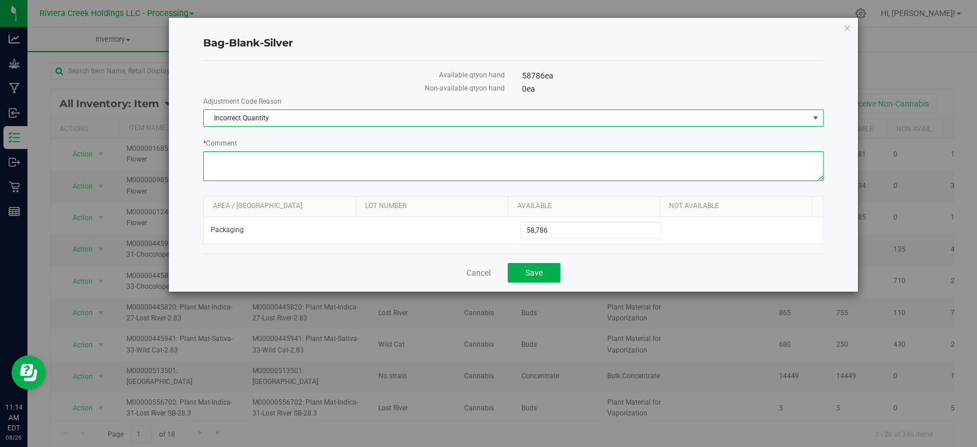
click at [263, 163] on textarea "* Comment" at bounding box center [513, 166] width 620 height 30
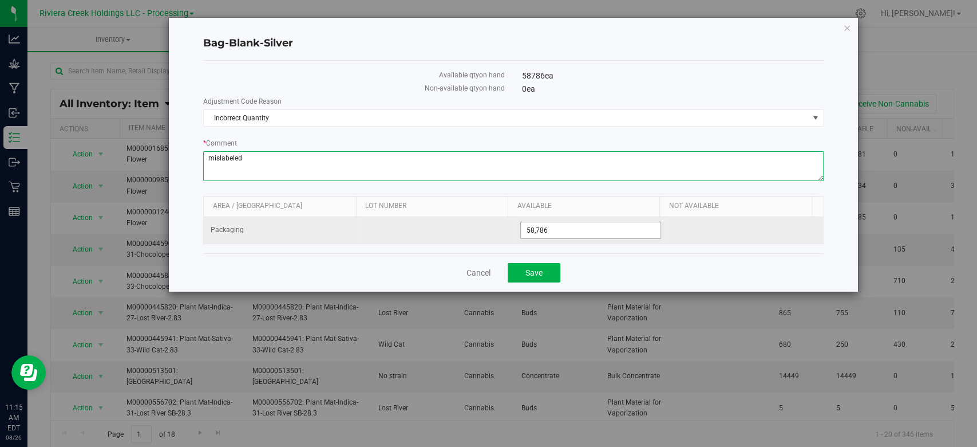
type textarea "mislabeled"
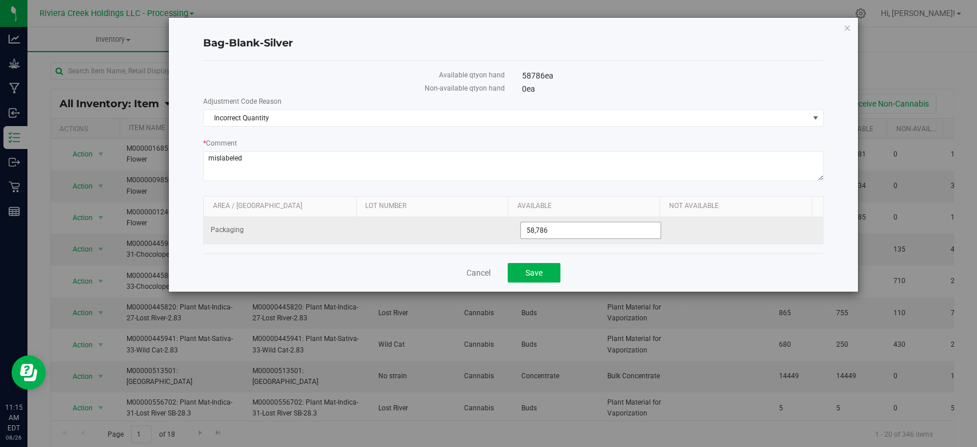
click at [575, 226] on span "58,786 58786" at bounding box center [590, 230] width 141 height 17
type input "58770"
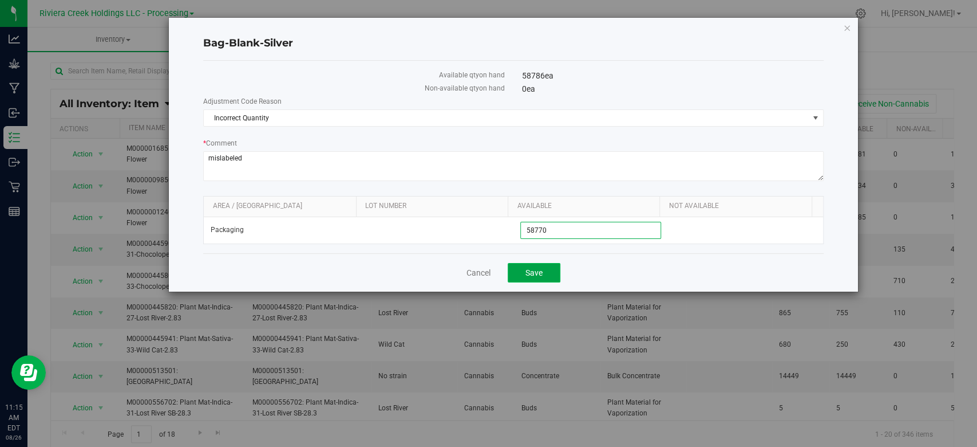
type input "58,770"
click at [538, 268] on span "Save" at bounding box center [534, 272] width 17 height 9
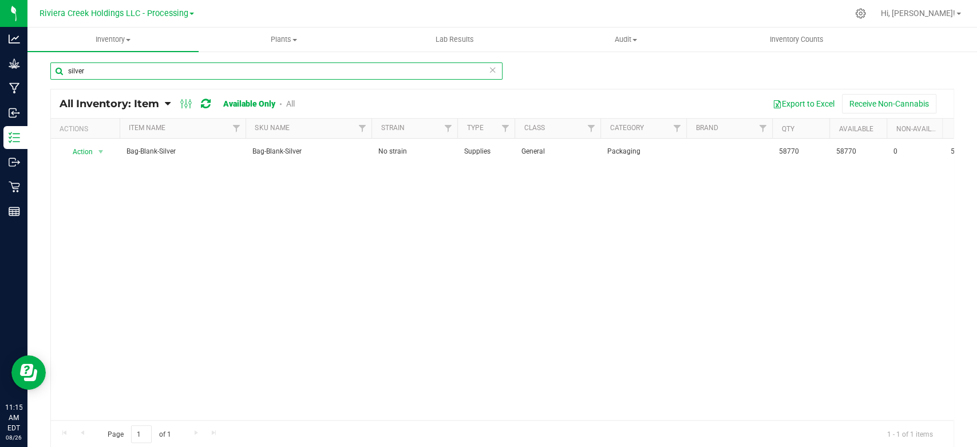
click at [102, 74] on input "silver" at bounding box center [276, 70] width 452 height 17
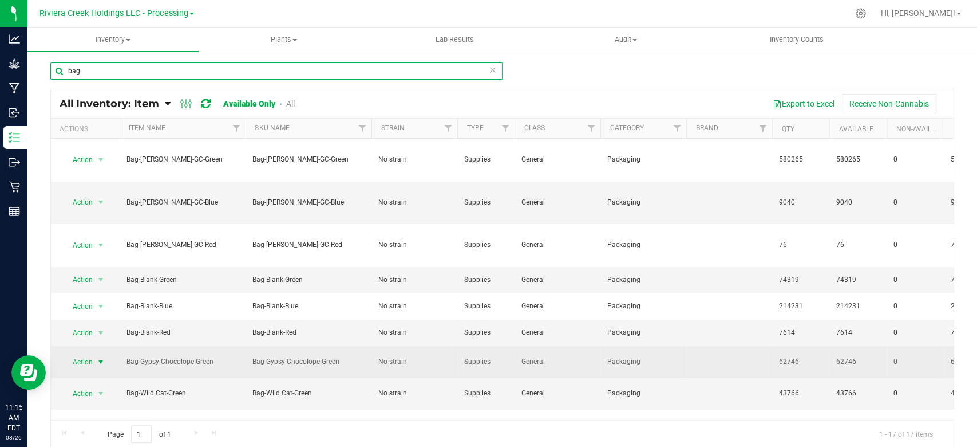
type input "bag"
click at [105, 357] on span "select" at bounding box center [100, 361] width 9 height 9
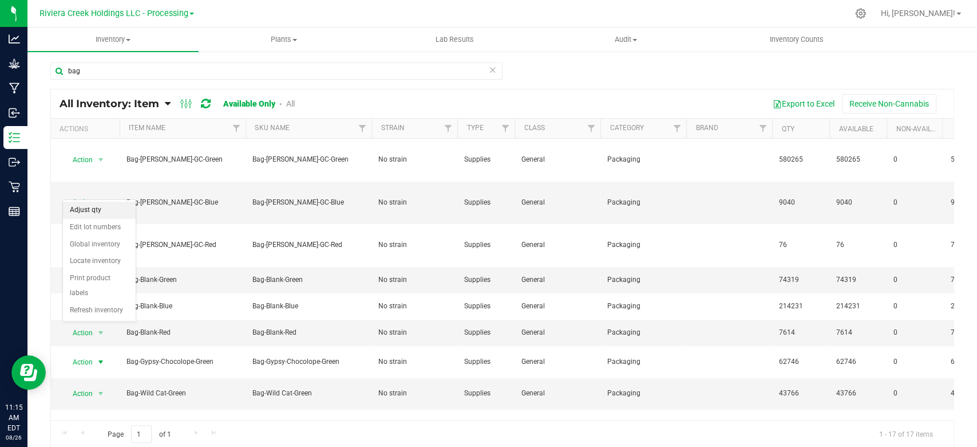
click at [88, 213] on li "Adjust qty" at bounding box center [99, 210] width 73 height 17
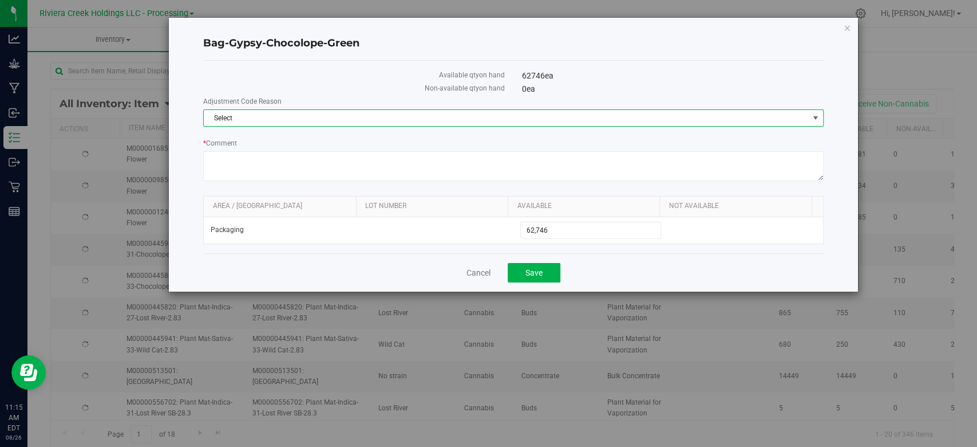
click at [279, 117] on span "Select" at bounding box center [506, 118] width 605 height 16
click at [267, 142] on li "Incorrect Quantity" at bounding box center [513, 137] width 619 height 17
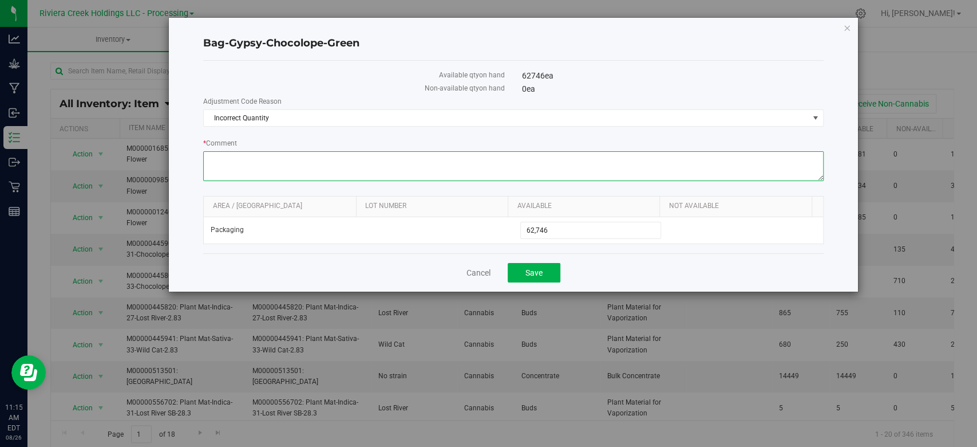
click at [266, 162] on textarea "* Comment" at bounding box center [513, 166] width 620 height 30
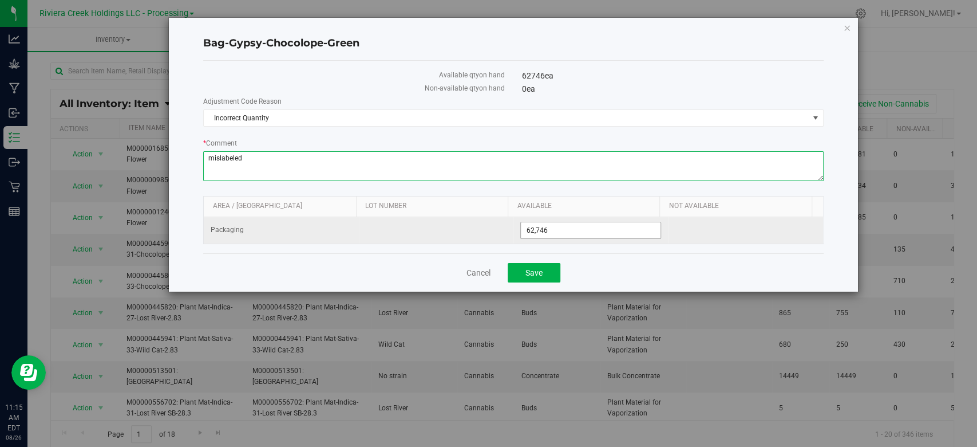
type textarea "mislabeled"
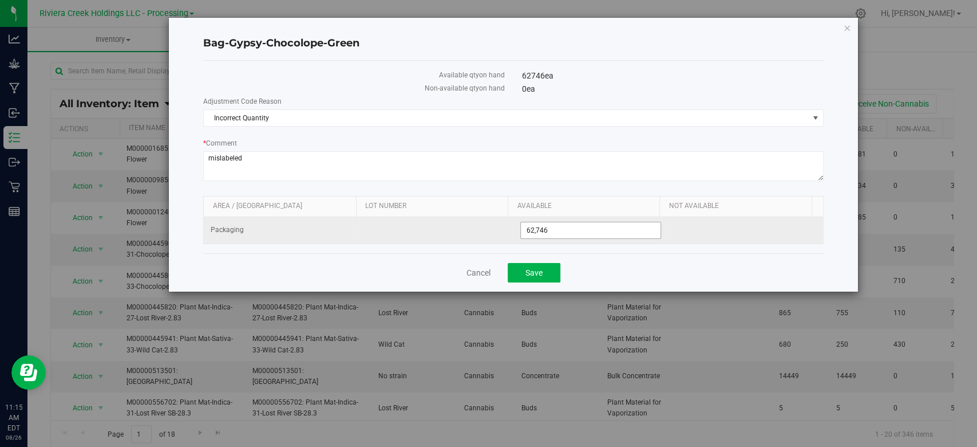
click at [573, 223] on span "62,746 62746" at bounding box center [590, 230] width 141 height 17
type input "62744"
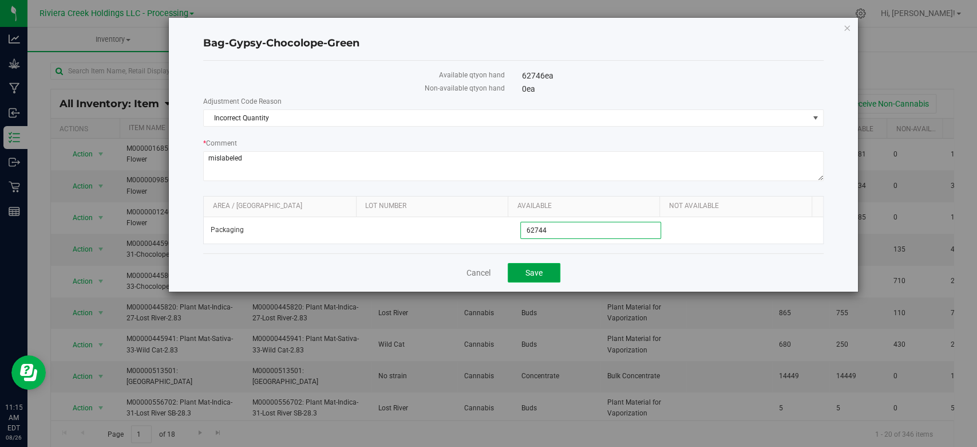
type input "62,744"
click at [539, 274] on span "Save" at bounding box center [534, 272] width 17 height 9
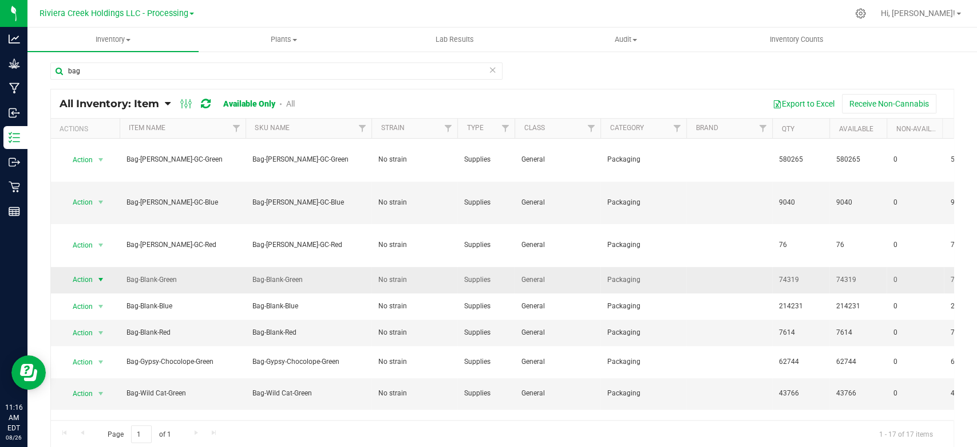
click at [98, 275] on span "select" at bounding box center [100, 279] width 9 height 9
click at [95, 265] on li "Adjust qty" at bounding box center [99, 264] width 73 height 17
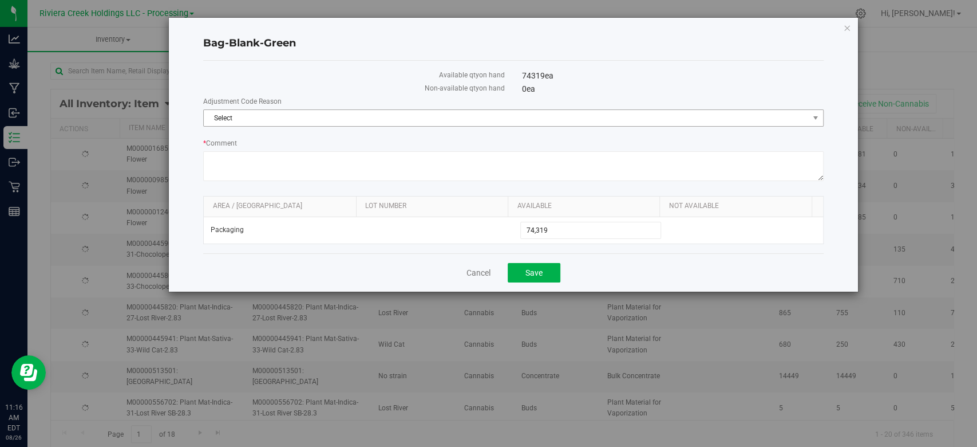
click at [252, 121] on span "Select" at bounding box center [506, 118] width 605 height 16
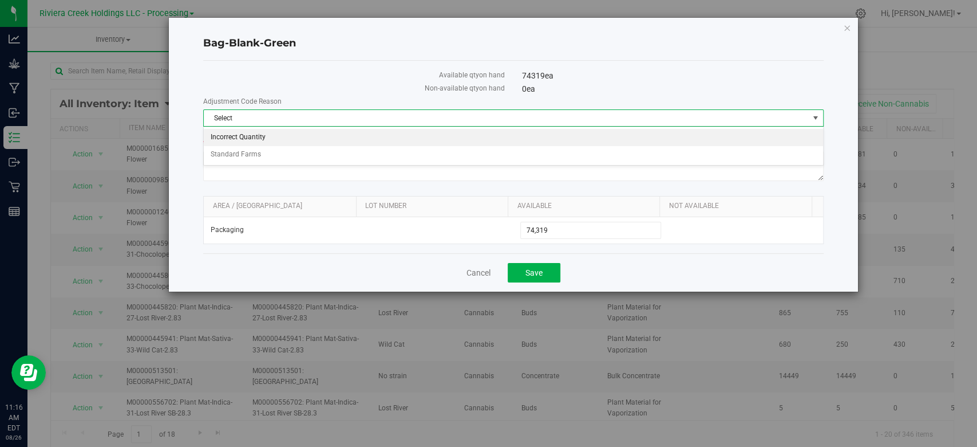
click at [250, 140] on li "Incorrect Quantity" at bounding box center [513, 137] width 619 height 17
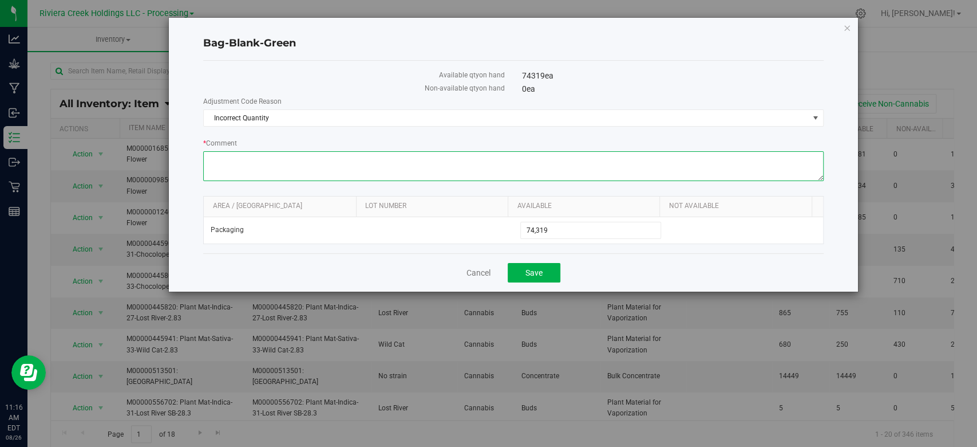
click at [246, 165] on textarea "* Comment" at bounding box center [513, 166] width 620 height 30
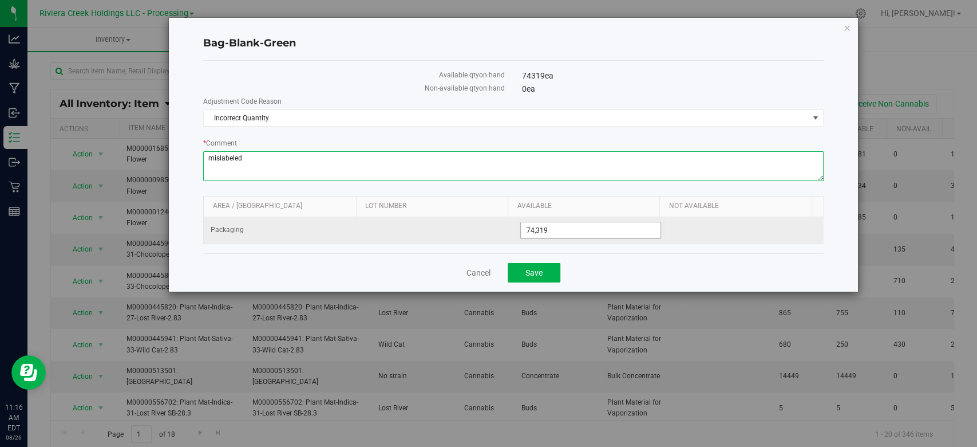
type textarea "mislabeled"
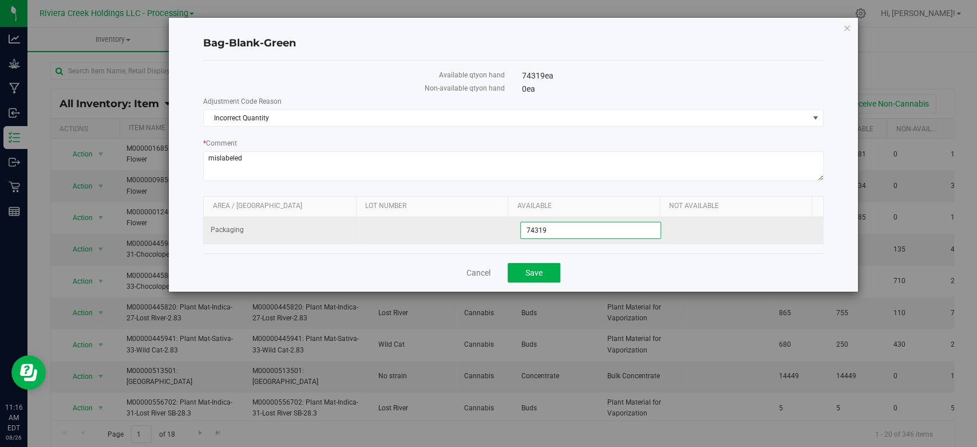
click at [570, 230] on span "74,319 74319" at bounding box center [590, 230] width 141 height 17
type input "74318"
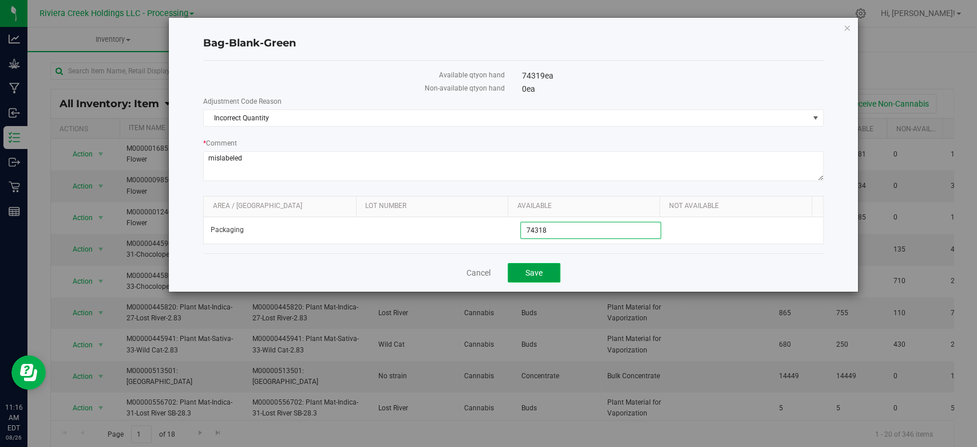
type input "74,318"
click at [546, 263] on button "Save" at bounding box center [534, 272] width 53 height 19
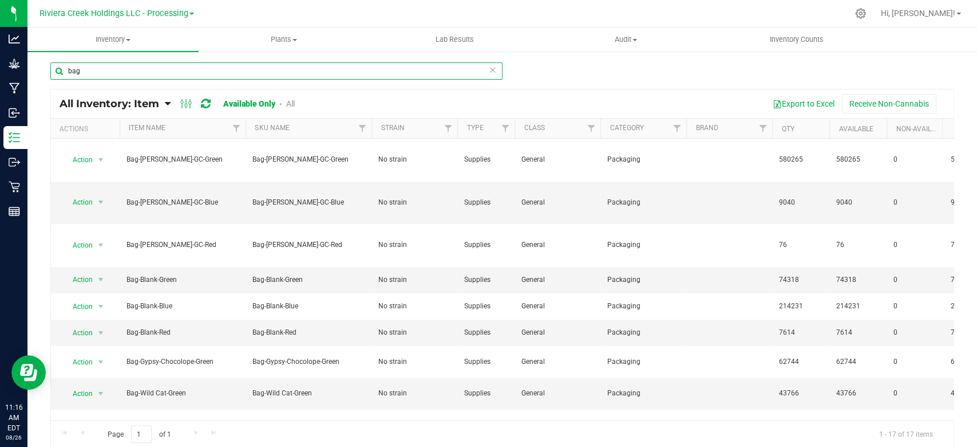
click at [112, 66] on input "bag" at bounding box center [276, 70] width 452 height 17
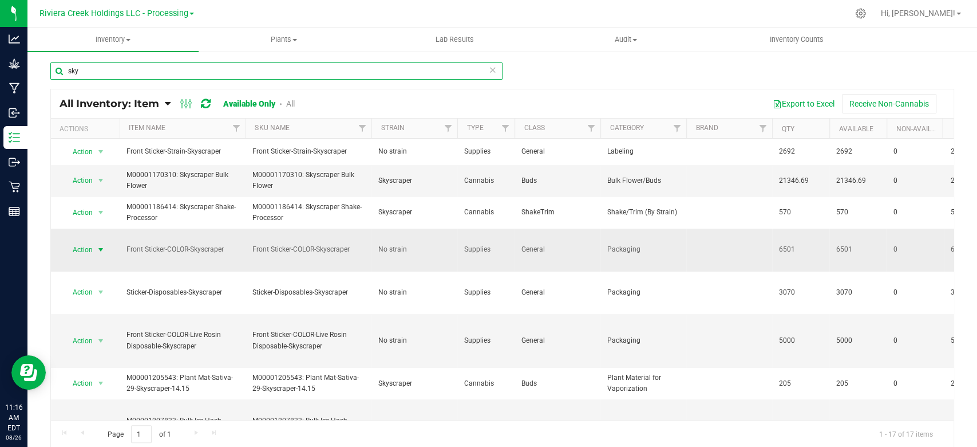
type input "sky"
click at [102, 250] on span "select" at bounding box center [100, 249] width 9 height 9
click at [76, 273] on li "Adjust qty" at bounding box center [99, 267] width 73 height 17
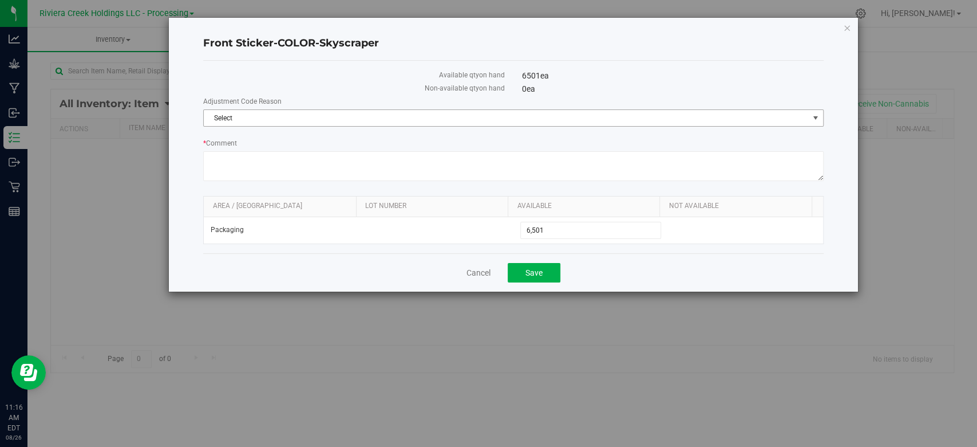
click at [229, 116] on span "Select" at bounding box center [506, 118] width 605 height 16
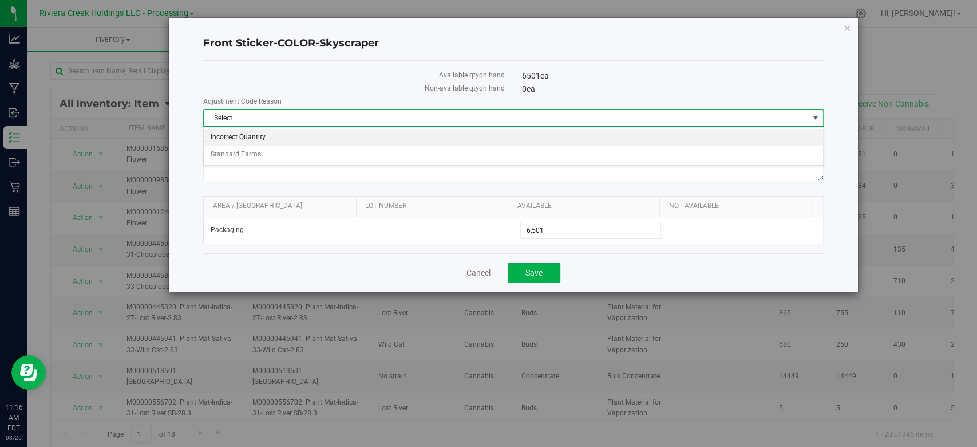
click at [229, 138] on li "Incorrect Quantity" at bounding box center [513, 137] width 619 height 17
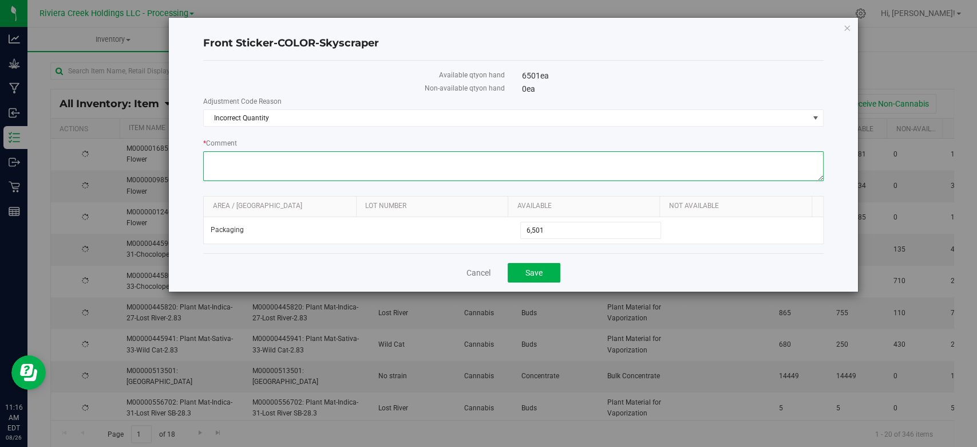
drag, startPoint x: 236, startPoint y: 155, endPoint x: 250, endPoint y: 38, distance: 118.1
click at [237, 155] on body "Front Sticker-COLOR-Skyscraper Available qty on hand 6501 ea Non-available qty …" at bounding box center [488, 223] width 977 height 447
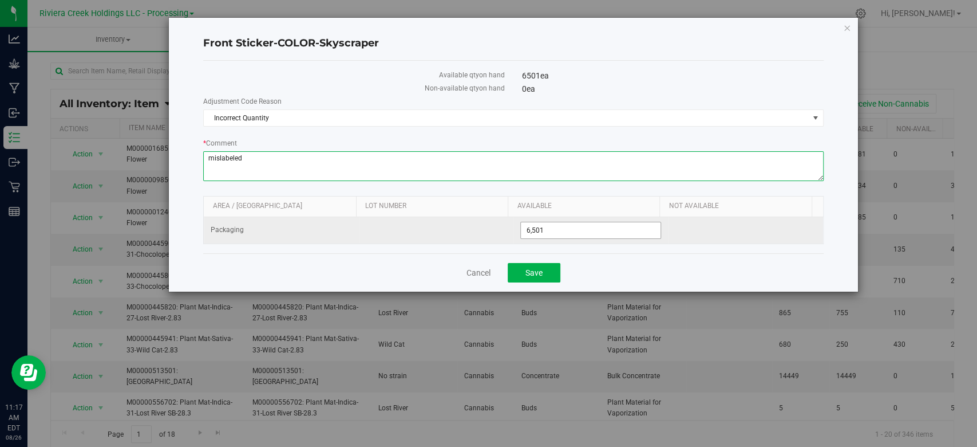
type textarea "mislabeled"
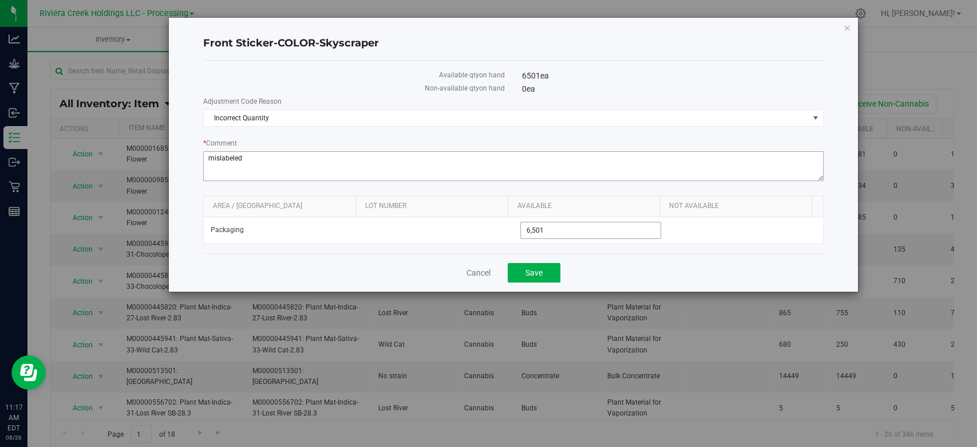
drag, startPoint x: 583, startPoint y: 226, endPoint x: 591, endPoint y: 160, distance: 65.8
click at [583, 226] on span "6,501 6501" at bounding box center [590, 230] width 141 height 17
type input "6500"
type input "6,500"
click at [531, 277] on button "Save" at bounding box center [534, 272] width 53 height 19
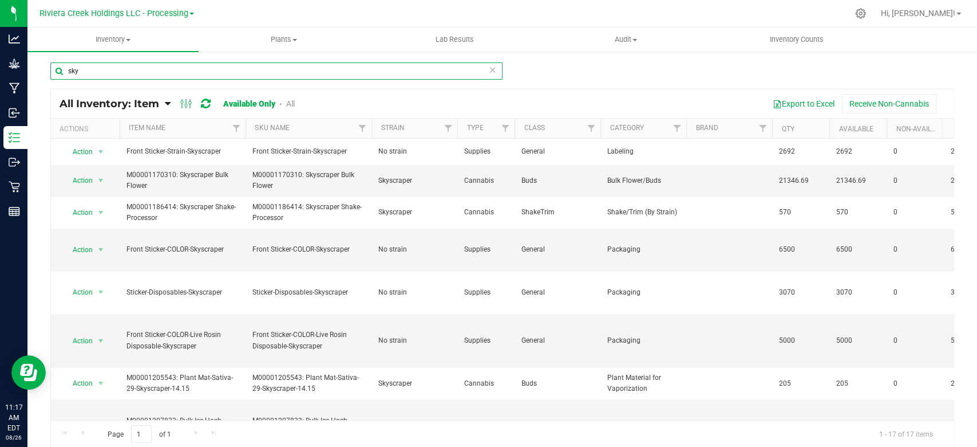
click at [102, 75] on input "sky" at bounding box center [276, 70] width 452 height 17
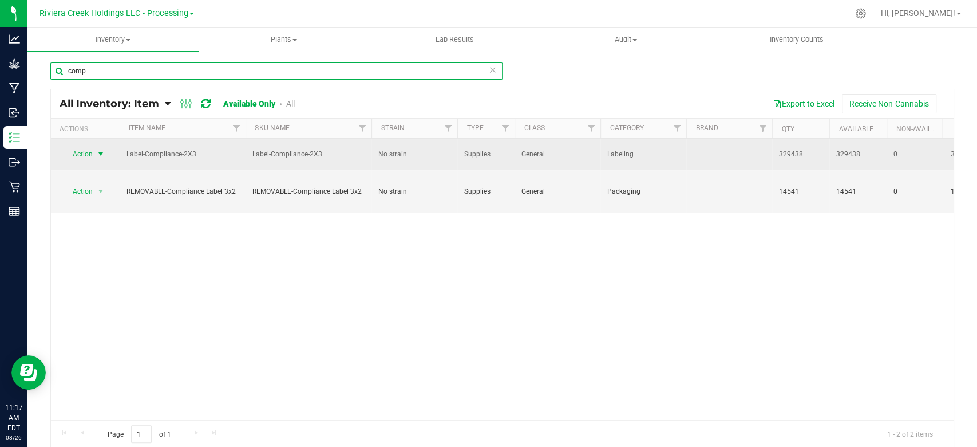
type input "comp"
click at [101, 156] on span "select" at bounding box center [100, 153] width 9 height 9
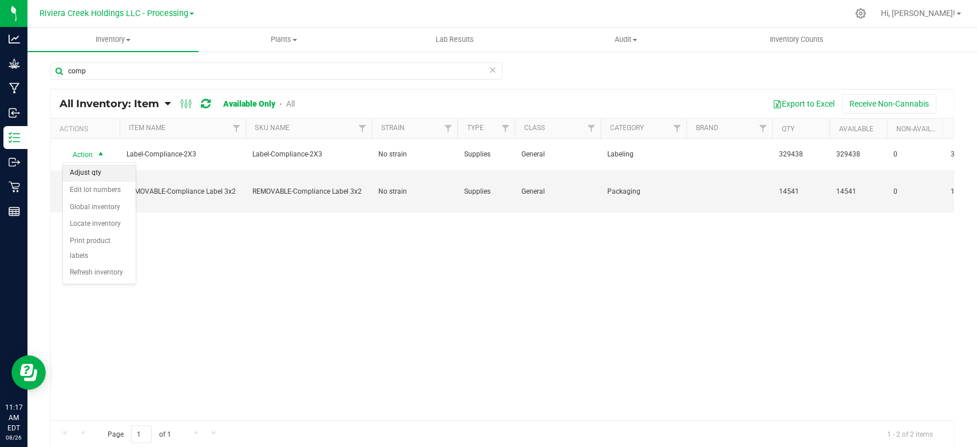
click at [97, 177] on li "Adjust qty" at bounding box center [99, 172] width 73 height 17
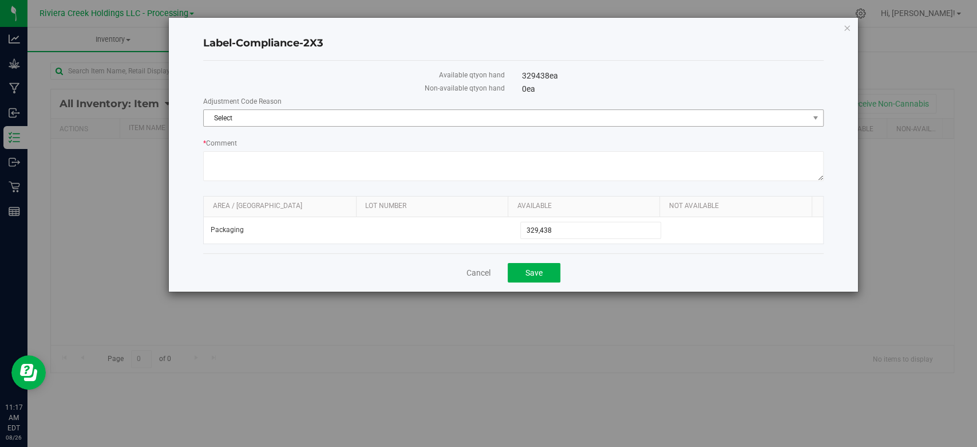
click at [257, 119] on span "Select" at bounding box center [506, 118] width 605 height 16
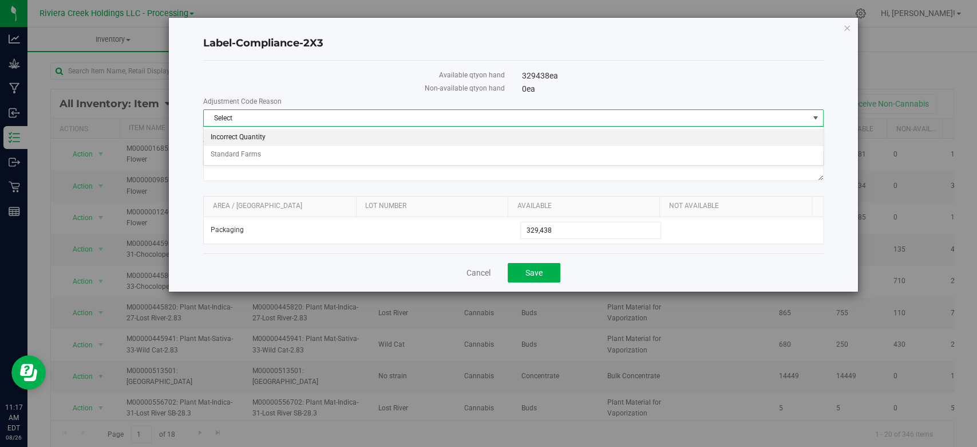
click at [251, 138] on li "Incorrect Quantity" at bounding box center [513, 137] width 619 height 17
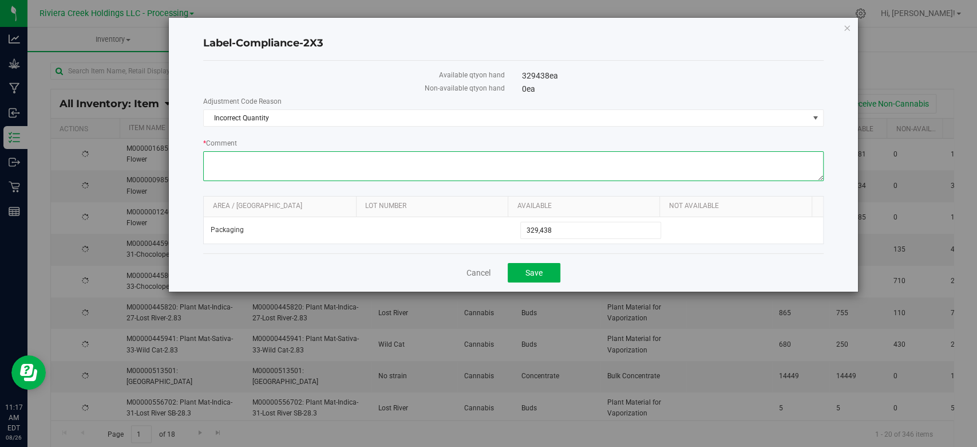
click at [252, 168] on textarea "* Comment" at bounding box center [513, 166] width 620 height 30
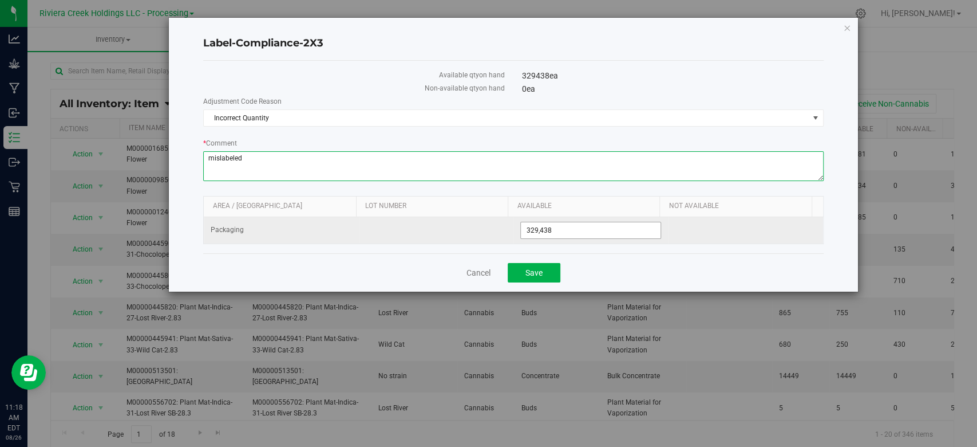
type textarea "mislabeled"
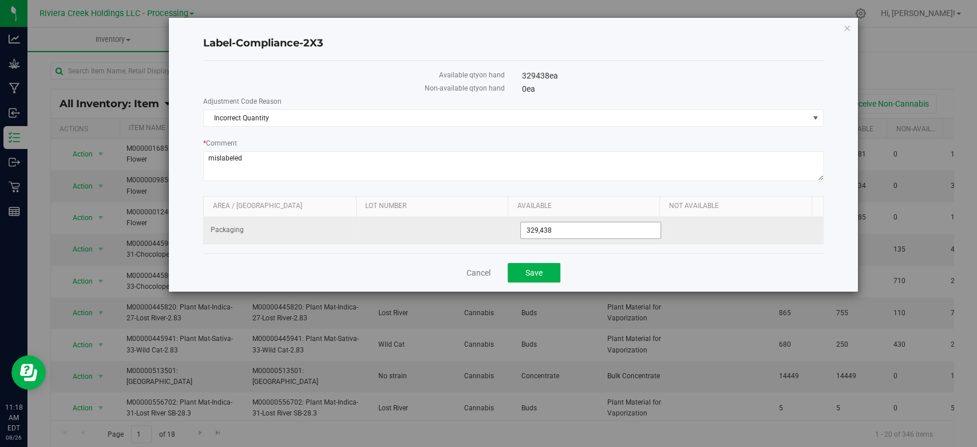
click at [601, 226] on span "329,438 329438" at bounding box center [590, 230] width 141 height 17
type input "329417"
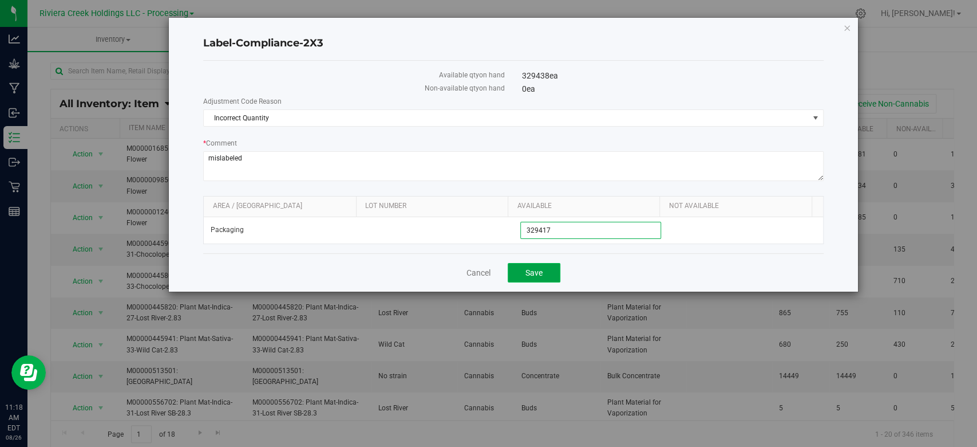
type input "329,417"
click at [550, 275] on button "Save" at bounding box center [534, 272] width 53 height 19
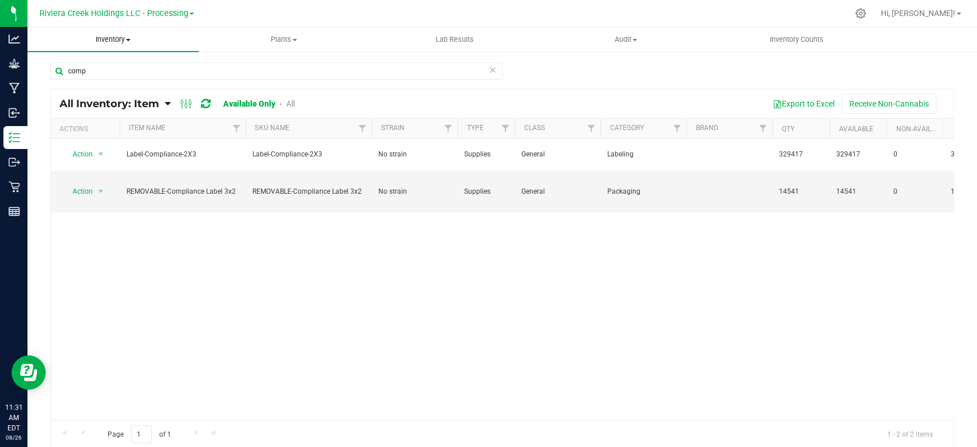
click at [117, 41] on span "Inventory" at bounding box center [112, 39] width 171 height 10
click at [97, 67] on span "All packages" at bounding box center [66, 69] width 78 height 10
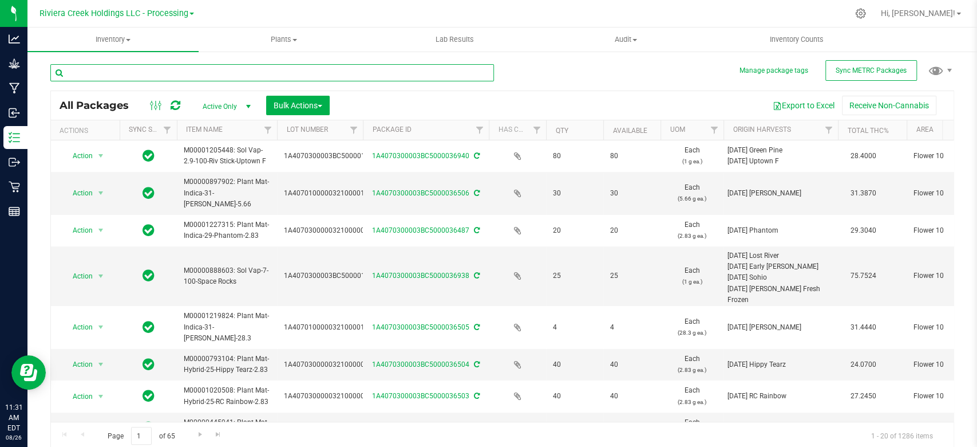
click at [121, 74] on input "text" at bounding box center [272, 72] width 444 height 17
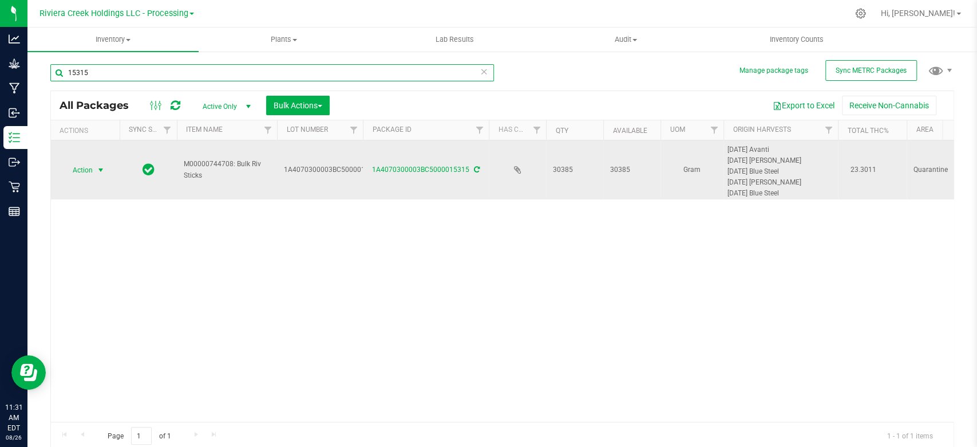
type input "15315"
click at [101, 169] on span "select" at bounding box center [100, 169] width 9 height 9
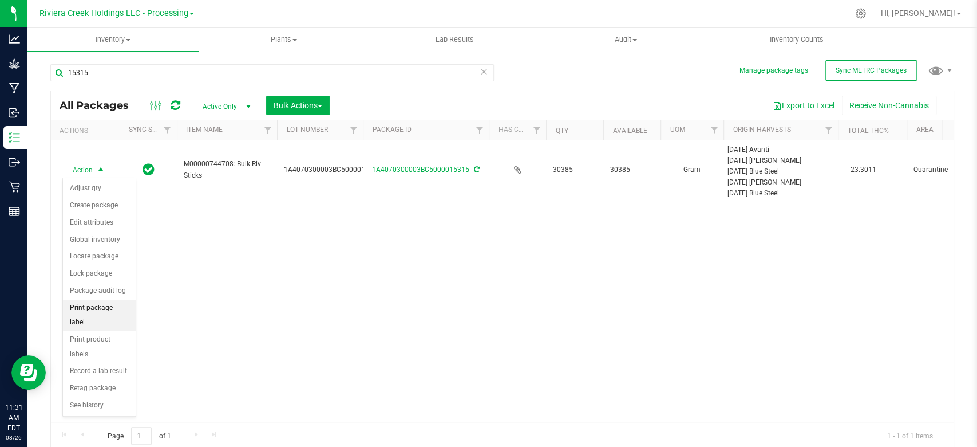
click at [82, 310] on li "Print package label" at bounding box center [99, 314] width 73 height 31
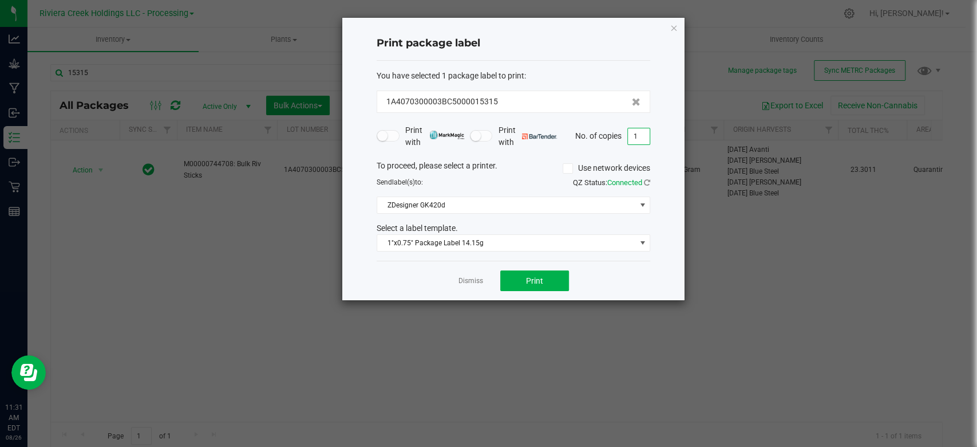
click at [637, 142] on input "1" at bounding box center [639, 136] width 22 height 16
type input "80"
click at [483, 245] on span "1"x0.75" Package Label 14.15g" at bounding box center [506, 243] width 258 height 16
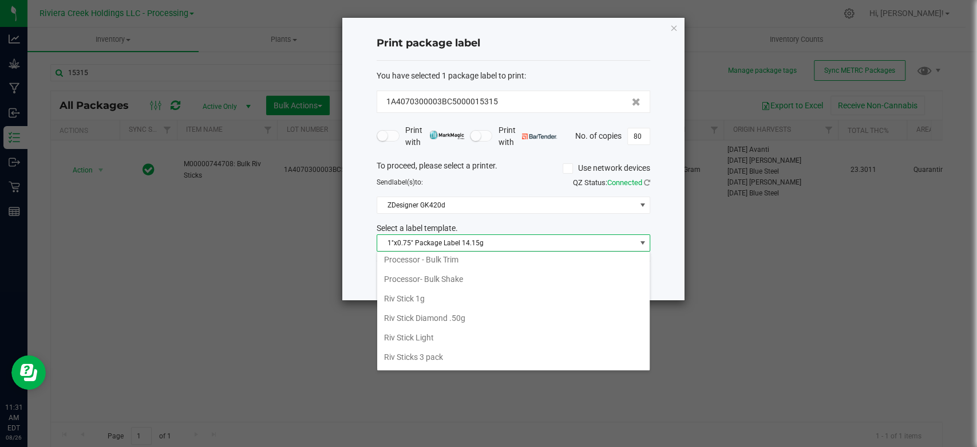
scroll to position [534, 0]
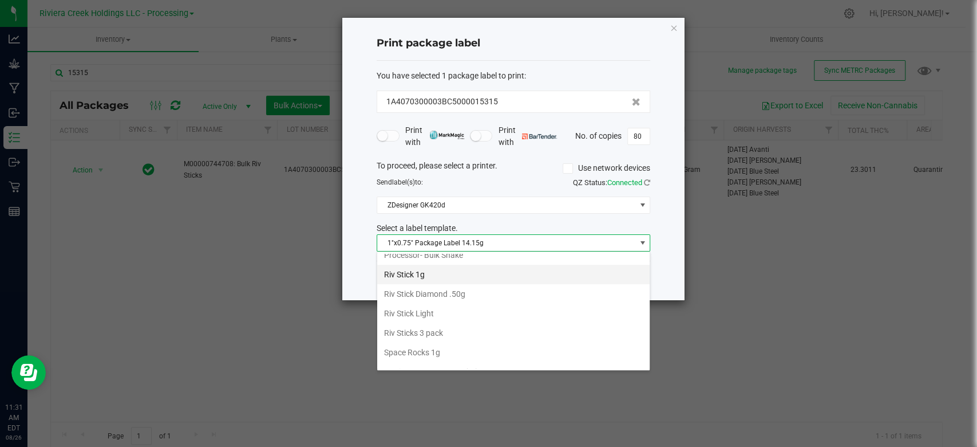
click at [408, 273] on li "Riv Stick 1g" at bounding box center [513, 274] width 273 height 19
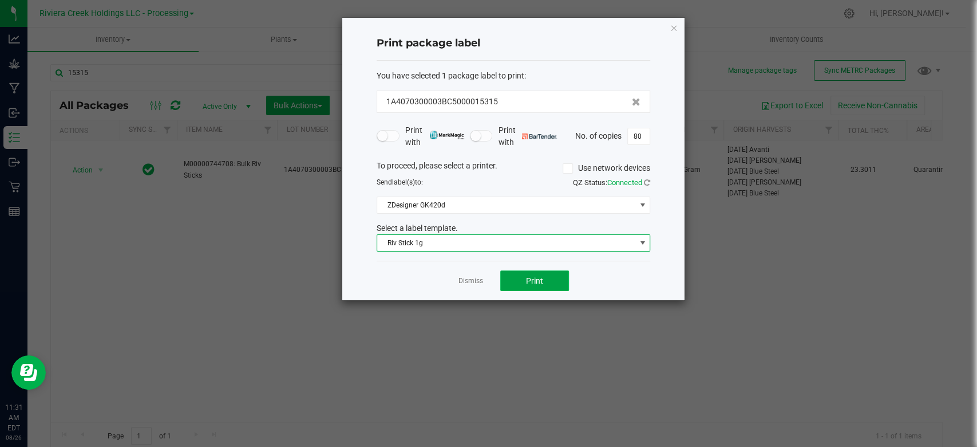
click at [540, 286] on button "Print" at bounding box center [534, 280] width 69 height 21
